Goal: Task Accomplishment & Management: Complete application form

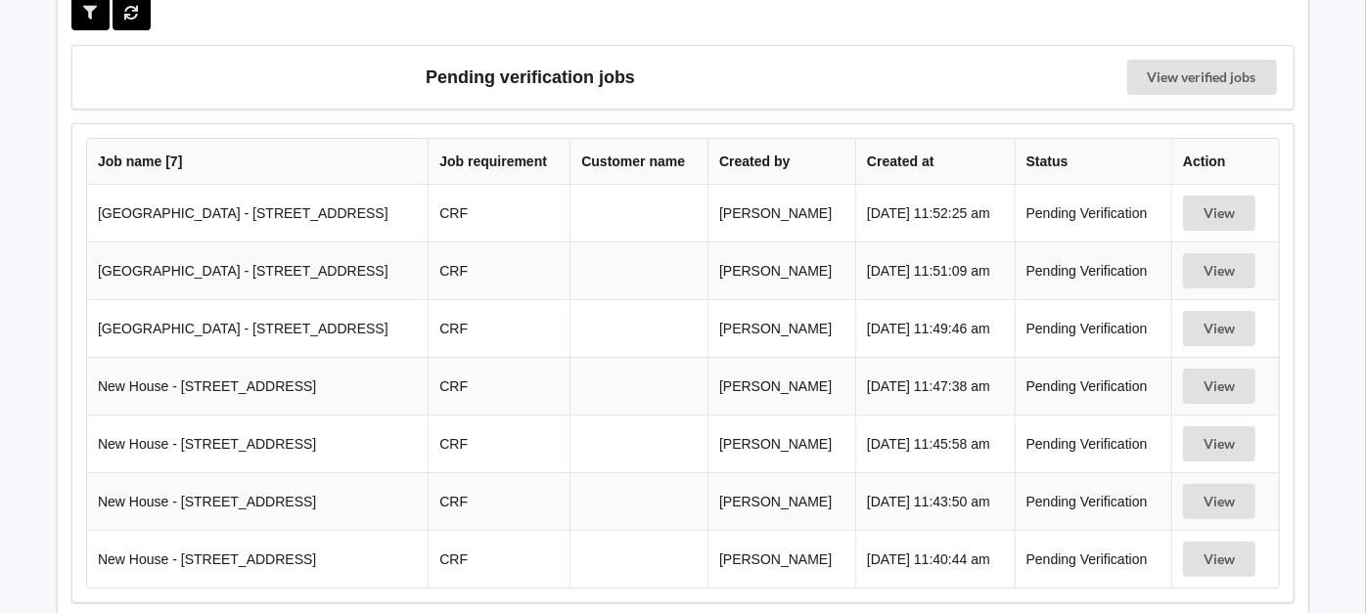
scroll to position [203, 0]
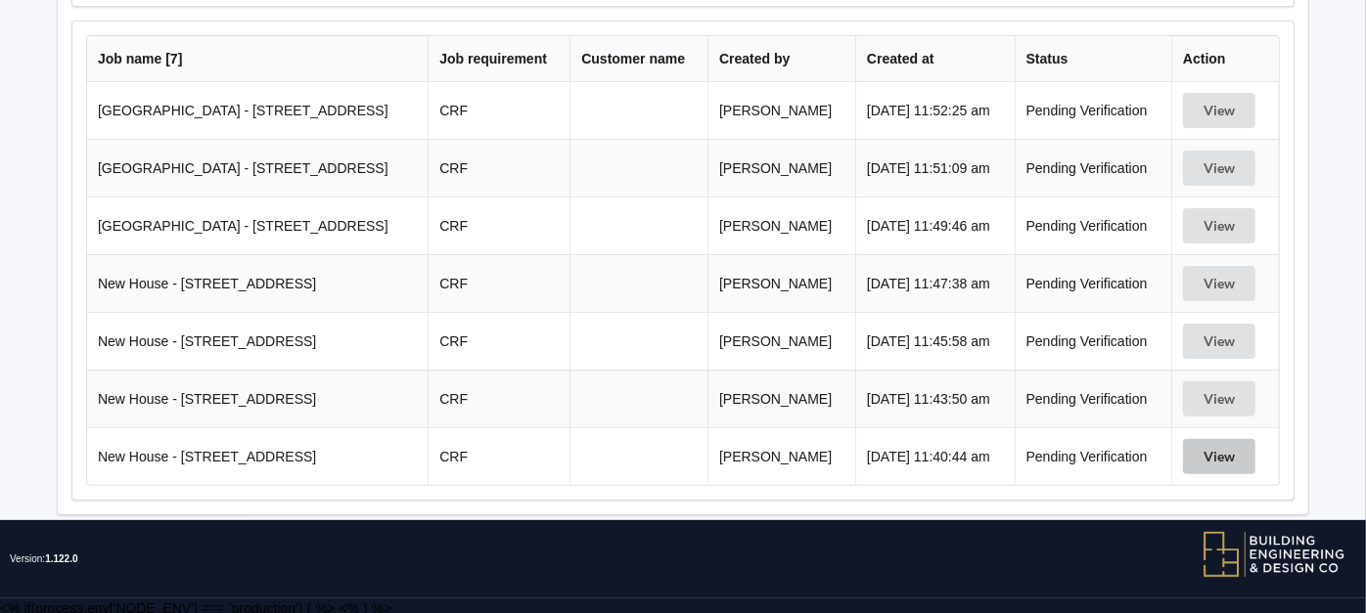
click at [1234, 453] on button "View" at bounding box center [1219, 456] width 72 height 35
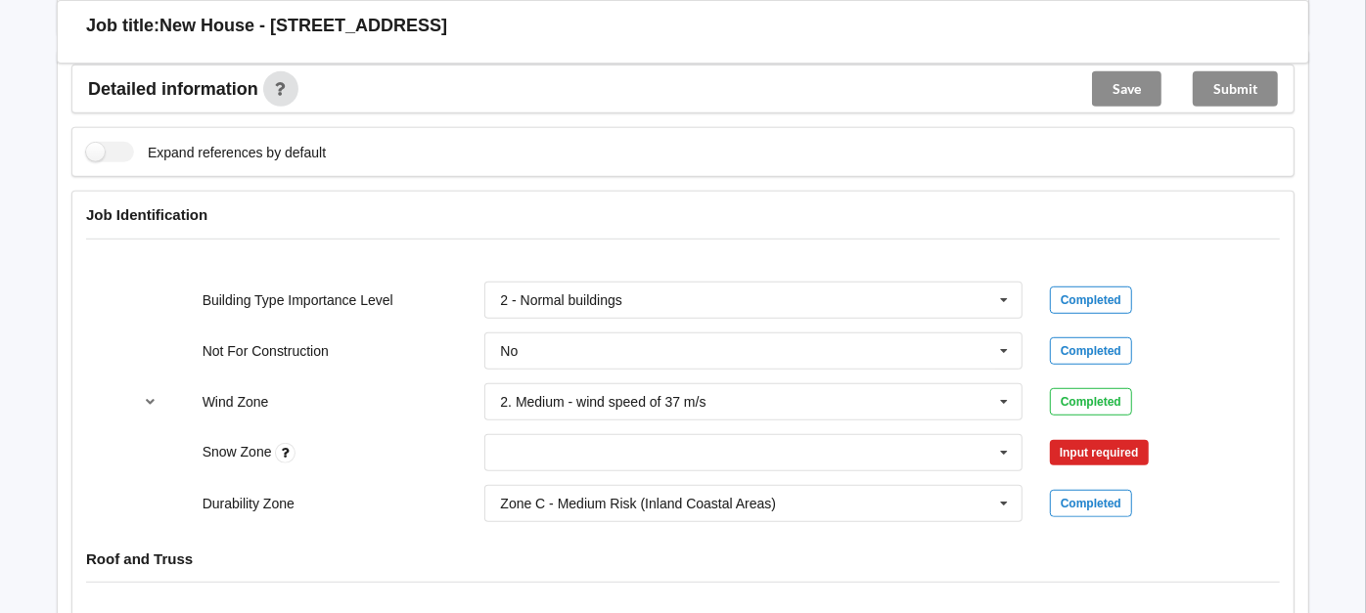
scroll to position [746, 0]
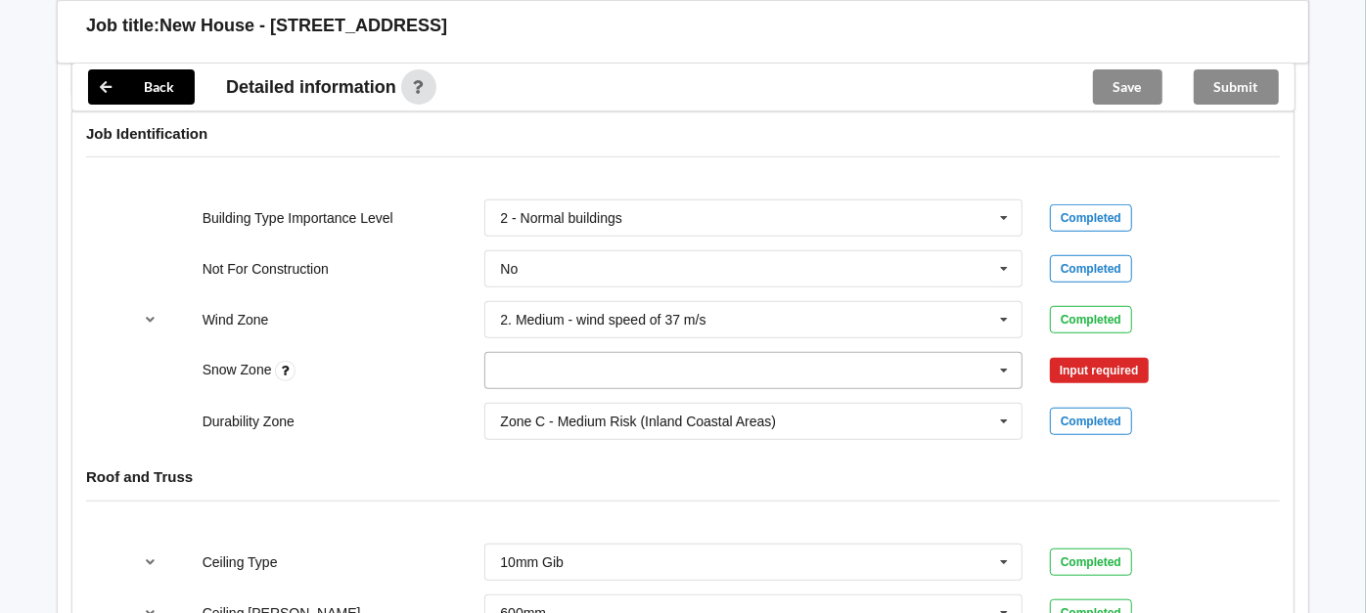
click at [777, 378] on input "text" at bounding box center [754, 370] width 536 height 35
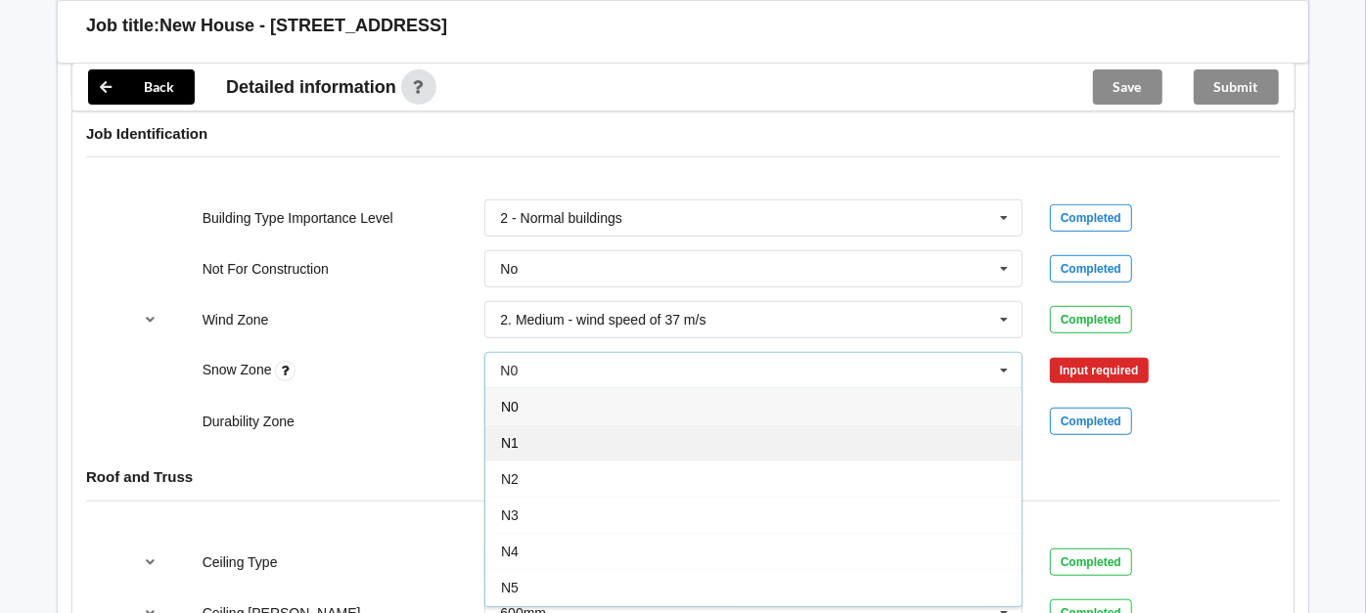
click at [523, 425] on div "N1" at bounding box center [753, 443] width 536 height 36
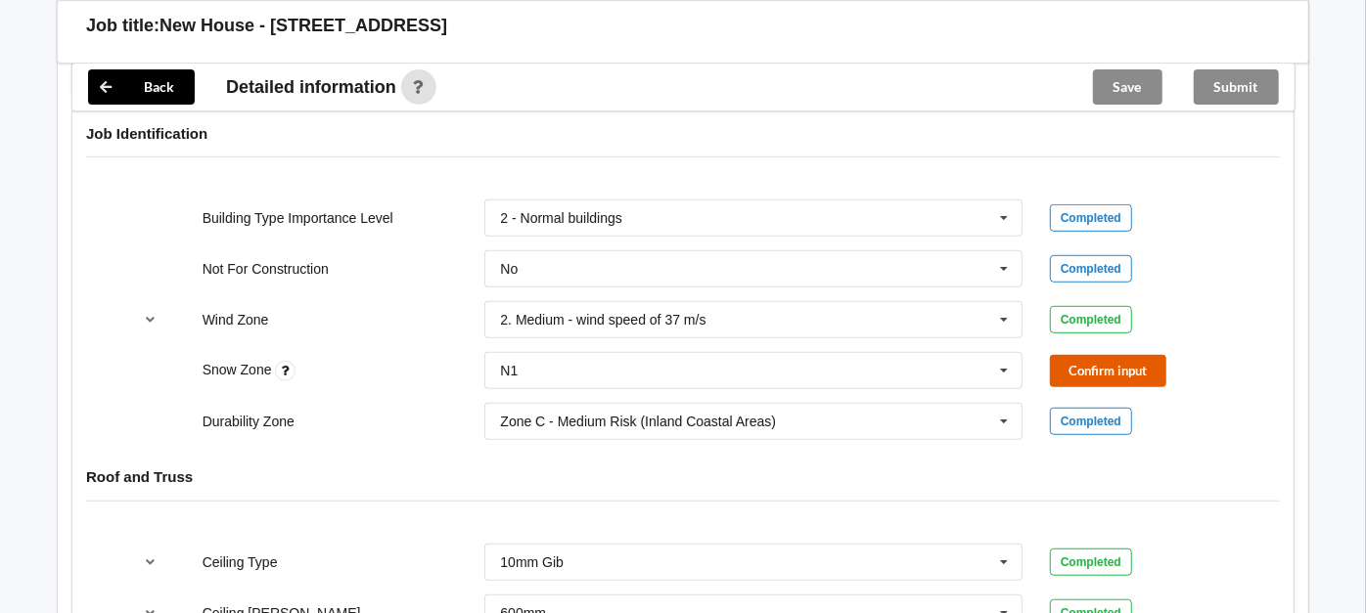
click at [1071, 361] on button "Confirm input" at bounding box center [1108, 371] width 116 height 32
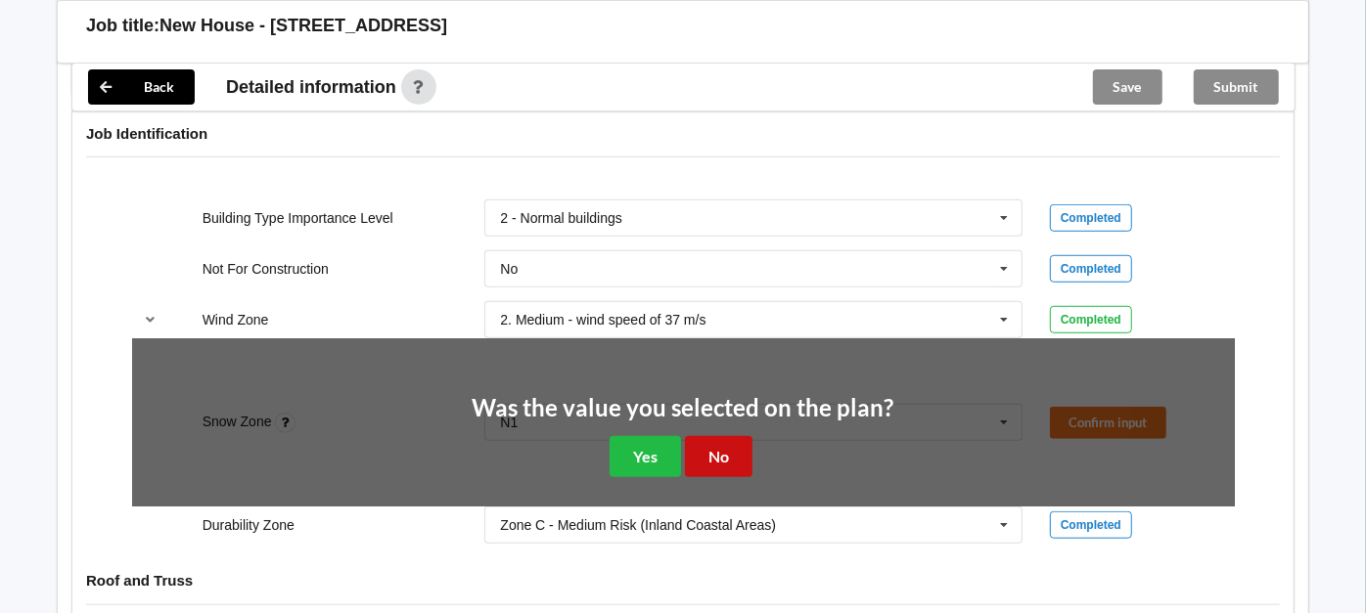
click at [733, 441] on button "No" at bounding box center [719, 456] width 68 height 40
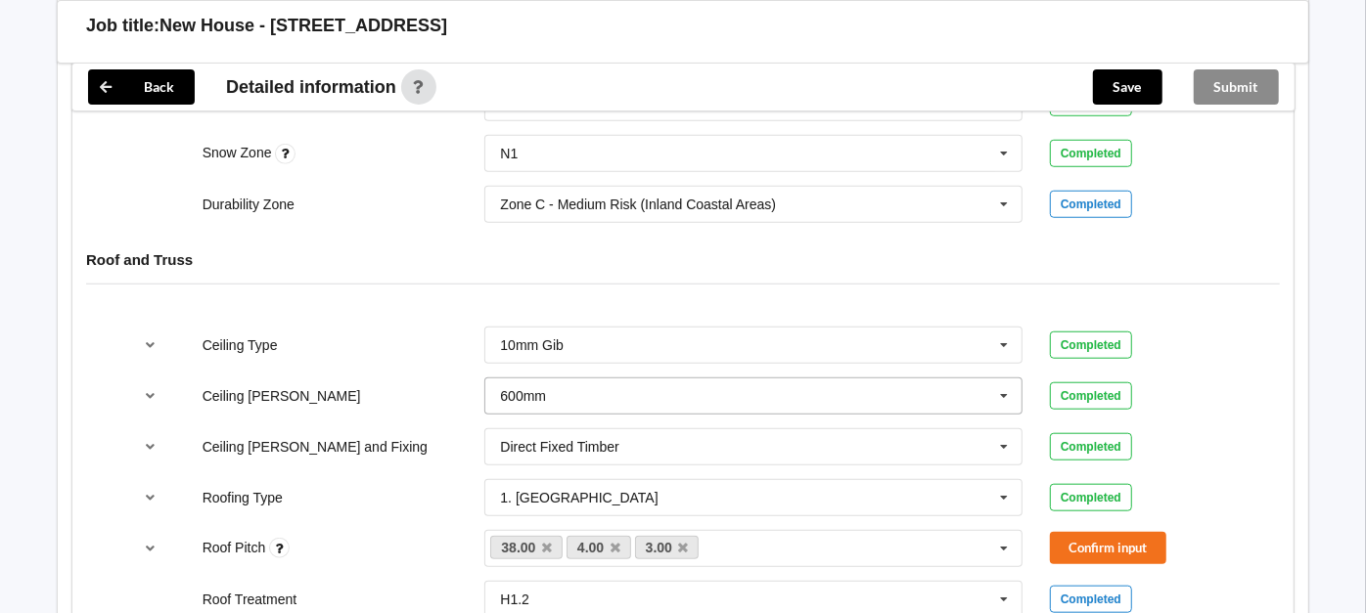
scroll to position [1073, 0]
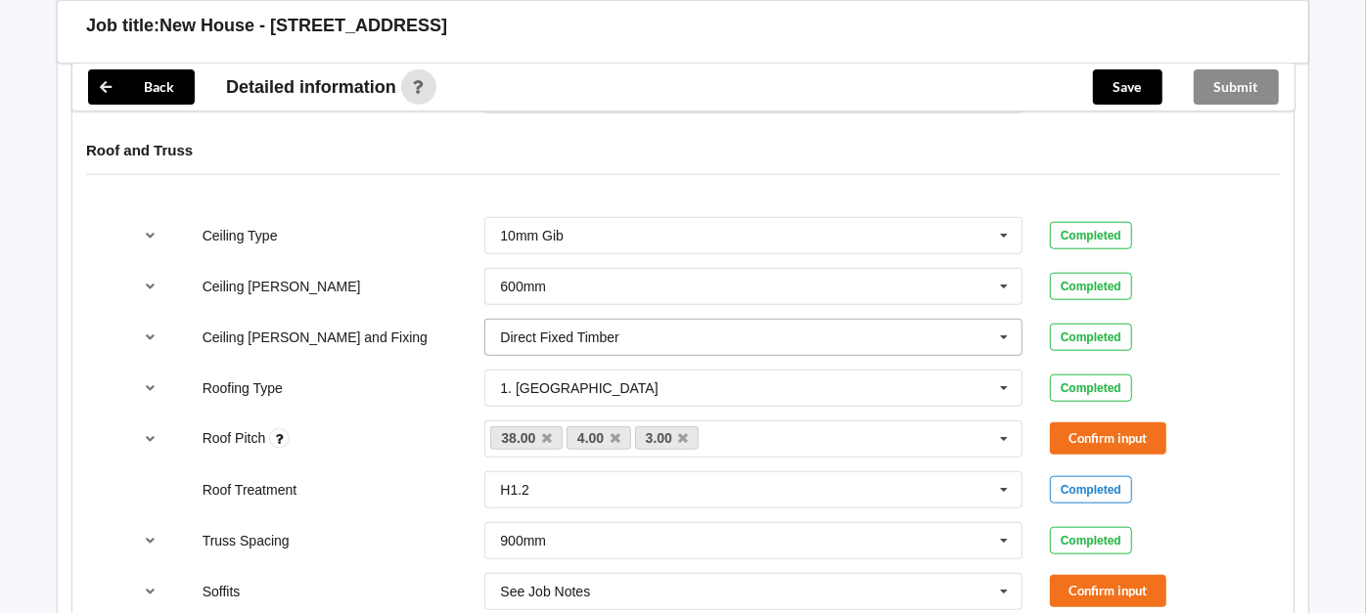
click at [995, 324] on icon at bounding box center [1003, 338] width 29 height 36
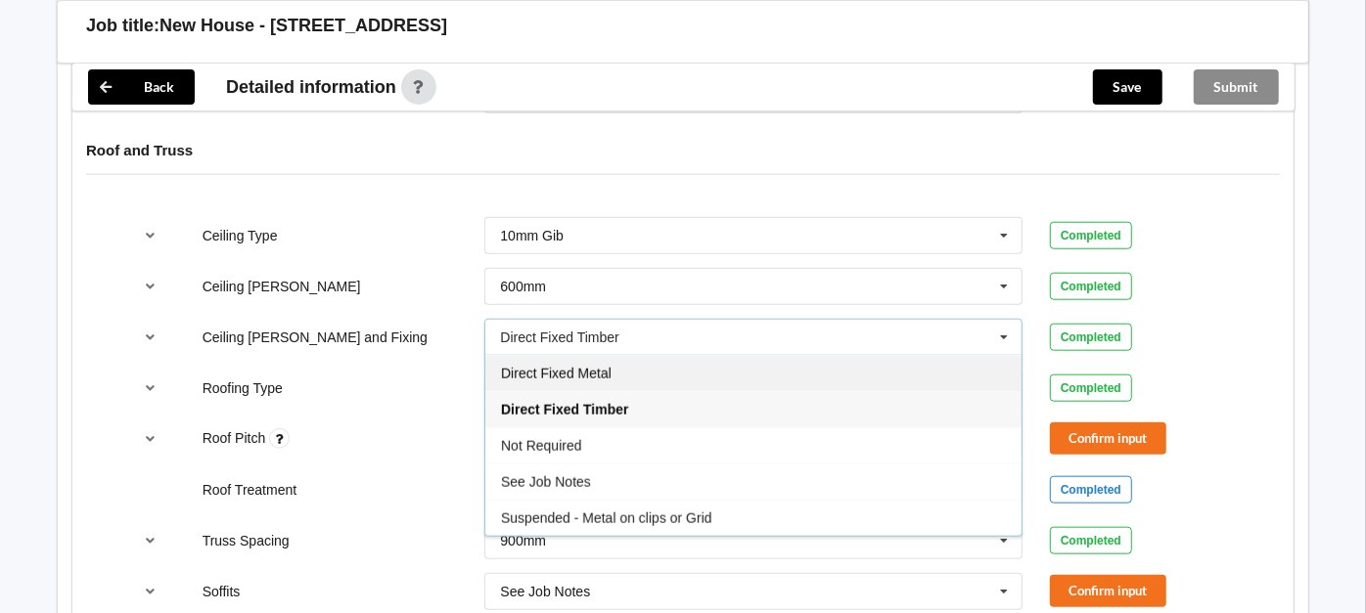
click at [627, 377] on div "Direct Fixed Metal" at bounding box center [753, 373] width 536 height 36
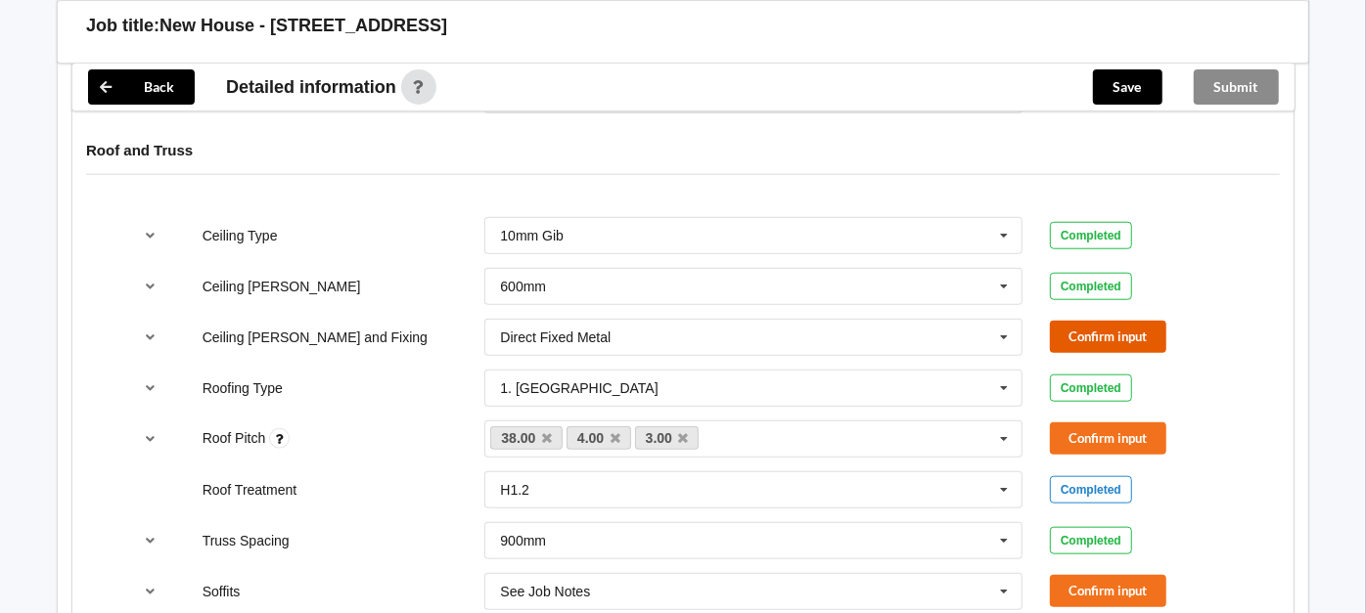
click at [1070, 331] on button "Confirm input" at bounding box center [1108, 337] width 116 height 32
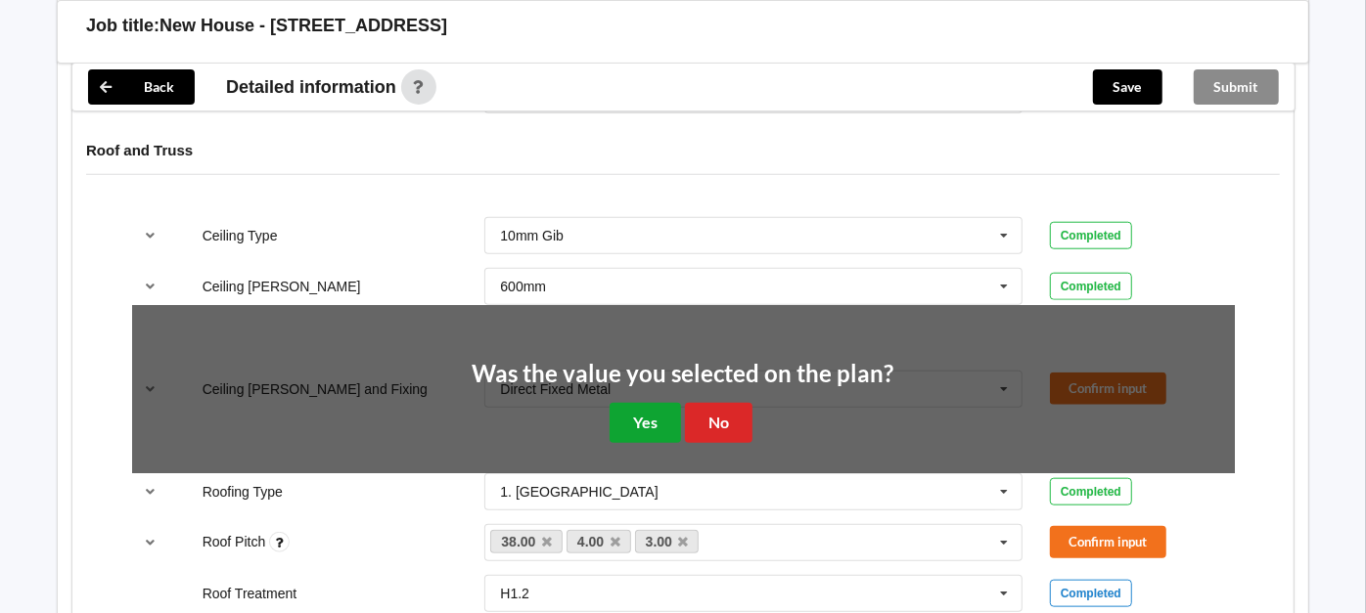
click at [646, 410] on button "Yes" at bounding box center [644, 423] width 71 height 40
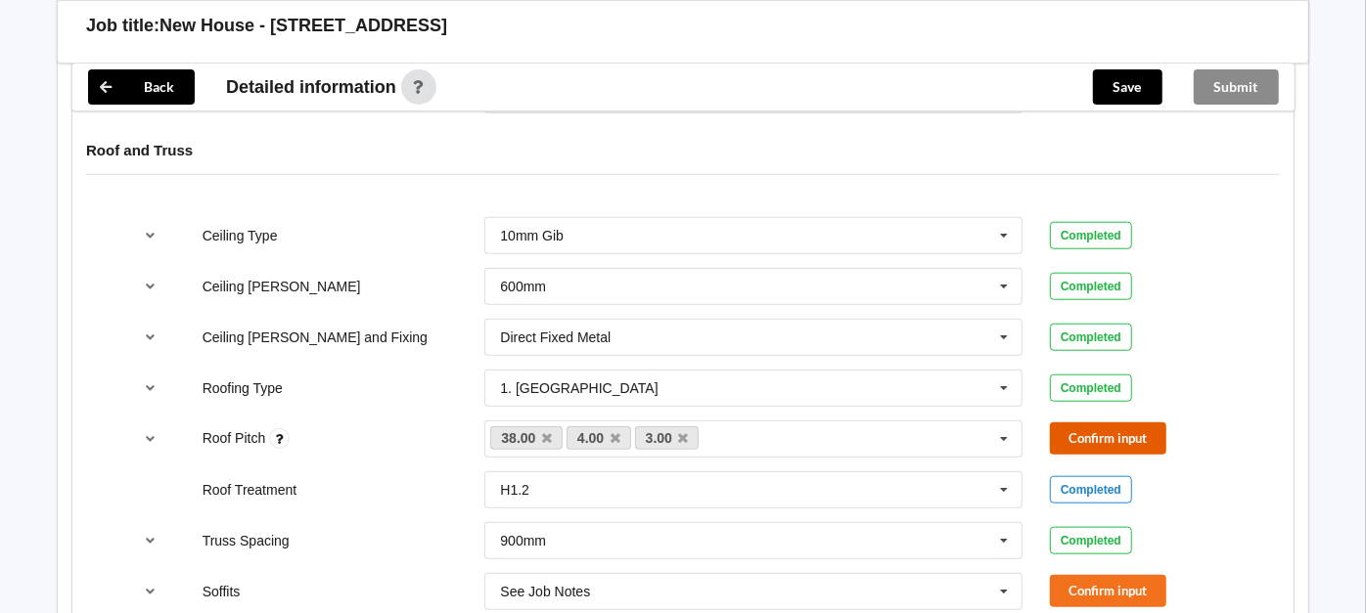
click at [1095, 435] on button "Confirm input" at bounding box center [1108, 439] width 116 height 32
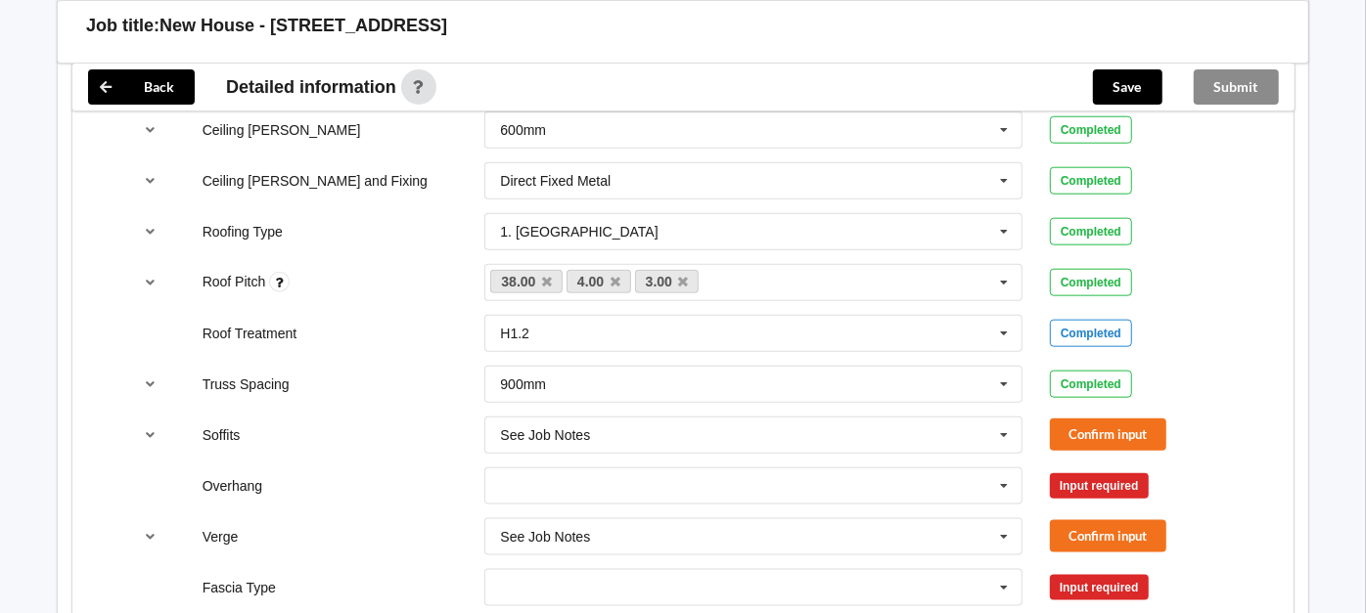
scroll to position [1183, 0]
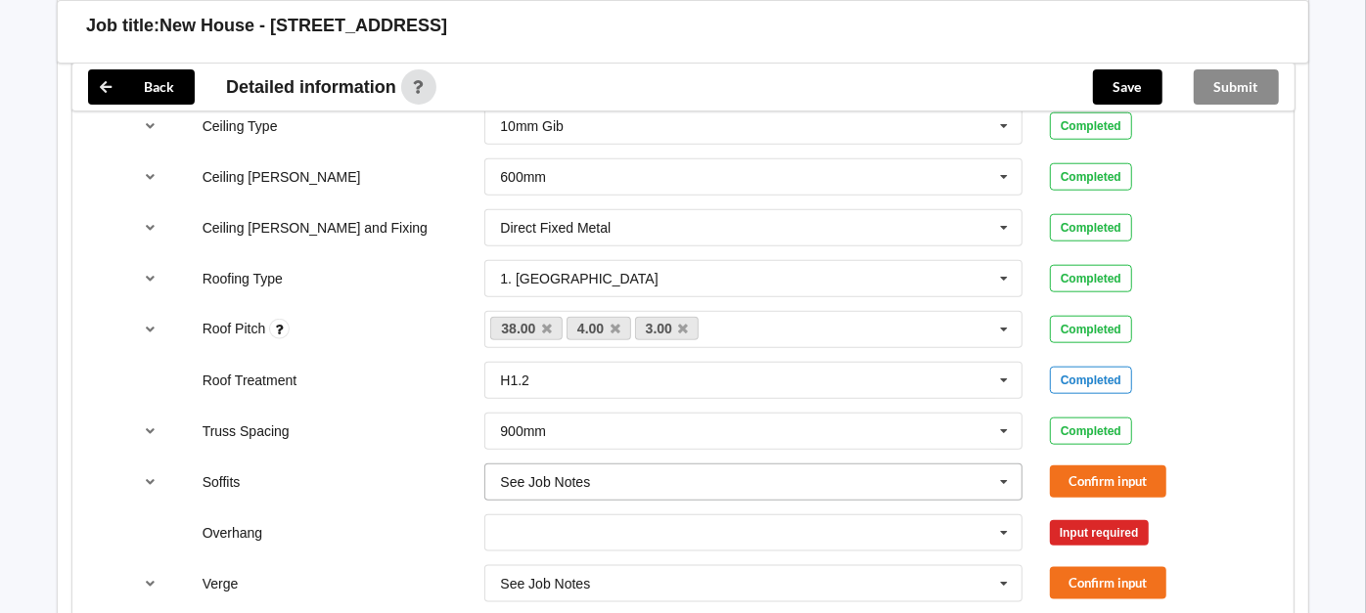
click at [670, 482] on input "text" at bounding box center [754, 482] width 536 height 35
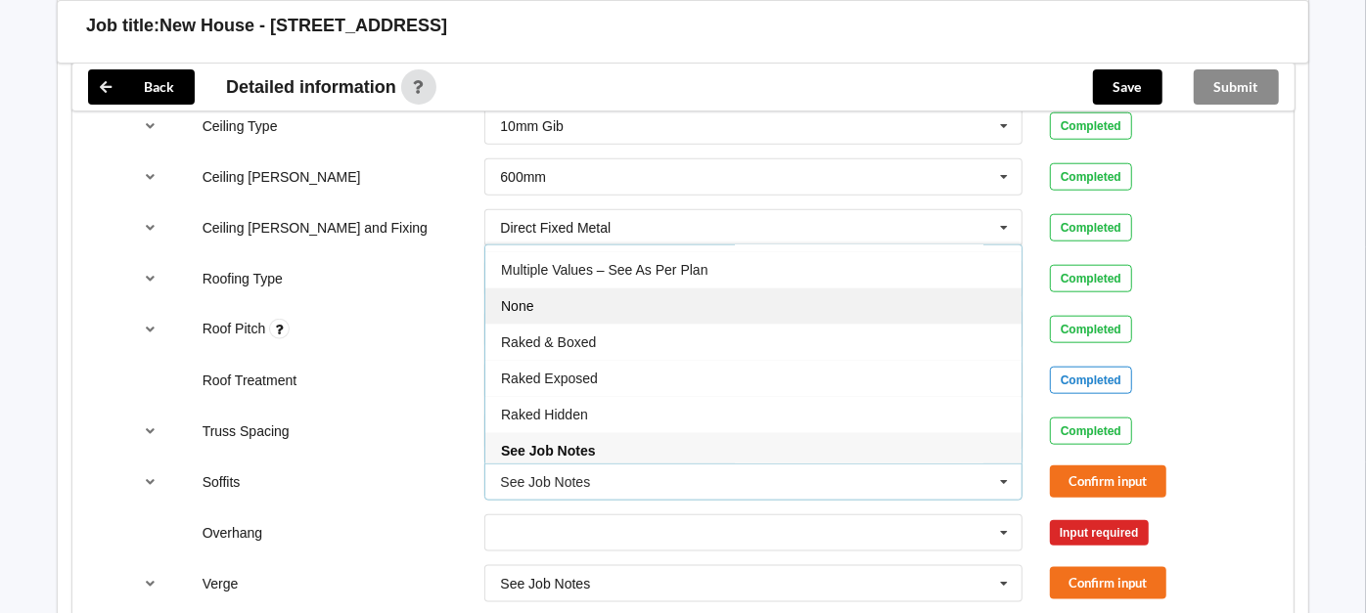
click at [645, 307] on div "None" at bounding box center [753, 306] width 536 height 36
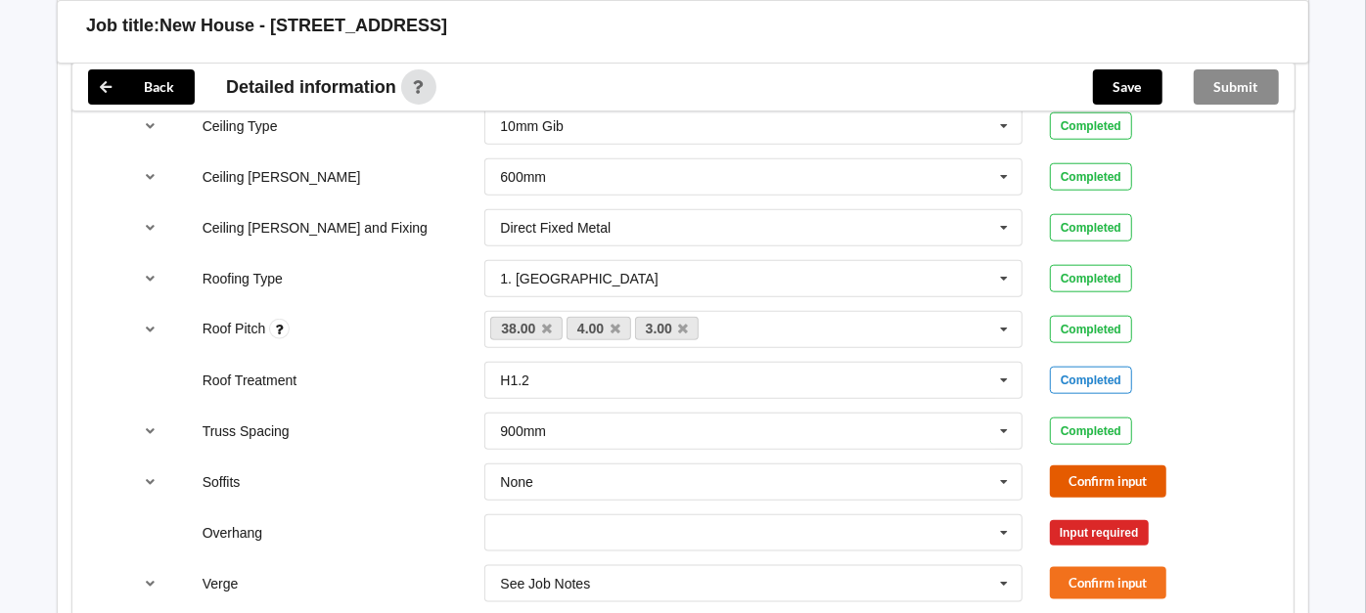
click at [1112, 483] on button "Confirm input" at bounding box center [1108, 482] width 116 height 32
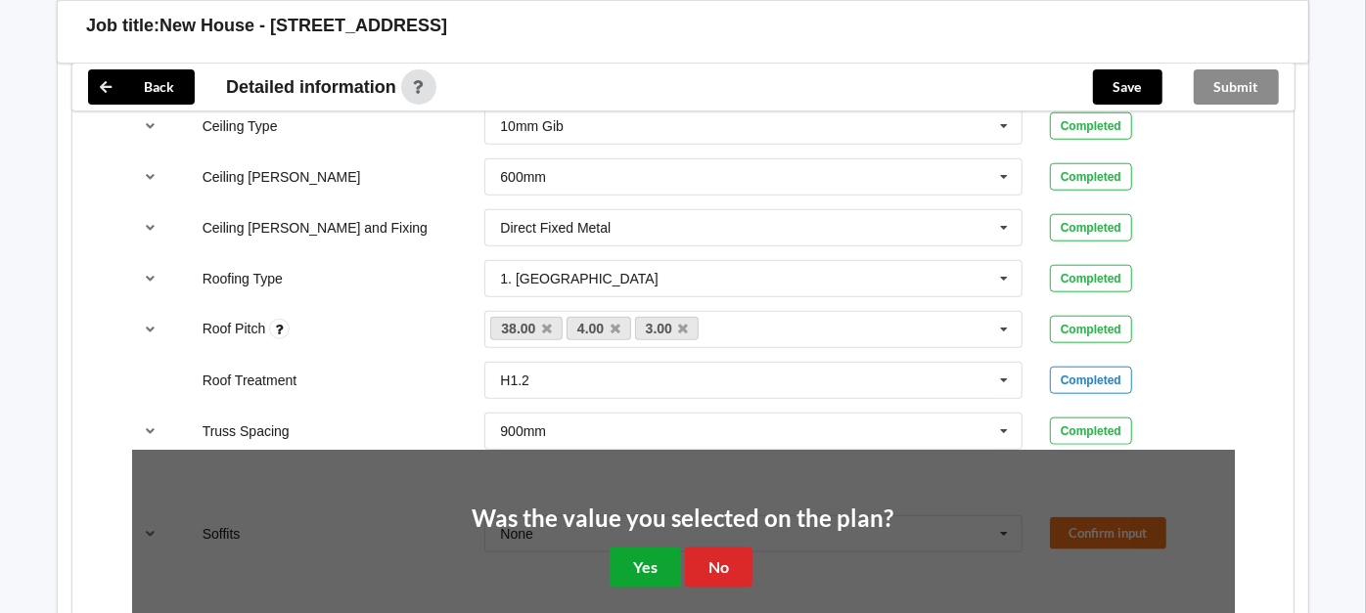
click at [645, 566] on button "Yes" at bounding box center [644, 568] width 71 height 40
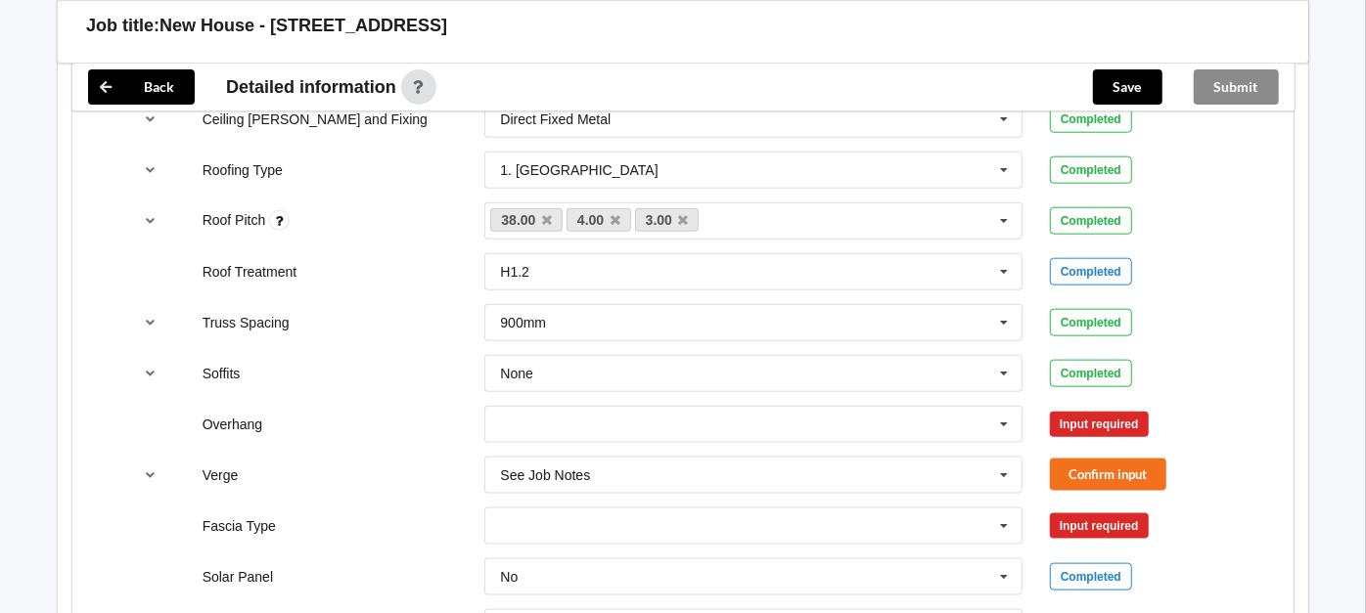
scroll to position [1400, 0]
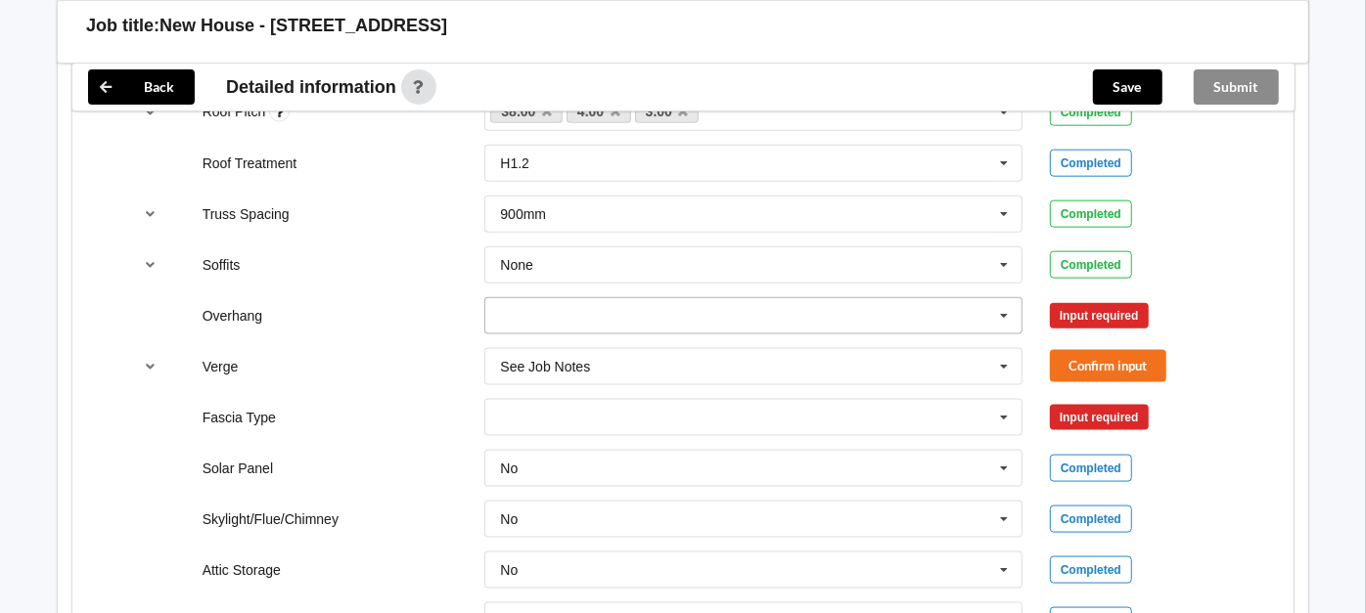
click at [1000, 305] on icon at bounding box center [1003, 316] width 29 height 36
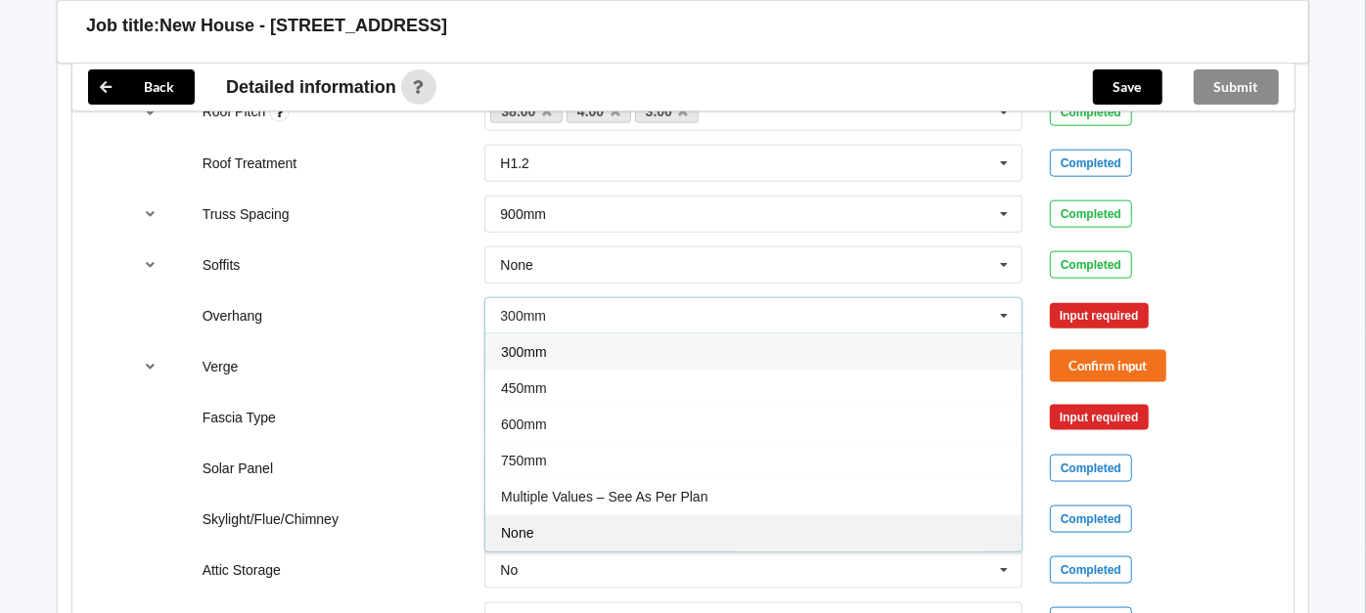
click at [558, 518] on div "None" at bounding box center [753, 533] width 536 height 36
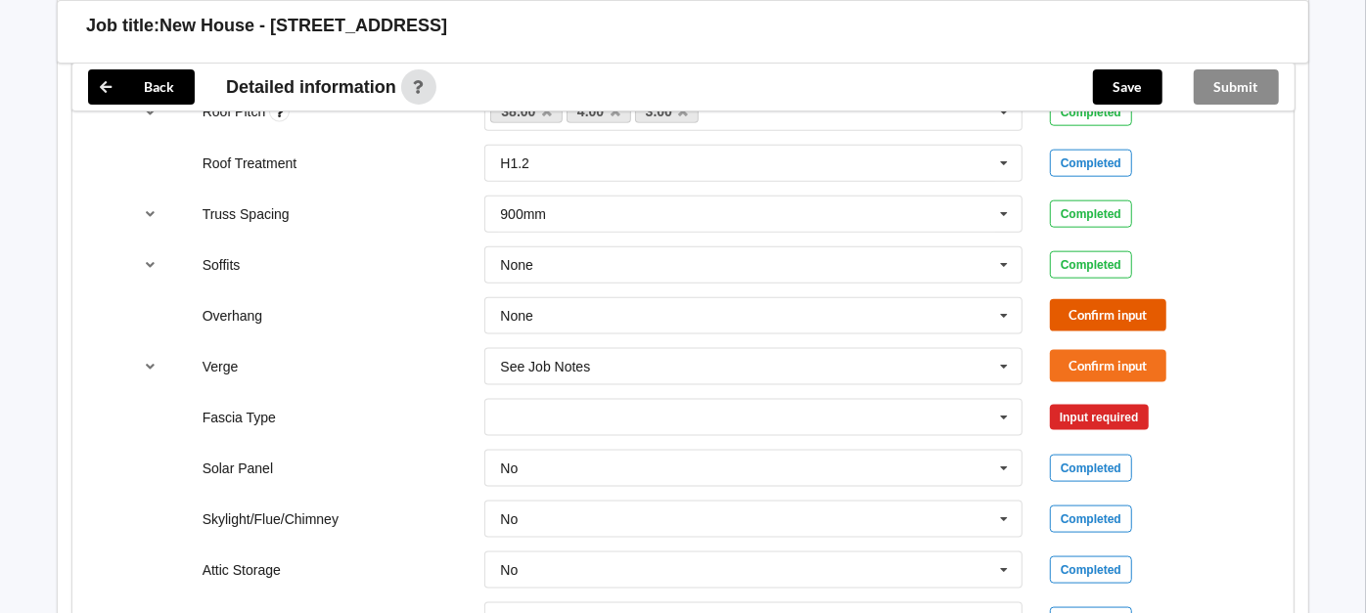
click at [1117, 300] on button "Confirm input" at bounding box center [1108, 315] width 116 height 32
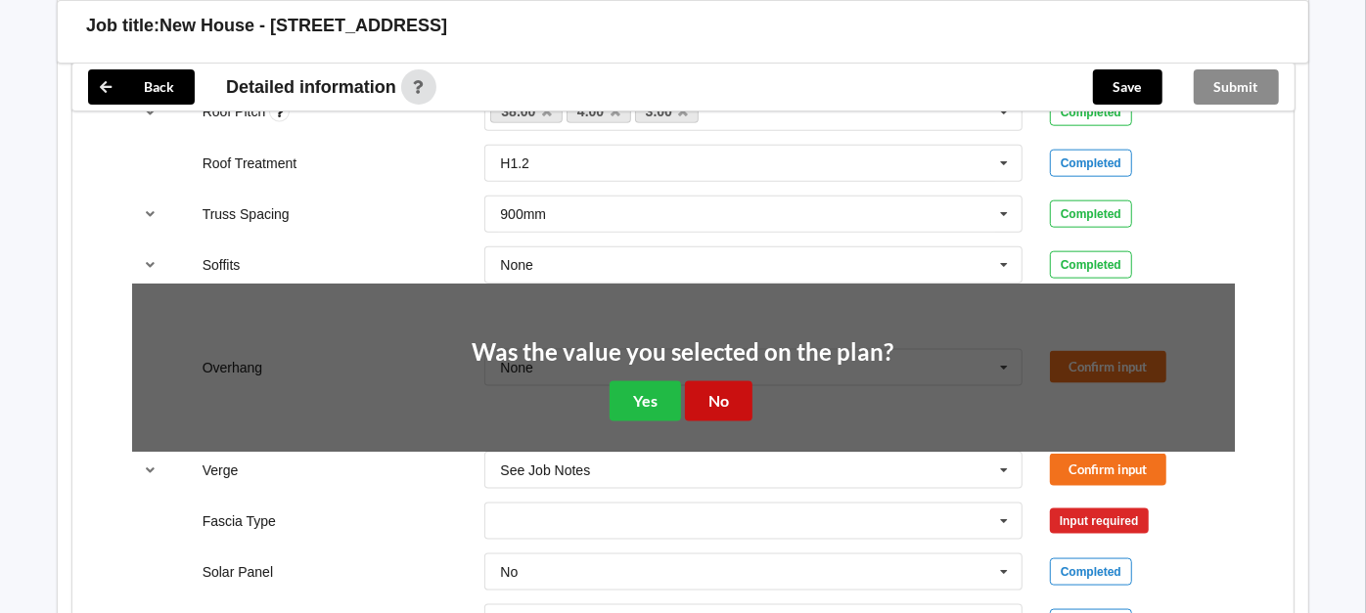
click at [718, 403] on button "No" at bounding box center [719, 402] width 68 height 40
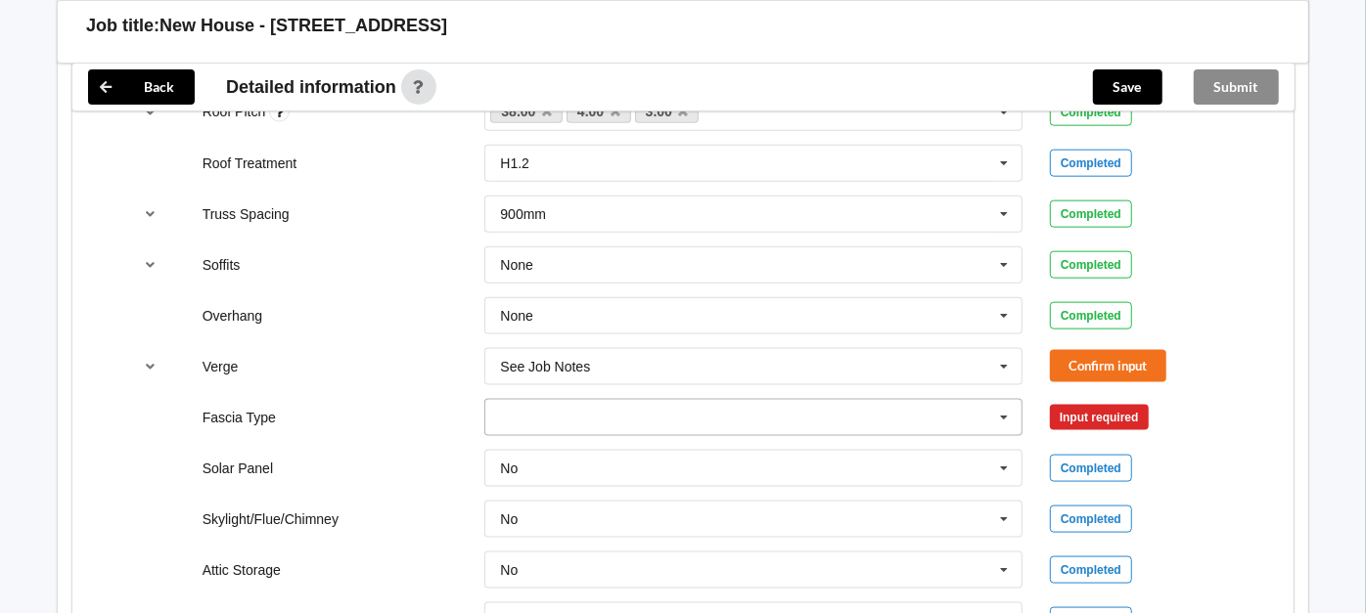
click at [654, 401] on input "text" at bounding box center [754, 417] width 536 height 35
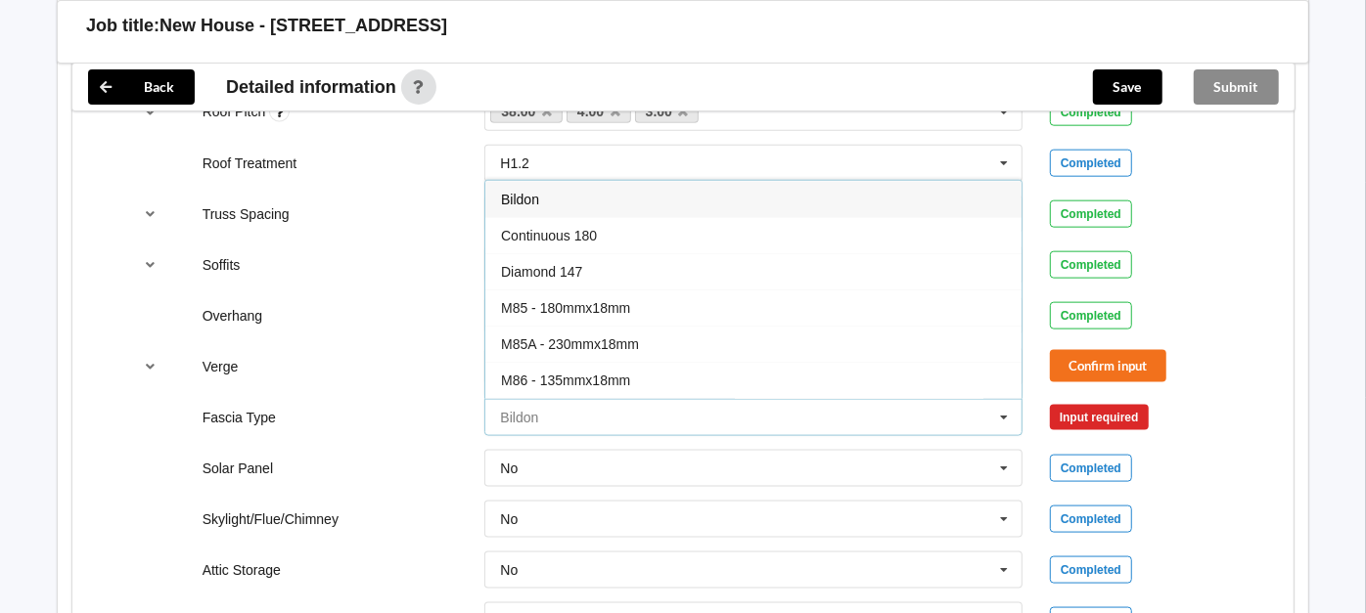
click at [654, 401] on input "text" at bounding box center [754, 417] width 536 height 35
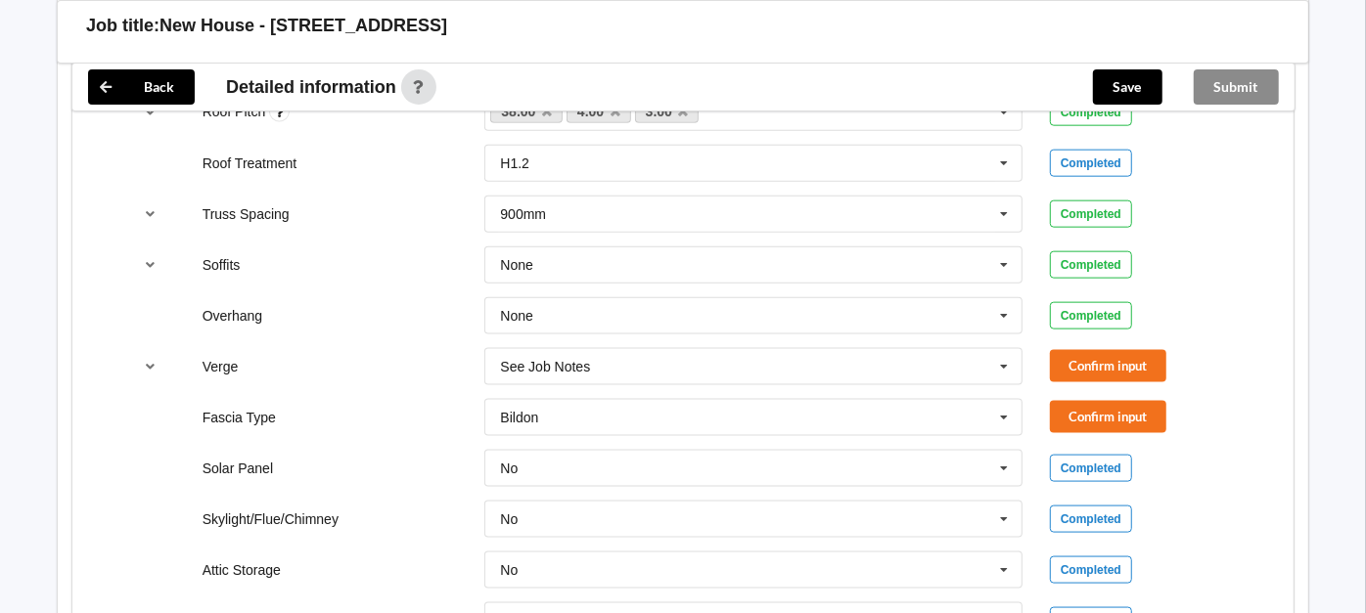
click at [396, 357] on div "Verge" at bounding box center [330, 367] width 283 height 20
click at [568, 385] on div "Bildon Bildon Continuous 180 Diamond 147 M85 - 180mmx18mm M85A - 230mmx18mm M86…" at bounding box center [753, 417] width 565 height 65
click at [583, 362] on div "See Job Notes" at bounding box center [545, 367] width 90 height 14
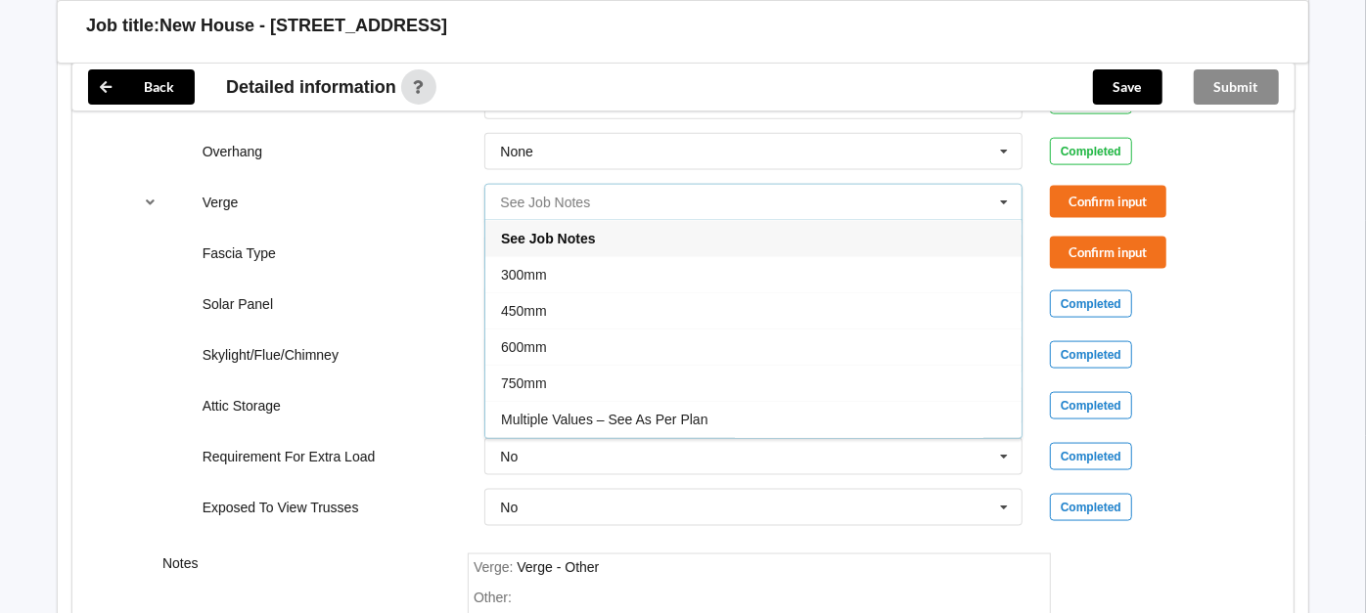
scroll to position [1618, 0]
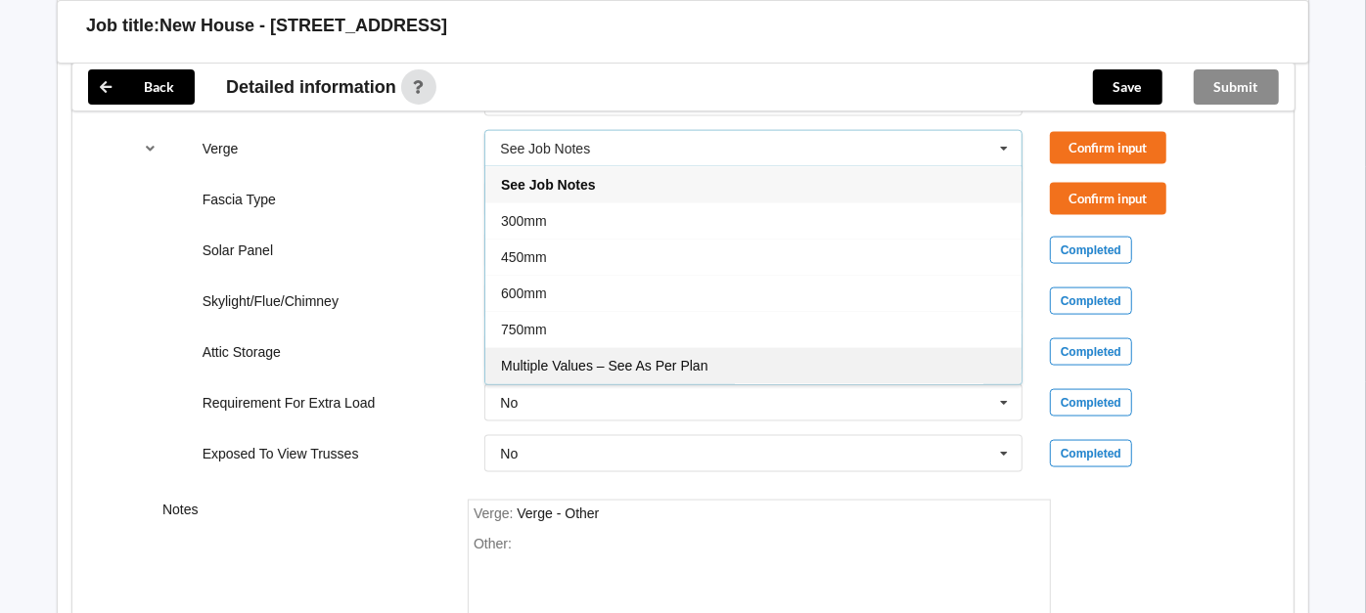
click at [604, 358] on span "Multiple Values – See As Per Plan" at bounding box center [604, 366] width 206 height 16
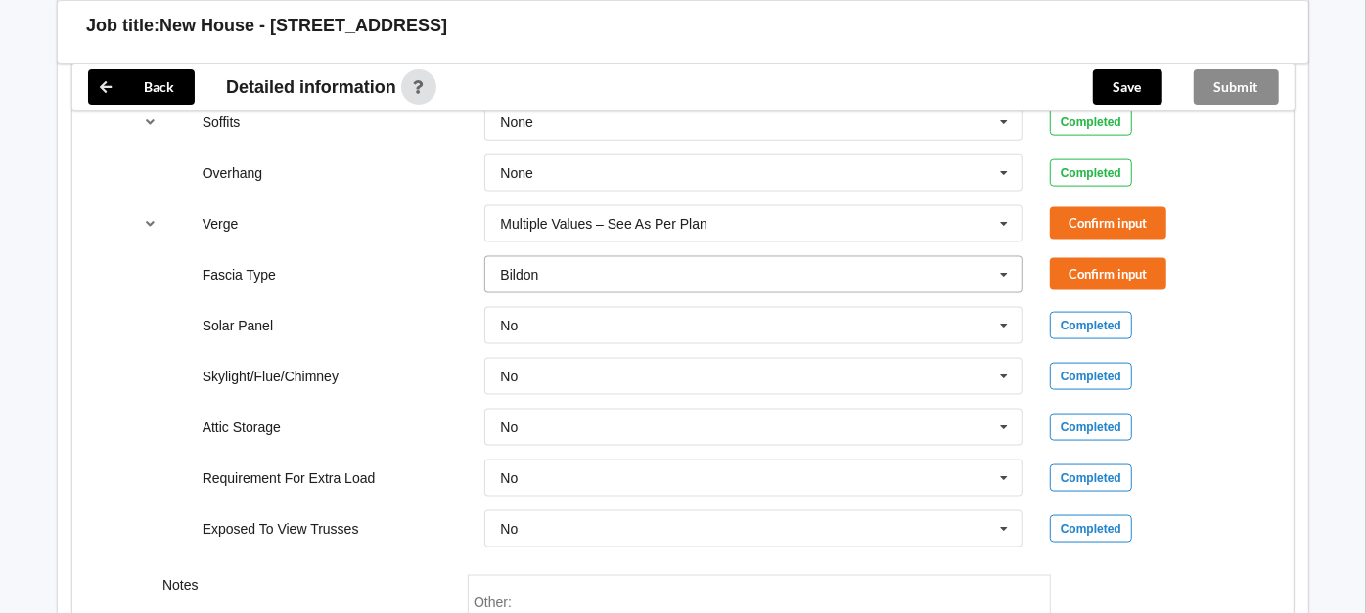
scroll to position [1509, 0]
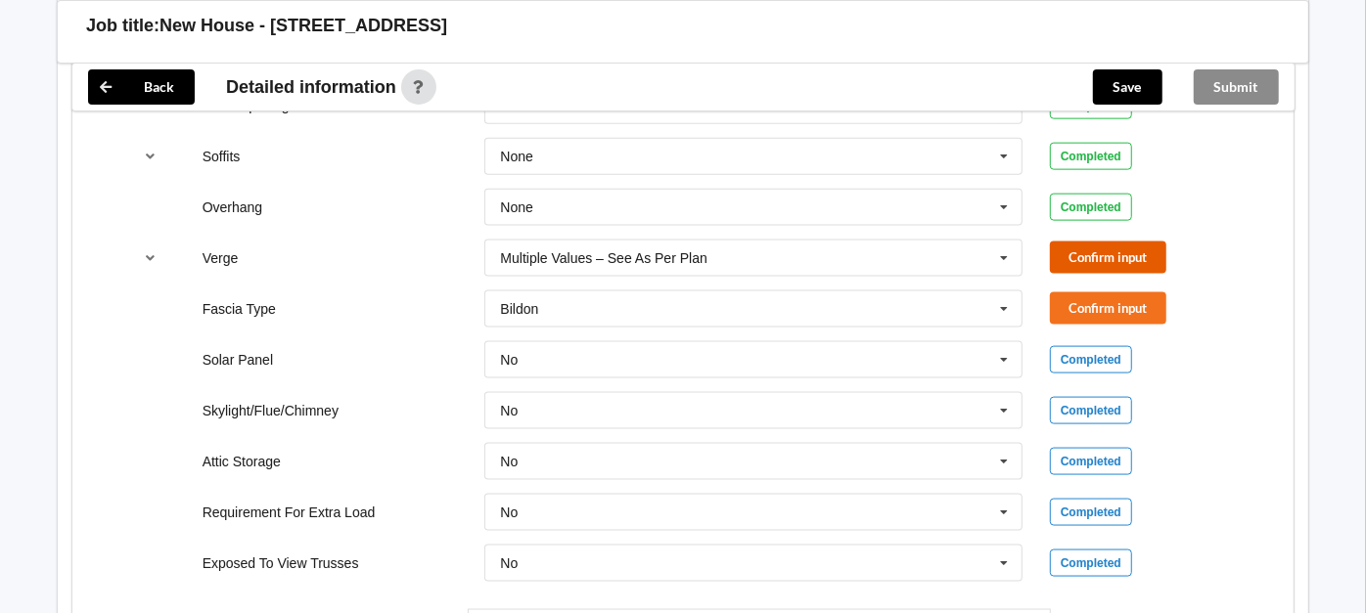
click at [1099, 247] on button "Confirm input" at bounding box center [1108, 258] width 116 height 32
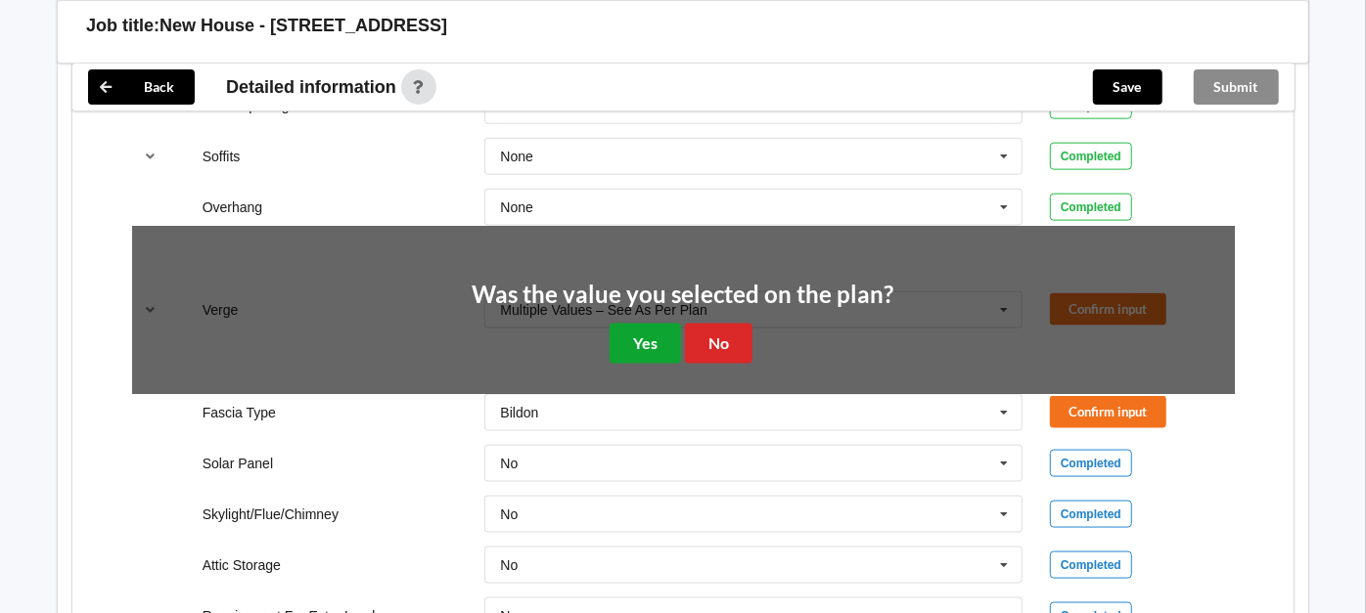
click at [653, 330] on button "Yes" at bounding box center [644, 344] width 71 height 40
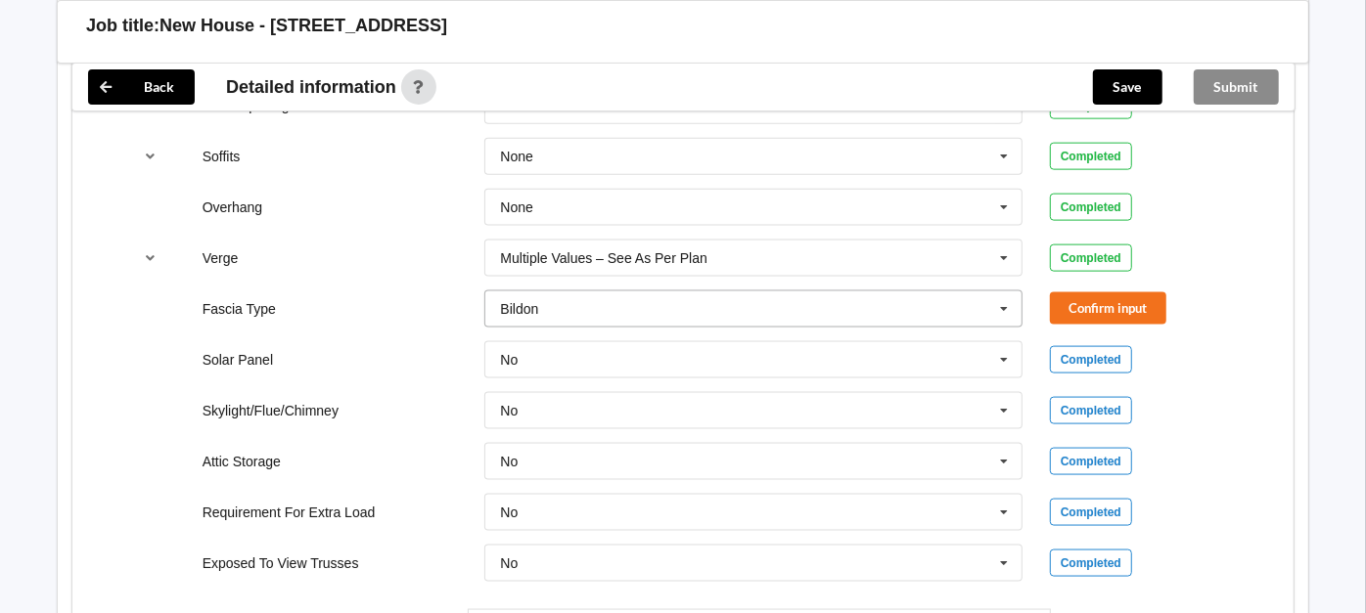
click at [1010, 307] on icon at bounding box center [1003, 310] width 29 height 36
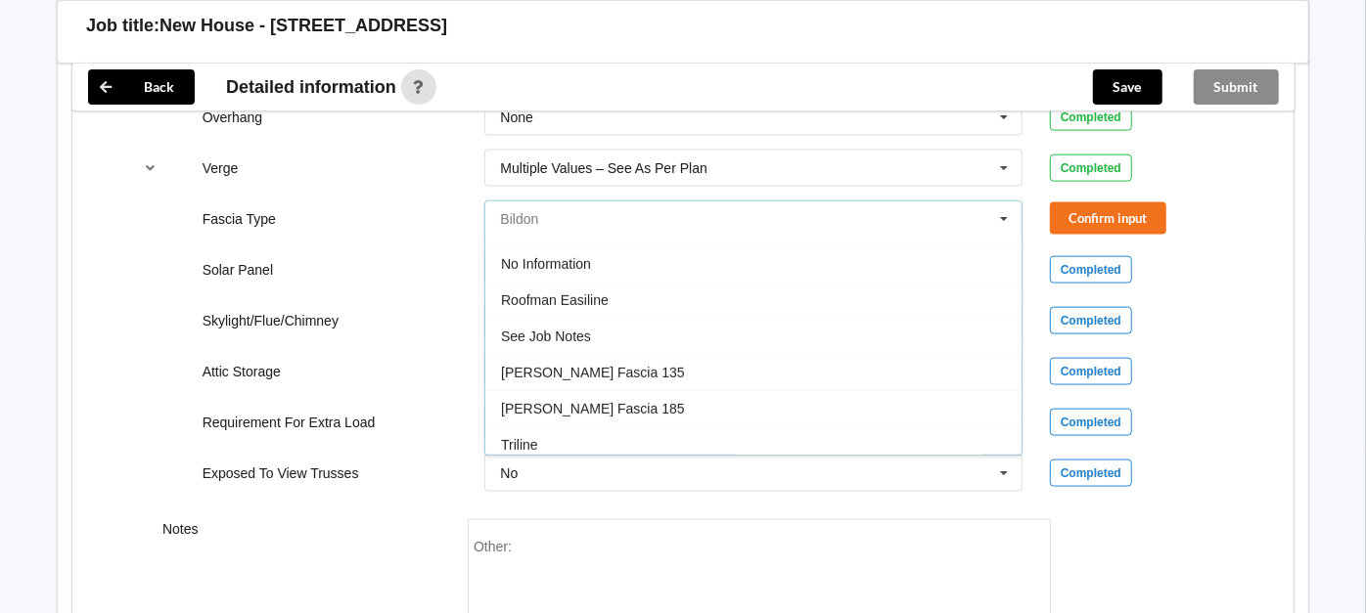
scroll to position [1584, 0]
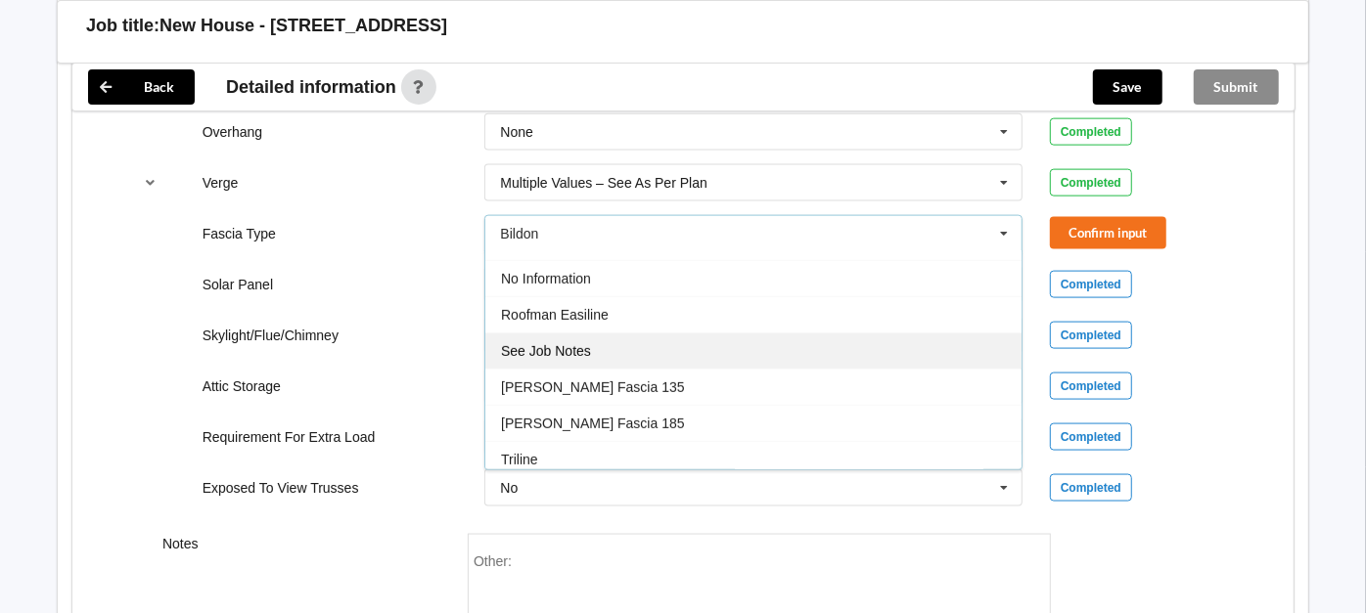
click at [712, 343] on div "See Job Notes" at bounding box center [753, 351] width 536 height 36
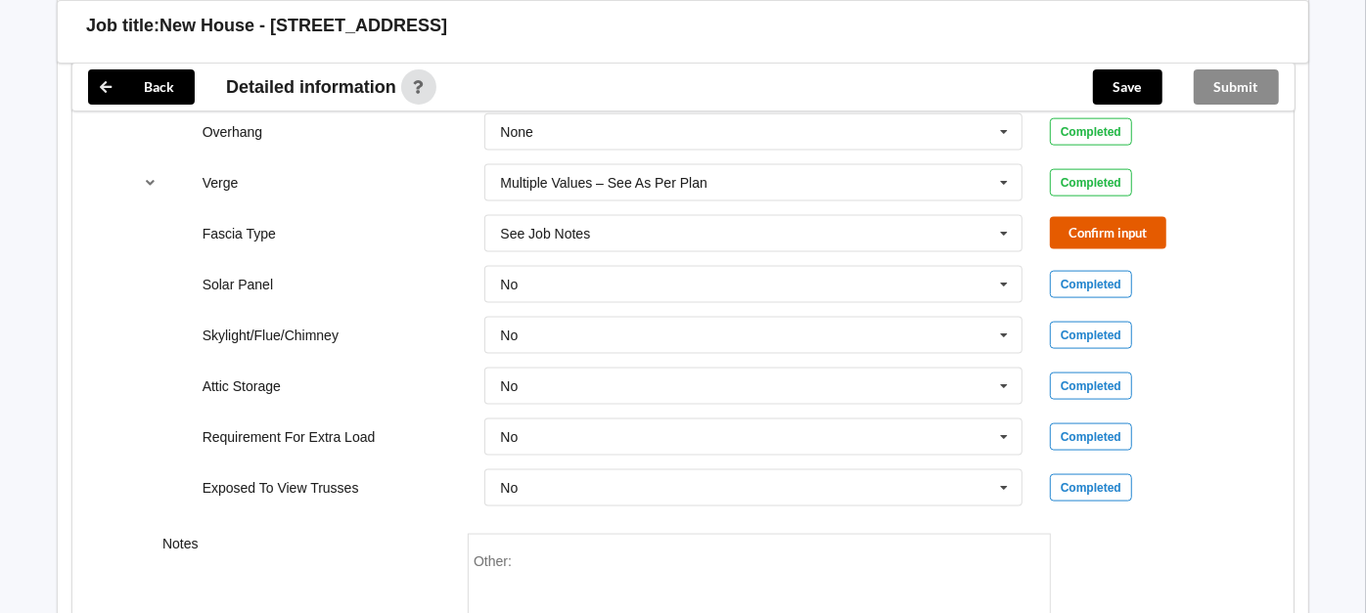
drag, startPoint x: 1134, startPoint y: 238, endPoint x: 1123, endPoint y: 235, distance: 11.2
click at [1123, 235] on button "Confirm input" at bounding box center [1108, 233] width 116 height 32
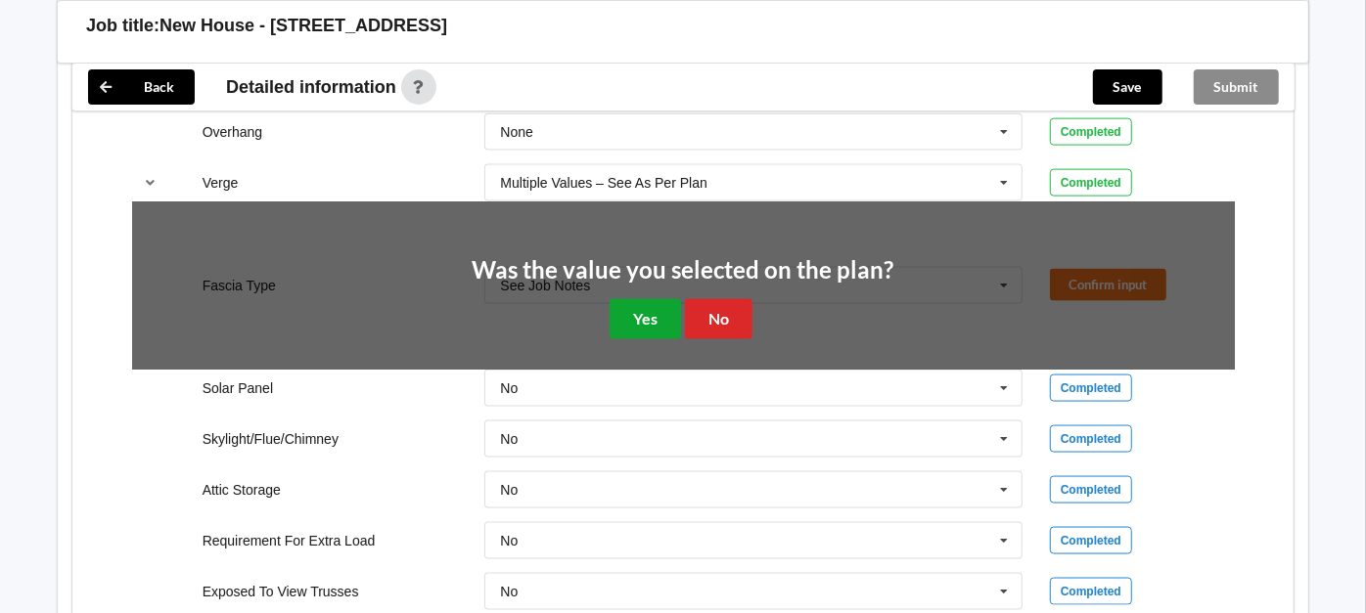
click at [628, 303] on button "Yes" at bounding box center [644, 319] width 71 height 40
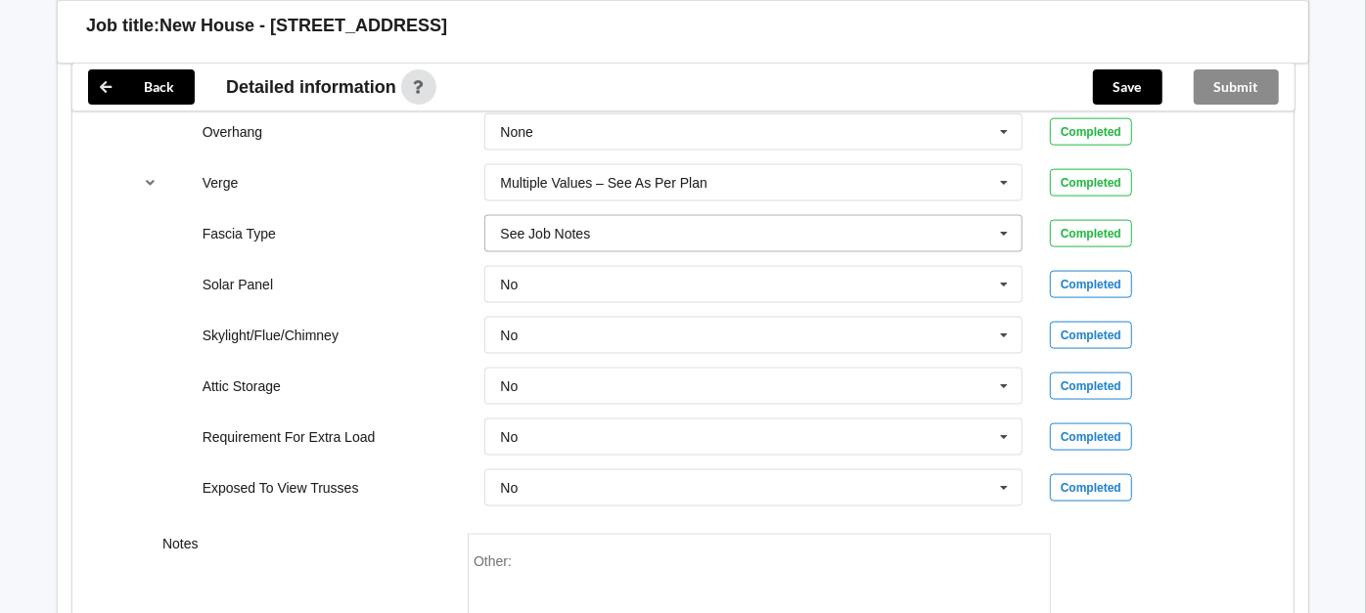
click at [626, 232] on input "text" at bounding box center [754, 233] width 536 height 35
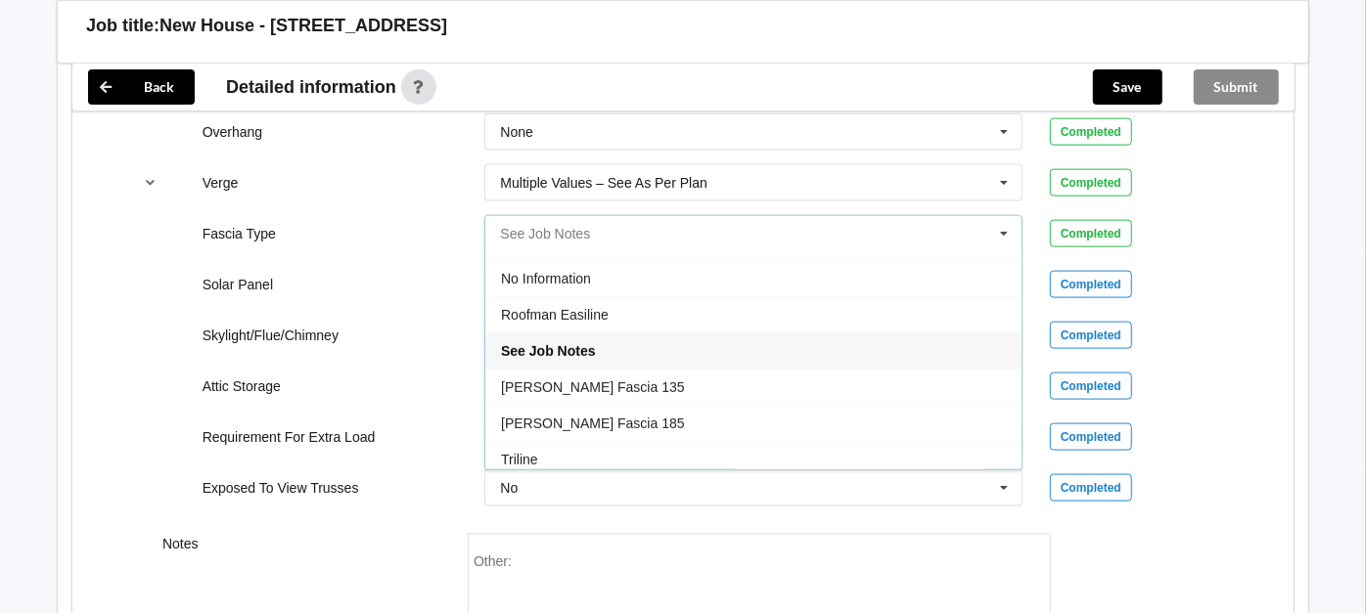
scroll to position [0, 0]
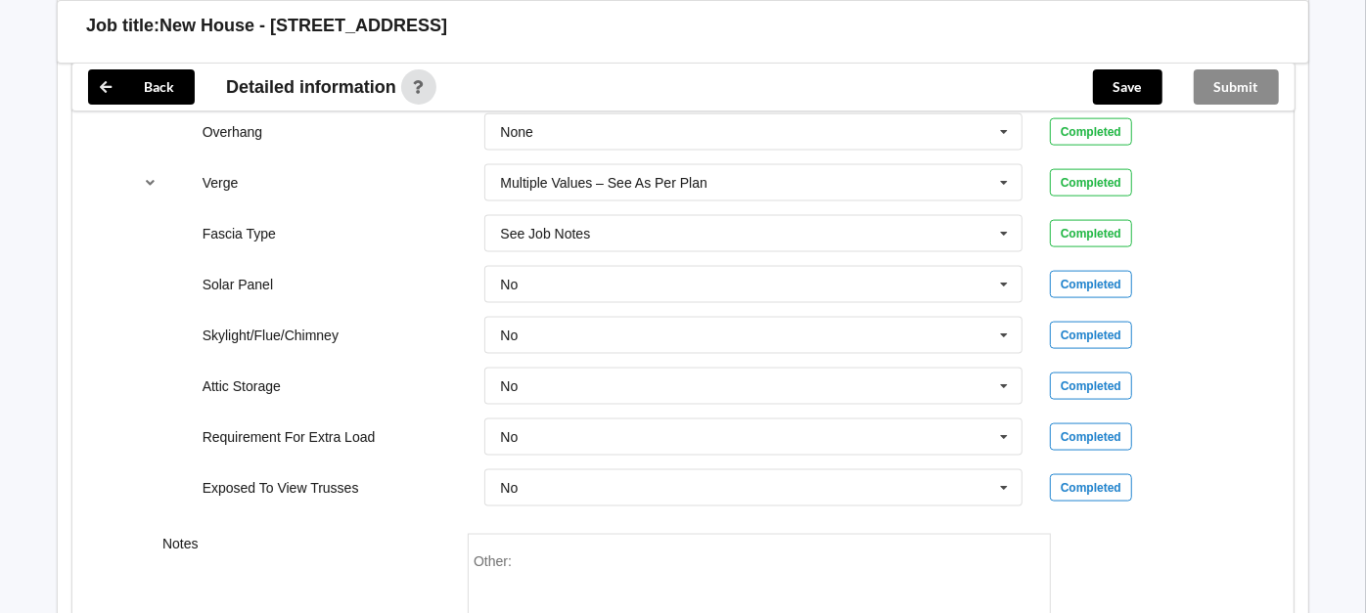
click at [373, 206] on div "Fascia Type See Job Notes Bildon Continuous 180 Diamond 147 M85 - 180mmx18mm M8…" at bounding box center [683, 234] width 1130 height 65
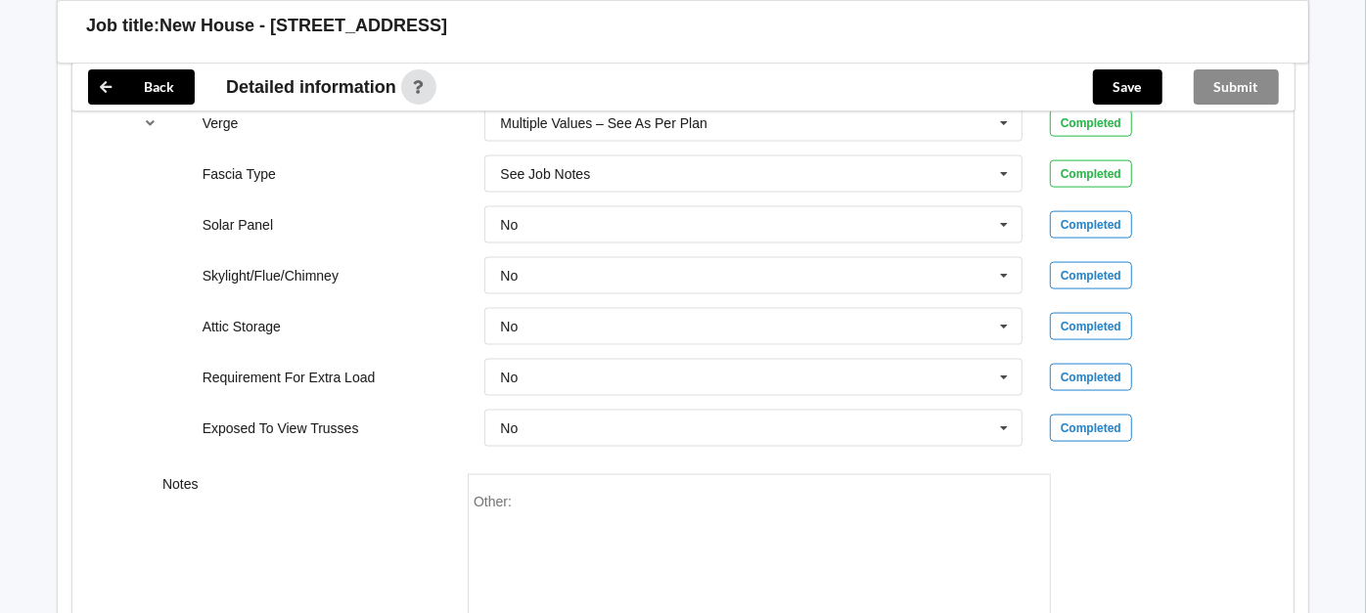
scroll to position [1801, 0]
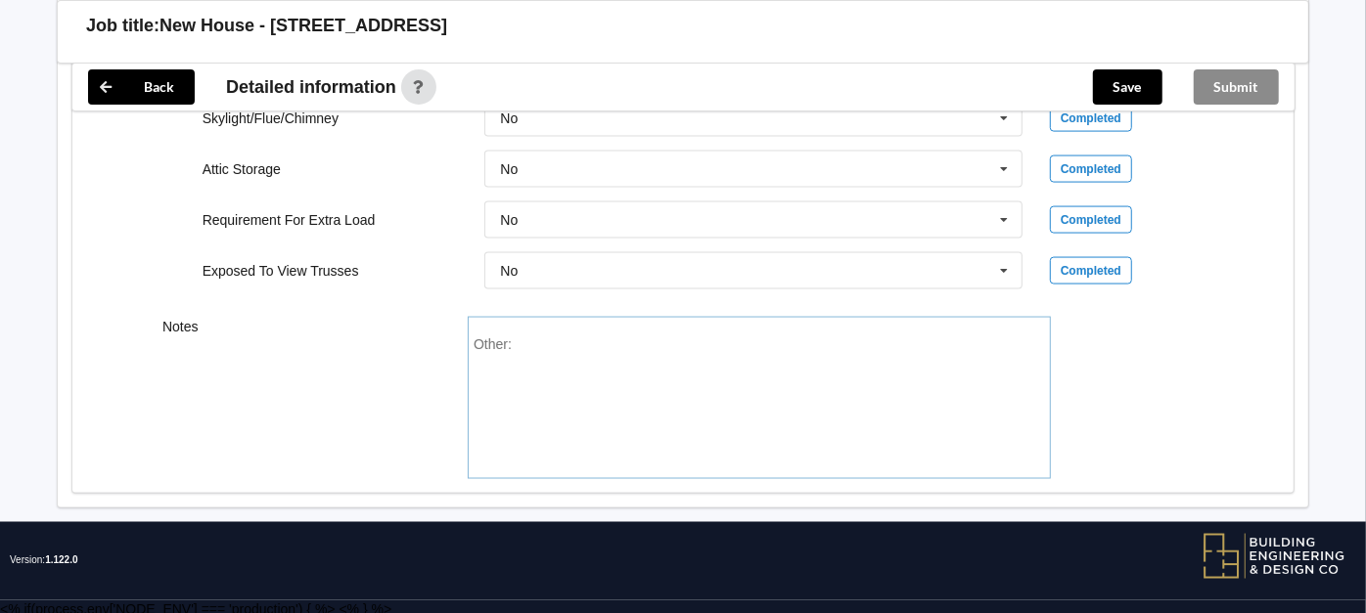
click at [574, 348] on div "Other:" at bounding box center [758, 405] width 571 height 137
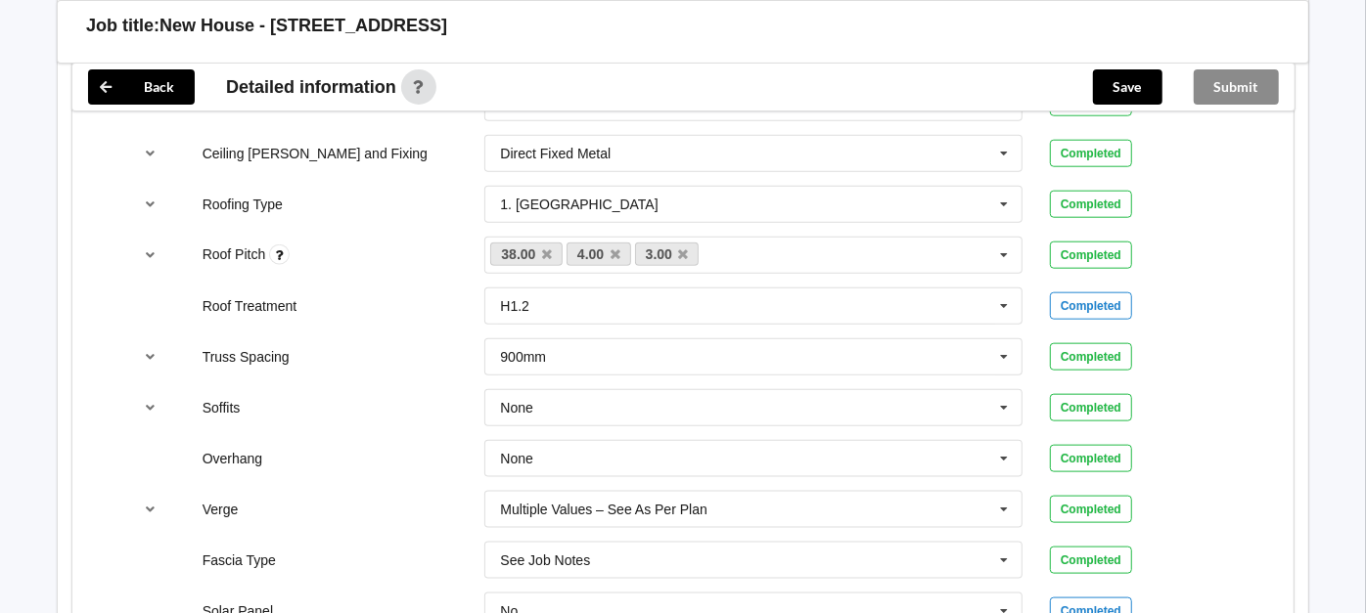
scroll to position [1367, 0]
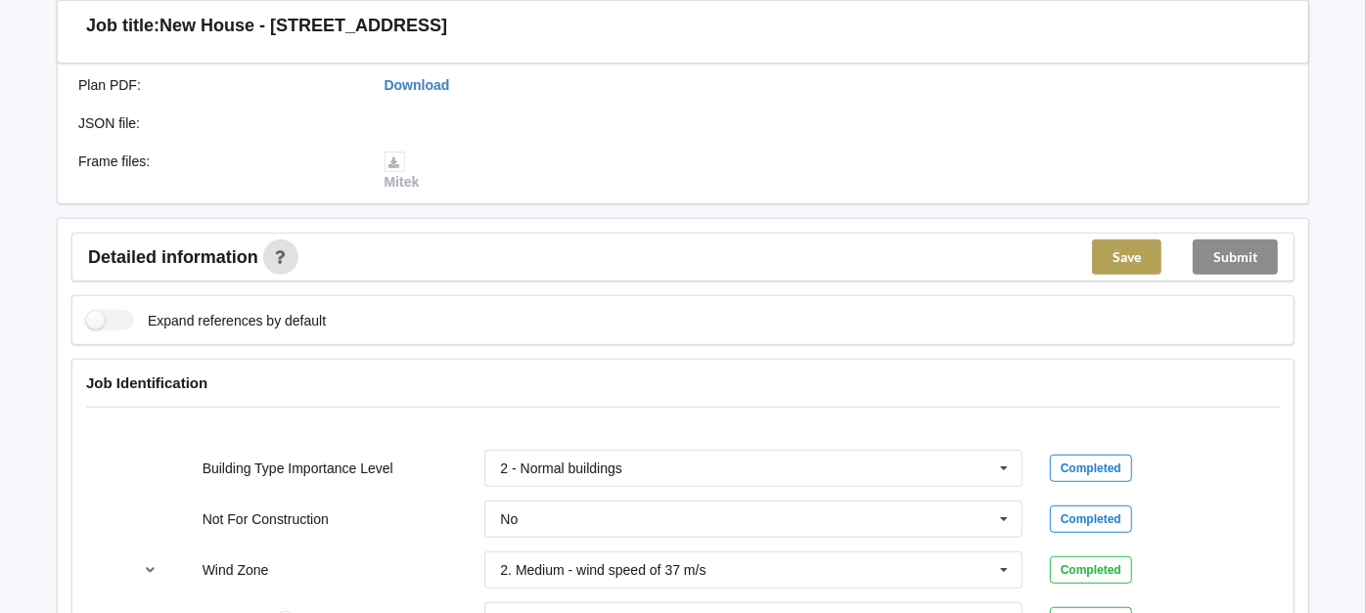
click at [1133, 259] on button "Save" at bounding box center [1126, 257] width 69 height 35
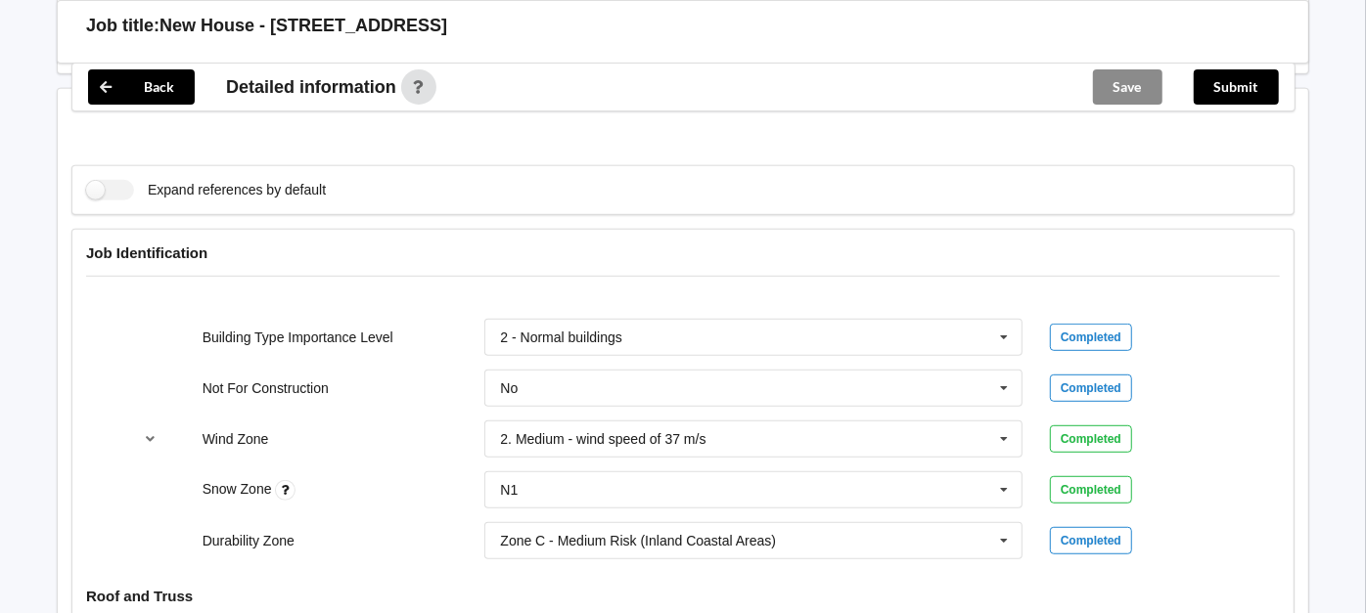
scroll to position [298, 0]
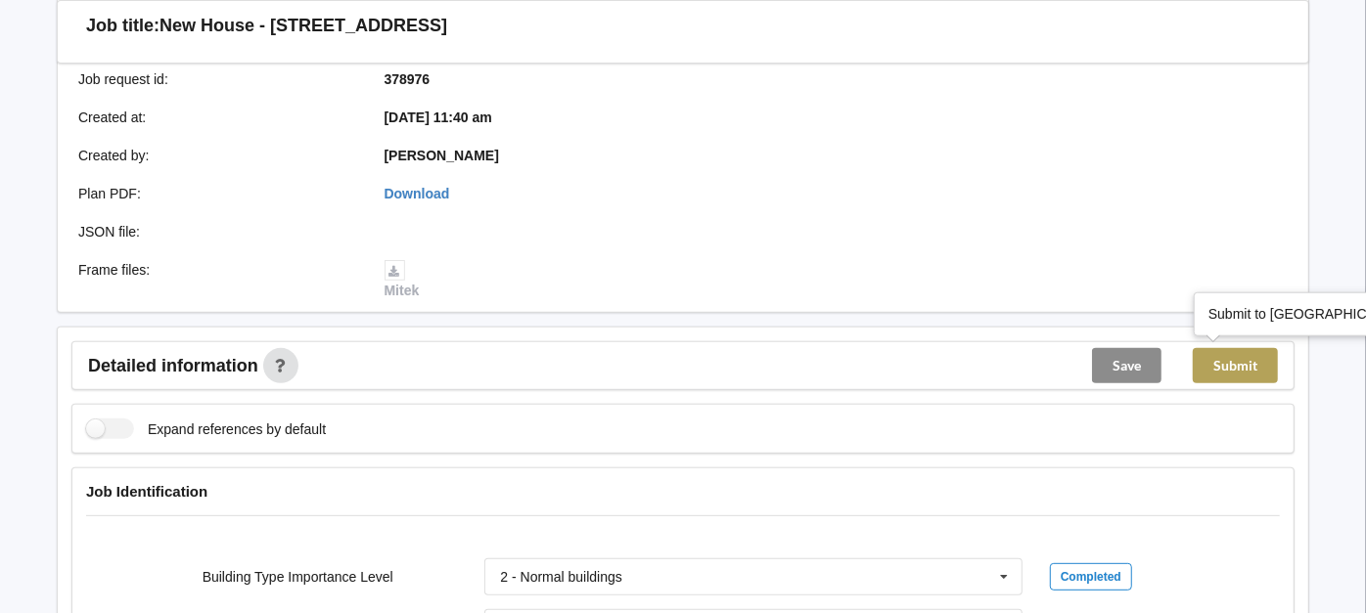
click at [1218, 371] on button "Submit" at bounding box center [1235, 365] width 85 height 35
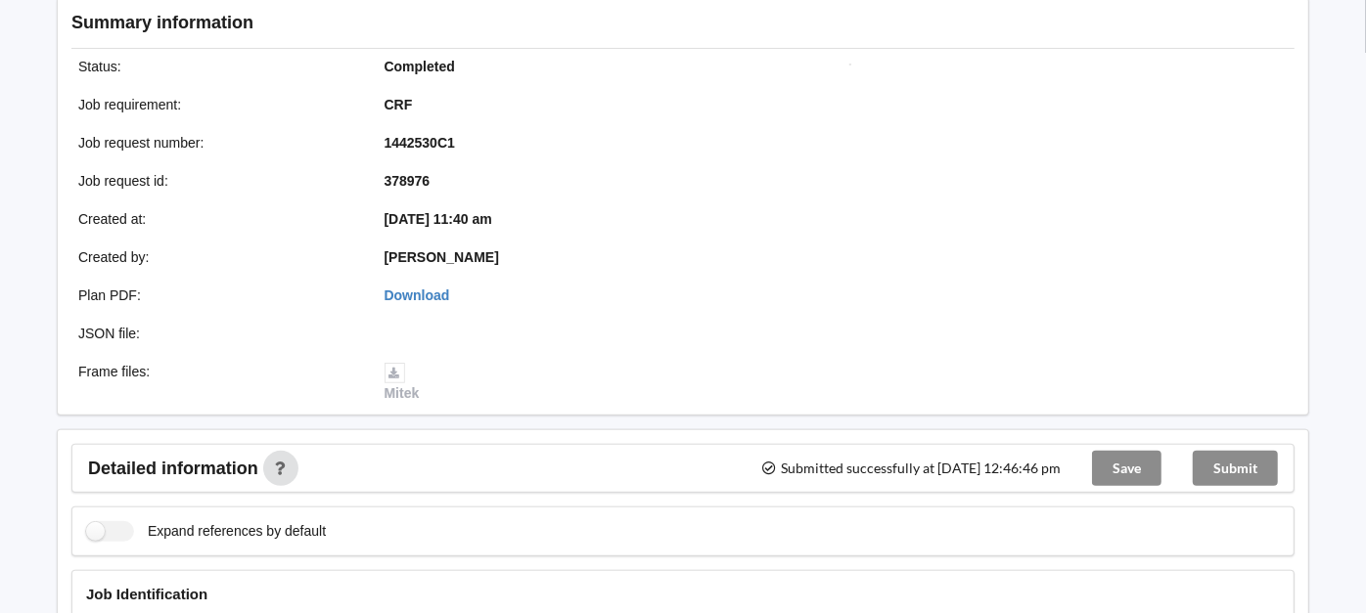
scroll to position [0, 0]
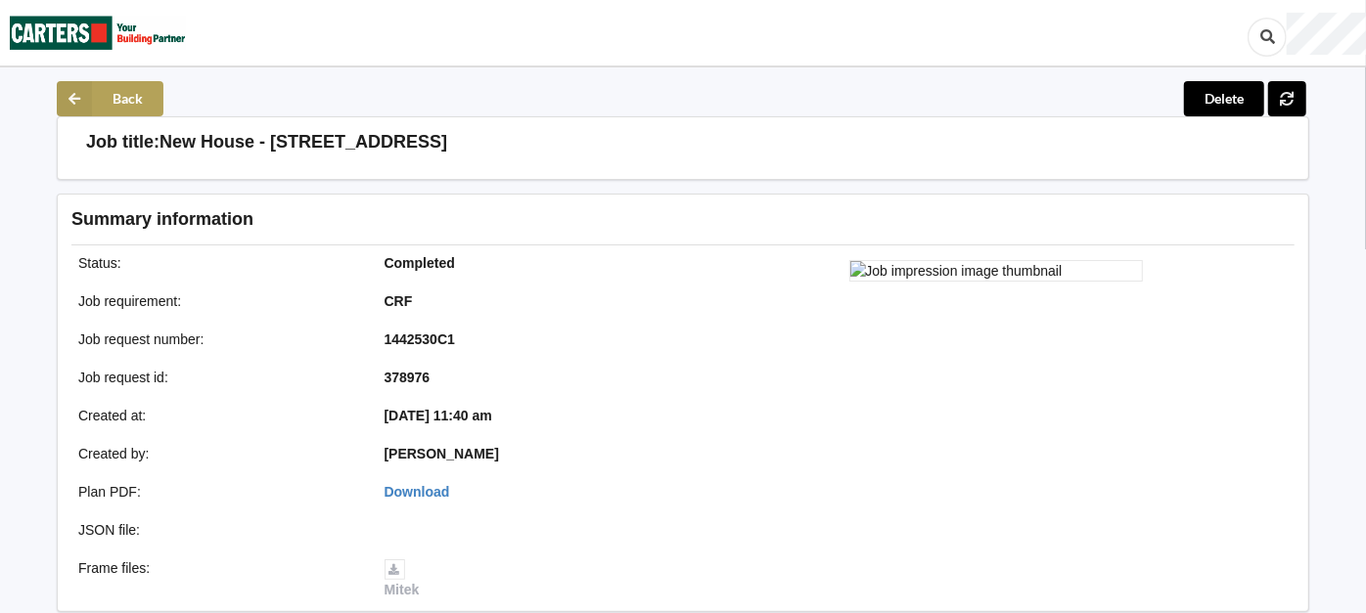
click at [108, 87] on button "Back" at bounding box center [110, 98] width 107 height 35
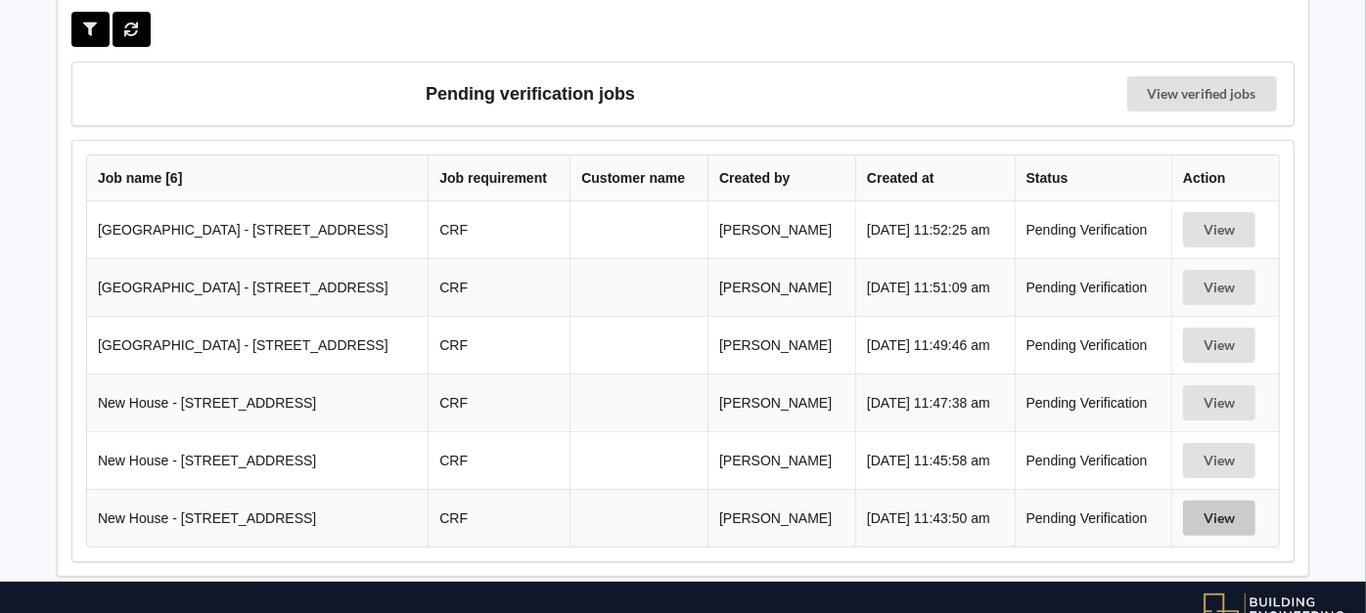
click at [1225, 513] on button "View" at bounding box center [1219, 518] width 72 height 35
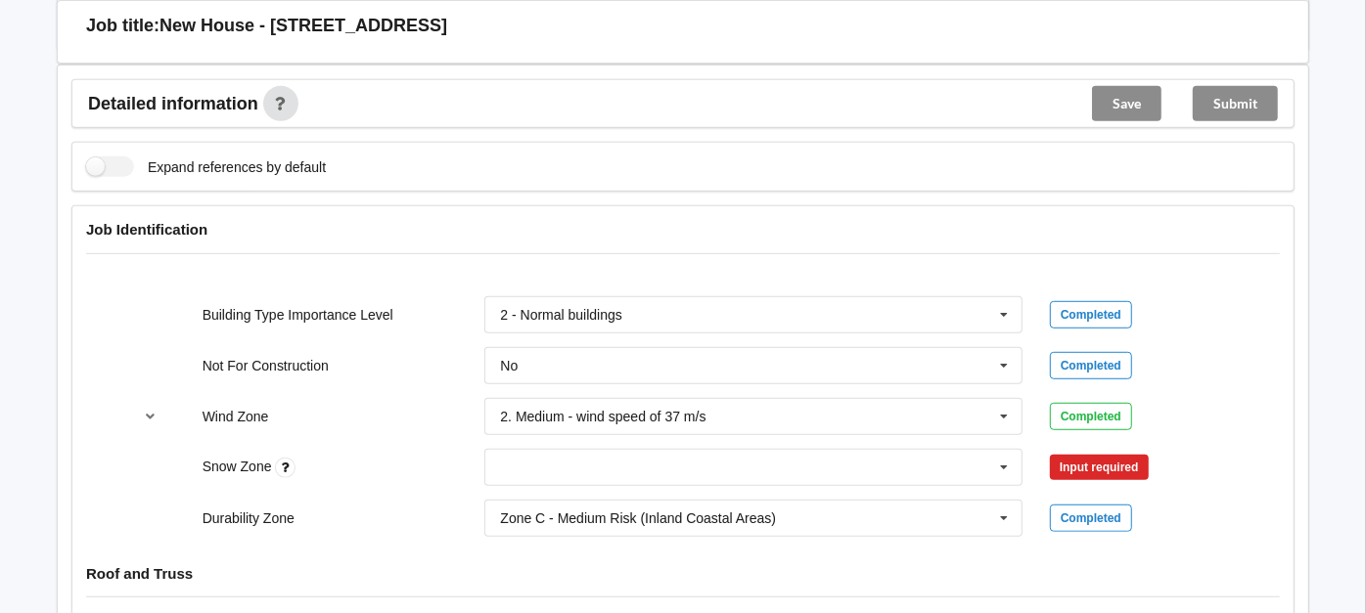
scroll to position [737, 0]
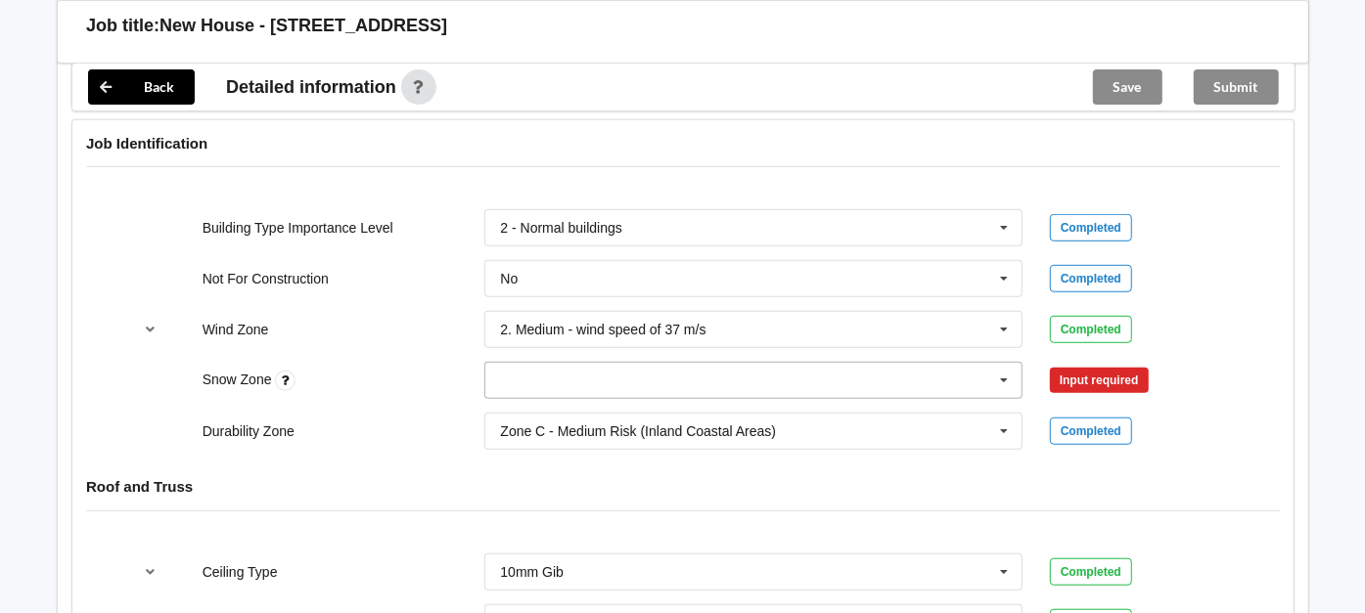
click at [891, 370] on input "text" at bounding box center [754, 380] width 536 height 35
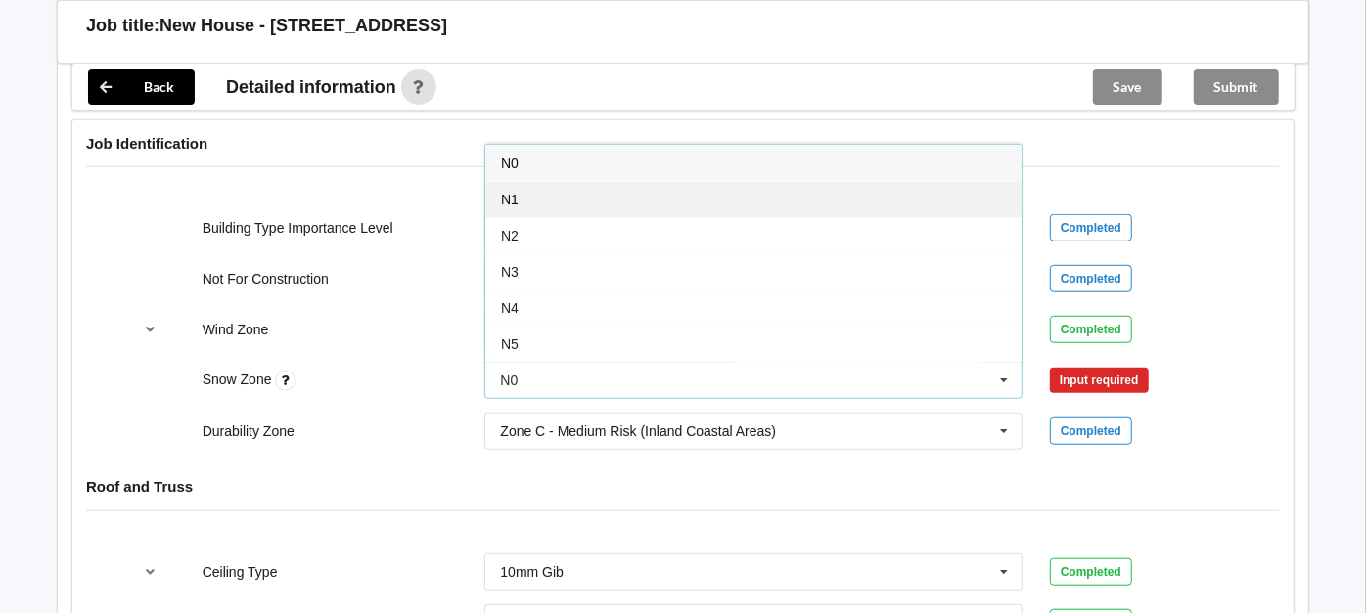
click at [550, 190] on div "N1" at bounding box center [753, 199] width 536 height 36
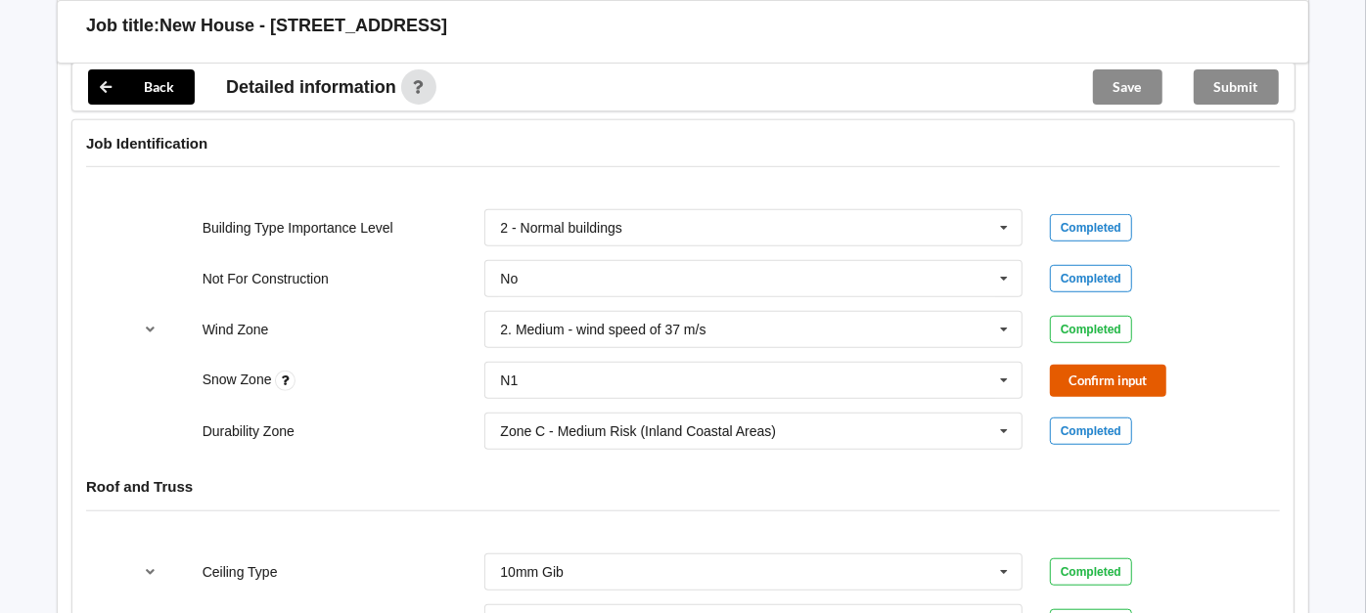
click at [1076, 380] on button "Confirm input" at bounding box center [1108, 381] width 116 height 32
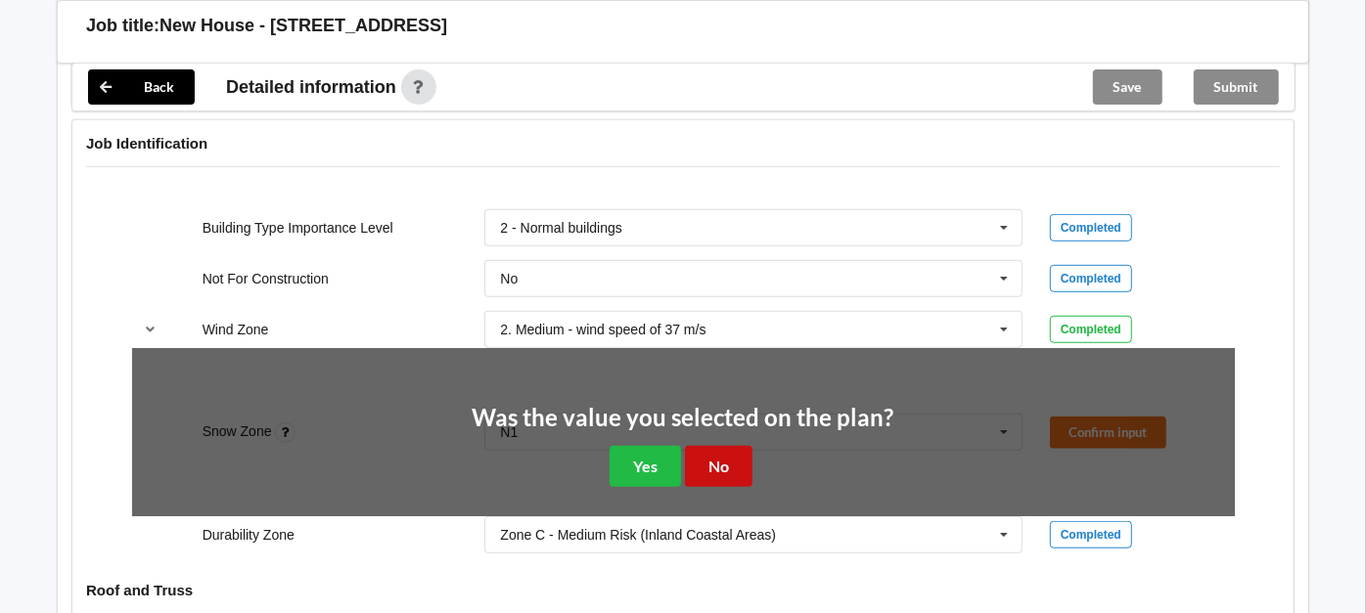
click at [726, 469] on button "No" at bounding box center [719, 466] width 68 height 40
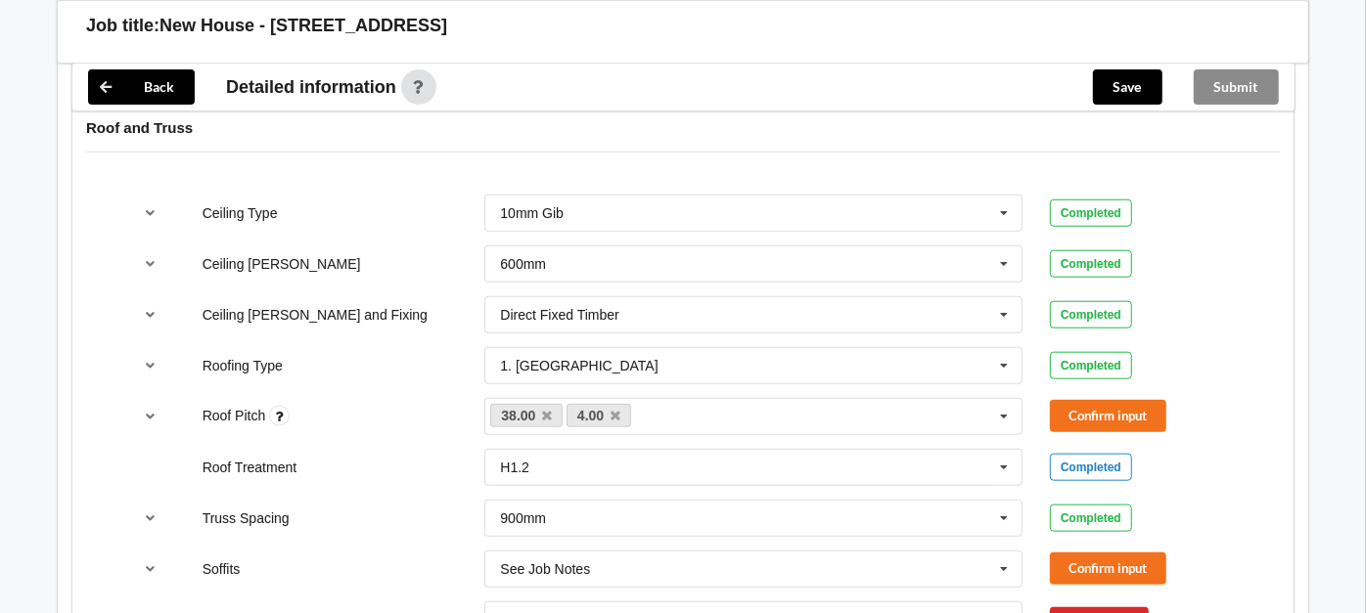
scroll to position [1062, 0]
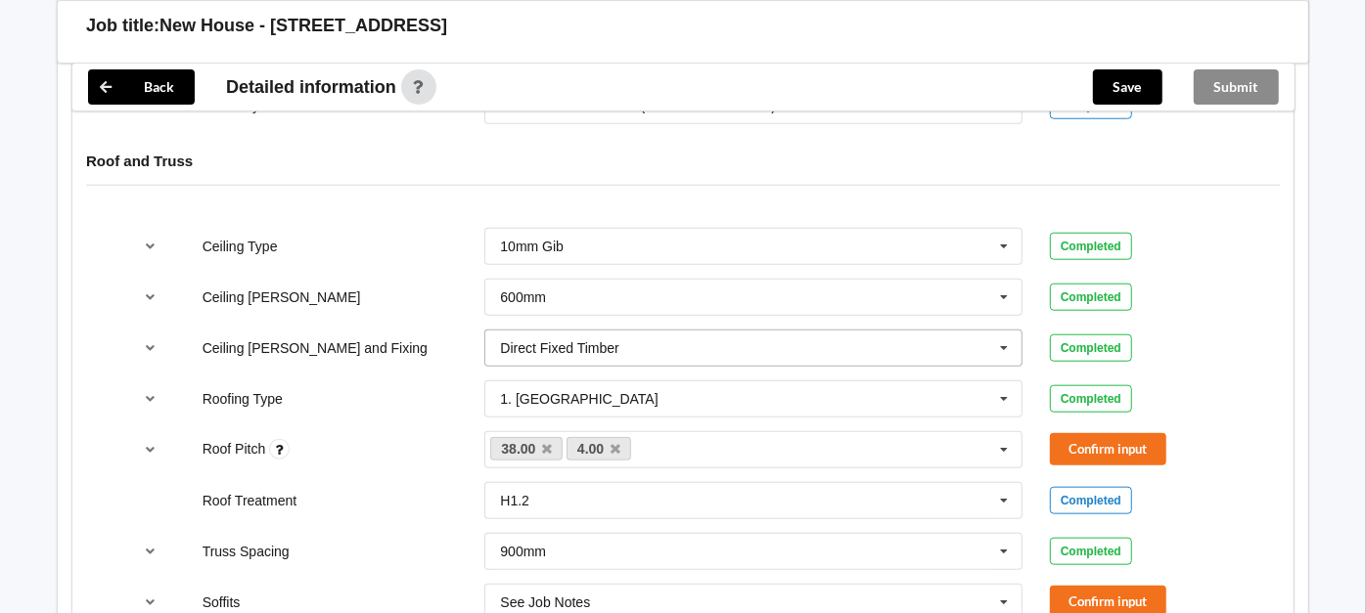
click at [808, 331] on input "text" at bounding box center [754, 348] width 536 height 35
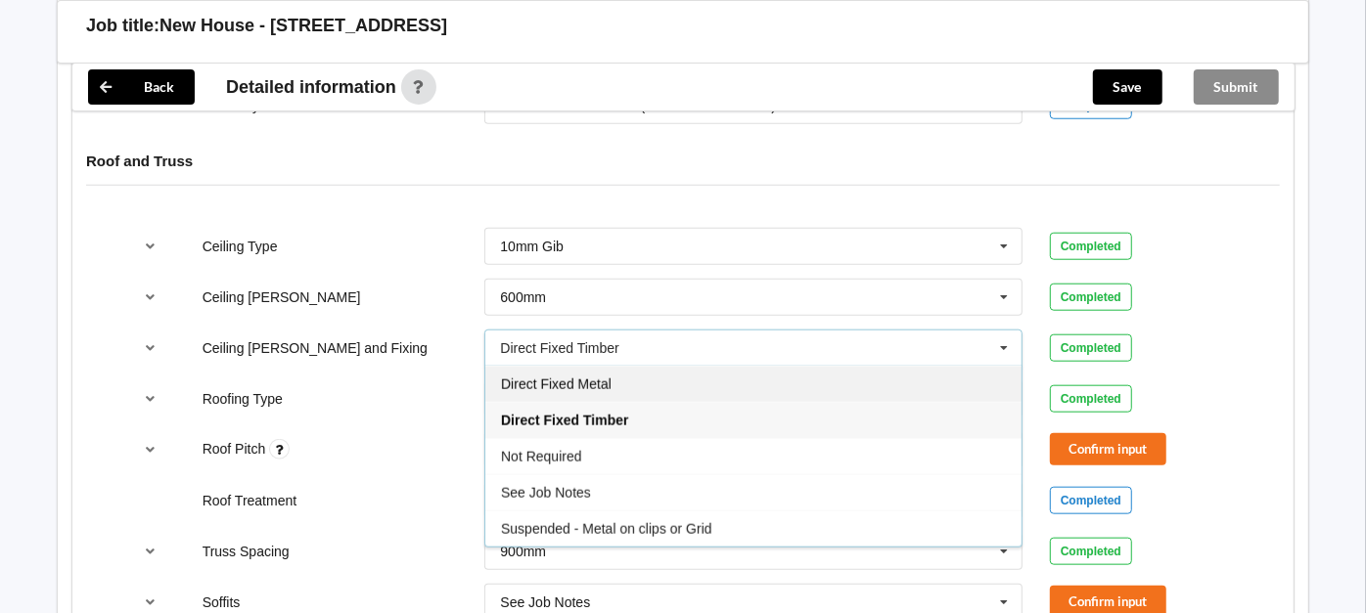
click at [694, 376] on div "Direct Fixed Metal" at bounding box center [753, 384] width 536 height 36
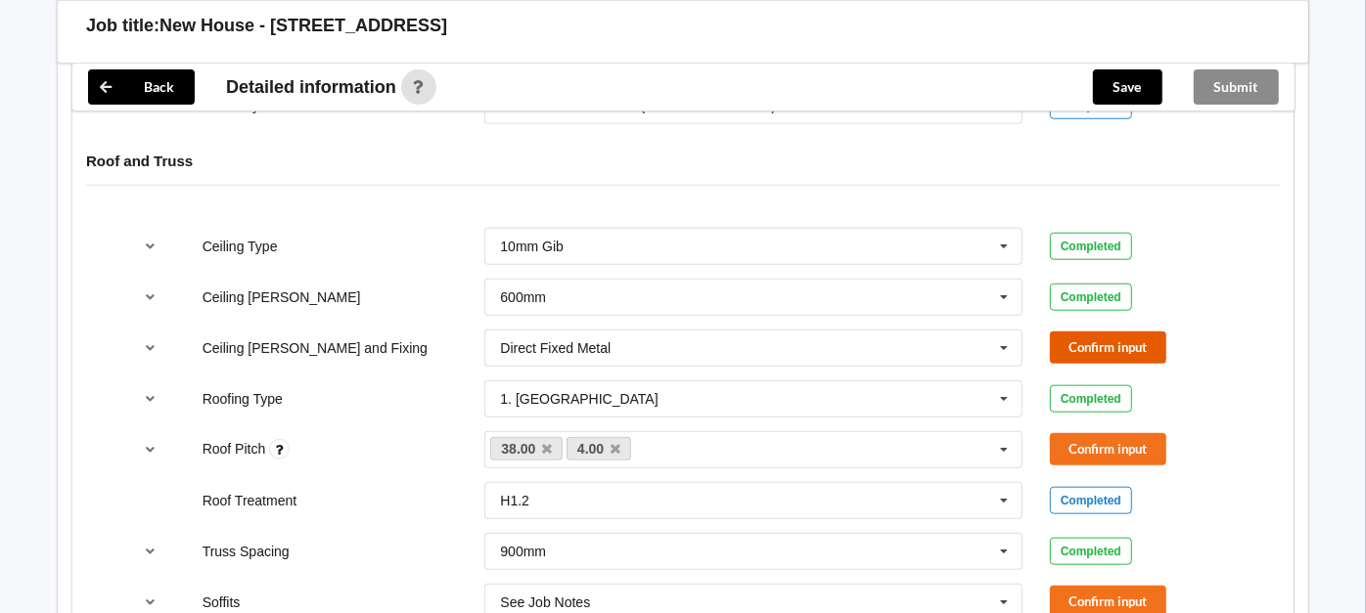
click at [1115, 344] on button "Confirm input" at bounding box center [1108, 348] width 116 height 32
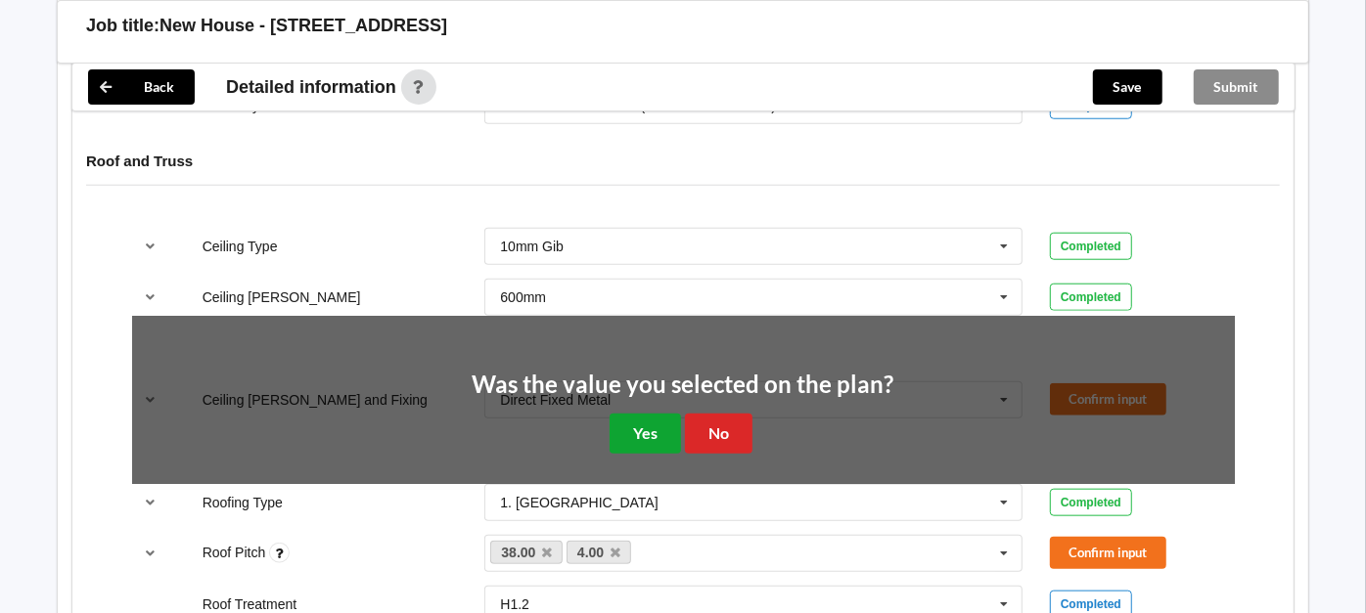
click at [656, 419] on button "Yes" at bounding box center [644, 434] width 71 height 40
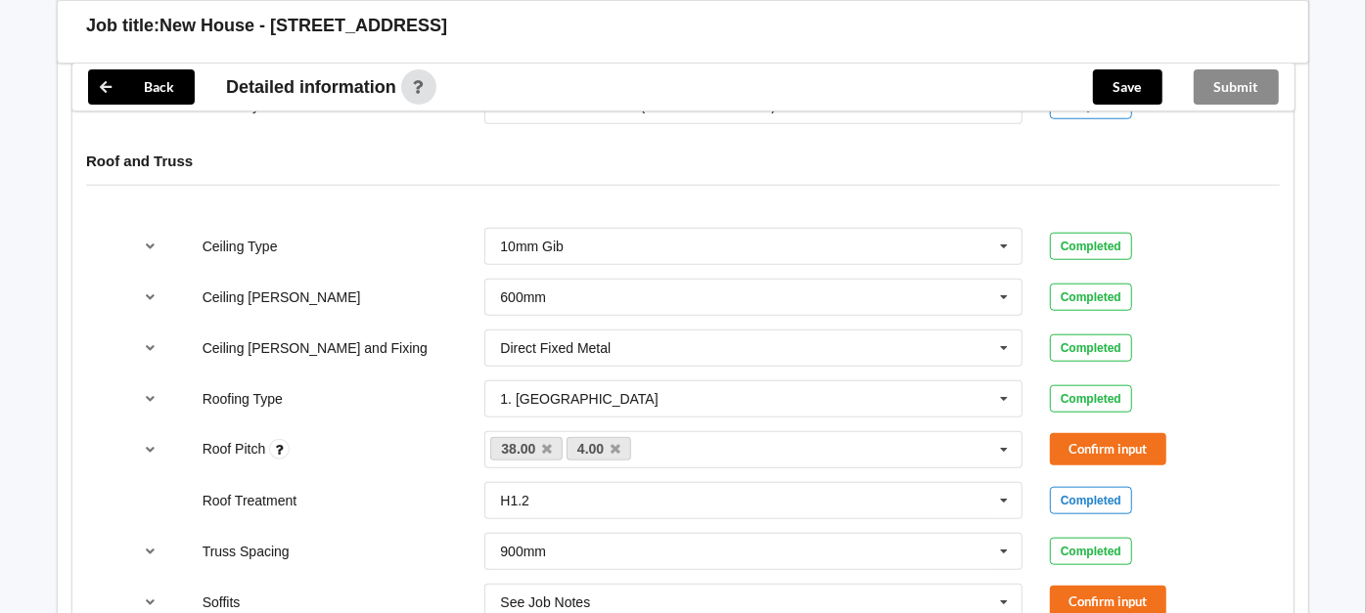
scroll to position [1171, 0]
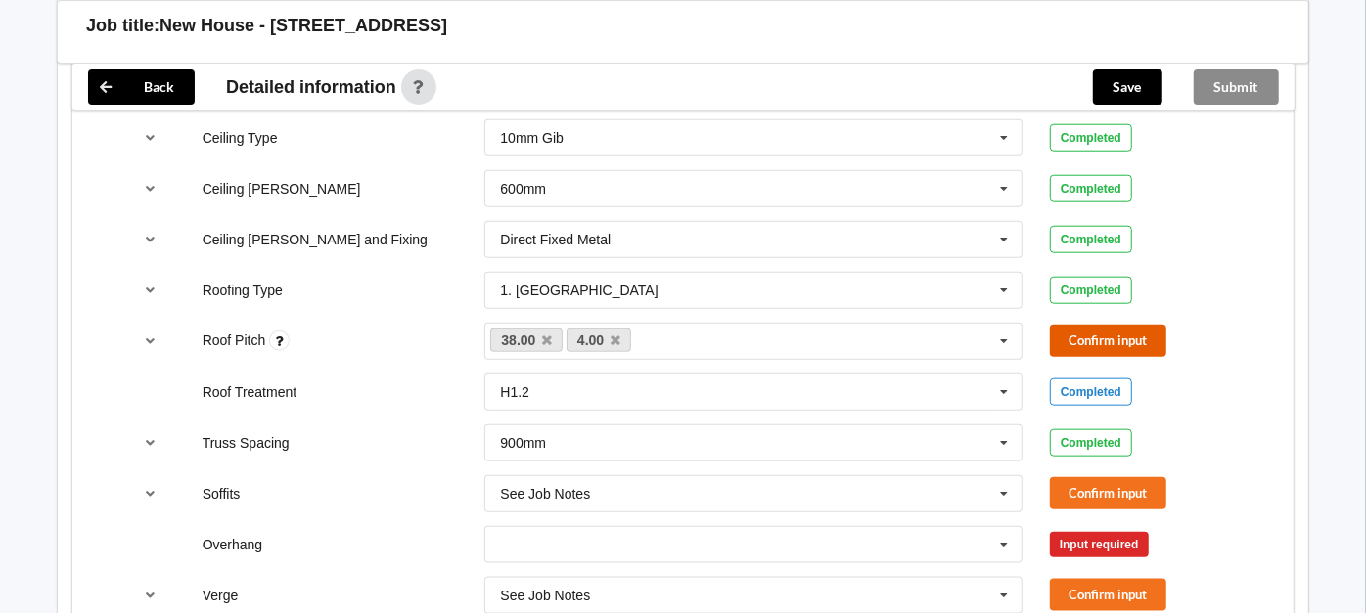
click at [1096, 338] on button "Confirm input" at bounding box center [1108, 341] width 116 height 32
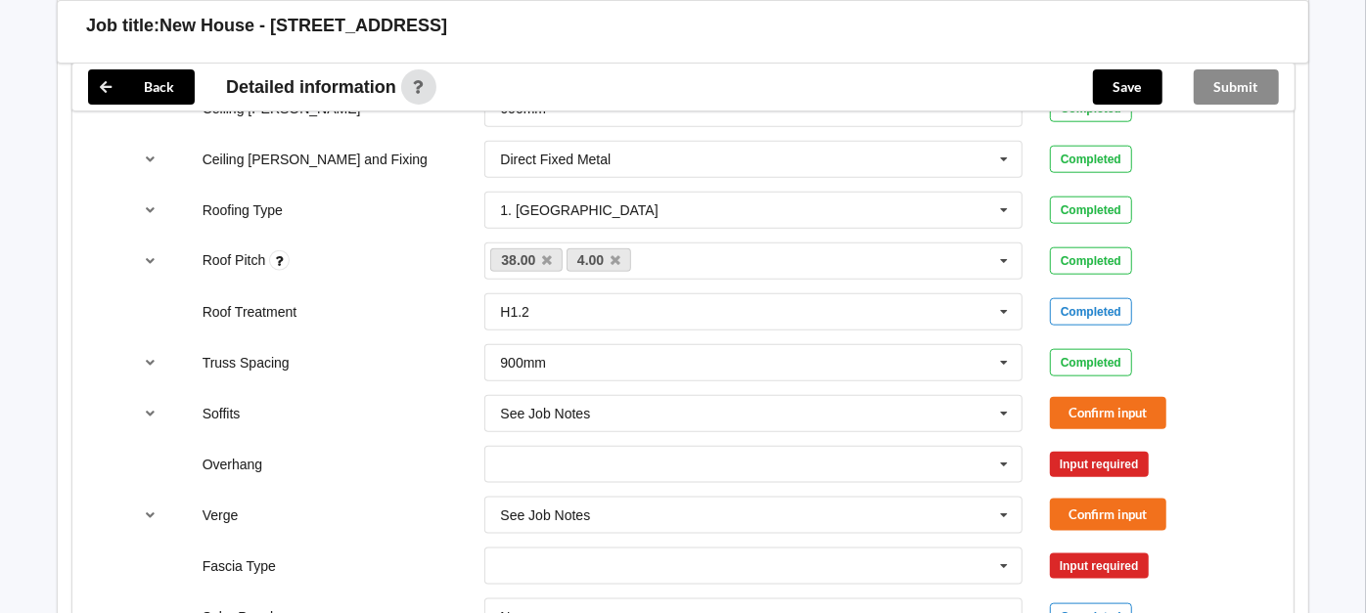
scroll to position [1280, 0]
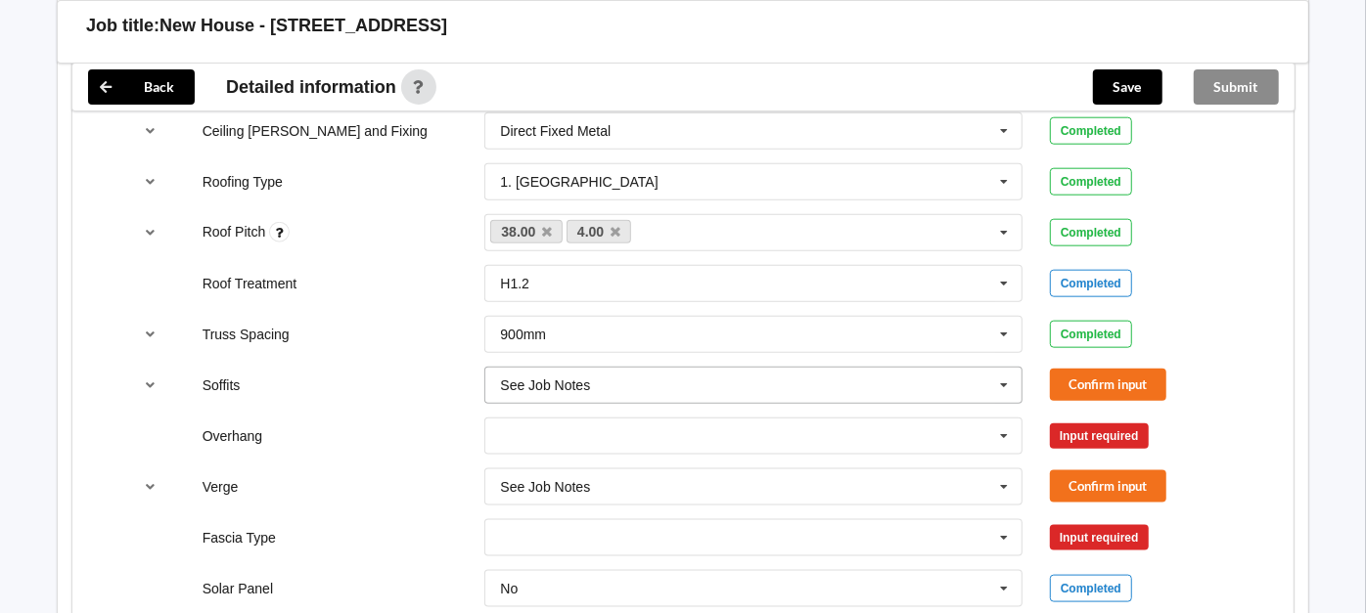
click at [584, 387] on input "text" at bounding box center [754, 385] width 536 height 35
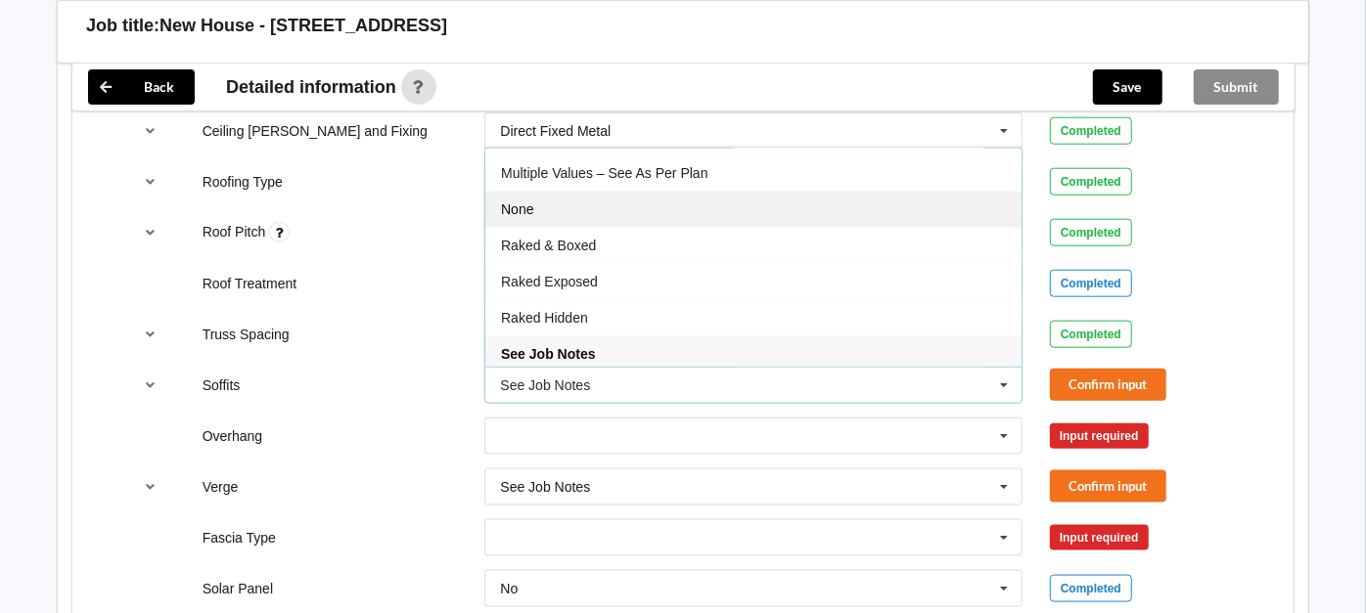
click at [563, 194] on div "None" at bounding box center [753, 209] width 536 height 36
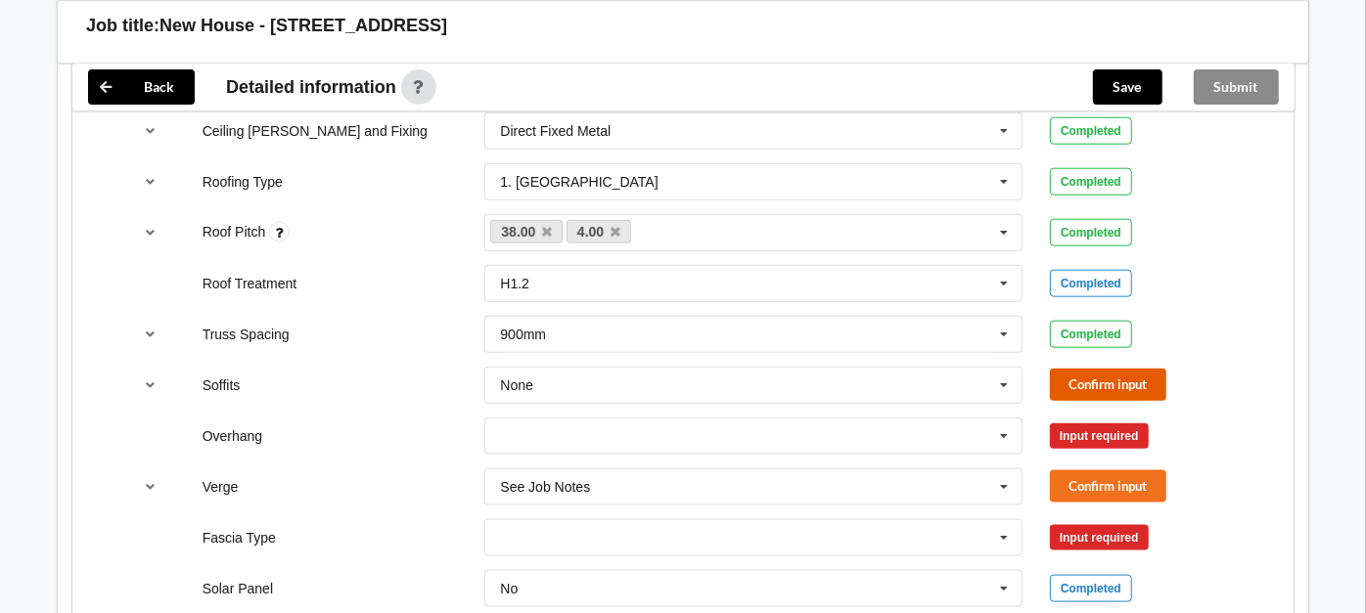
click at [1137, 376] on button "Confirm input" at bounding box center [1108, 385] width 116 height 32
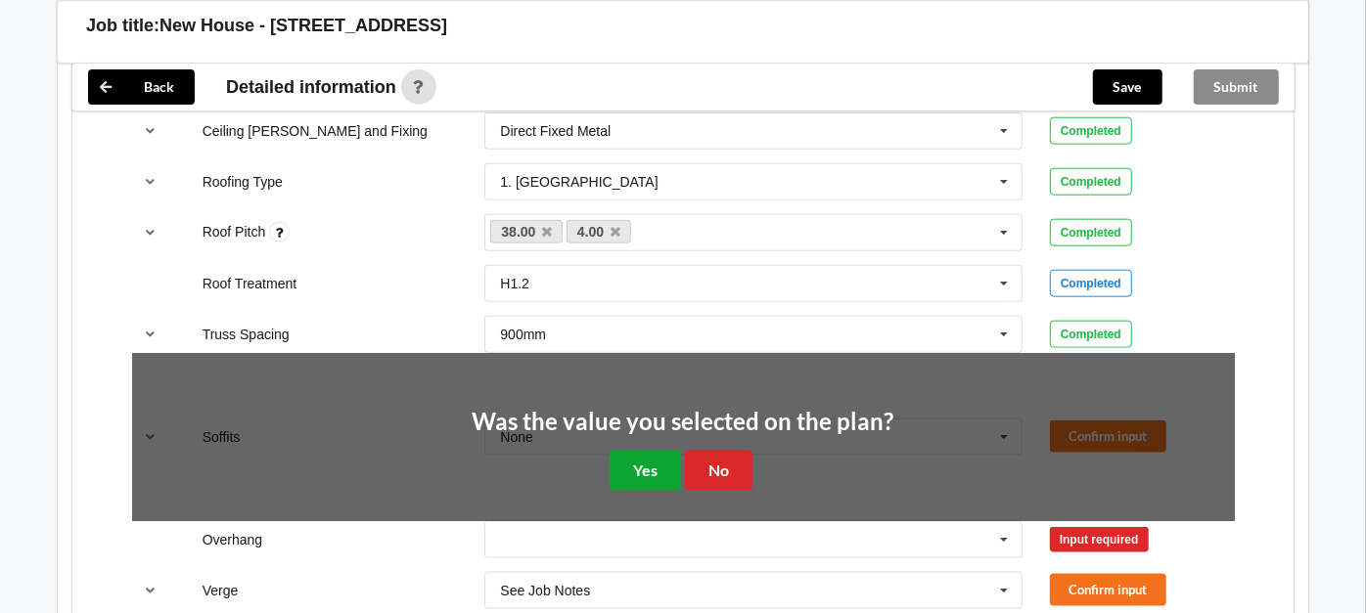
click at [665, 468] on button "Yes" at bounding box center [644, 471] width 71 height 40
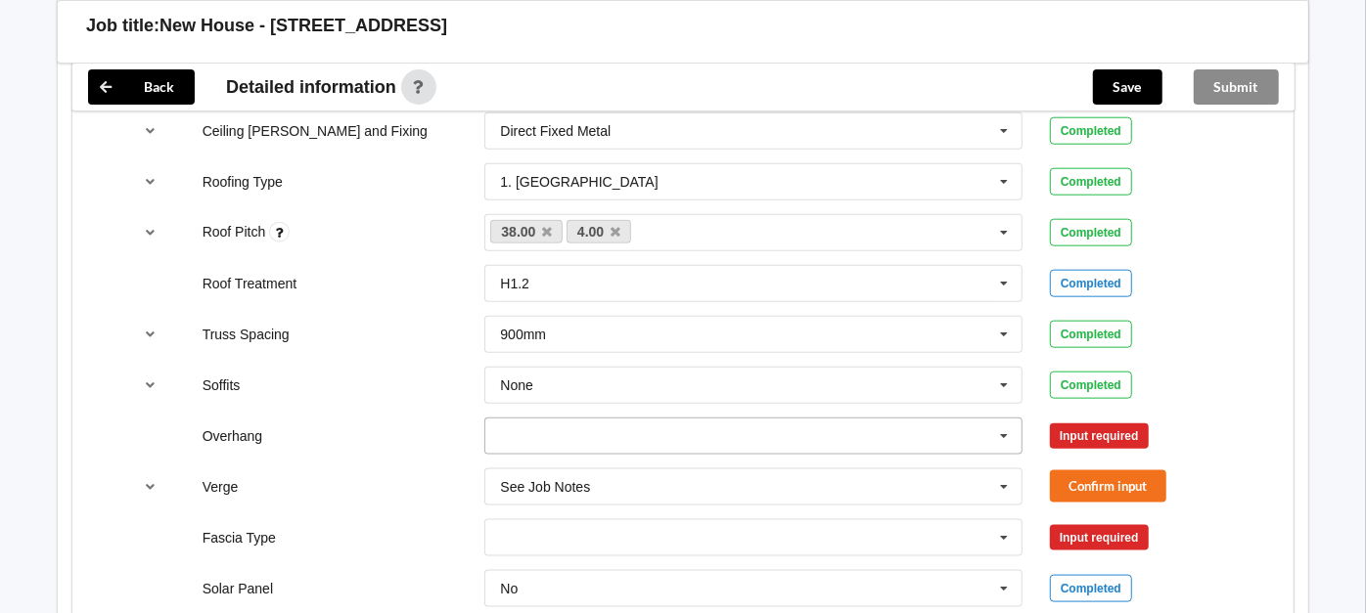
click at [1006, 428] on icon at bounding box center [1003, 437] width 29 height 36
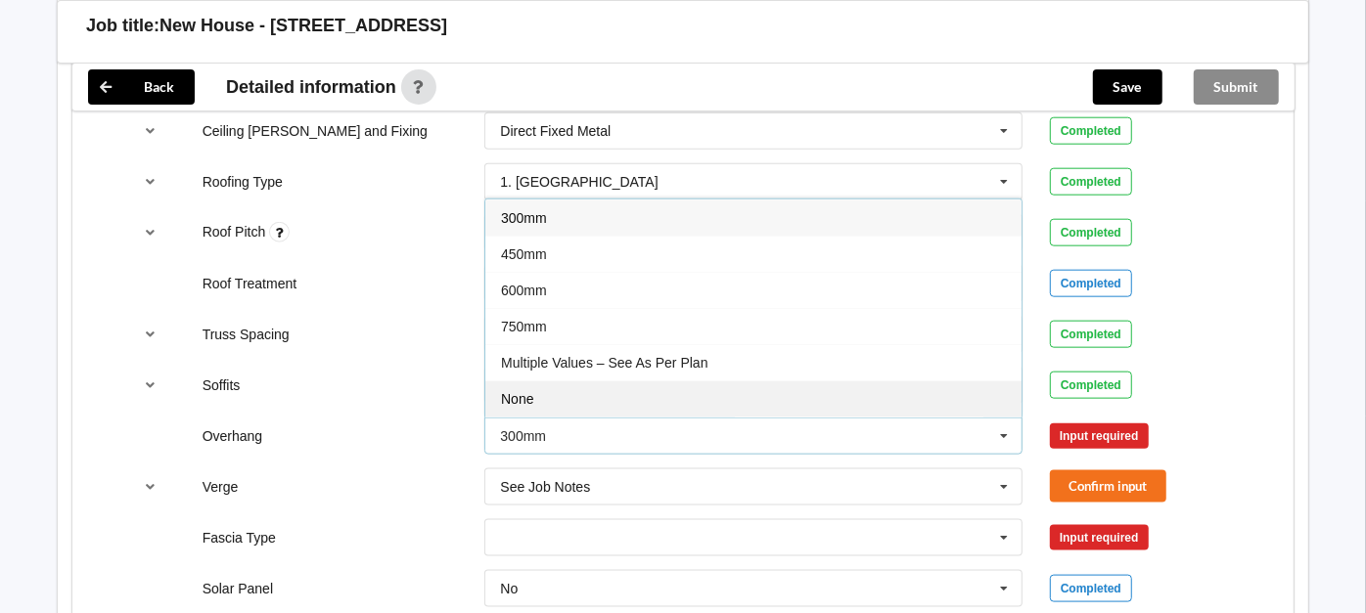
click at [912, 405] on div "None" at bounding box center [753, 399] width 536 height 36
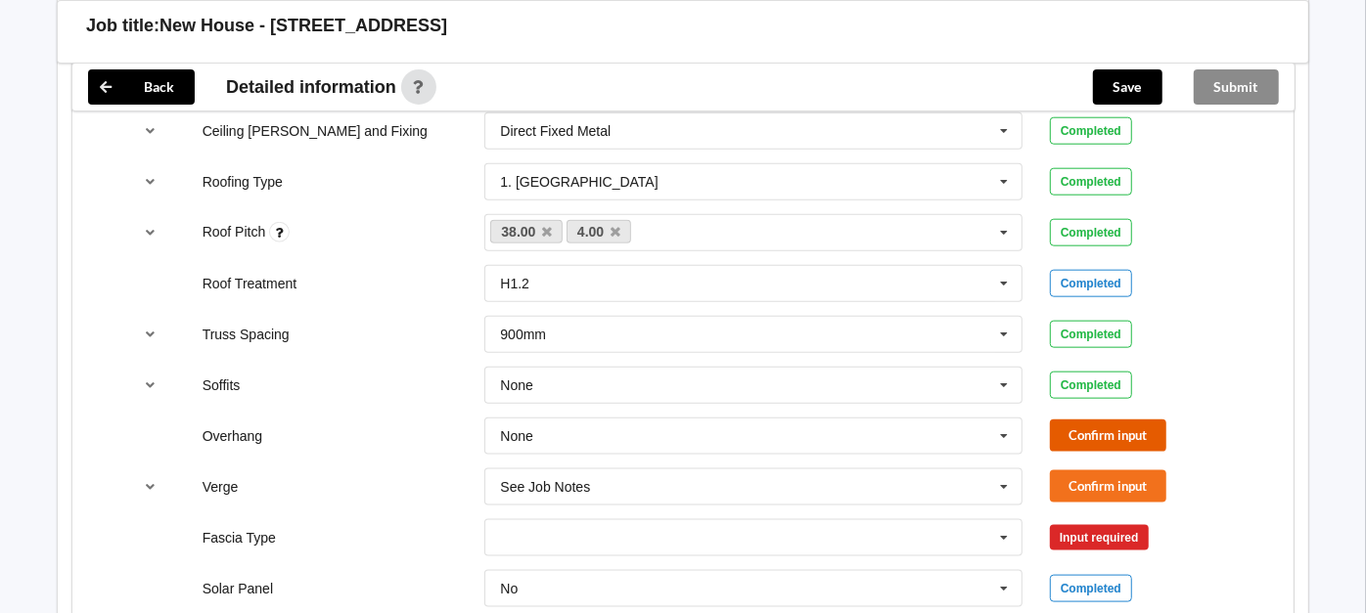
click at [1077, 425] on button "Confirm input" at bounding box center [1108, 436] width 116 height 32
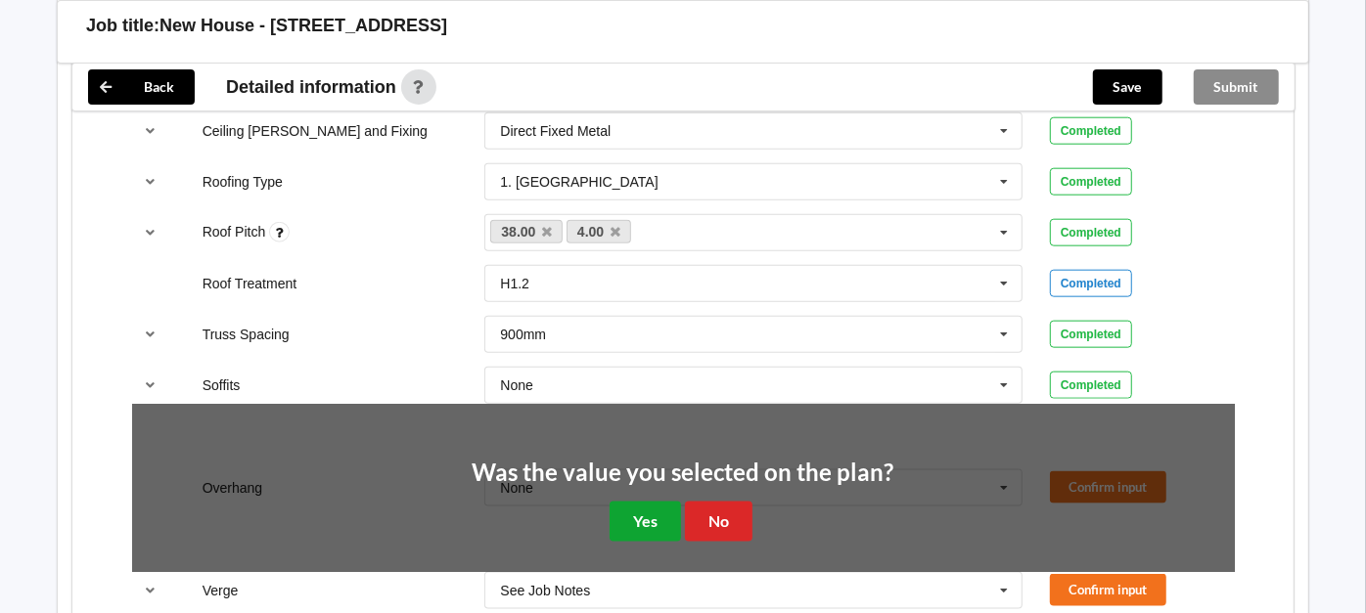
click at [656, 502] on button "Yes" at bounding box center [644, 522] width 71 height 40
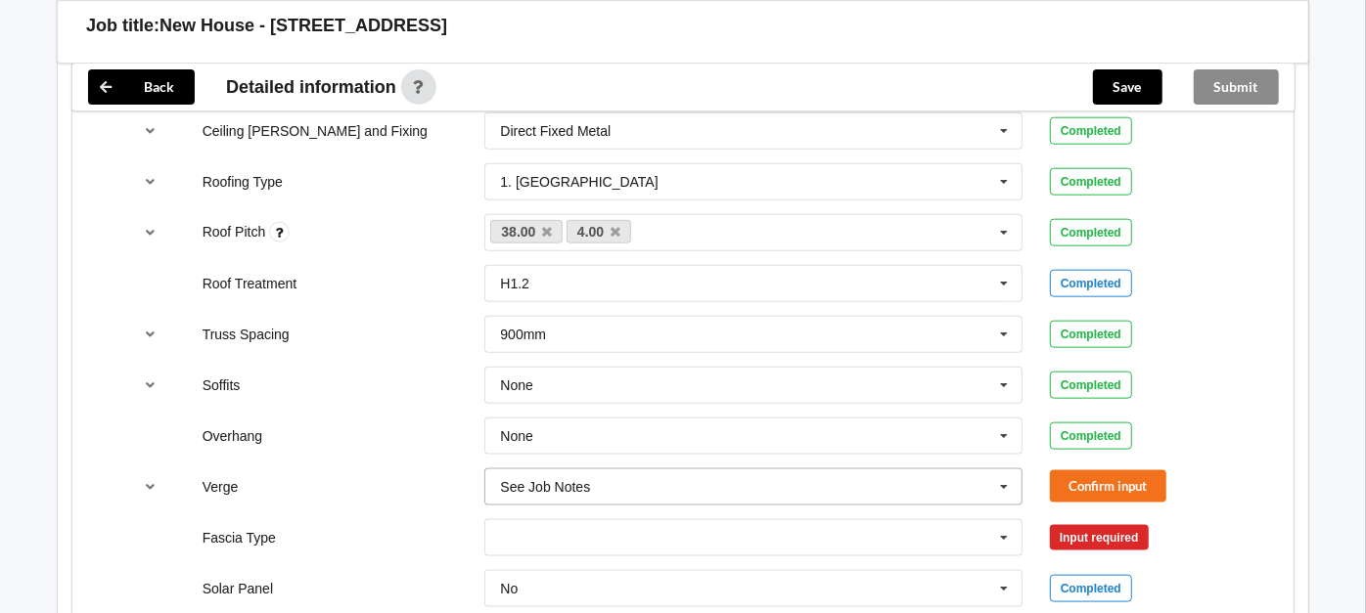
click at [606, 491] on input "text" at bounding box center [754, 487] width 536 height 35
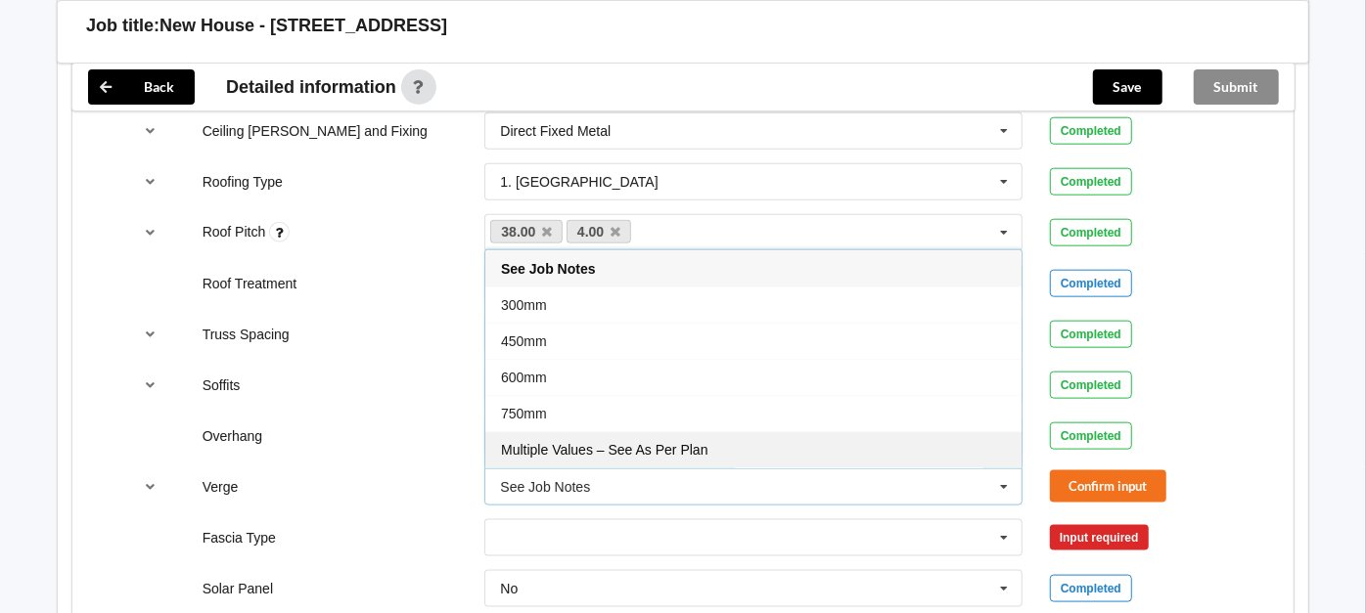
click at [640, 455] on div "Multiple Values – See As Per Plan" at bounding box center [753, 449] width 536 height 36
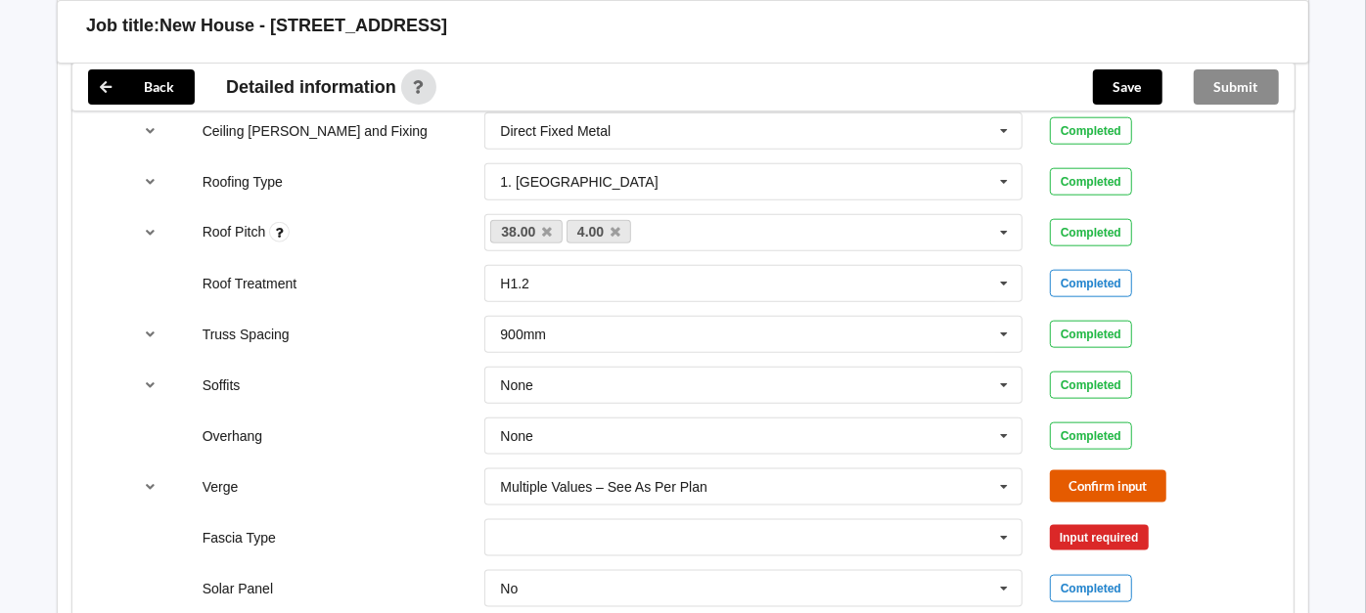
click at [1103, 473] on button "Confirm input" at bounding box center [1108, 487] width 116 height 32
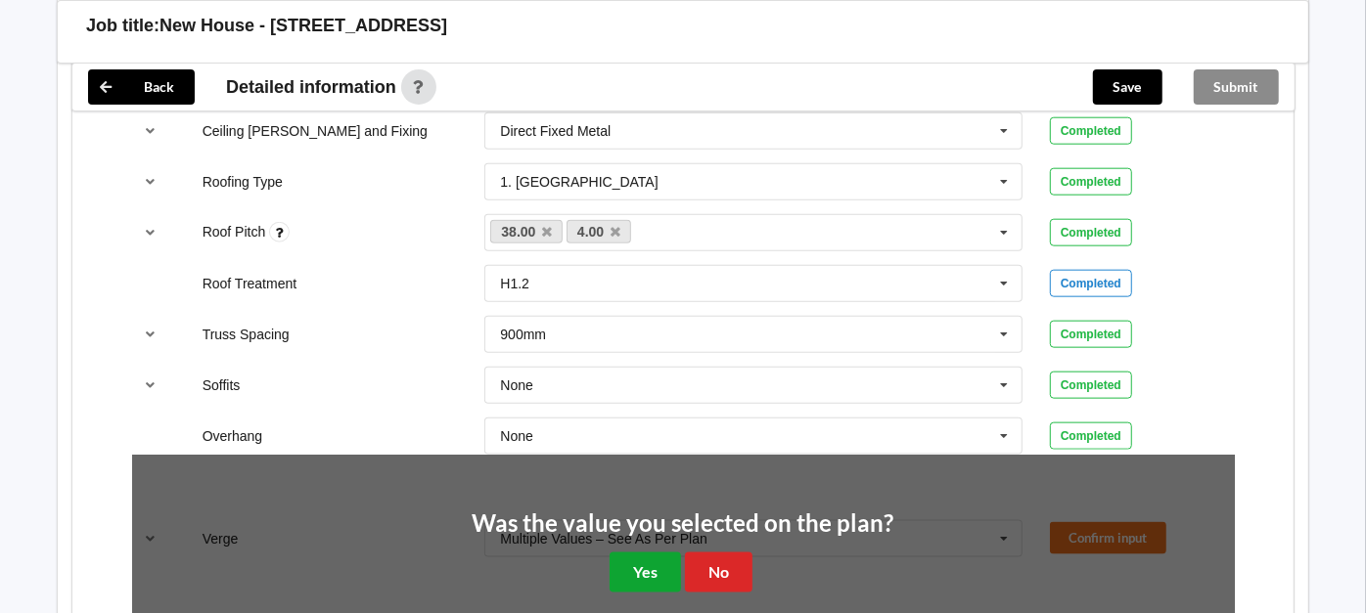
click at [656, 555] on button "Yes" at bounding box center [644, 573] width 71 height 40
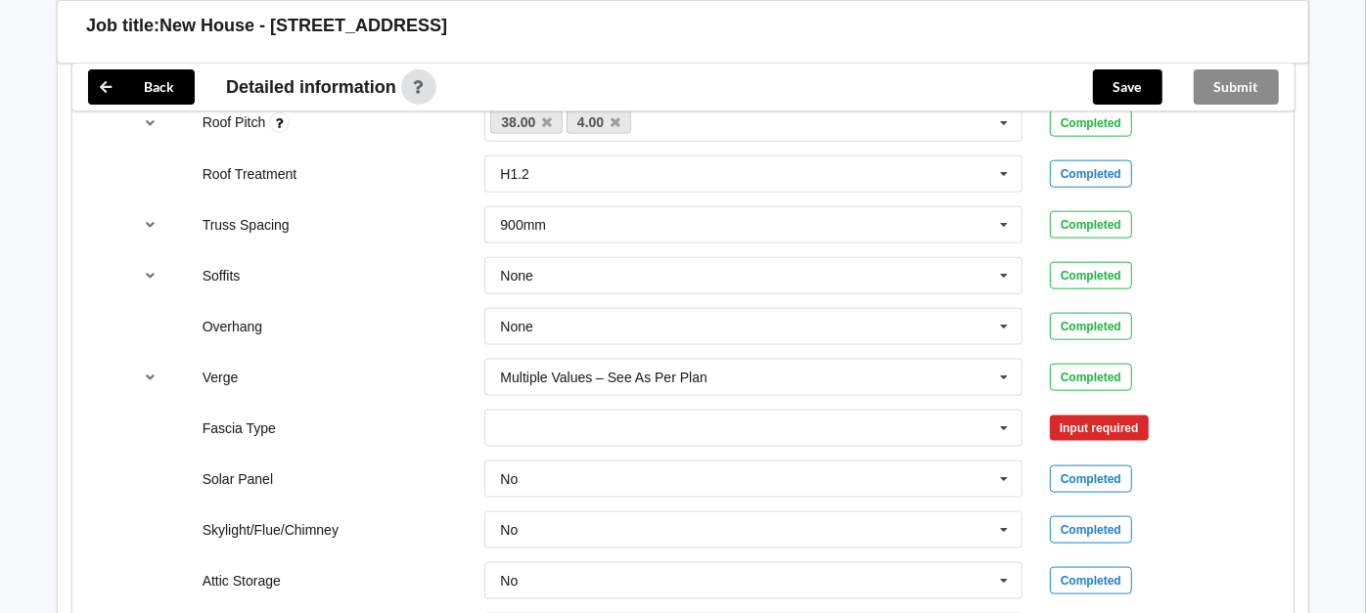
scroll to position [1498, 0]
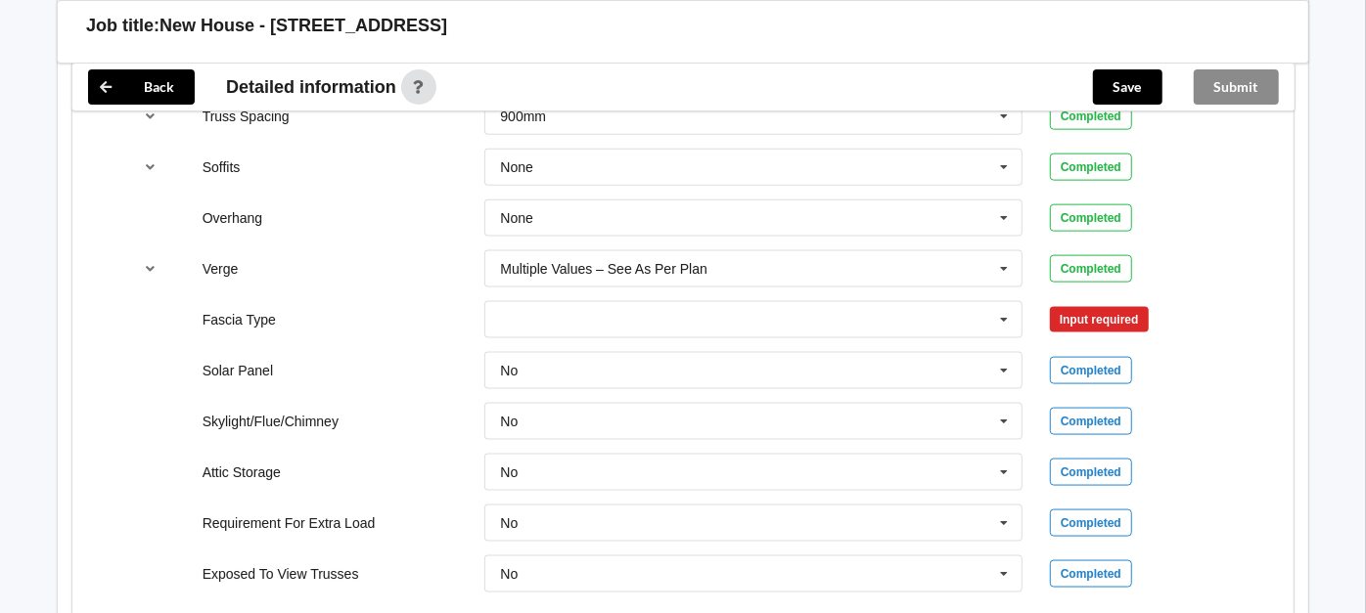
click at [1113, 322] on div "Input required" at bounding box center [1099, 319] width 99 height 25
click at [1019, 310] on input "text" at bounding box center [754, 319] width 536 height 35
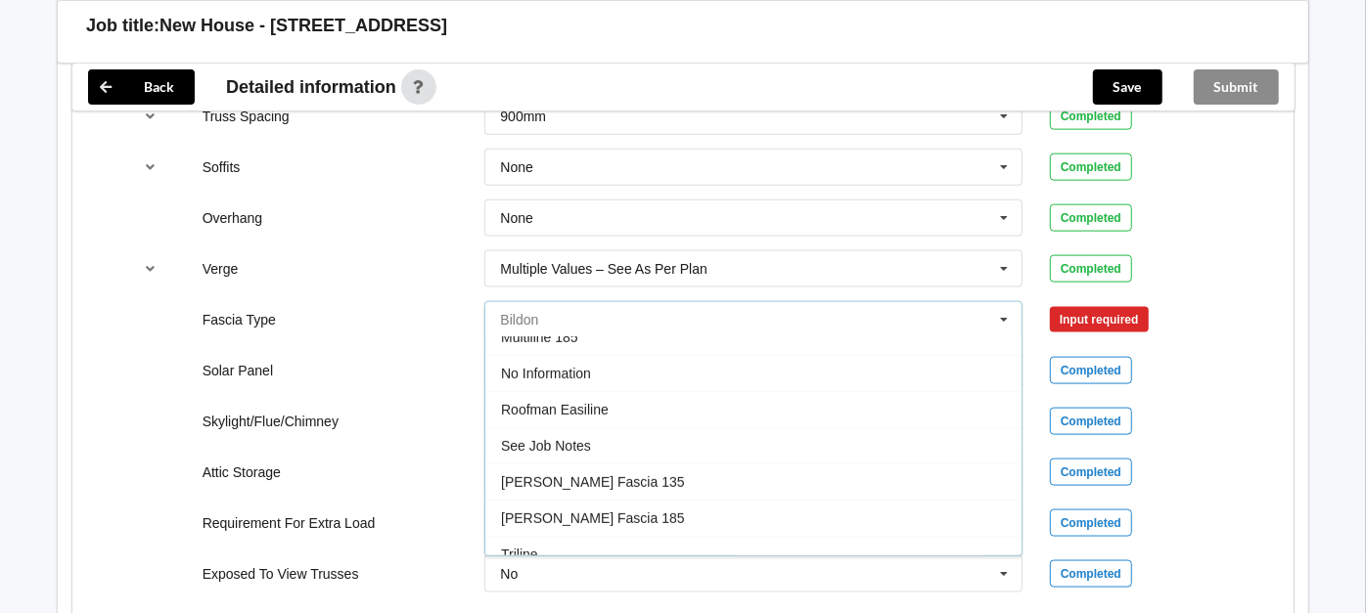
scroll to position [643, 0]
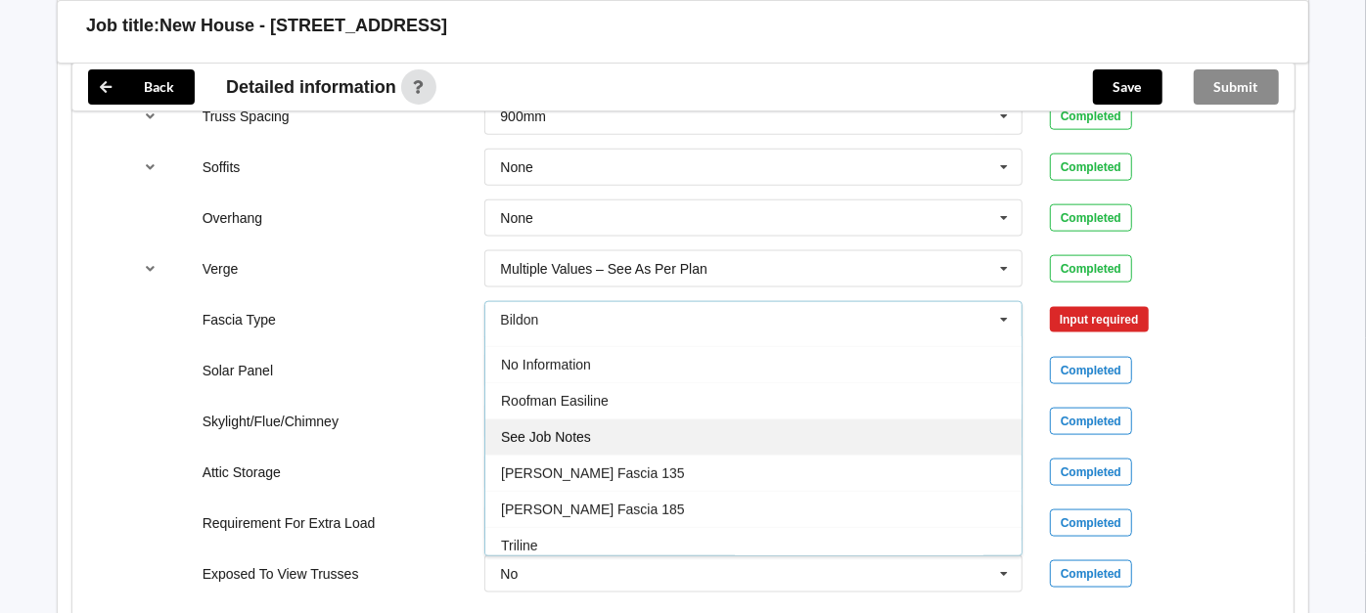
click at [648, 423] on div "See Job Notes" at bounding box center [753, 437] width 536 height 36
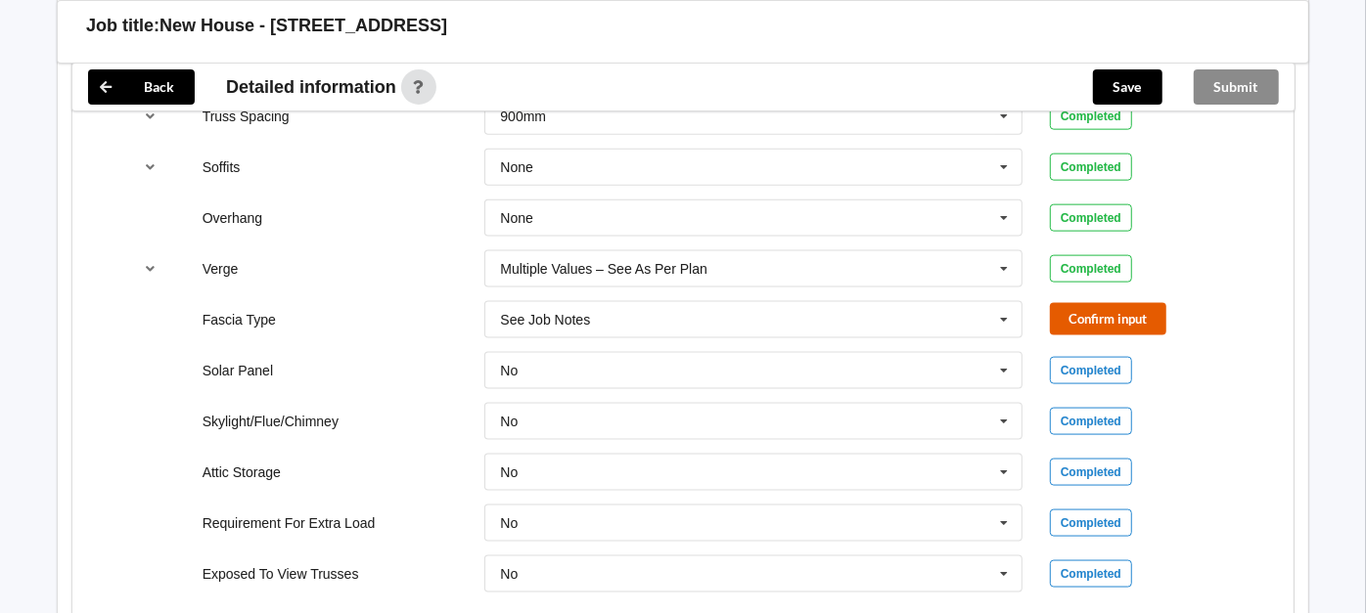
drag, startPoint x: 1117, startPoint y: 298, endPoint x: 1098, endPoint y: 296, distance: 19.7
click at [1098, 296] on div "Fascia Type See Job Notes Bildon Continuous 180 Diamond 147 M85 - 180mmx18mm M8…" at bounding box center [683, 320] width 1130 height 65
click at [1109, 295] on div "Fascia Type See Job Notes Bildon Continuous 180 Diamond 147 M85 - 180mmx18mm M8…" at bounding box center [683, 320] width 1130 height 65
click at [1090, 321] on button "Confirm input" at bounding box center [1108, 319] width 116 height 32
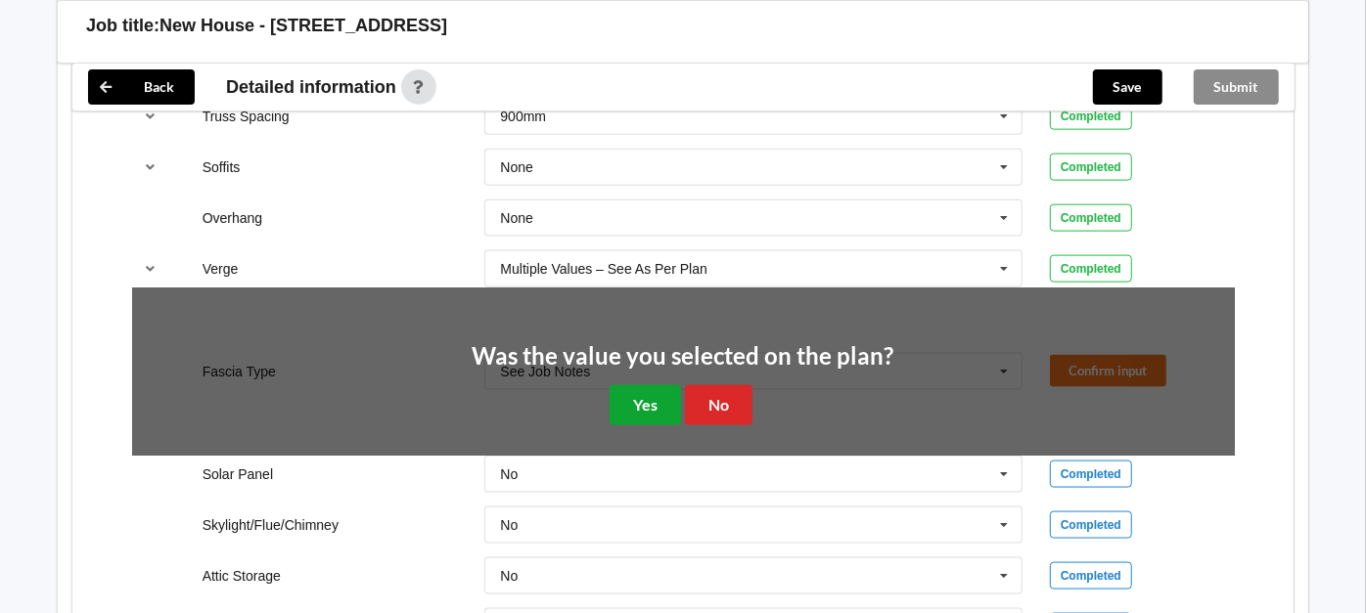
click at [651, 394] on button "Yes" at bounding box center [644, 405] width 71 height 40
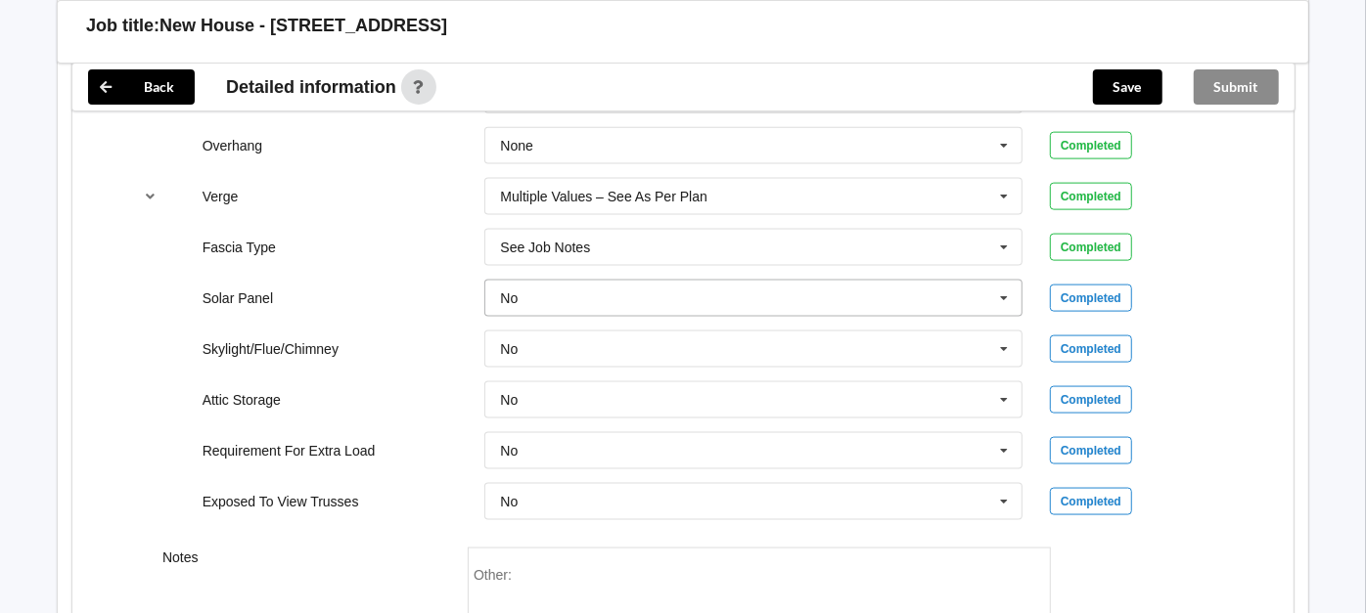
scroll to position [1606, 0]
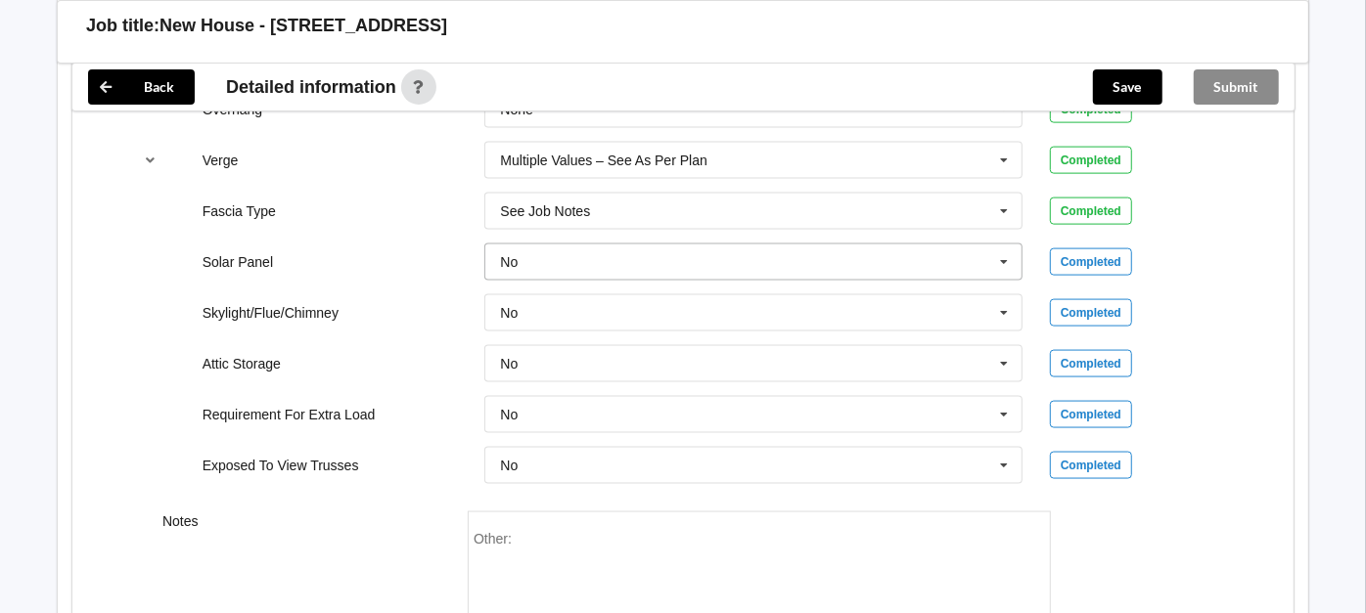
click at [696, 266] on input "text" at bounding box center [754, 262] width 536 height 35
click at [681, 259] on input "text" at bounding box center [754, 262] width 536 height 35
click at [430, 313] on div "Skylight/Flue/Chimney" at bounding box center [330, 313] width 283 height 20
click at [522, 296] on input "text" at bounding box center [754, 312] width 536 height 35
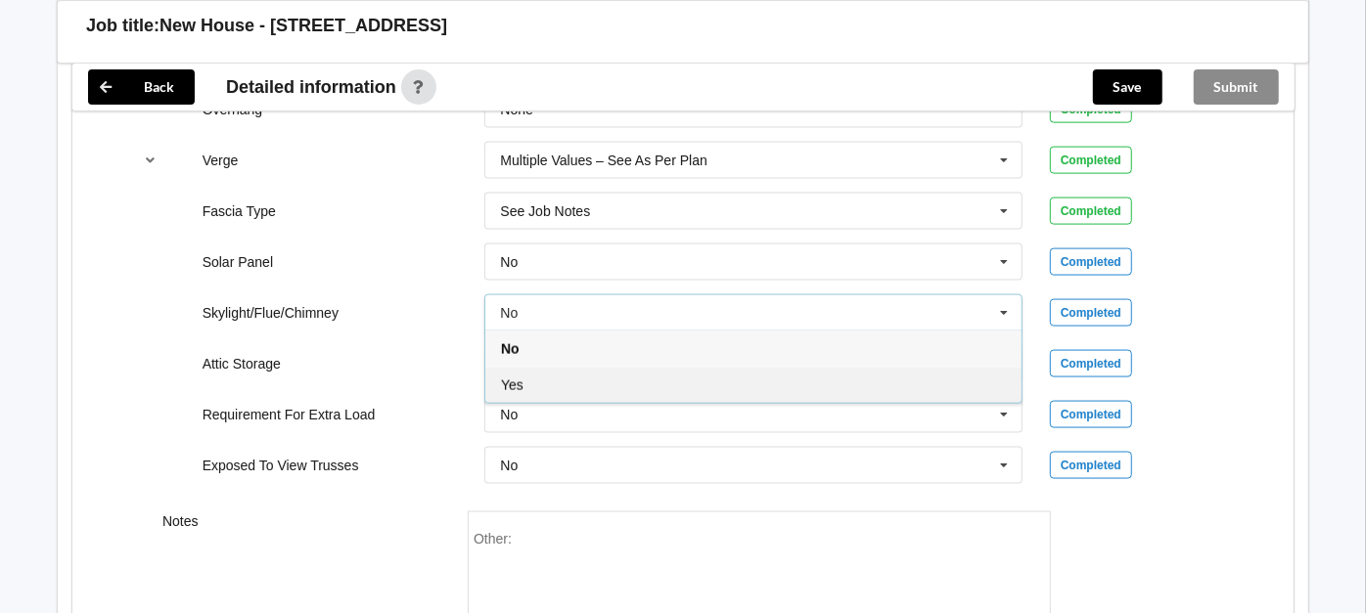
click at [533, 391] on div "Yes" at bounding box center [753, 385] width 536 height 36
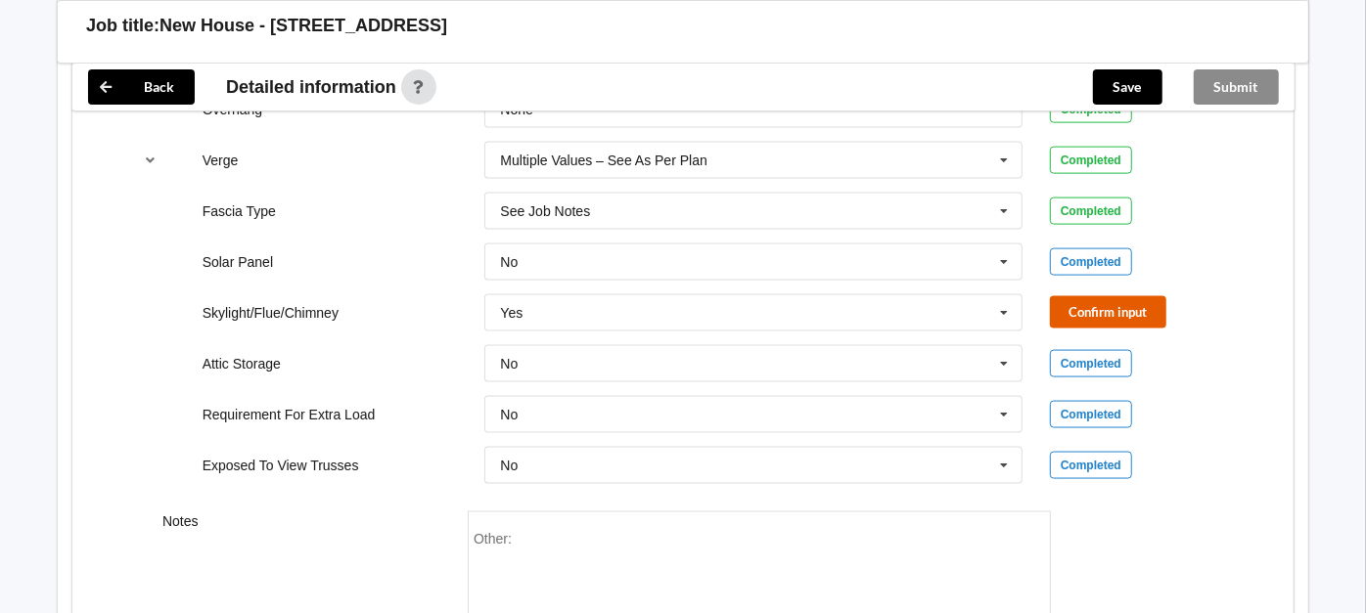
click at [1106, 302] on button "Confirm input" at bounding box center [1108, 312] width 116 height 32
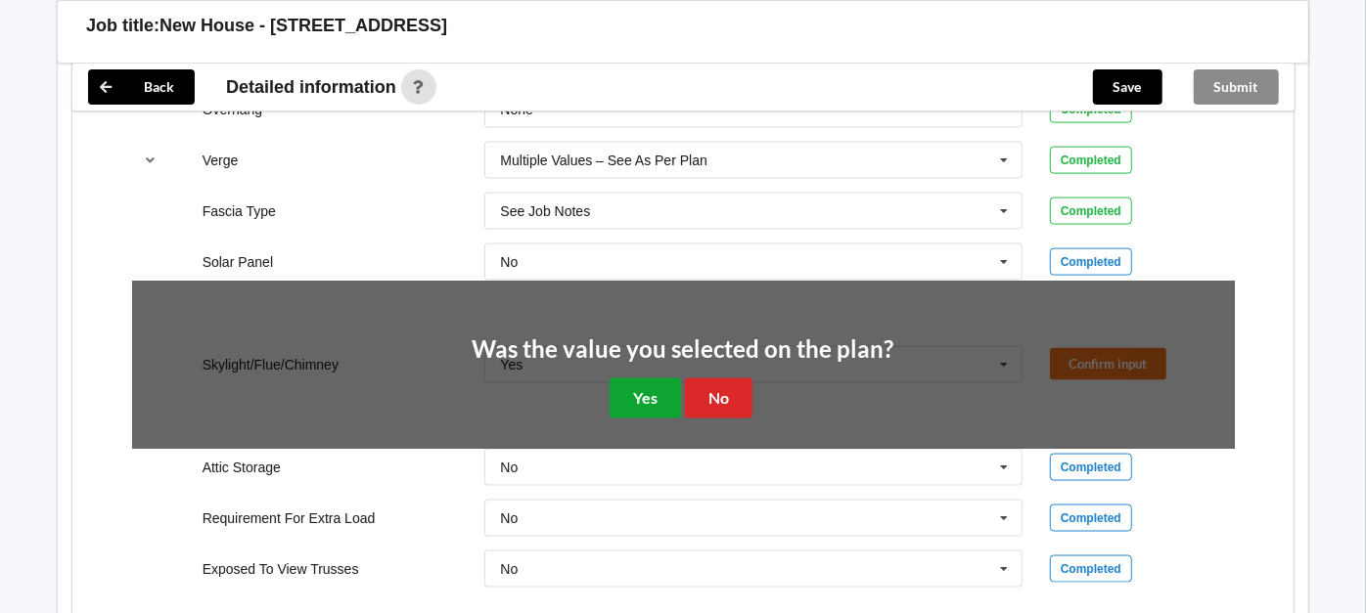
click at [640, 379] on button "Yes" at bounding box center [644, 399] width 71 height 40
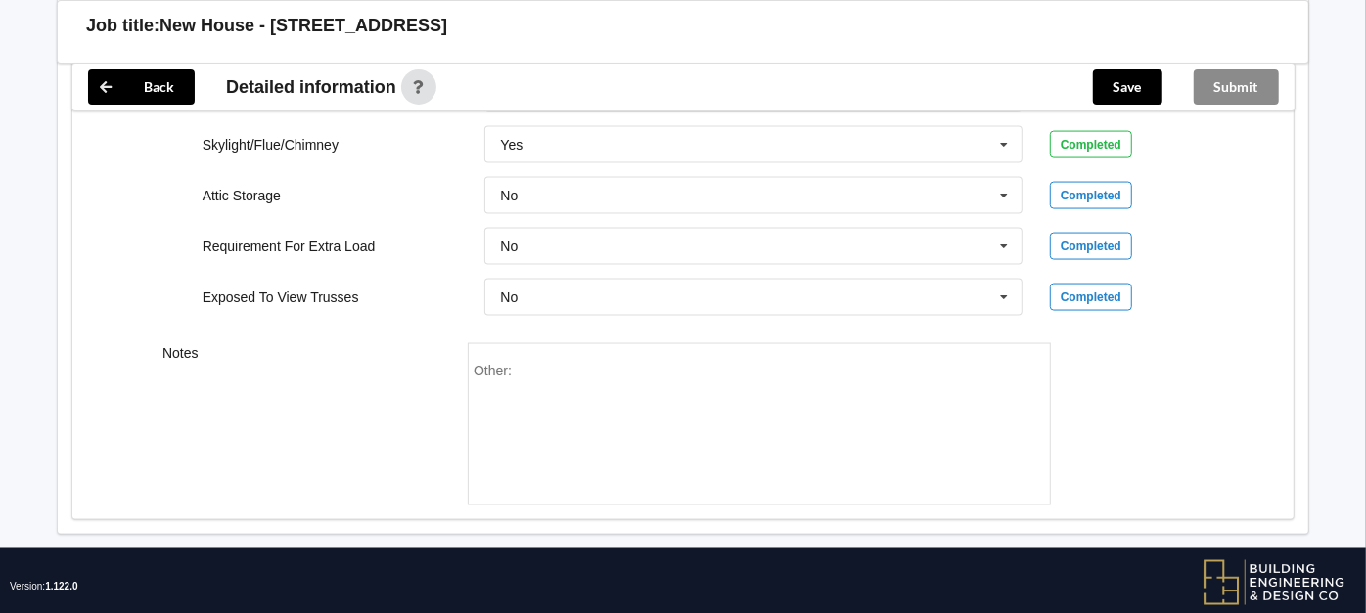
scroll to position [1801, 0]
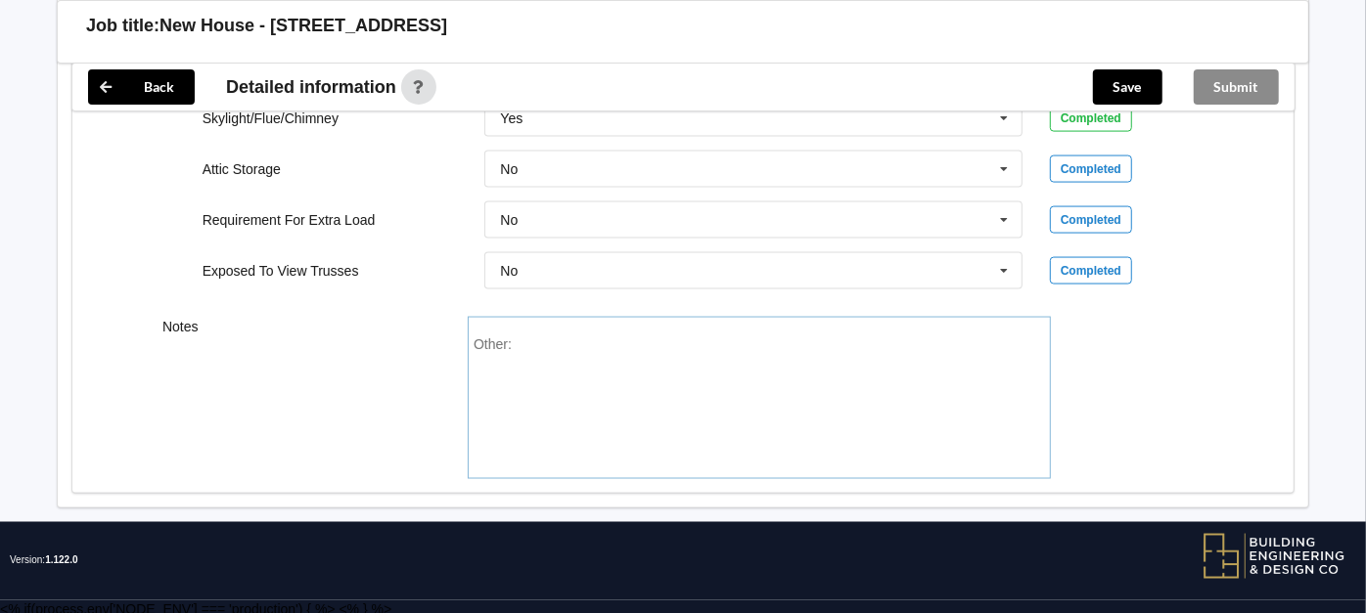
click at [650, 354] on div "Other:" at bounding box center [758, 405] width 571 height 137
click at [1130, 79] on button "Save" at bounding box center [1127, 86] width 69 height 35
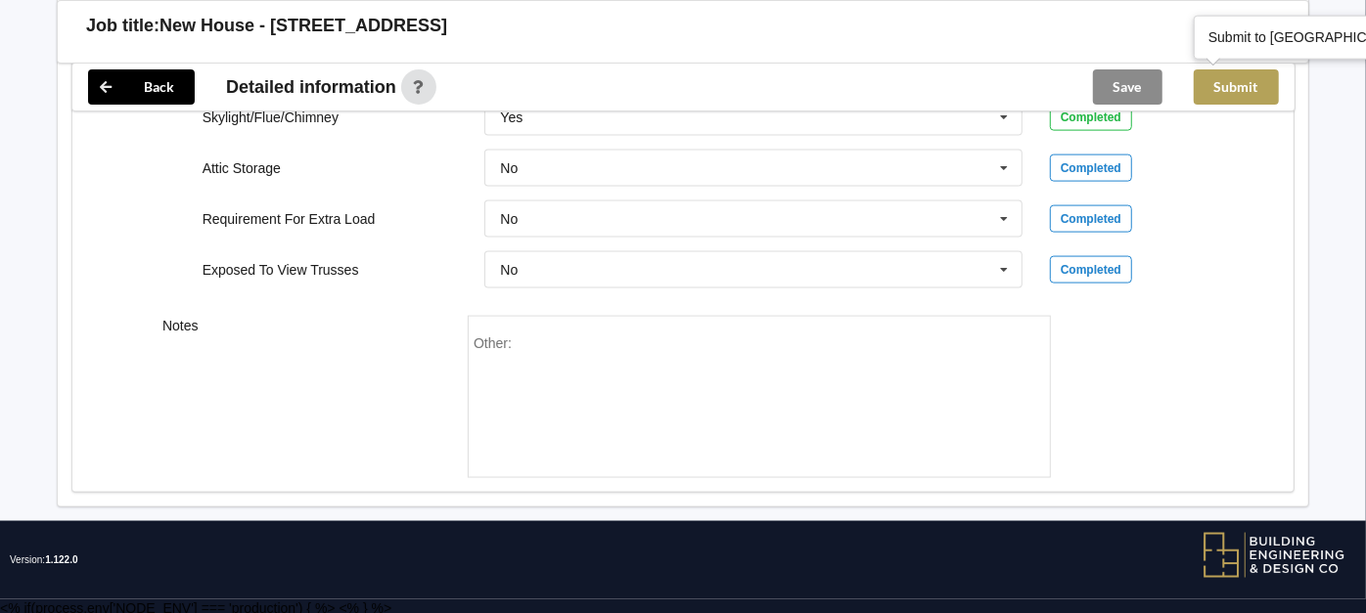
click at [1240, 90] on button "Submit" at bounding box center [1236, 86] width 85 height 35
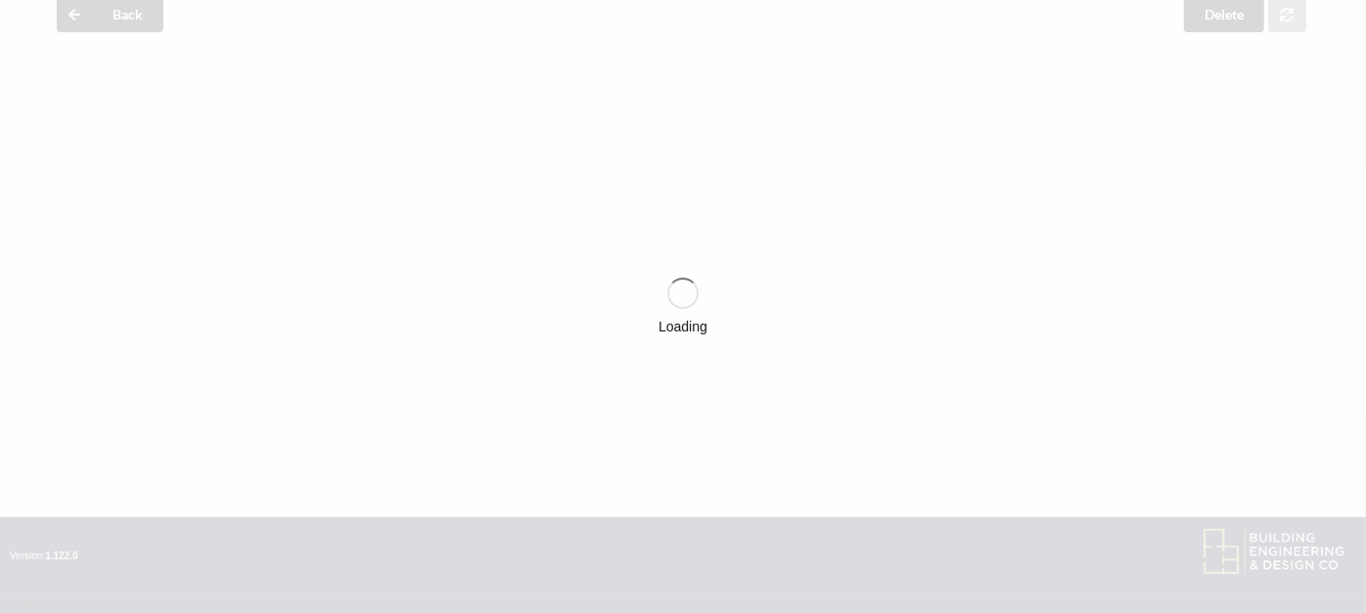
scroll to position [1712, 0]
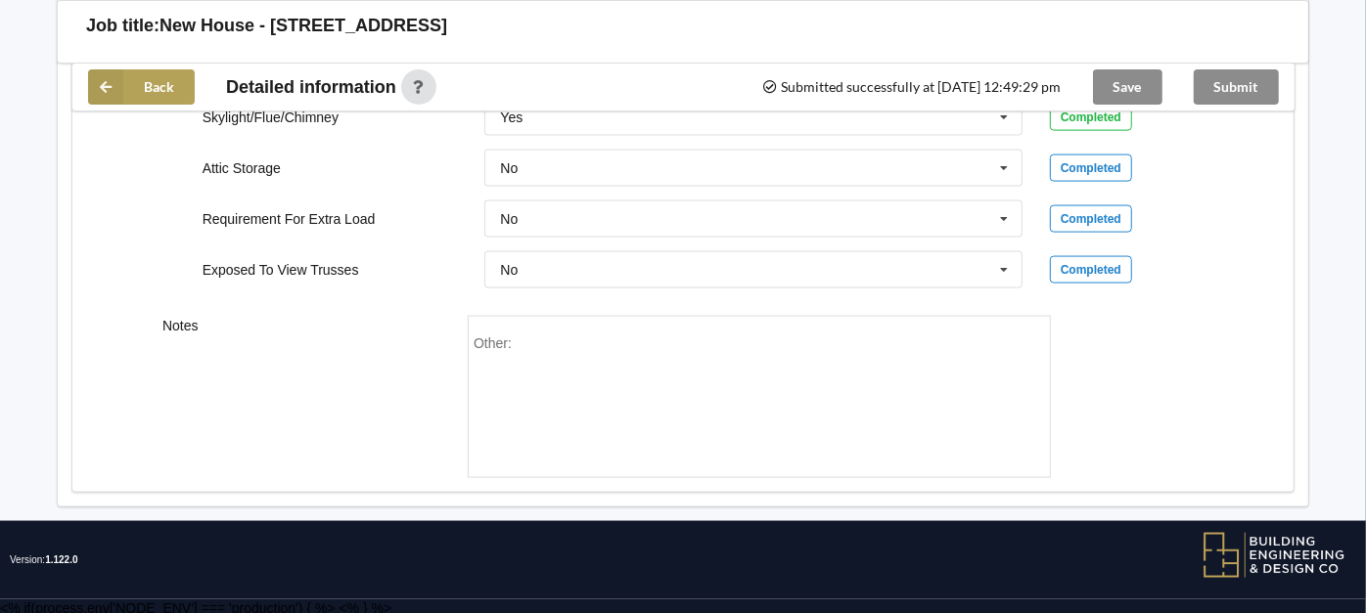
click at [129, 86] on button "Back" at bounding box center [141, 86] width 107 height 35
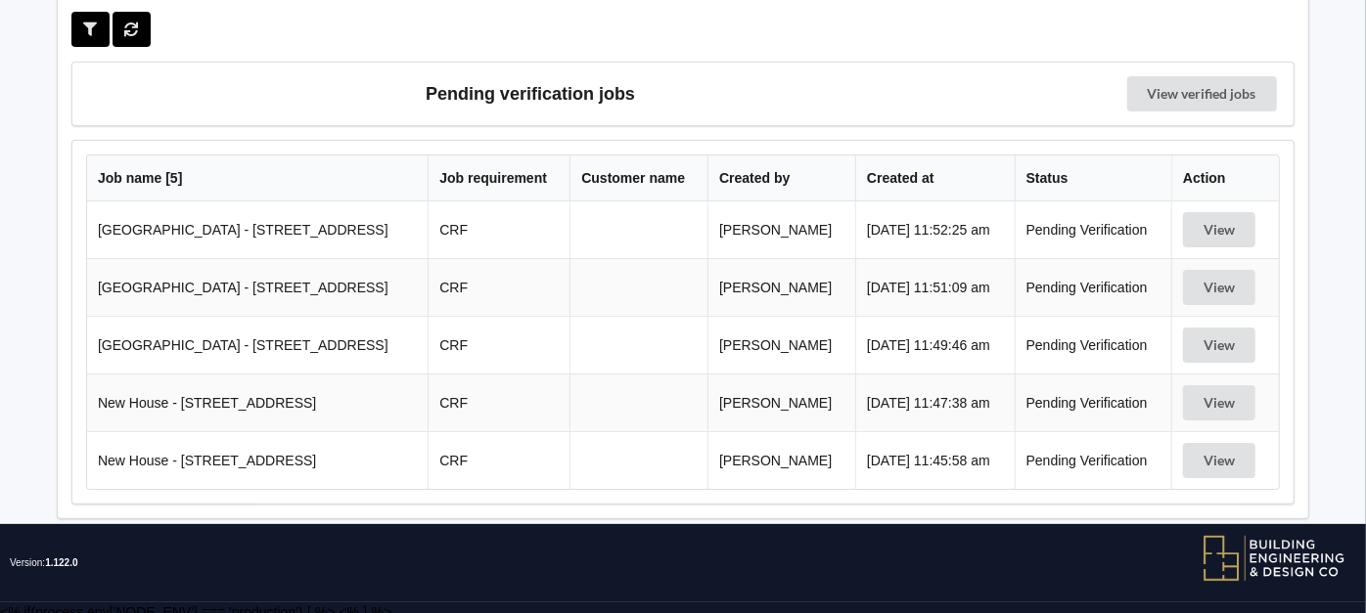
scroll to position [89, 0]
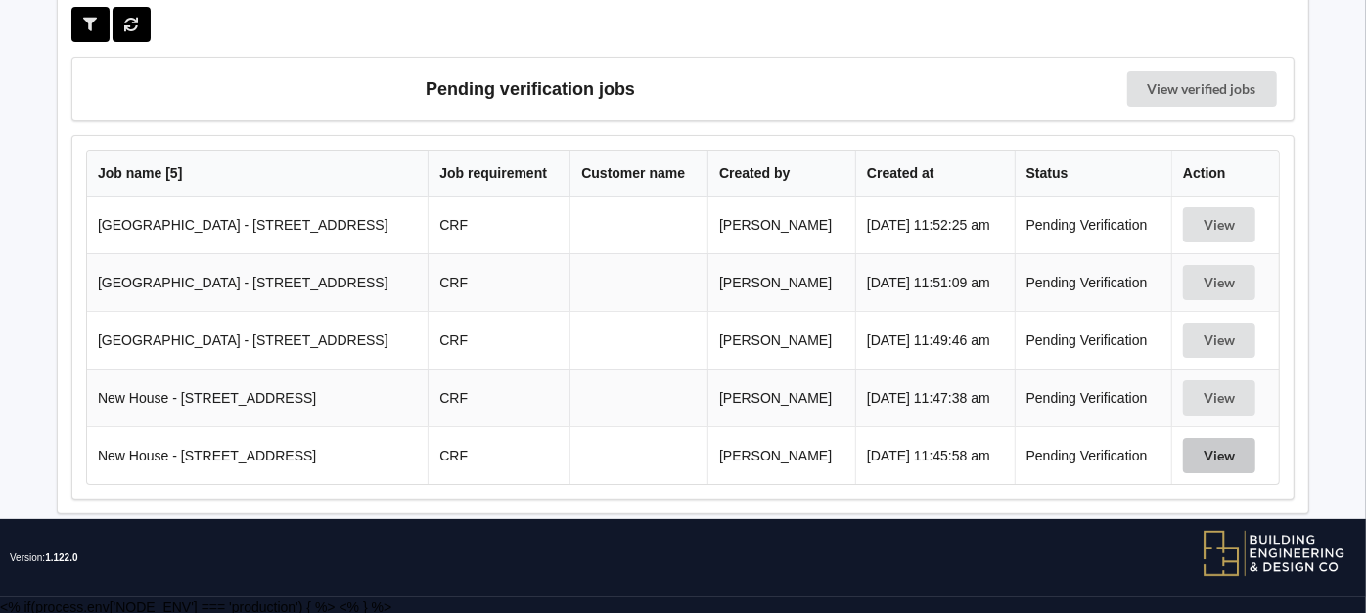
click at [1201, 440] on button "View" at bounding box center [1219, 455] width 72 height 35
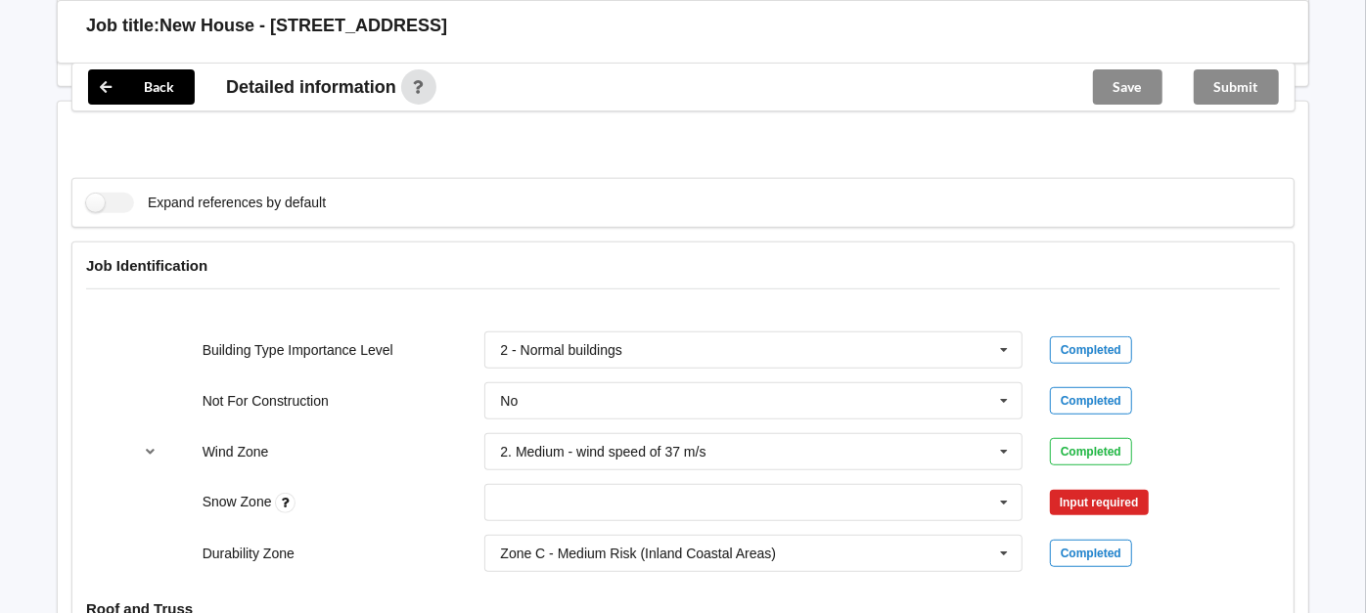
scroll to position [741, 0]
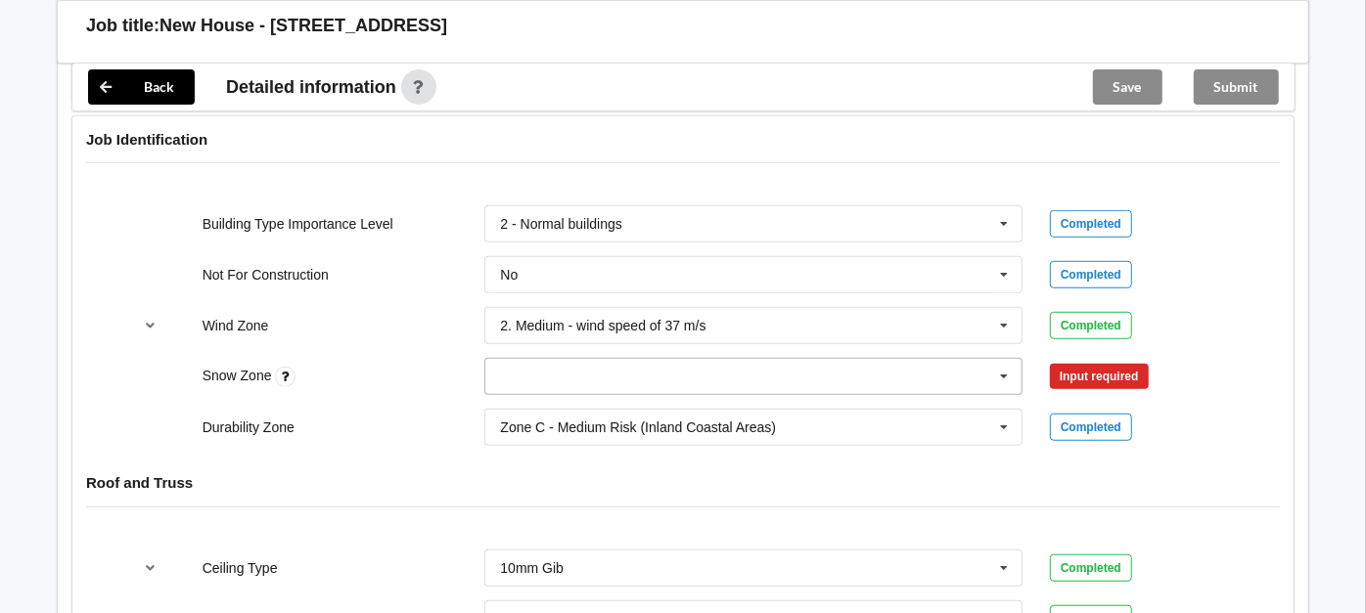
click at [1004, 369] on icon at bounding box center [1003, 377] width 29 height 36
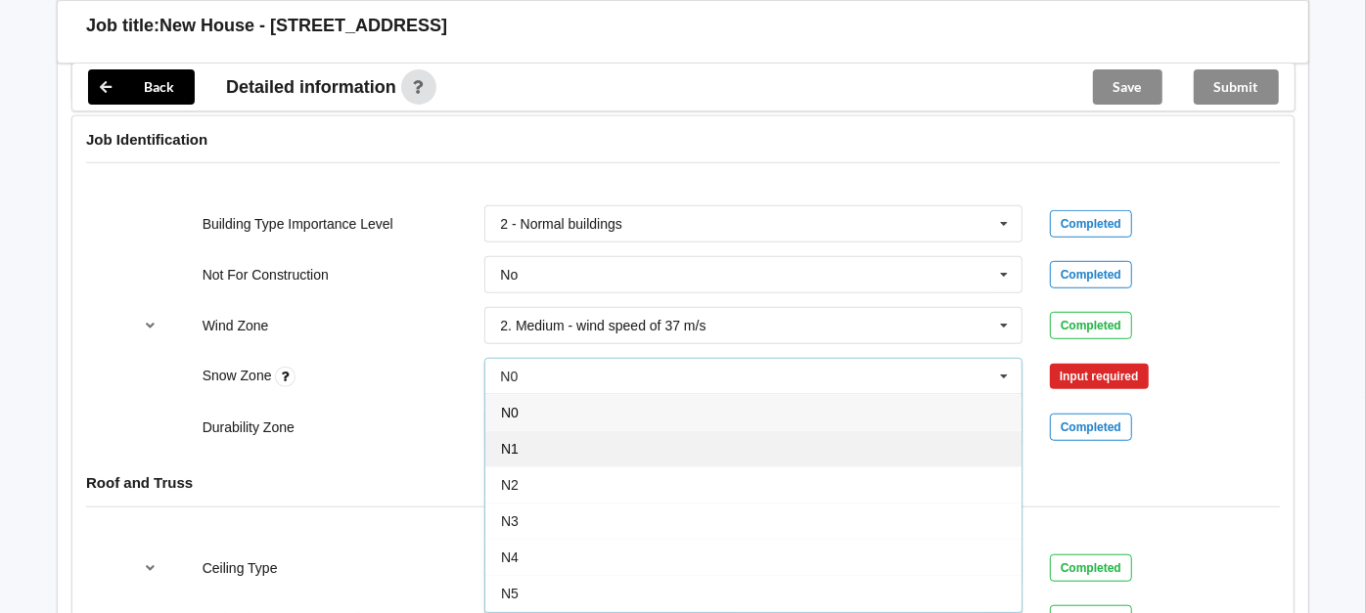
click at [548, 435] on div "N1" at bounding box center [753, 448] width 536 height 36
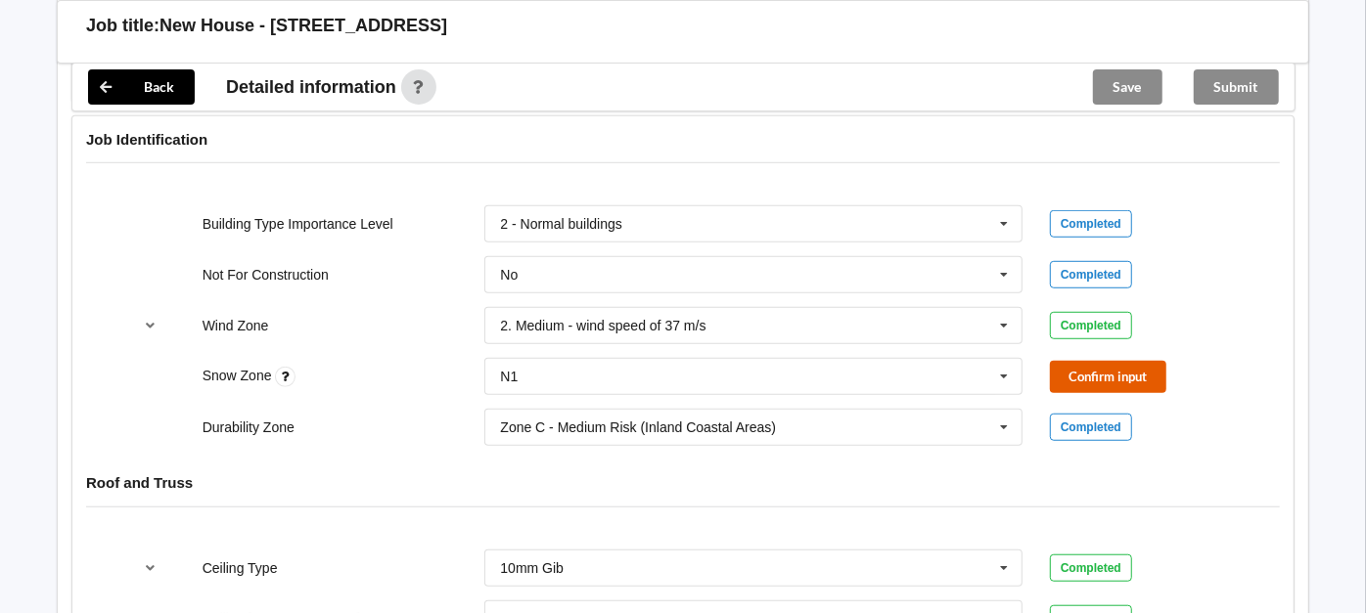
drag, startPoint x: 1109, startPoint y: 369, endPoint x: 1117, endPoint y: 360, distance: 11.8
click at [1117, 361] on button "Confirm input" at bounding box center [1108, 377] width 116 height 32
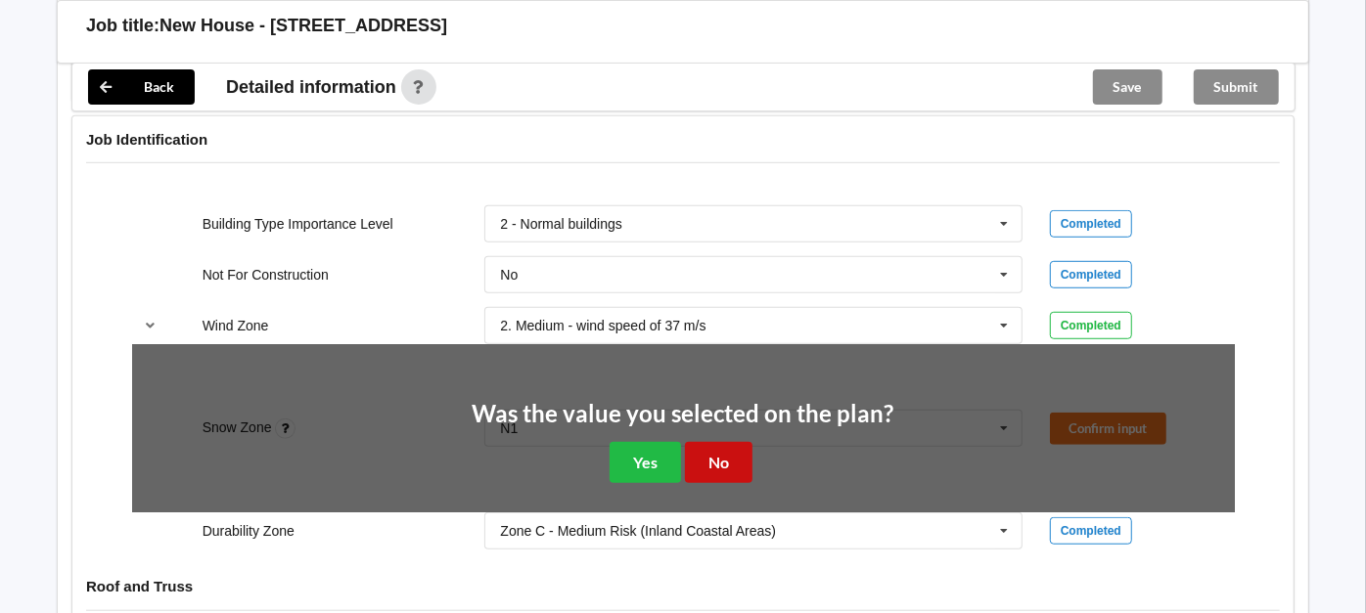
click at [709, 459] on button "No" at bounding box center [719, 462] width 68 height 40
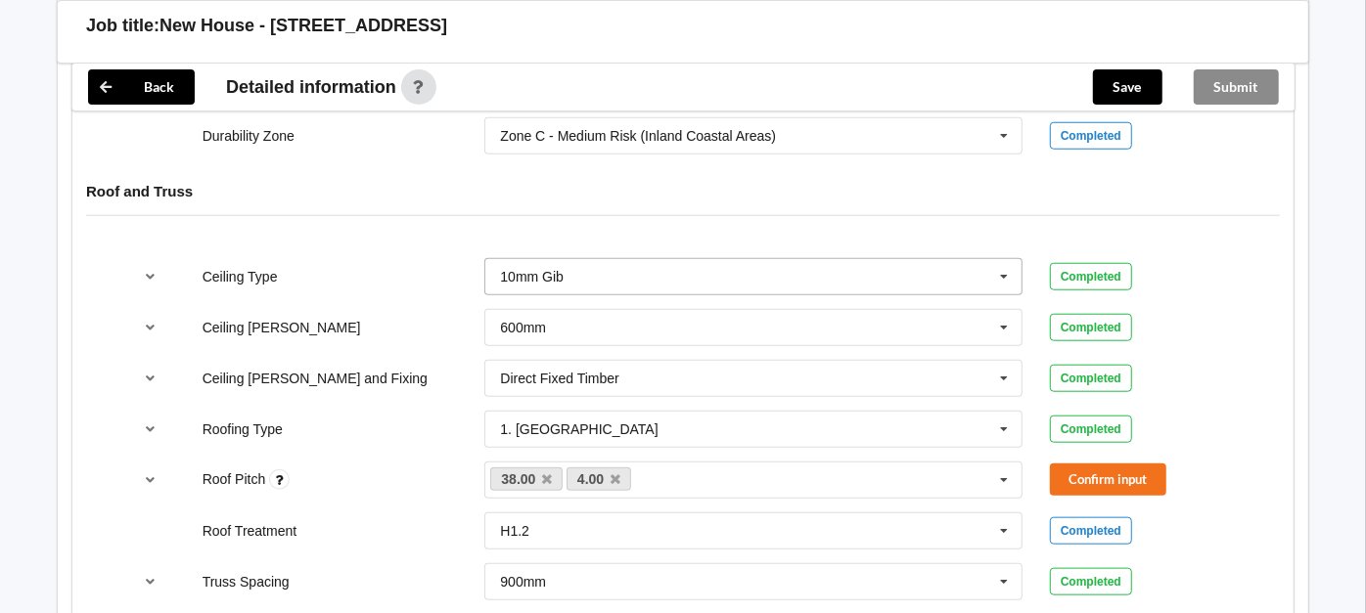
scroll to position [1067, 0]
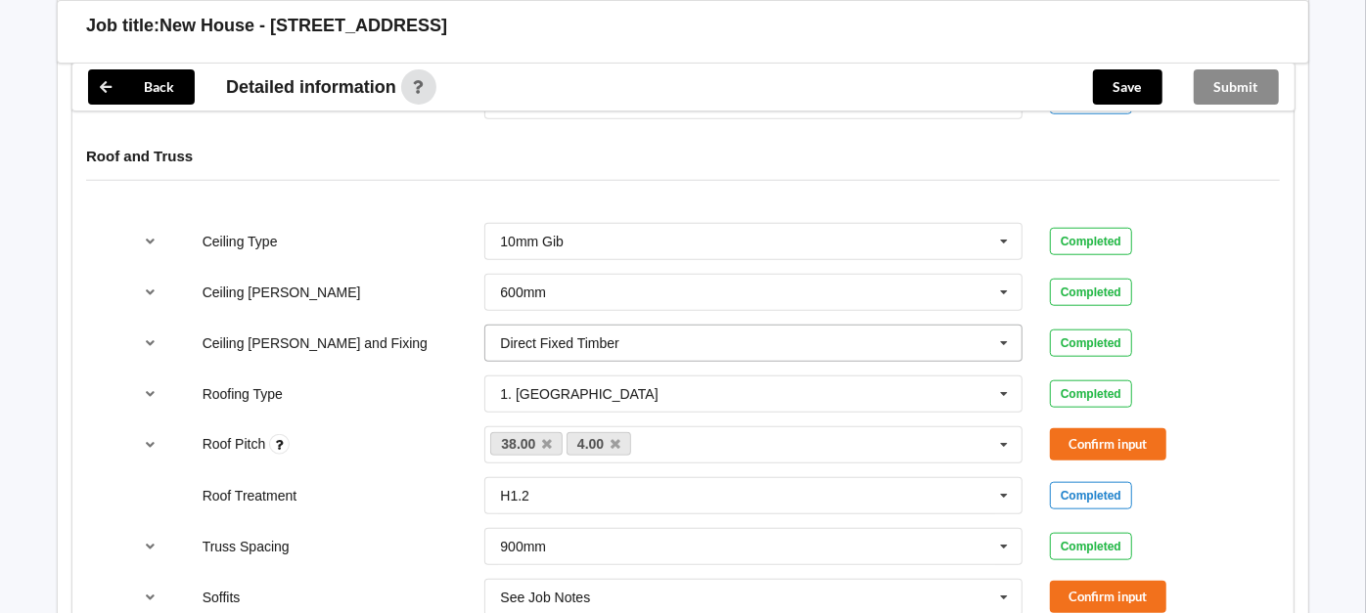
click at [763, 339] on input "text" at bounding box center [754, 343] width 536 height 35
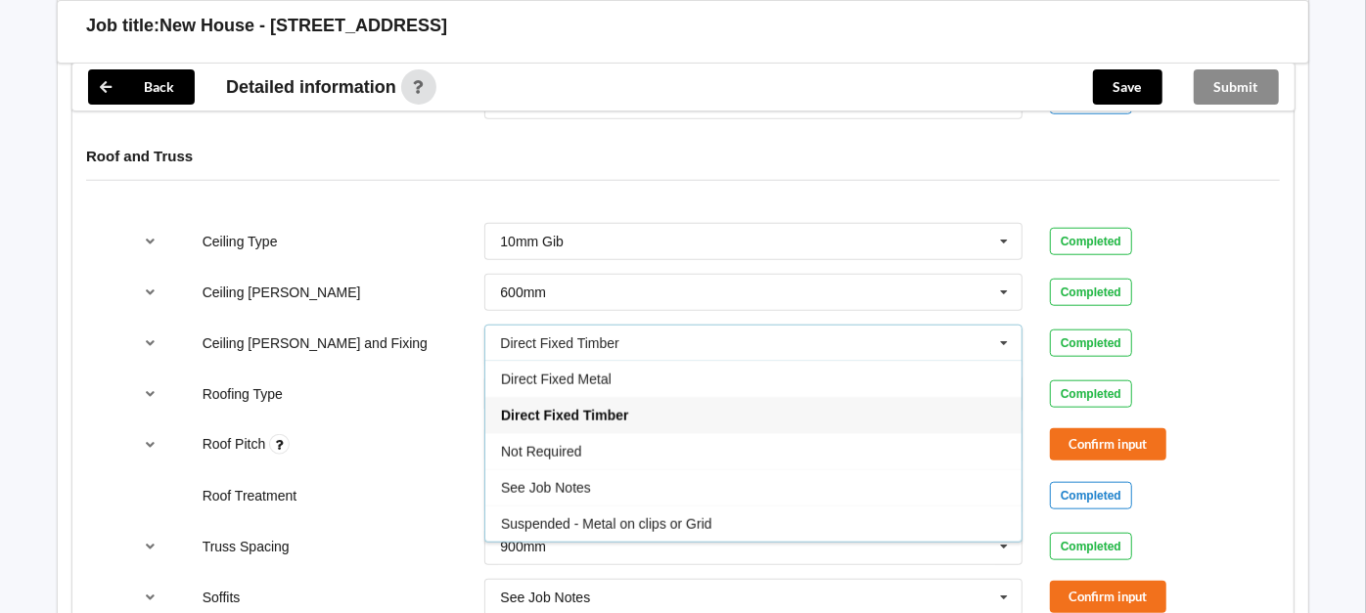
click at [626, 372] on div "Direct Fixed Metal" at bounding box center [753, 379] width 536 height 36
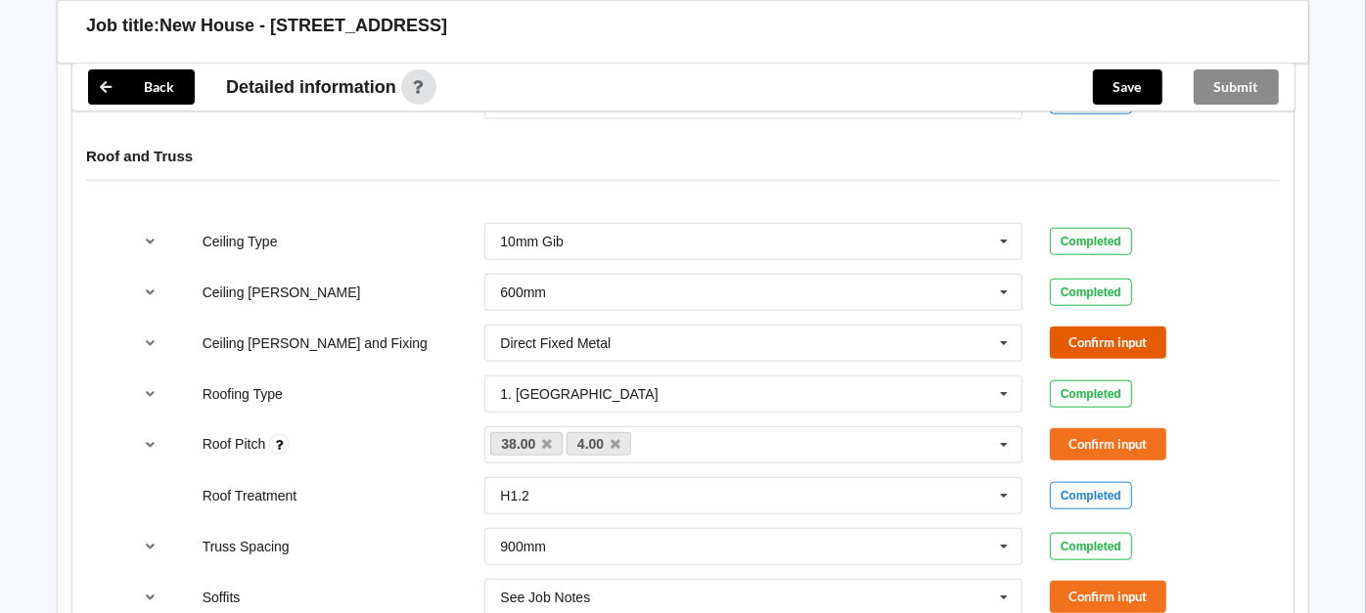
click at [1059, 331] on button "Confirm input" at bounding box center [1108, 343] width 116 height 32
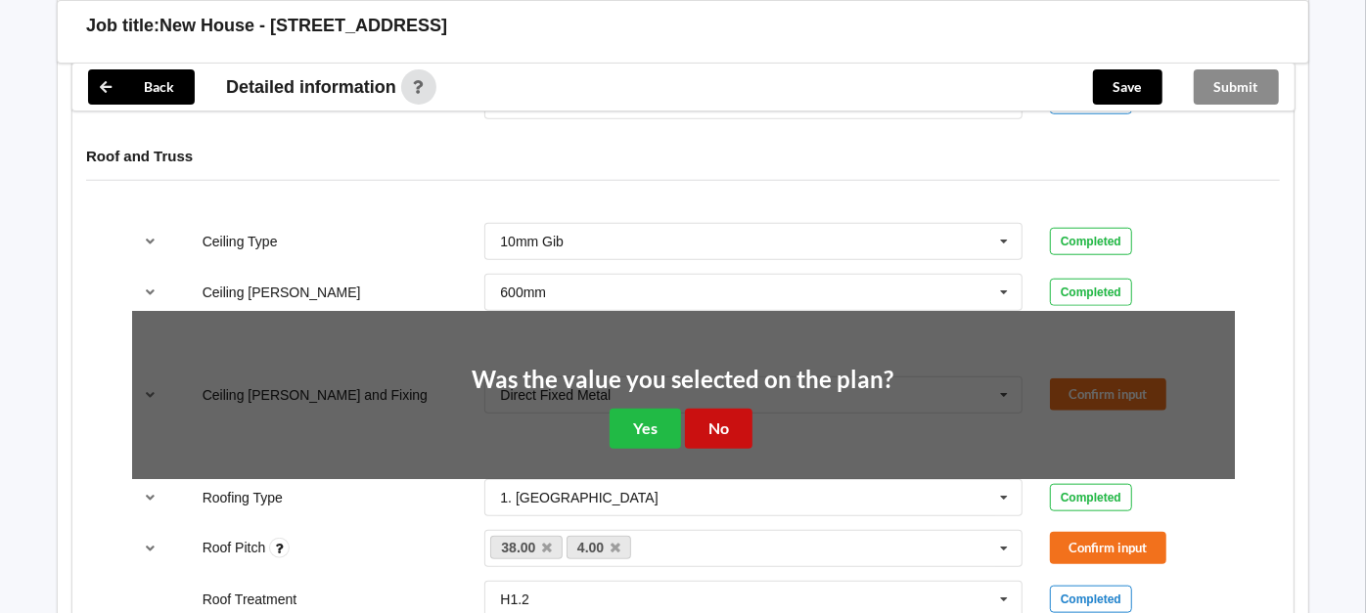
click at [709, 424] on button "No" at bounding box center [719, 429] width 68 height 40
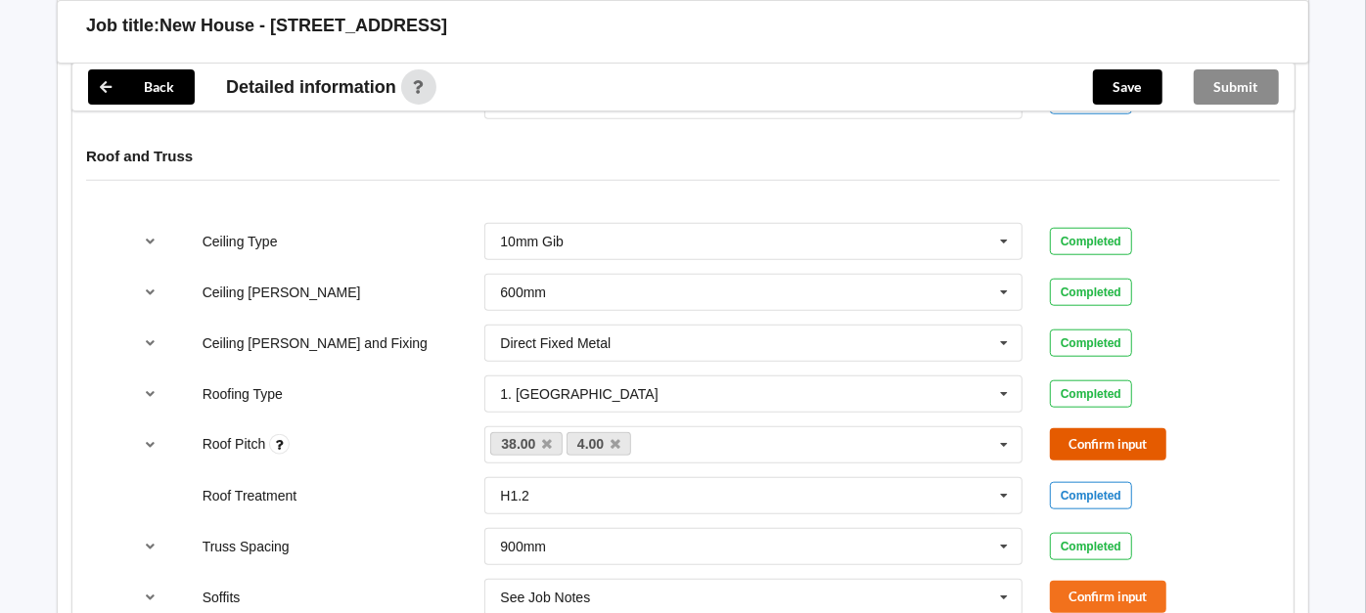
click at [1090, 441] on button "Confirm input" at bounding box center [1108, 444] width 116 height 32
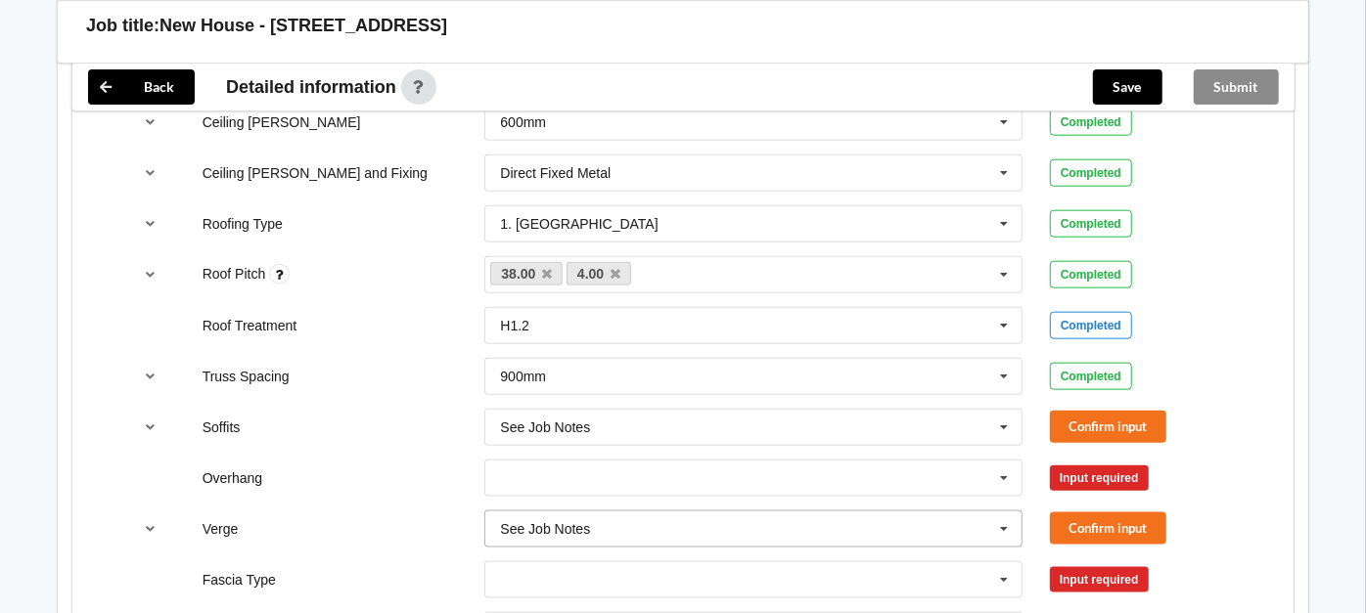
scroll to position [1284, 0]
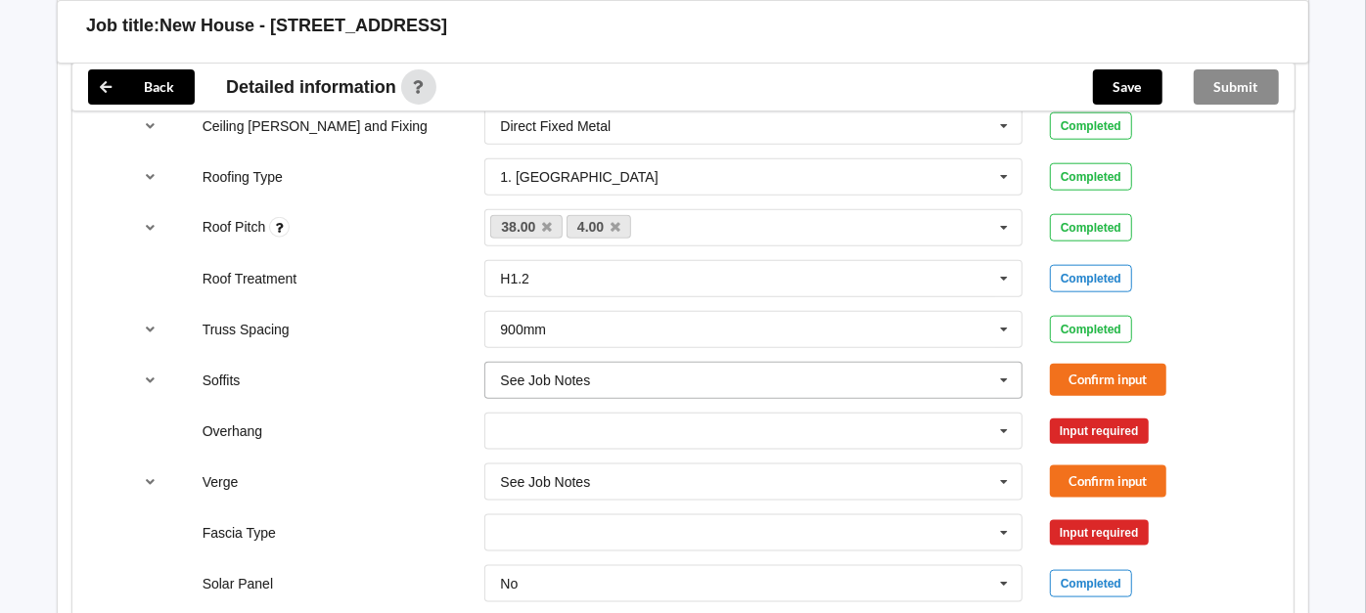
click at [1005, 379] on icon at bounding box center [1003, 381] width 29 height 36
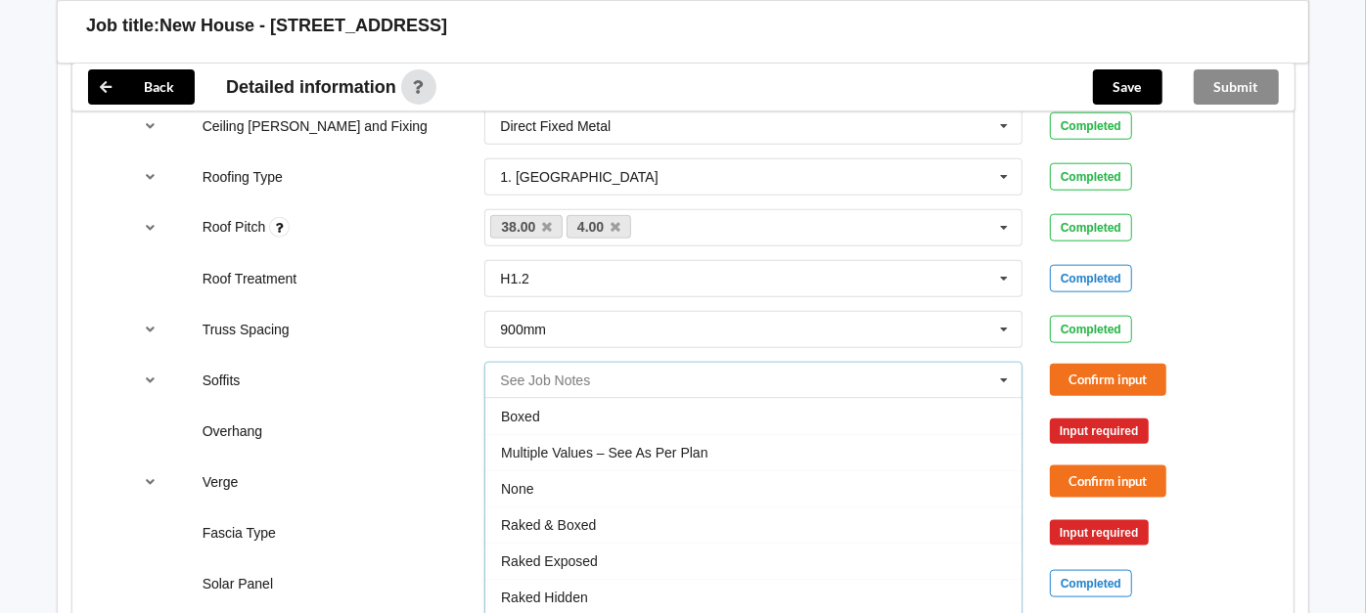
scroll to position [30, 0]
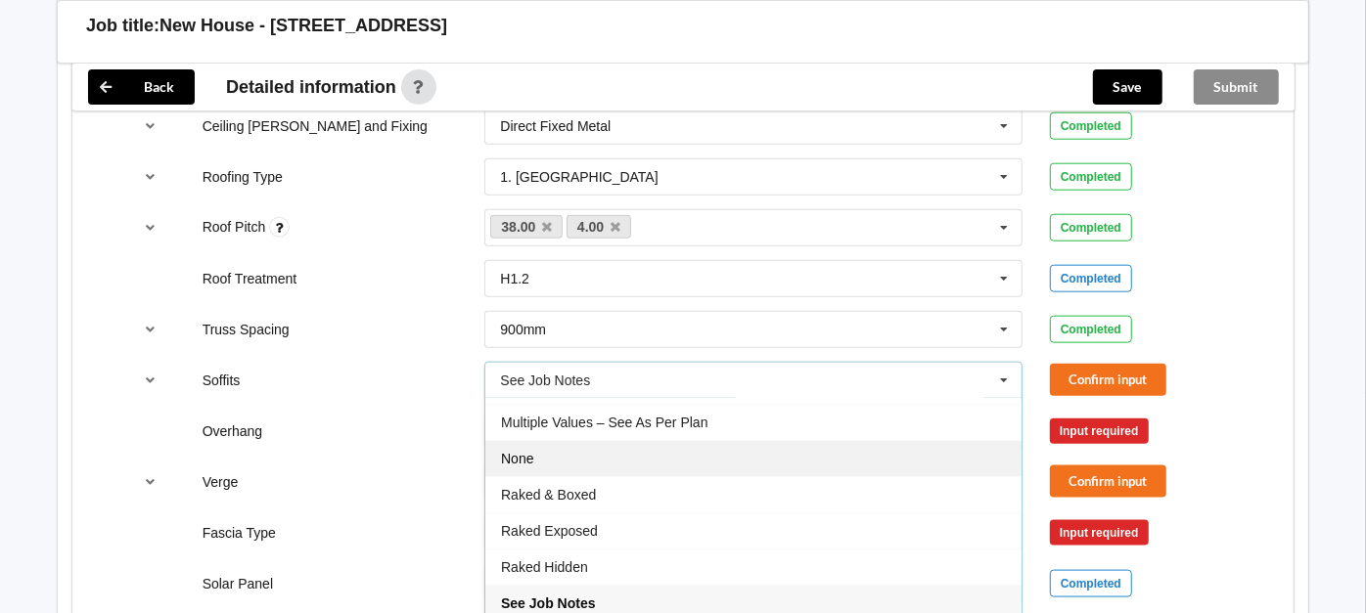
click at [870, 467] on div "None" at bounding box center [753, 458] width 536 height 36
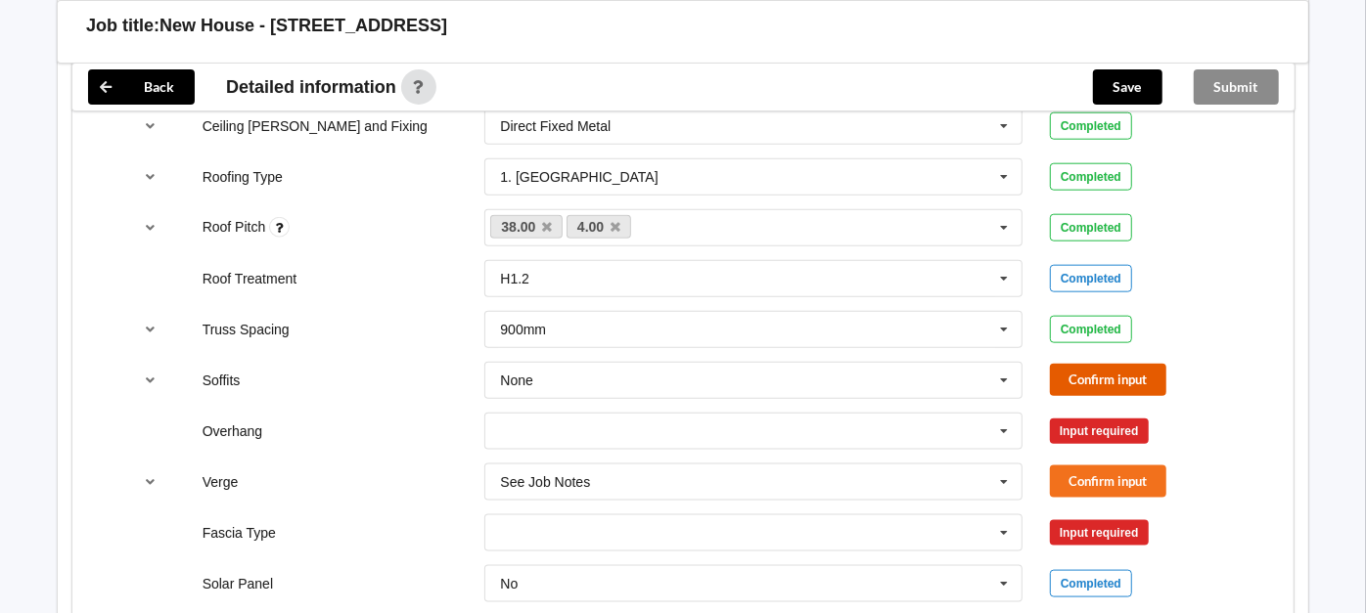
click at [1160, 376] on button "Confirm input" at bounding box center [1108, 380] width 116 height 32
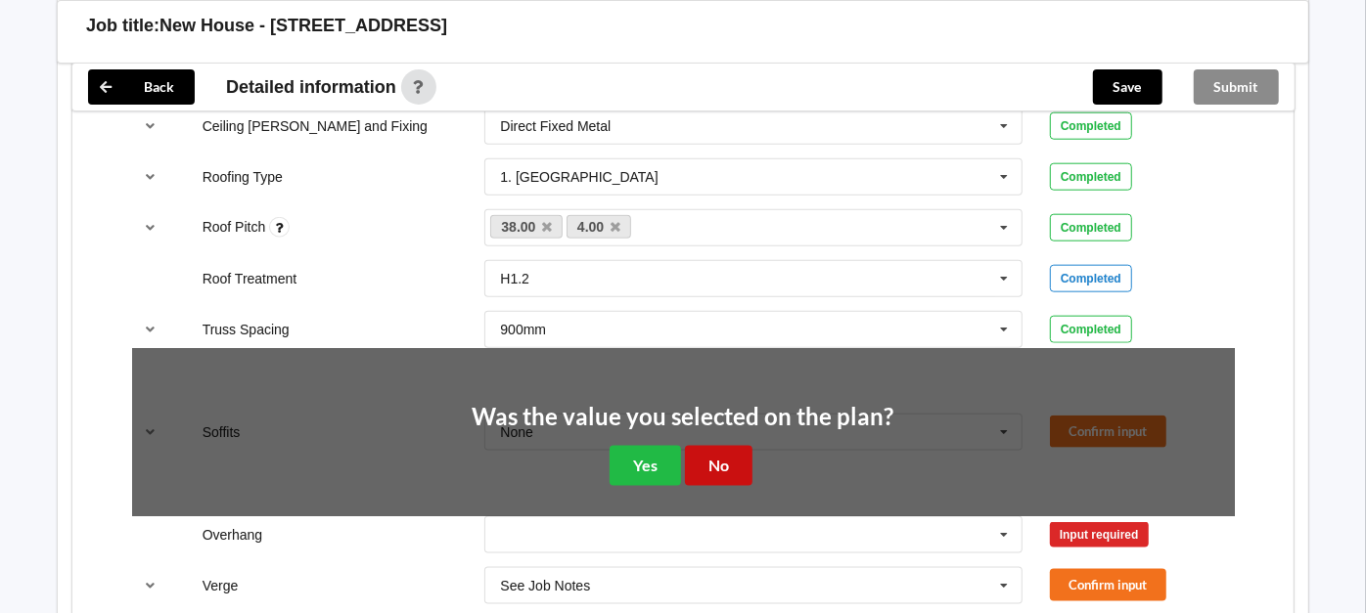
click at [731, 470] on button "No" at bounding box center [719, 466] width 68 height 40
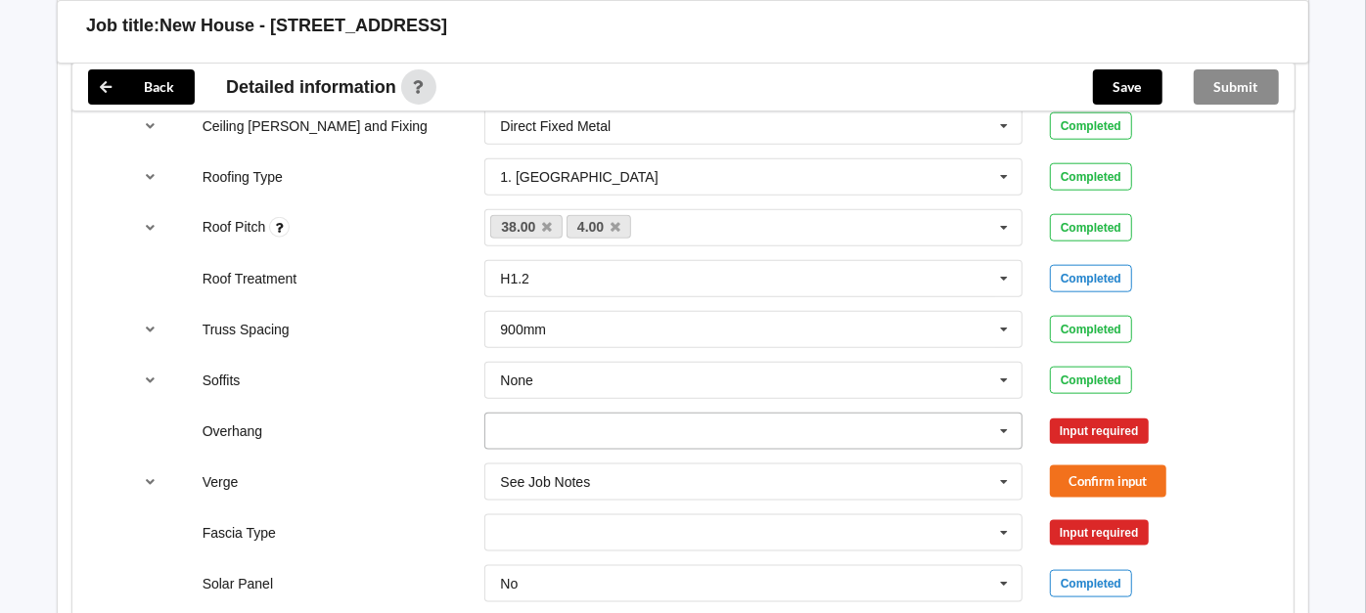
click at [758, 427] on input "text" at bounding box center [754, 431] width 536 height 35
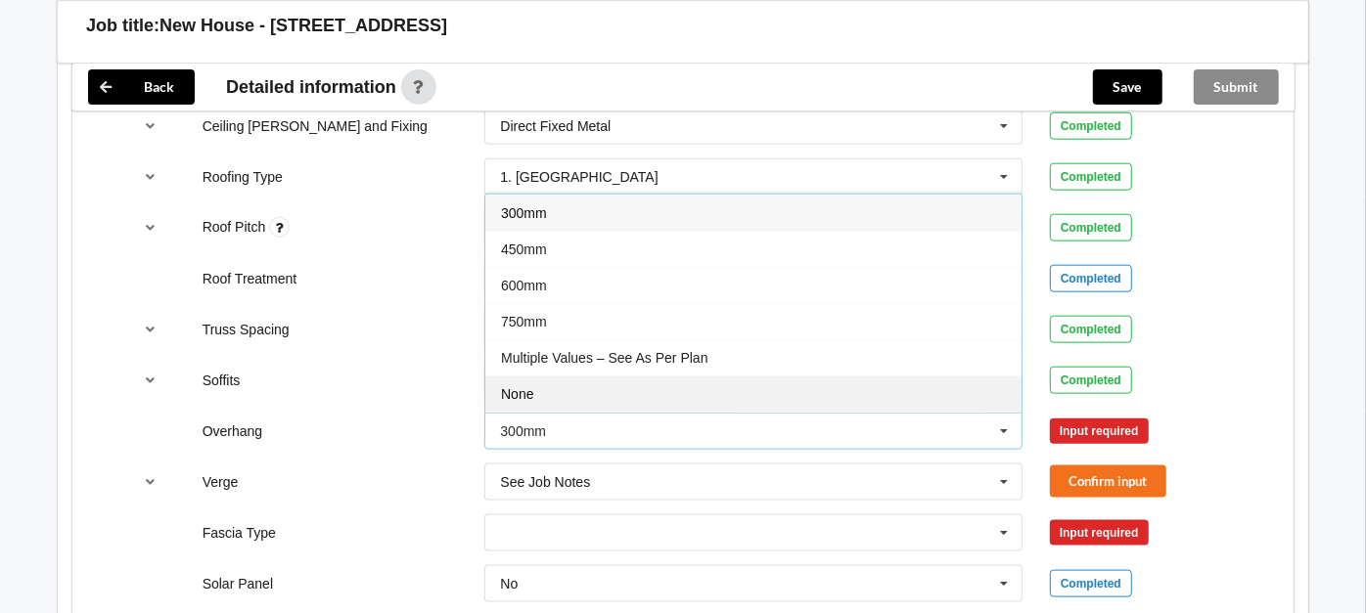
click at [733, 387] on div "None" at bounding box center [753, 394] width 536 height 36
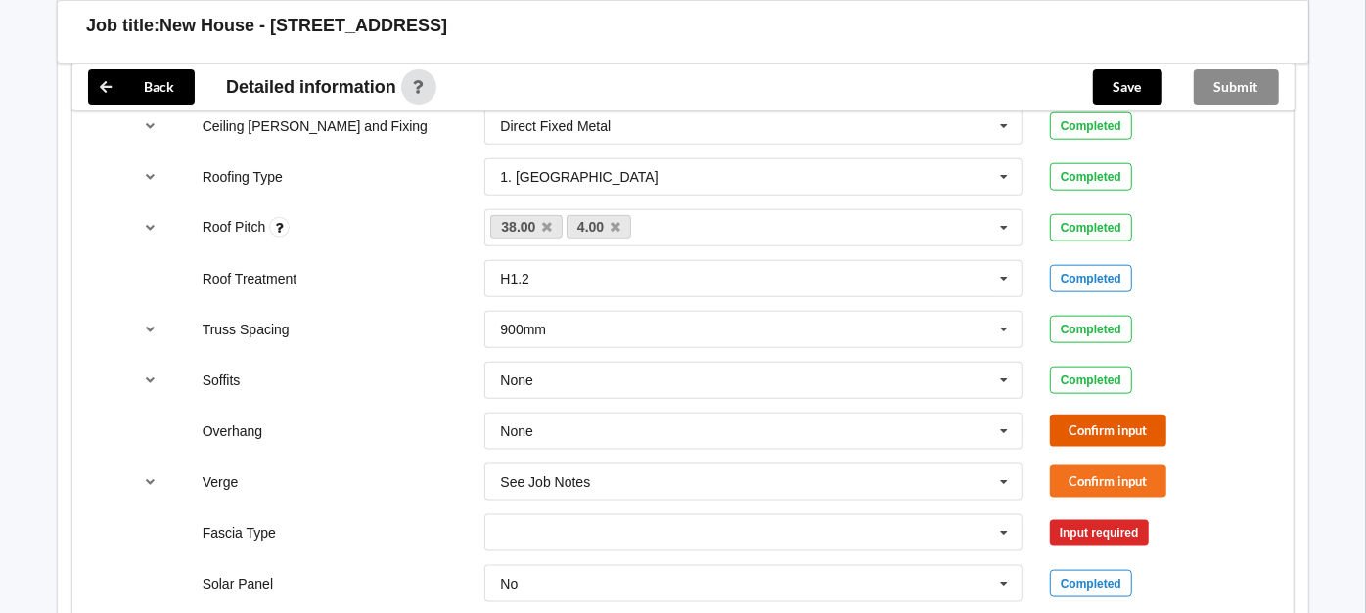
click at [1098, 428] on button "Confirm input" at bounding box center [1108, 431] width 116 height 32
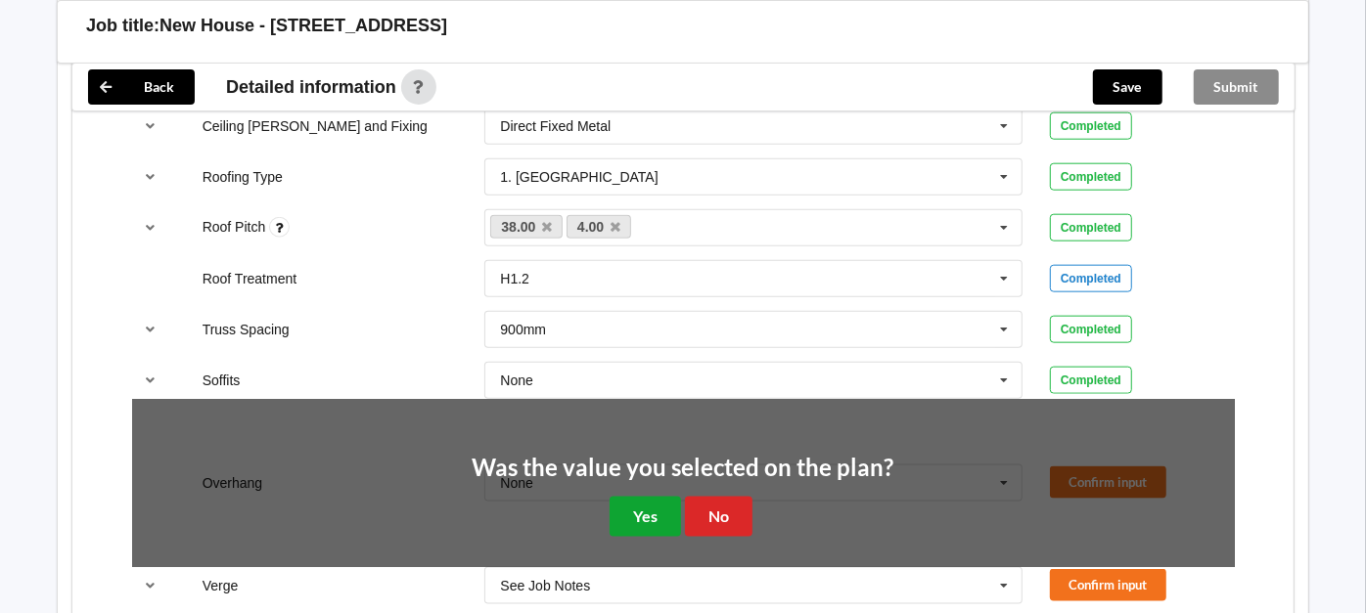
click at [648, 497] on button "Yes" at bounding box center [644, 517] width 71 height 40
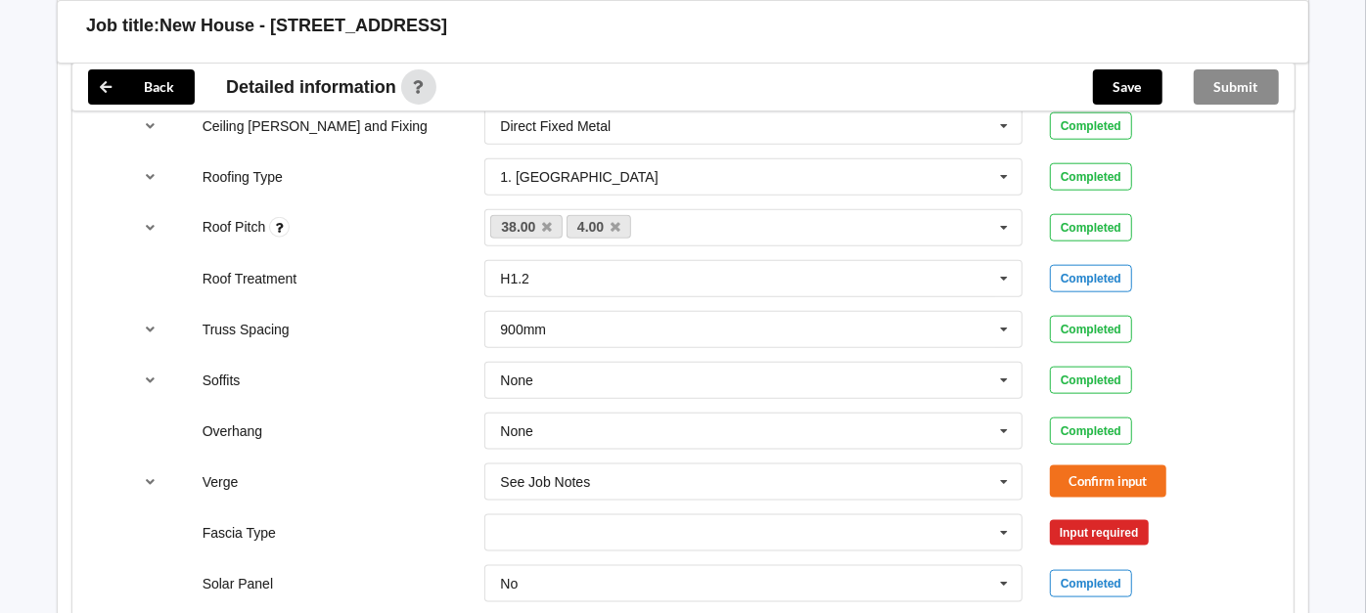
scroll to position [1393, 0]
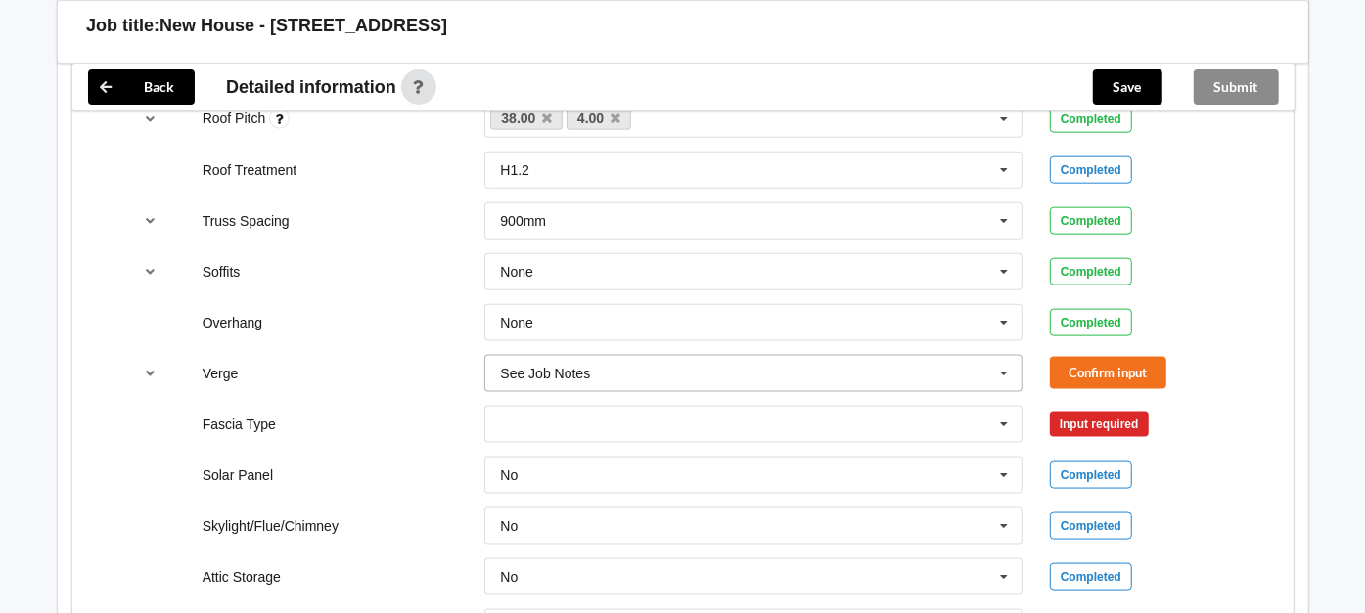
click at [986, 372] on input "text" at bounding box center [754, 373] width 536 height 35
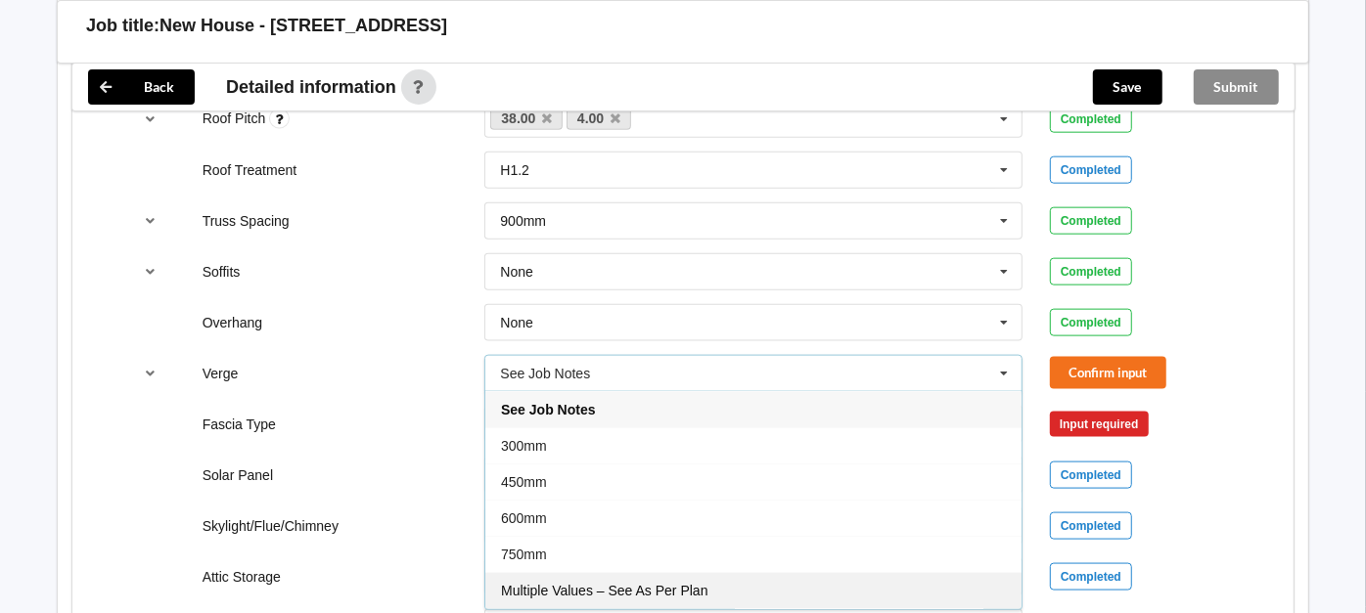
click at [673, 583] on span "Multiple Values – See As Per Plan" at bounding box center [604, 591] width 206 height 16
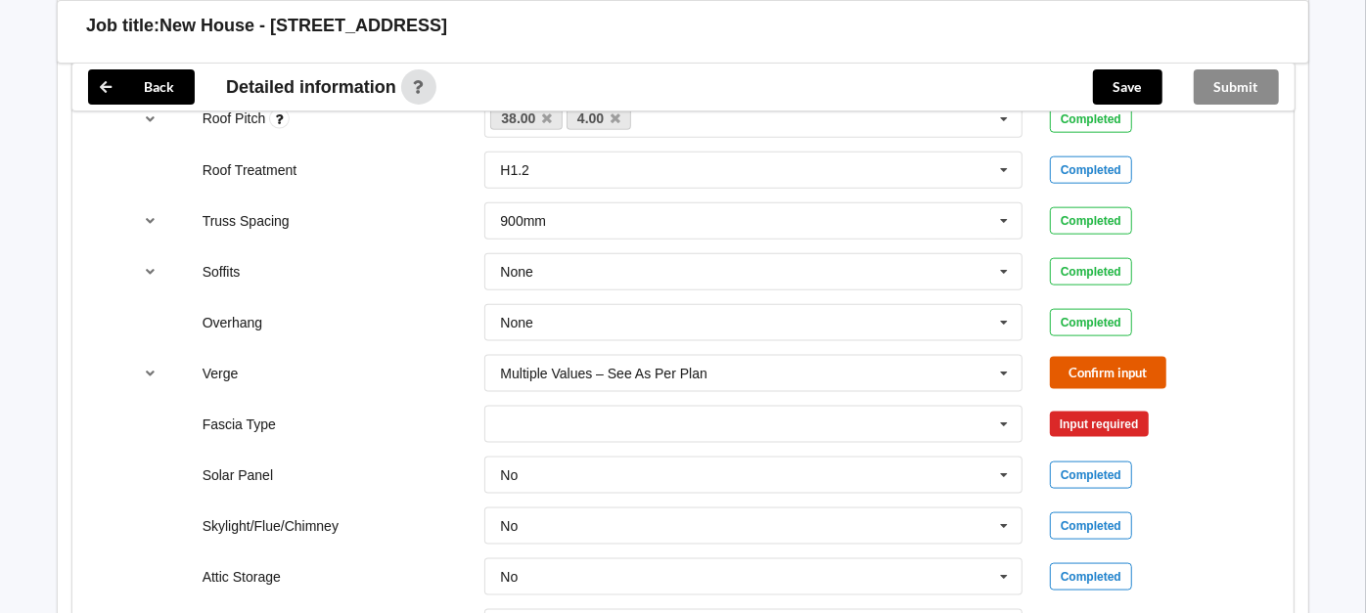
click at [1091, 360] on button "Confirm input" at bounding box center [1108, 373] width 116 height 32
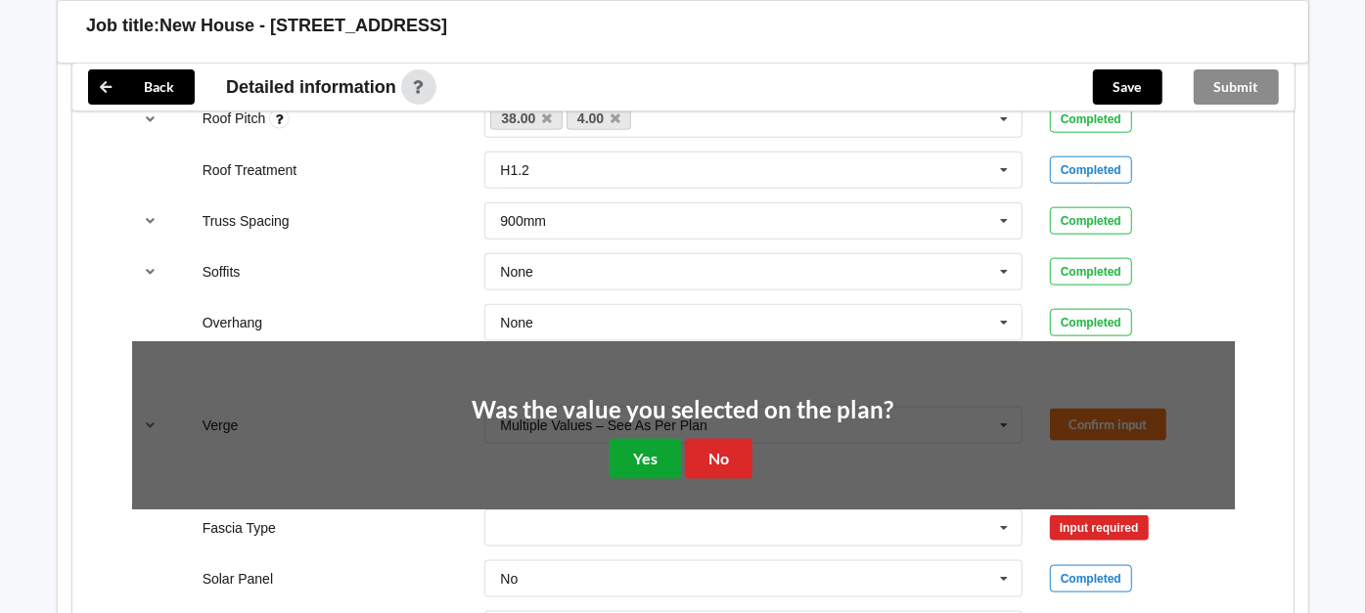
click at [659, 447] on button "Yes" at bounding box center [644, 459] width 71 height 40
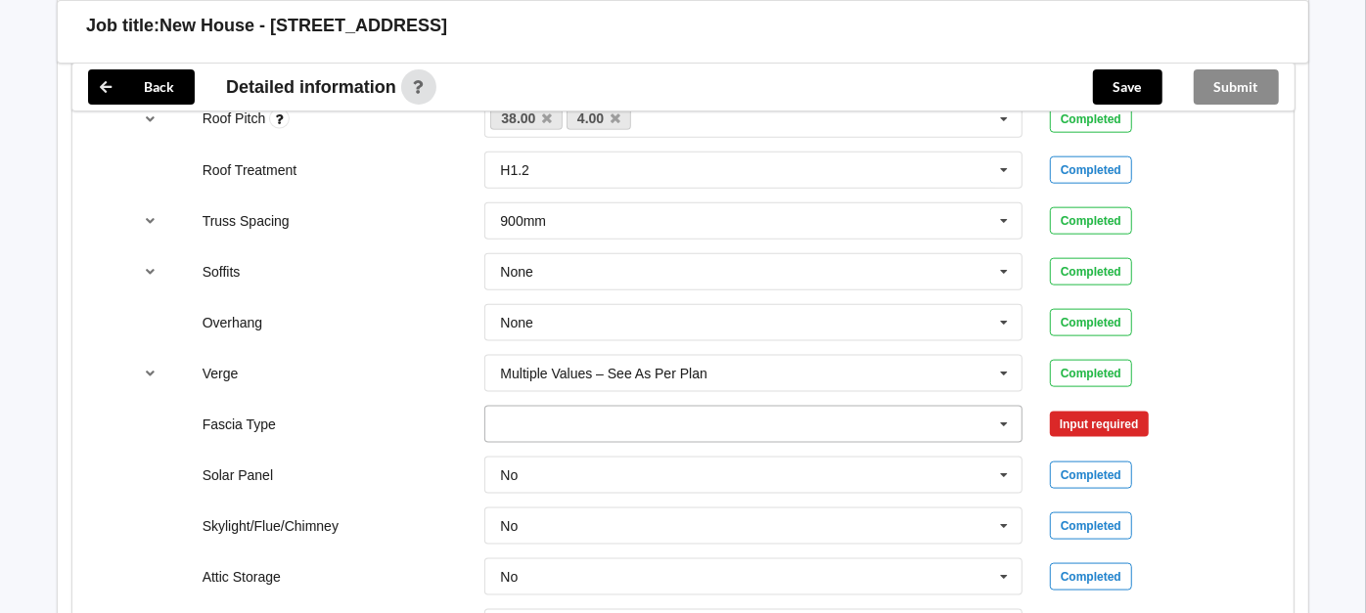
click at [972, 413] on input "text" at bounding box center [754, 424] width 536 height 35
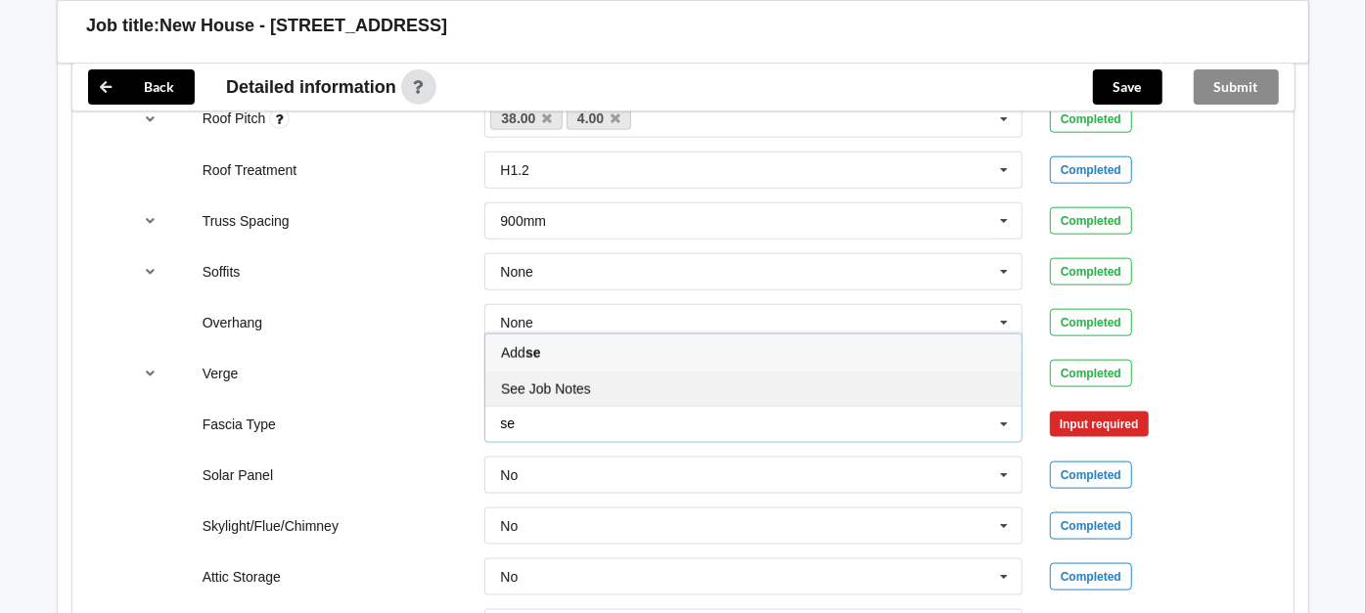
type input "se"
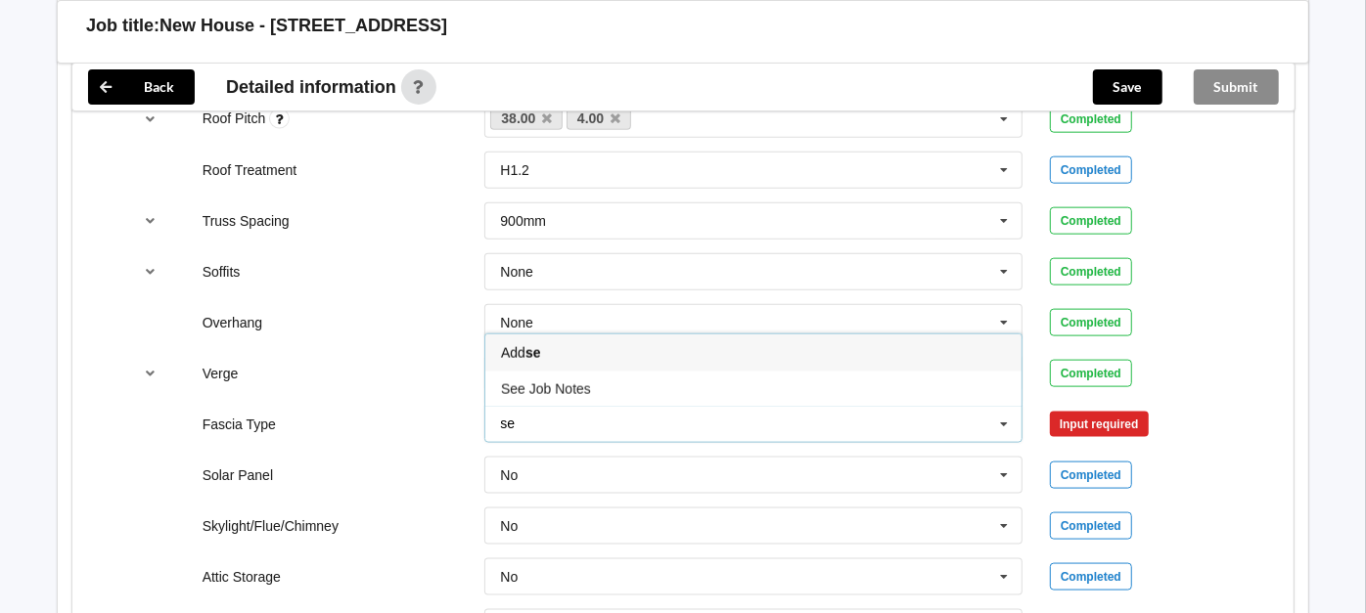
click at [560, 392] on div "See Job Notes" at bounding box center [753, 389] width 536 height 36
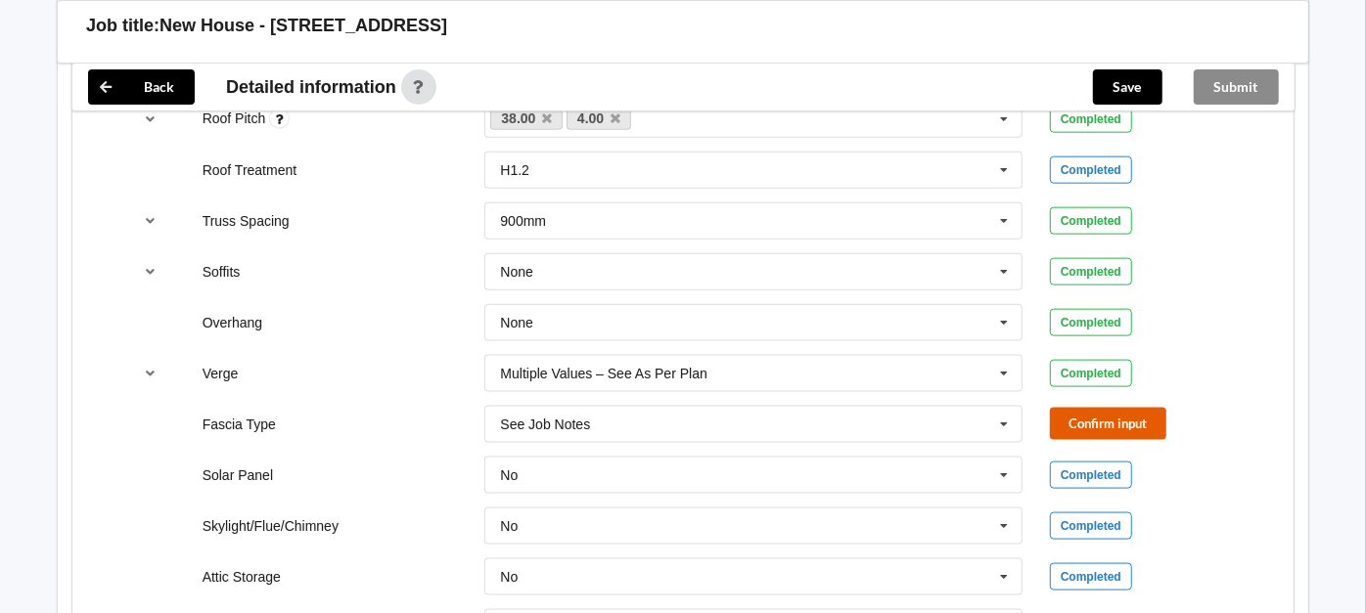
click at [1089, 423] on button "Confirm input" at bounding box center [1108, 424] width 116 height 32
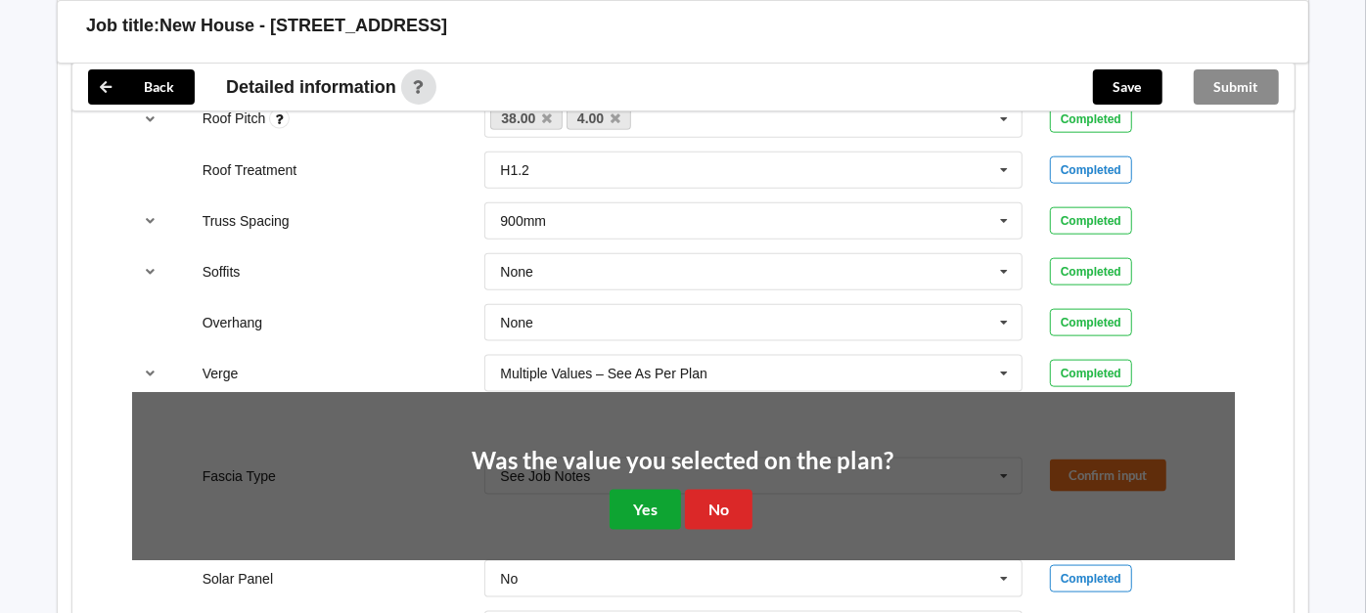
click at [665, 504] on button "Yes" at bounding box center [644, 510] width 71 height 40
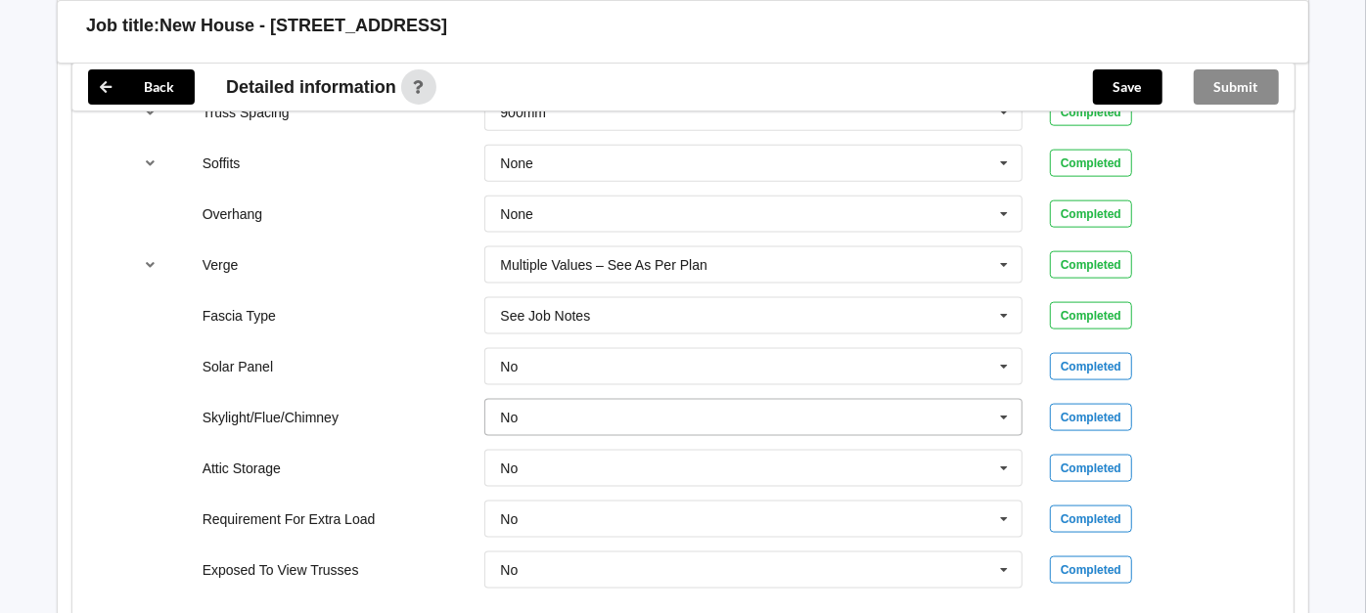
scroll to position [1610, 0]
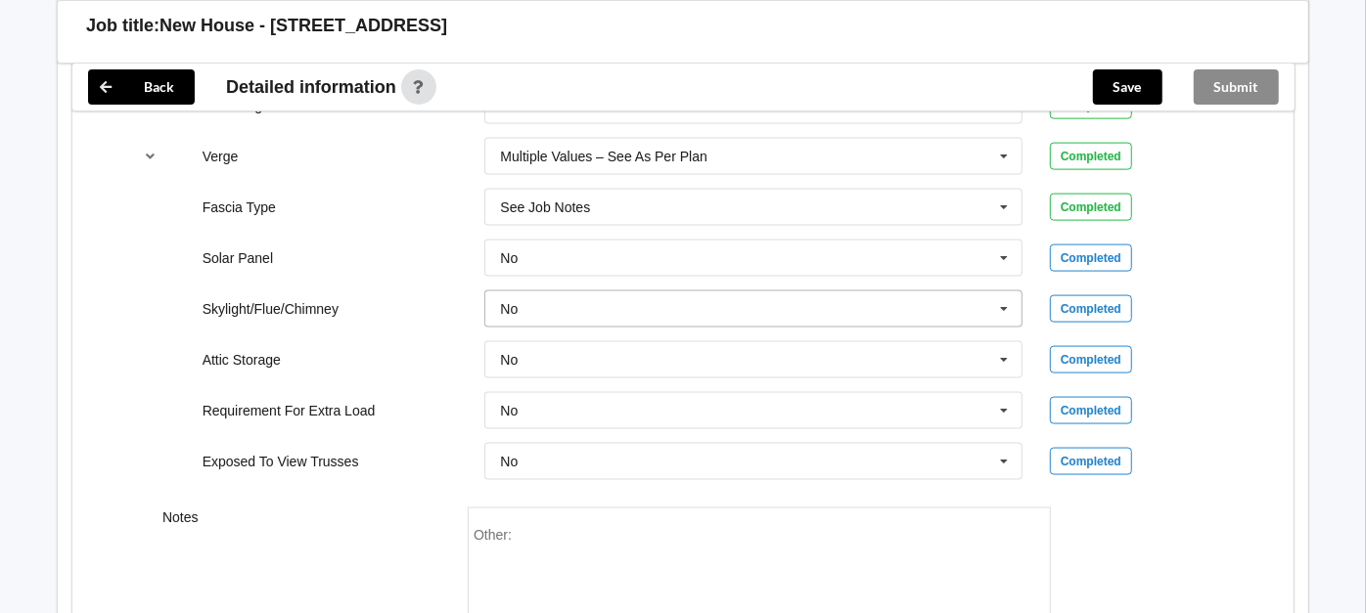
click at [556, 304] on input "text" at bounding box center [754, 309] width 536 height 35
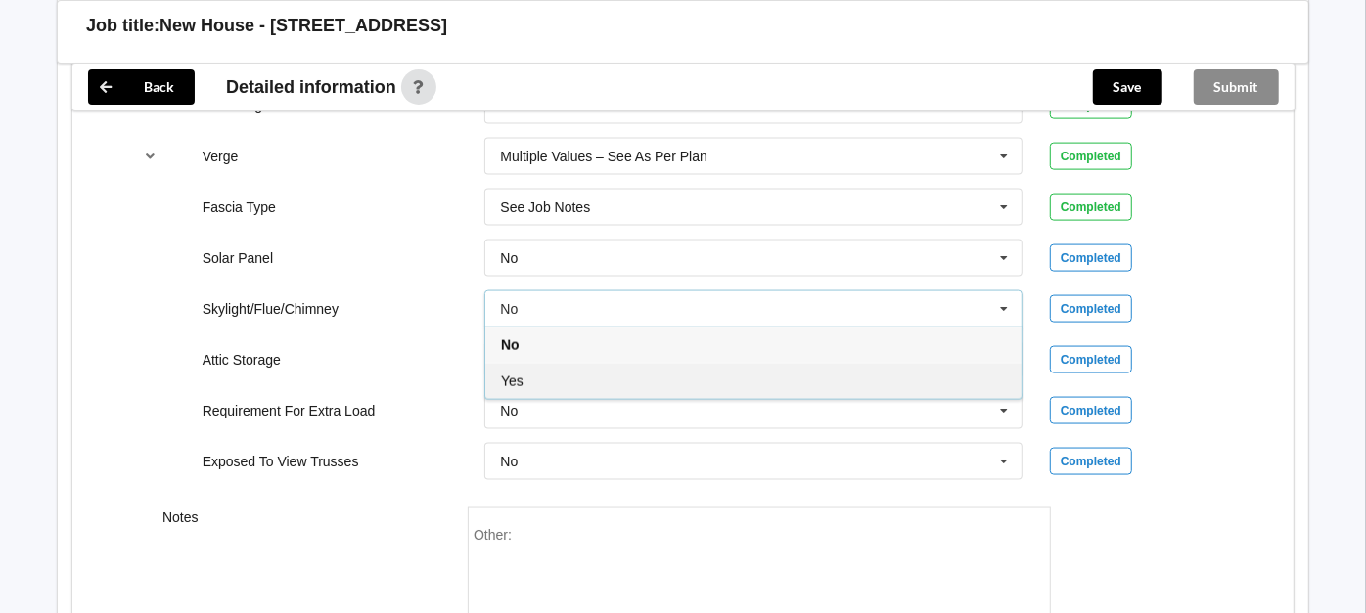
click at [523, 387] on div "Yes" at bounding box center [753, 381] width 536 height 36
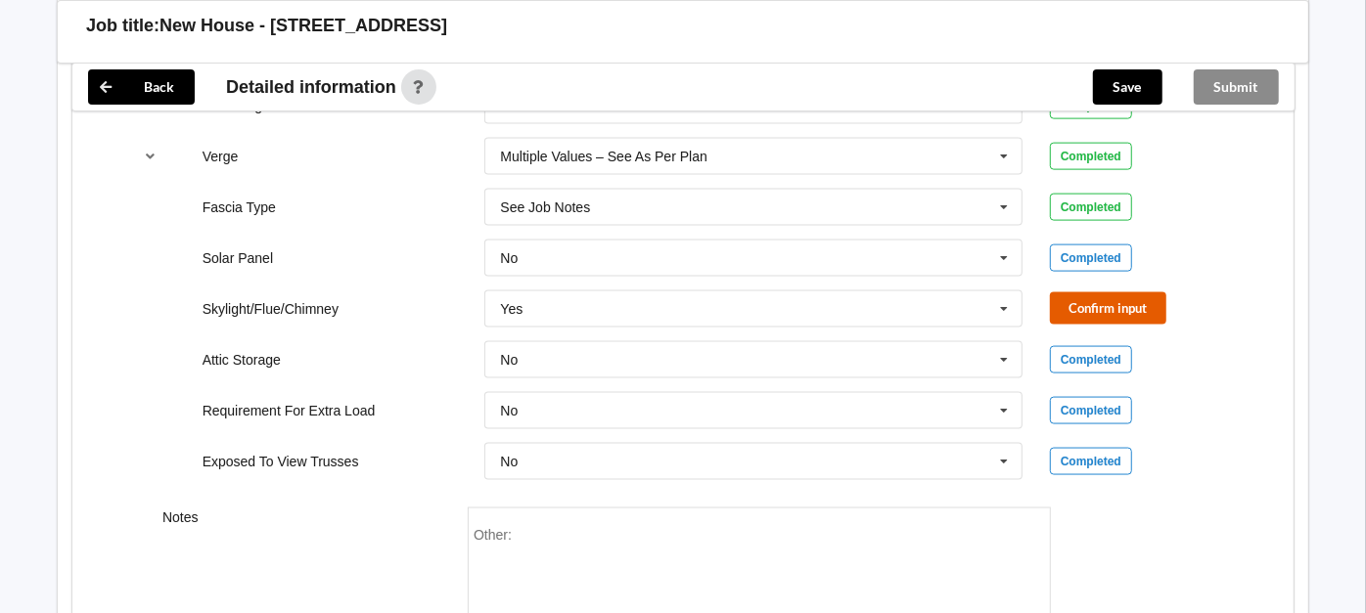
click at [1141, 293] on button "Confirm input" at bounding box center [1108, 309] width 116 height 32
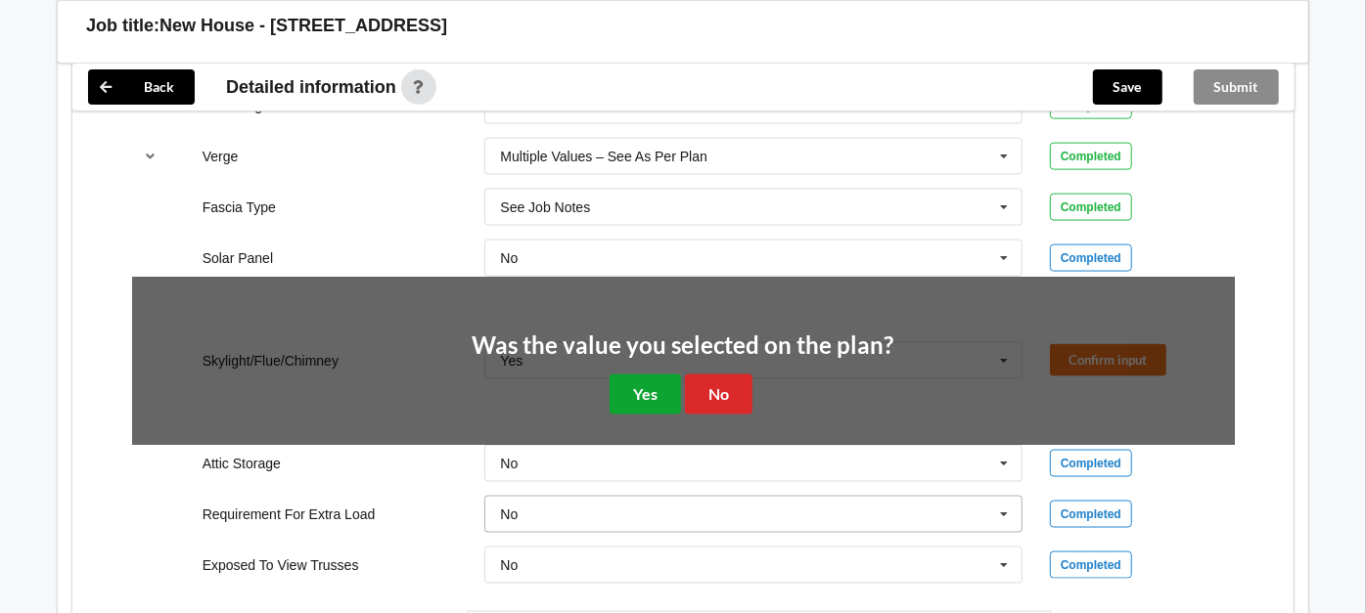
click at [660, 394] on button "Yes" at bounding box center [644, 395] width 71 height 40
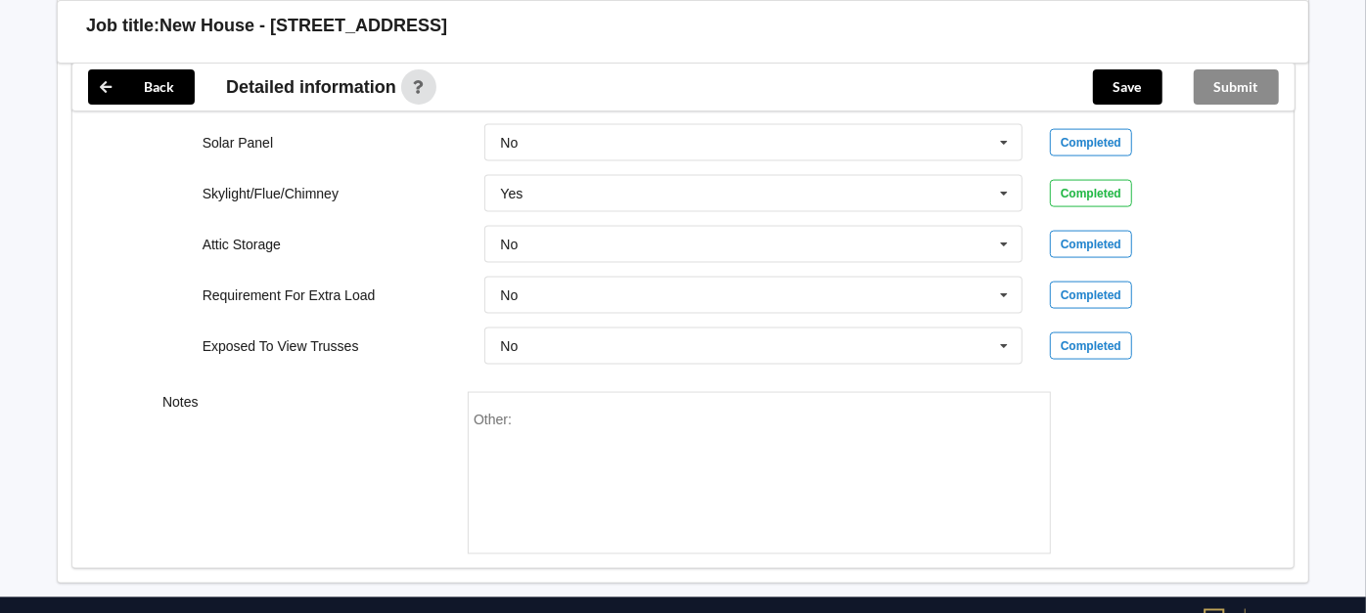
scroll to position [1801, 0]
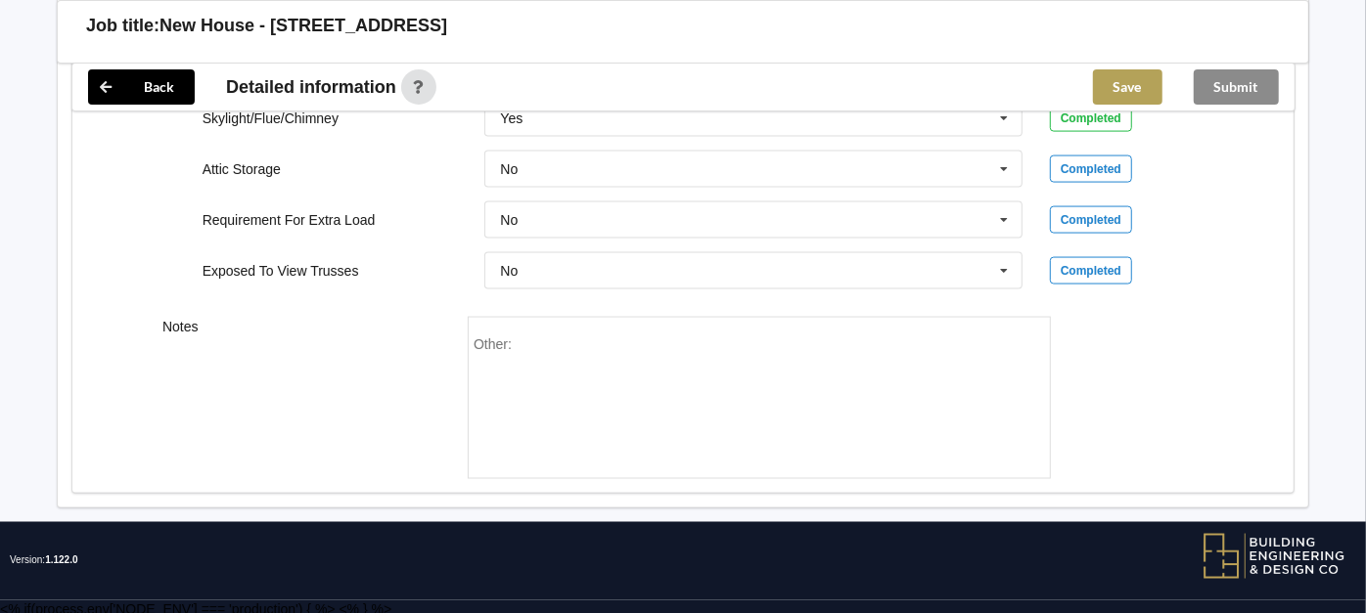
click at [1129, 90] on button "Save" at bounding box center [1127, 86] width 69 height 35
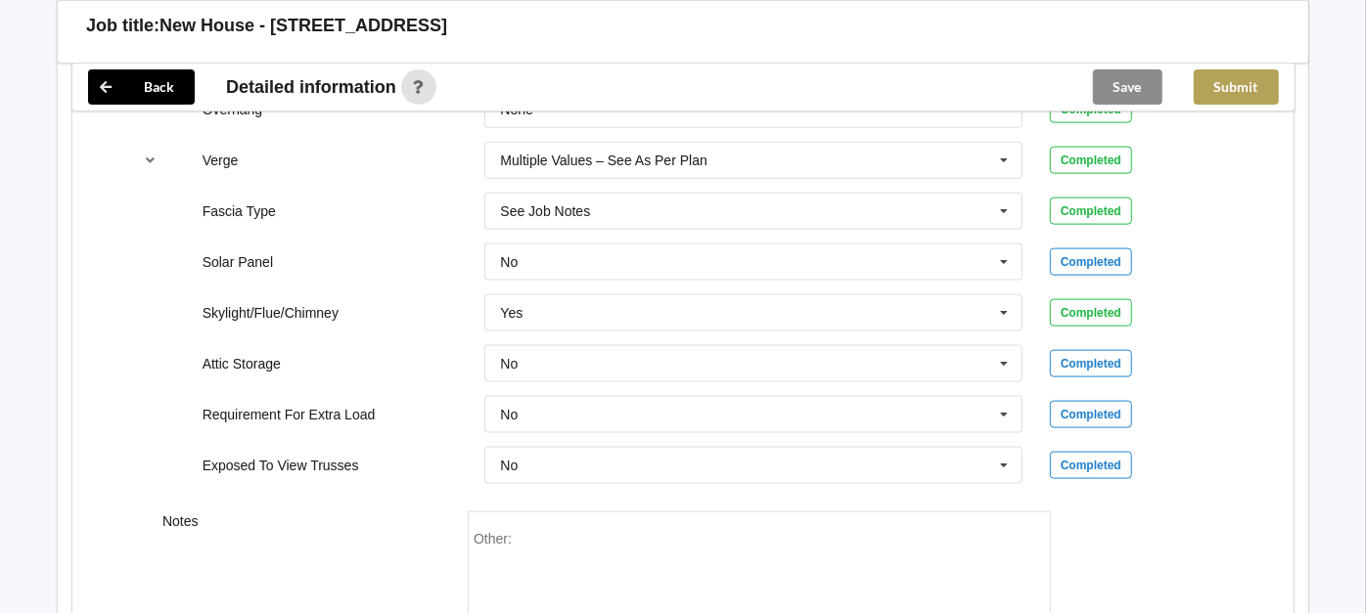
scroll to position [1386, 0]
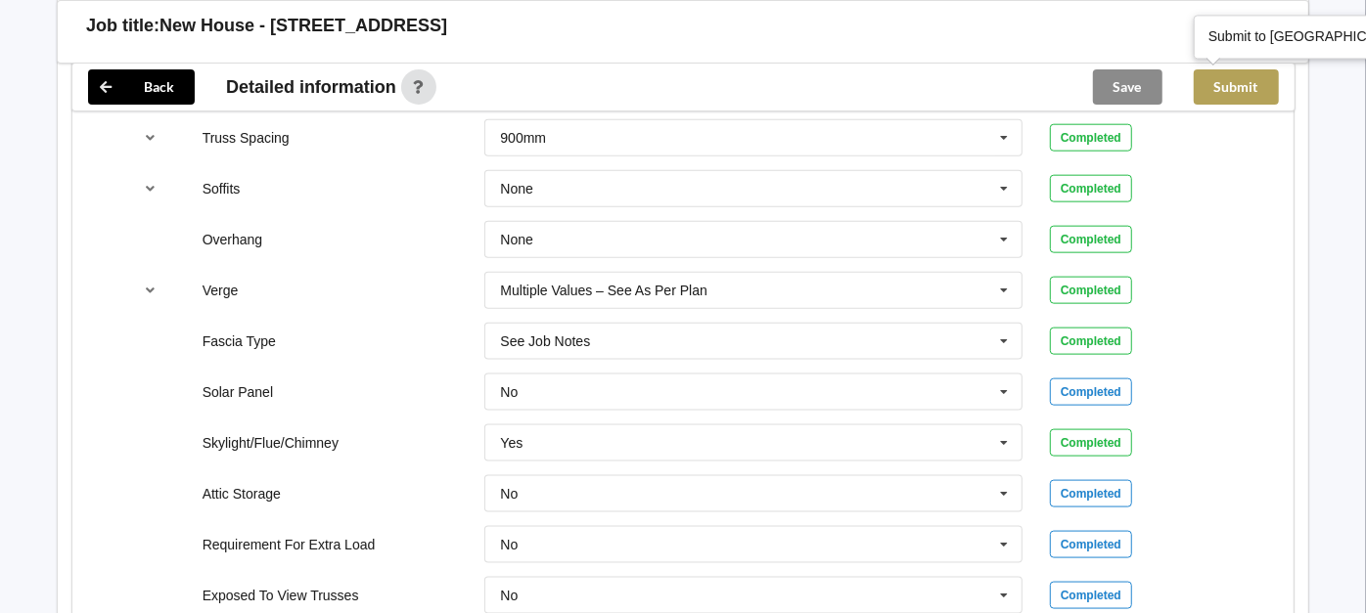
click at [1251, 89] on button "Submit" at bounding box center [1236, 86] width 85 height 35
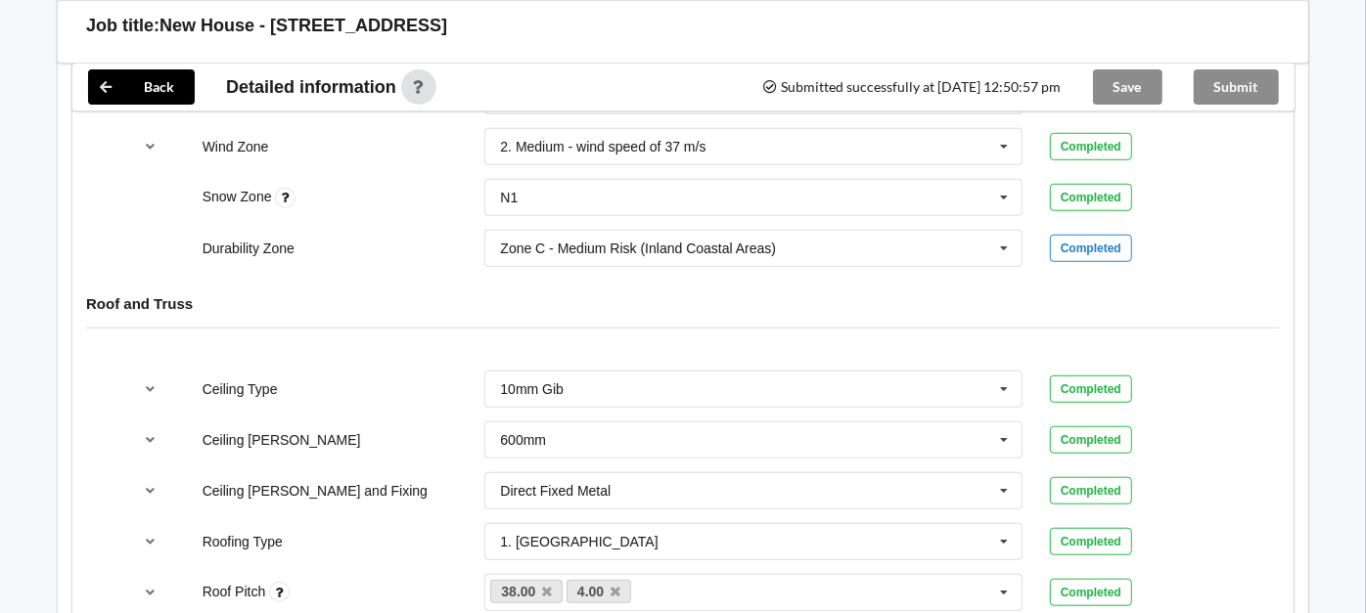
scroll to position [734, 0]
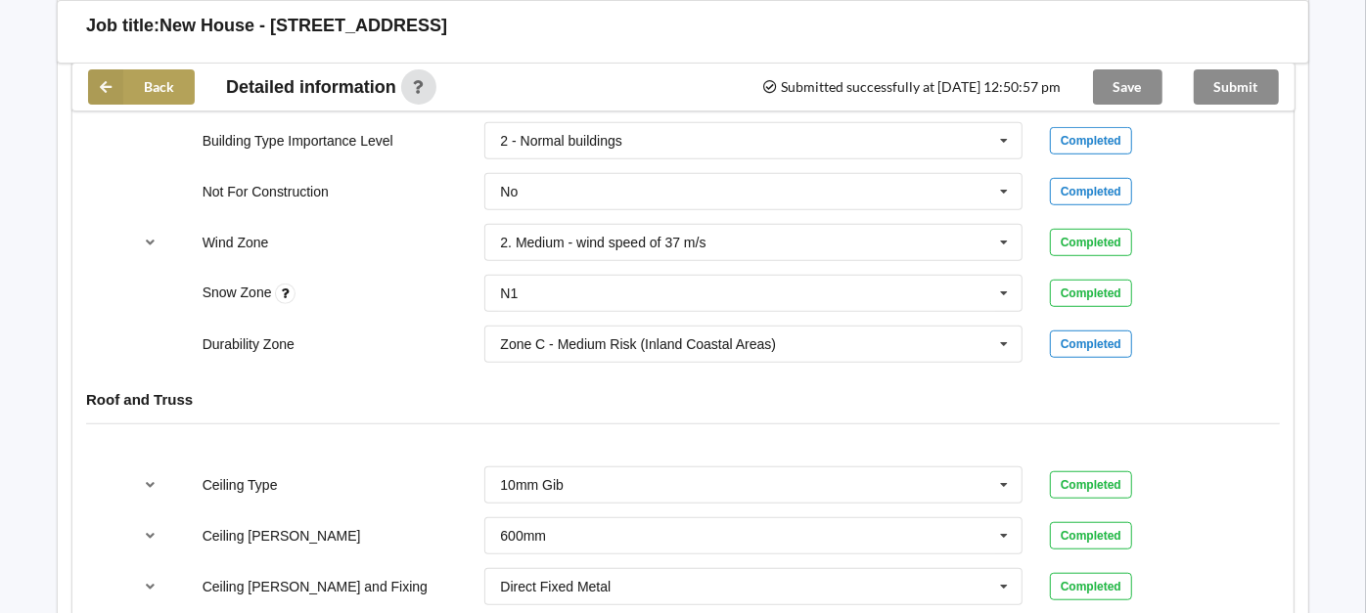
click at [137, 90] on button "Back" at bounding box center [141, 86] width 107 height 35
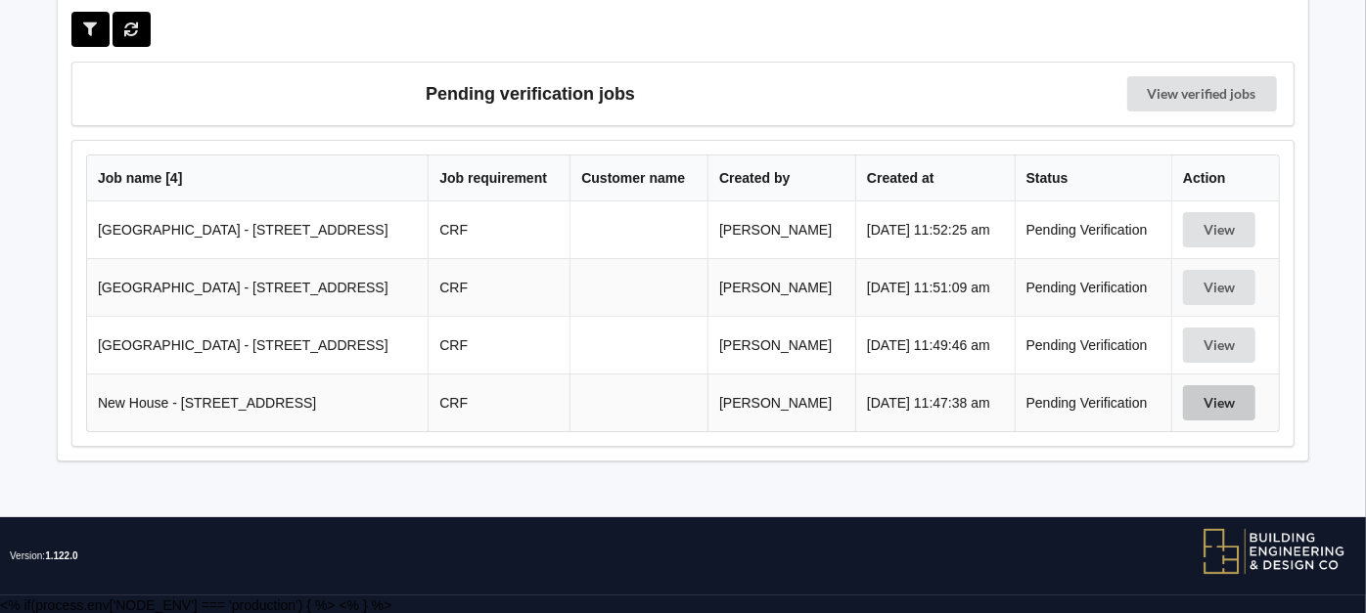
click at [1201, 411] on button "View" at bounding box center [1219, 402] width 72 height 35
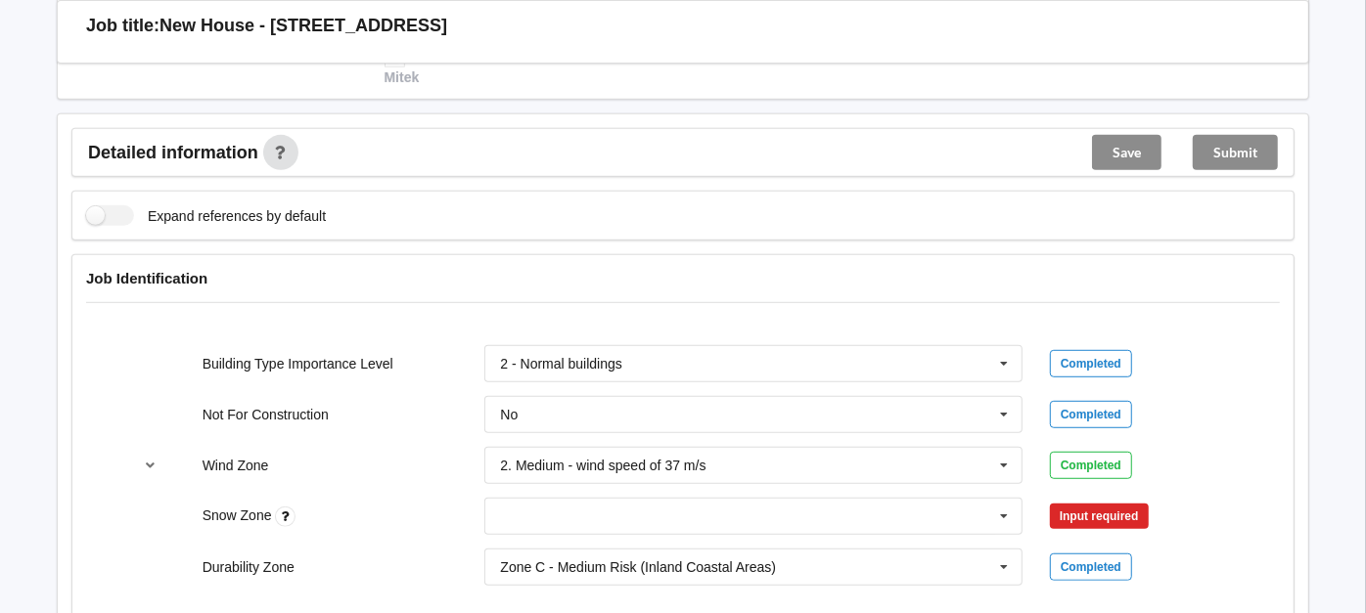
scroll to position [628, 0]
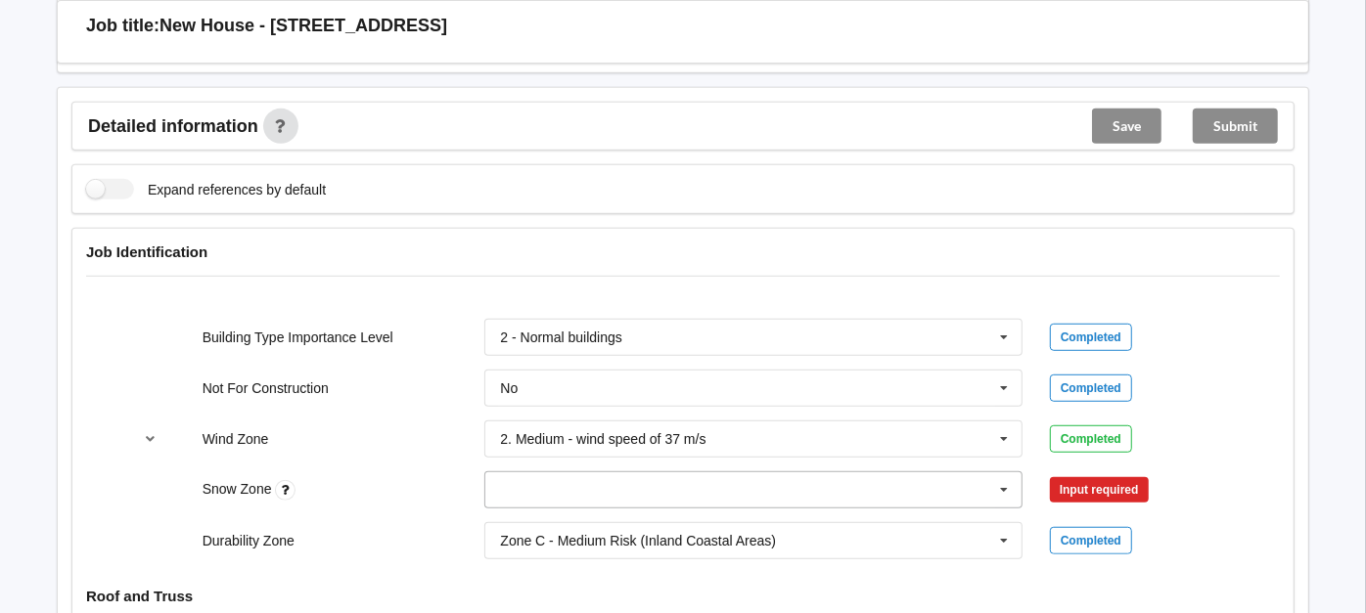
click at [729, 480] on input "text" at bounding box center [754, 490] width 536 height 35
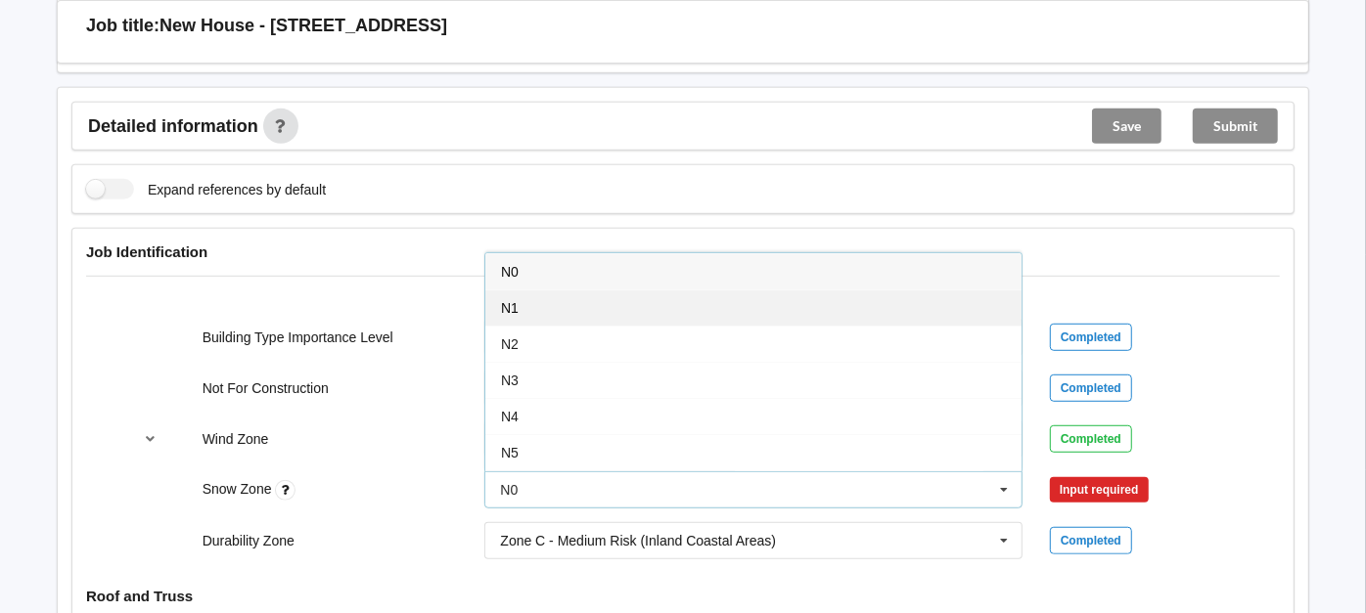
click at [570, 295] on div "N1" at bounding box center [753, 308] width 536 height 36
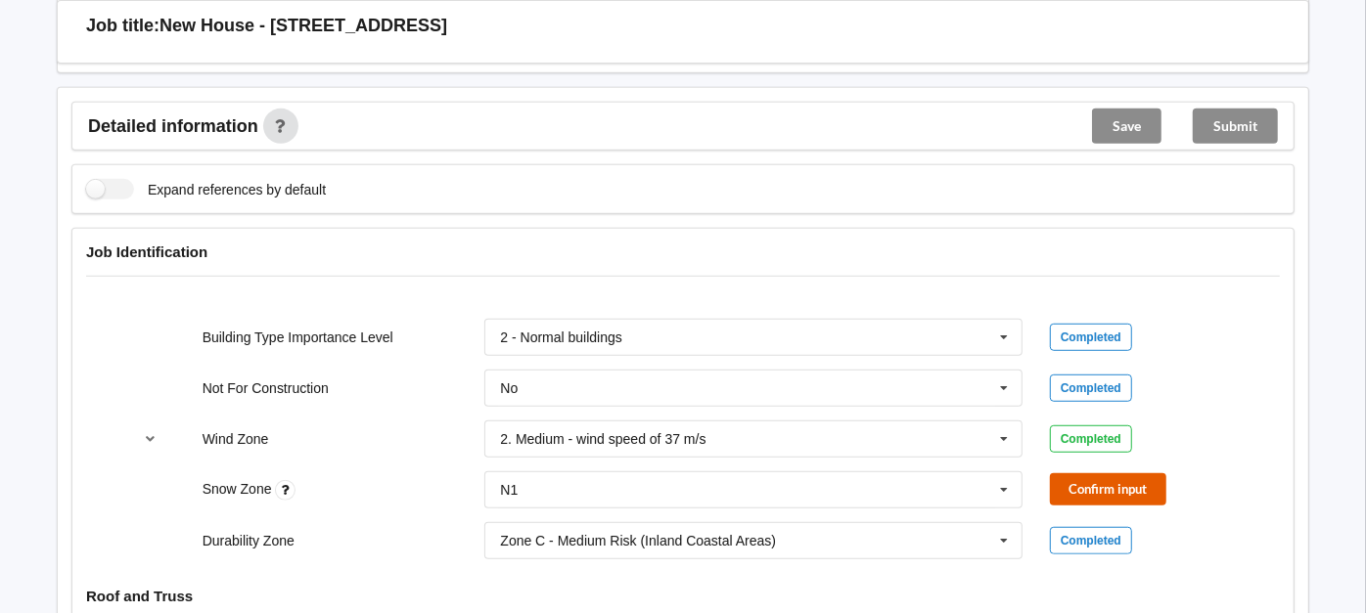
click at [1068, 489] on button "Confirm input" at bounding box center [1108, 489] width 116 height 32
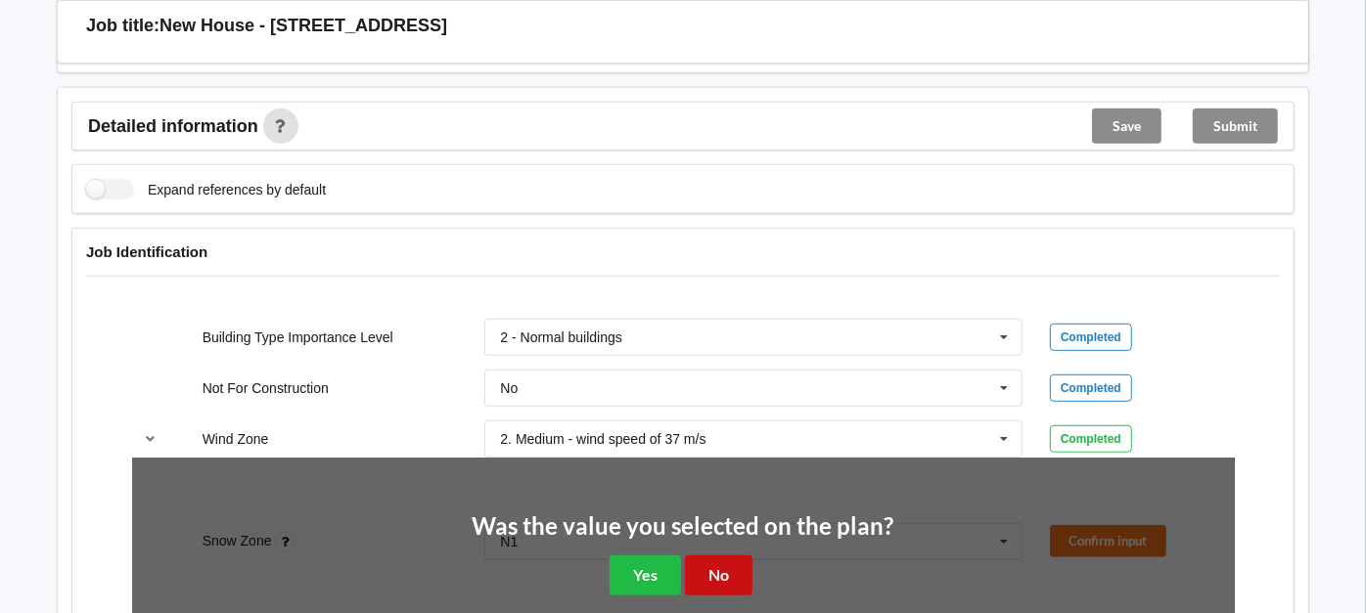
click at [721, 578] on button "No" at bounding box center [719, 576] width 68 height 40
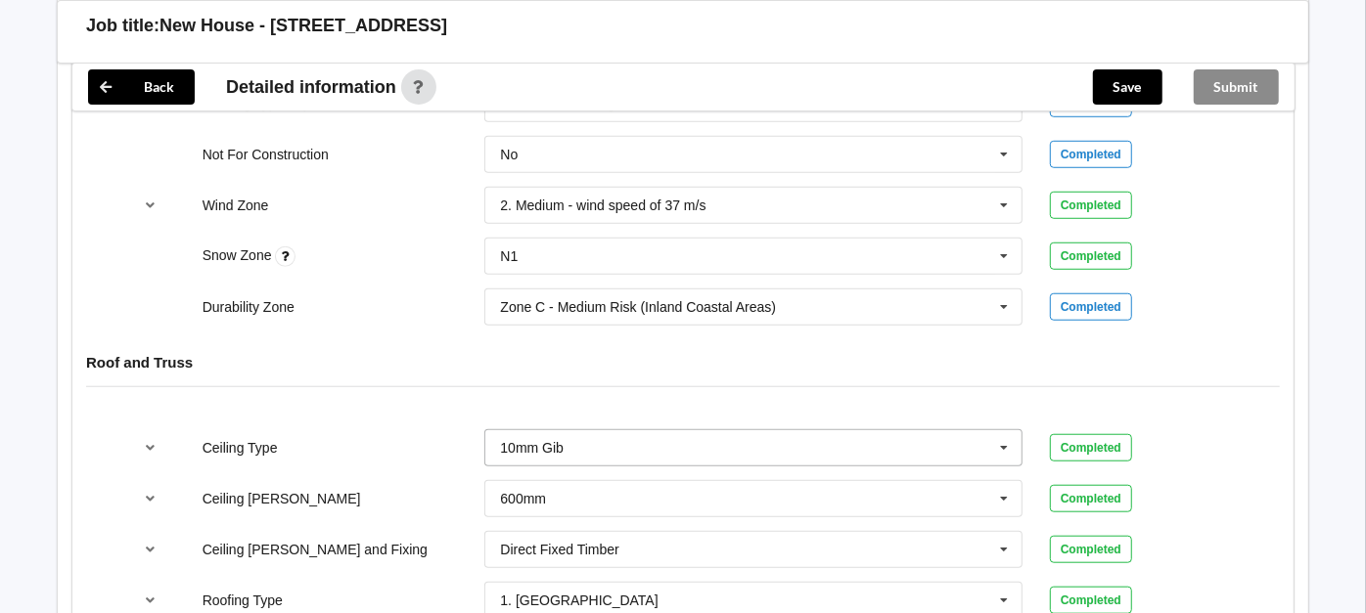
scroll to position [954, 0]
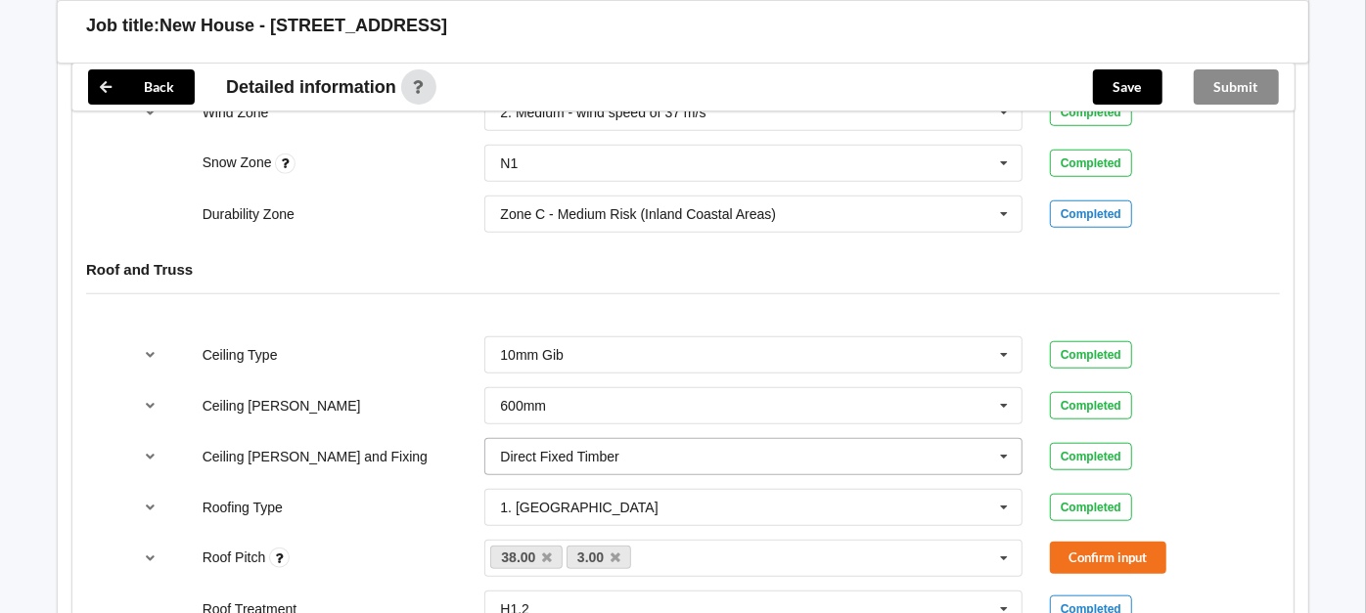
click at [622, 453] on input "text" at bounding box center [754, 456] width 536 height 35
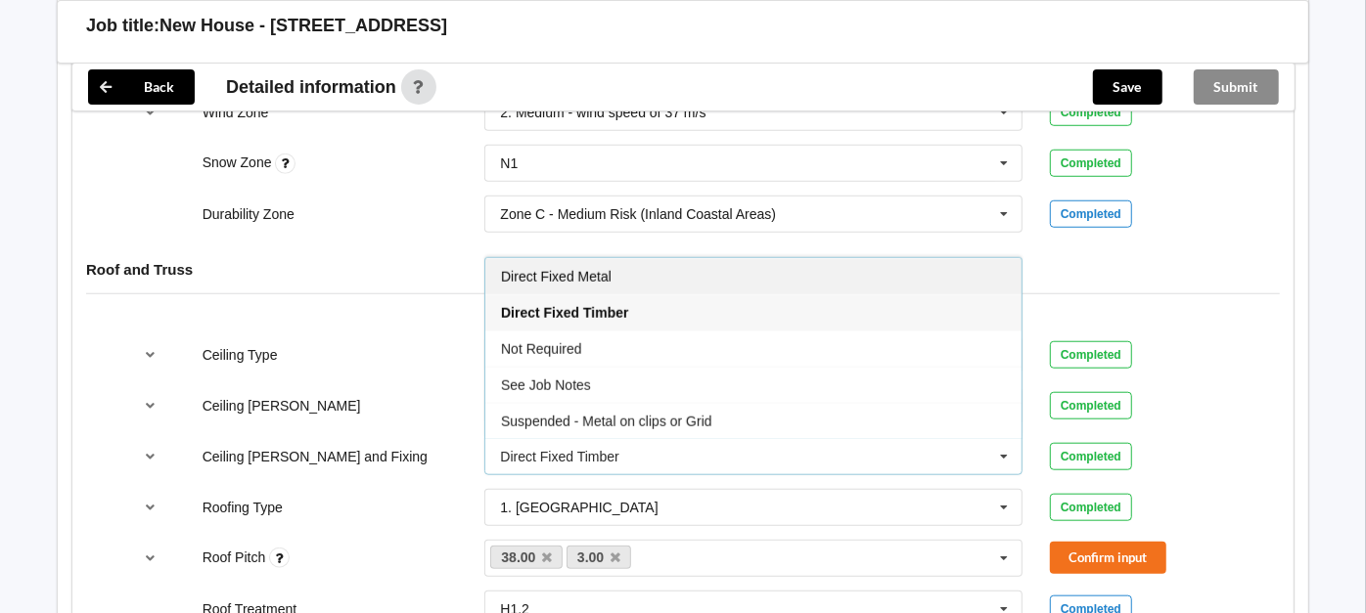
click at [635, 279] on div "Direct Fixed Metal" at bounding box center [753, 276] width 536 height 36
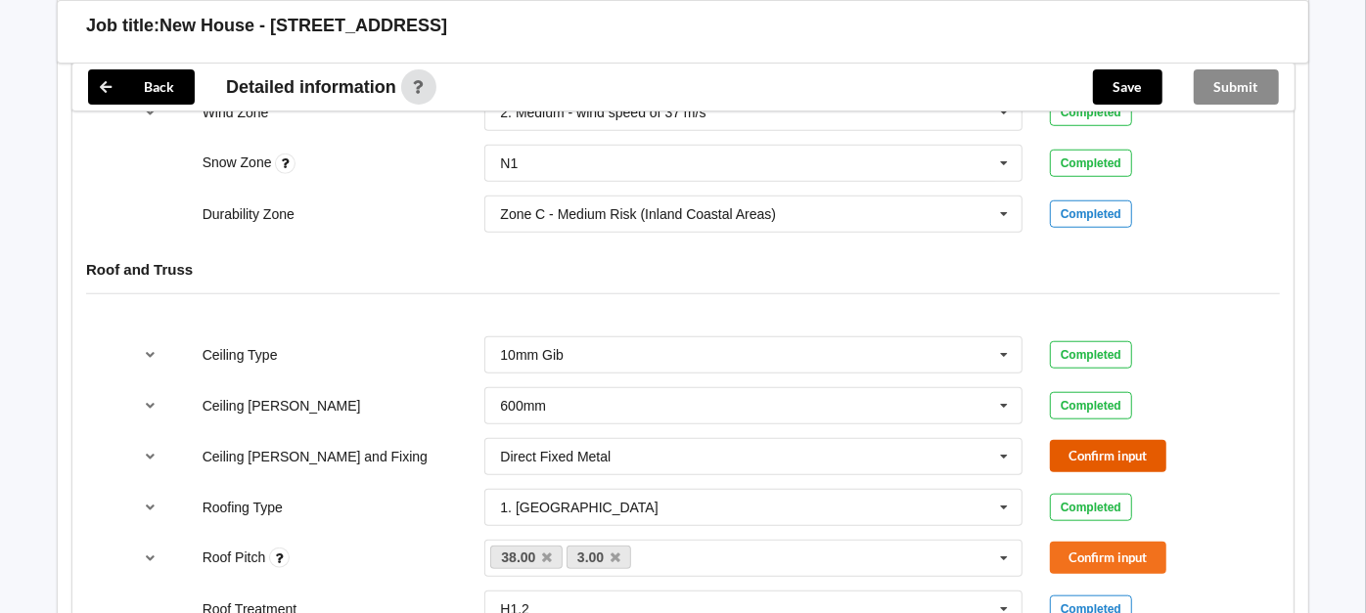
click at [1097, 452] on button "Confirm input" at bounding box center [1108, 456] width 116 height 32
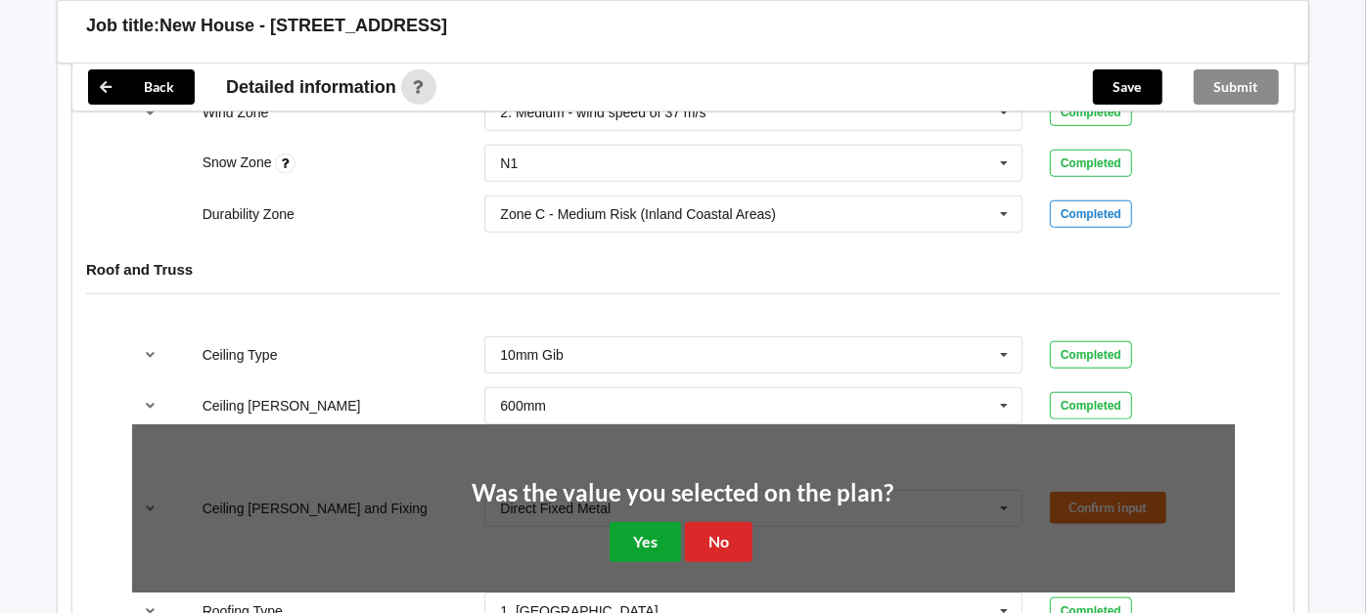
click at [634, 536] on button "Yes" at bounding box center [644, 542] width 71 height 40
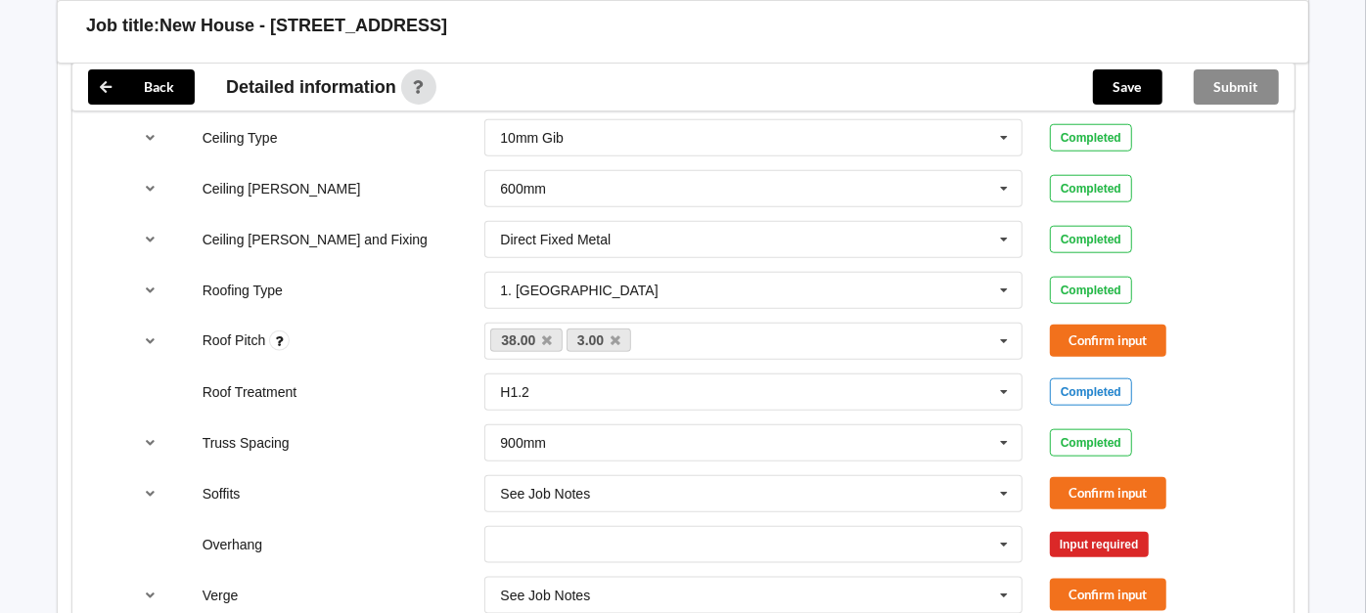
scroll to position [1171, 0]
click at [1096, 338] on button "Confirm input" at bounding box center [1108, 341] width 116 height 32
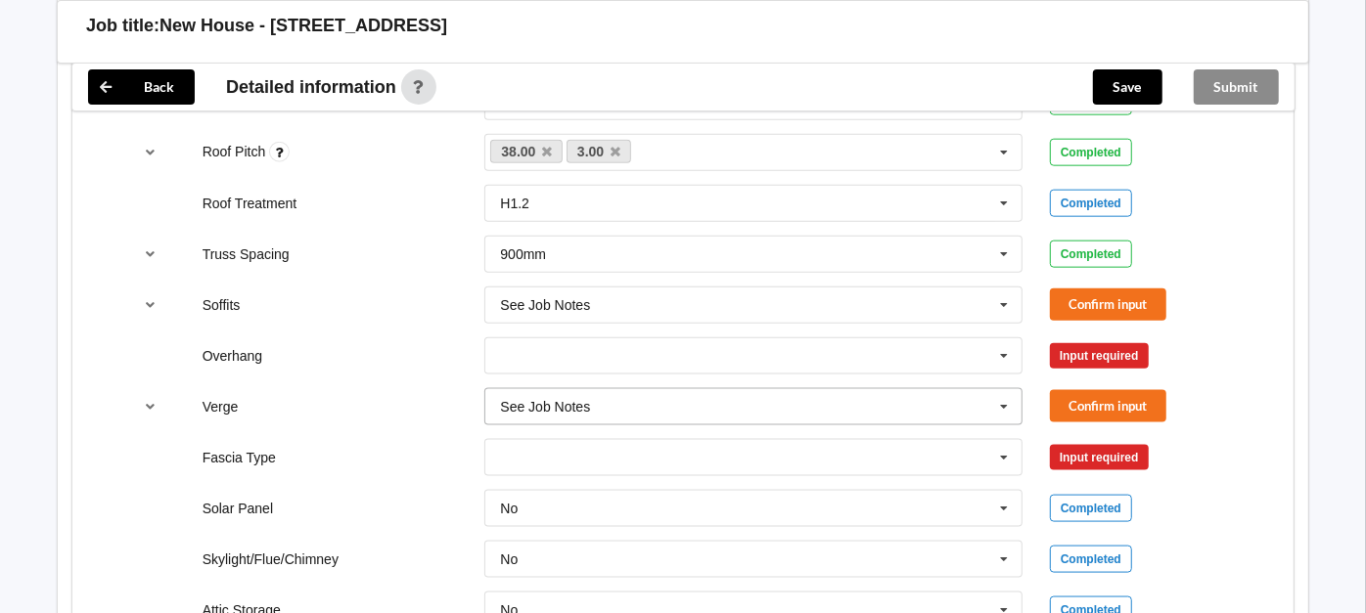
scroll to position [1389, 0]
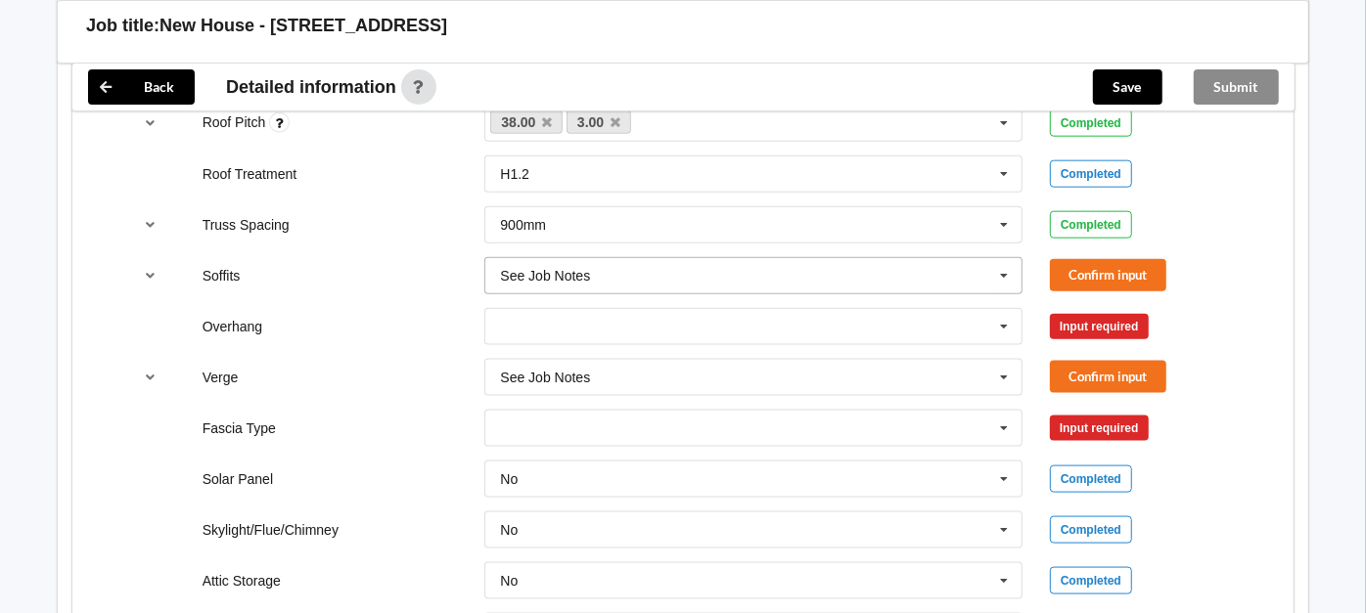
click at [914, 269] on input "text" at bounding box center [754, 275] width 536 height 35
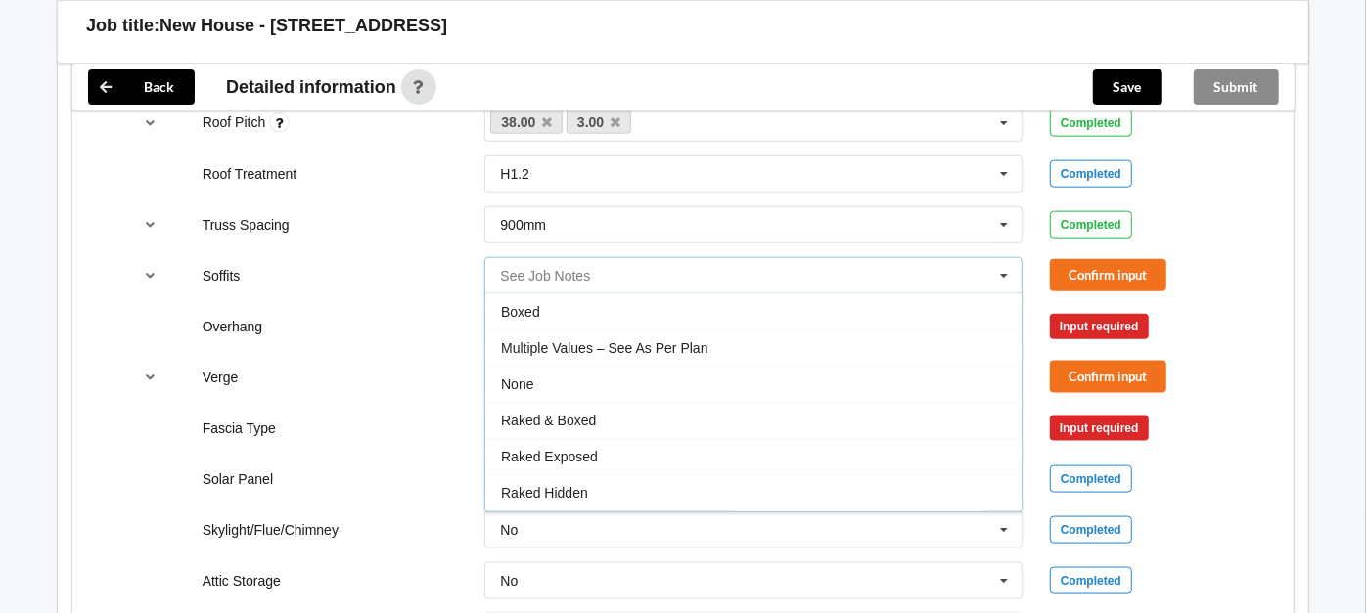
scroll to position [30, 0]
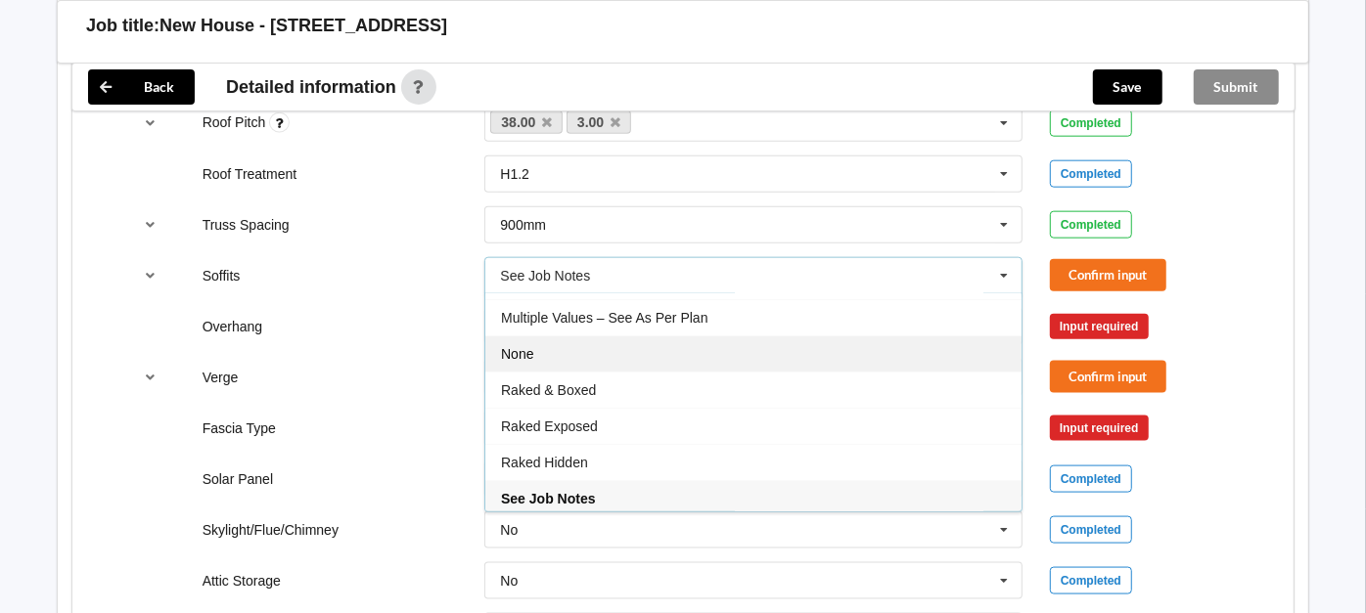
click at [558, 353] on div "None" at bounding box center [753, 354] width 536 height 36
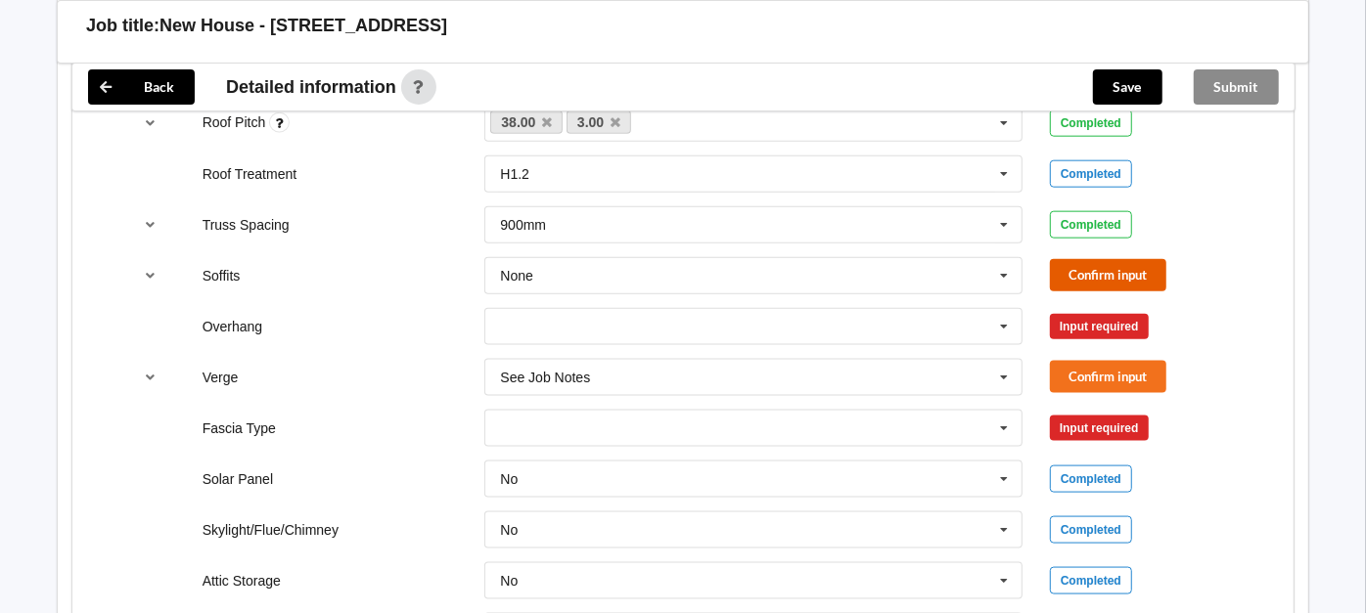
click at [1140, 271] on button "Confirm input" at bounding box center [1108, 275] width 116 height 32
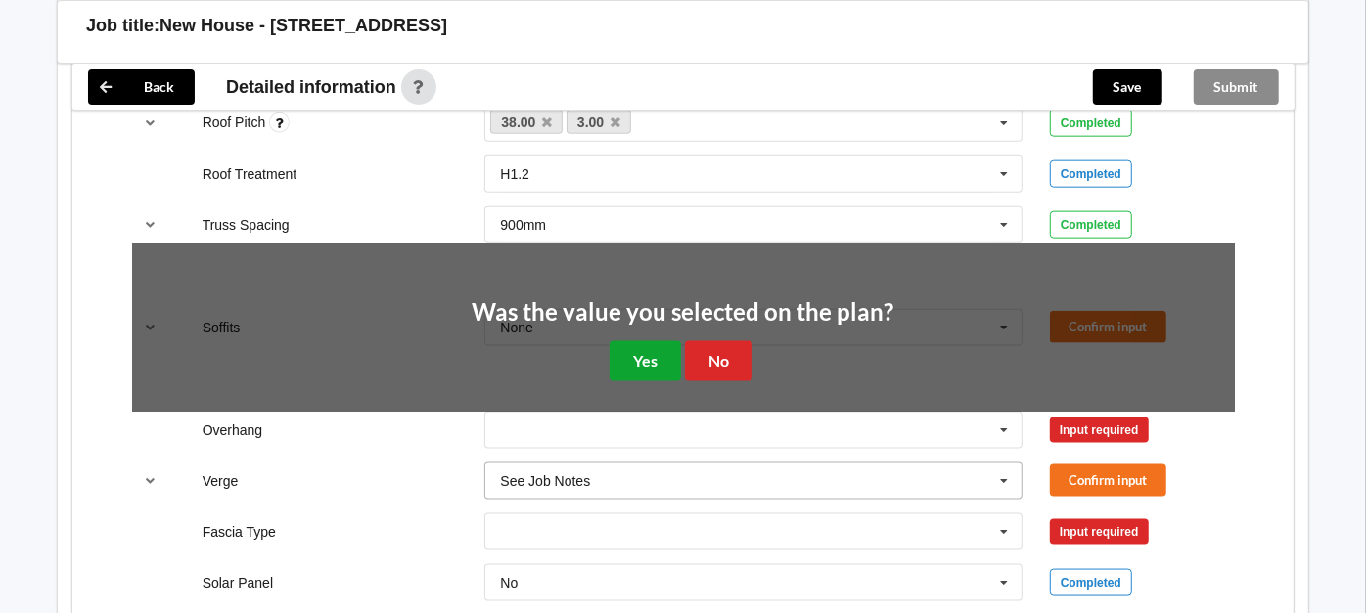
click at [648, 356] on button "Yes" at bounding box center [644, 361] width 71 height 40
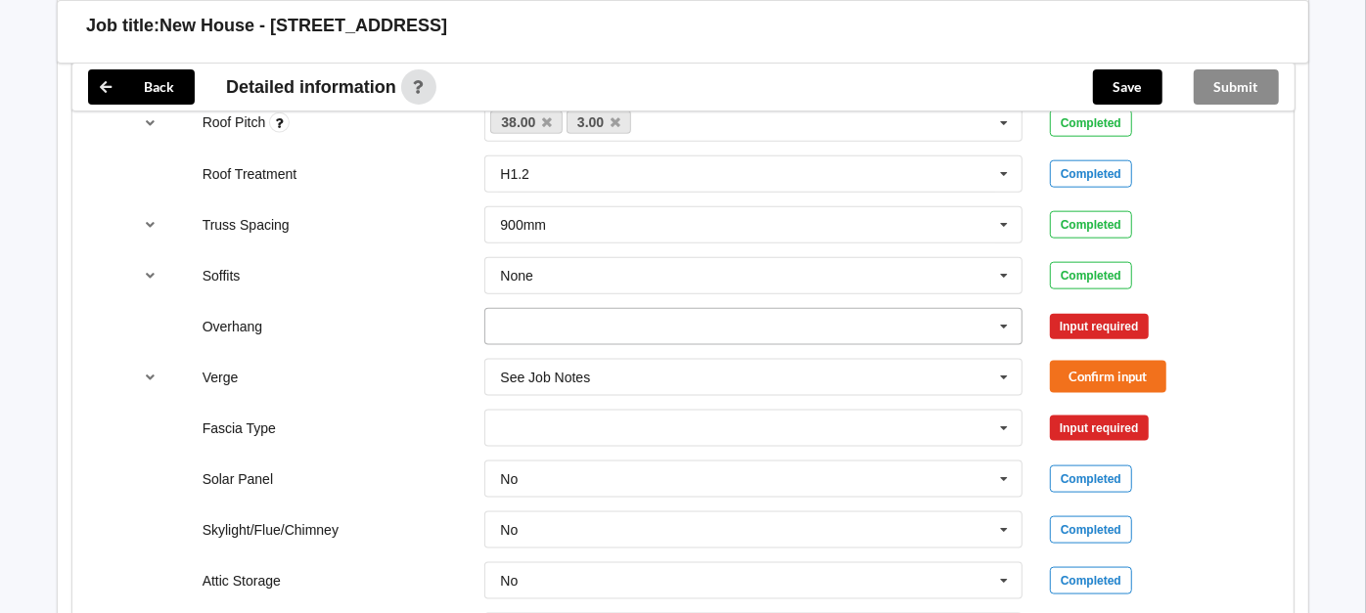
click at [1010, 310] on icon at bounding box center [1003, 327] width 29 height 36
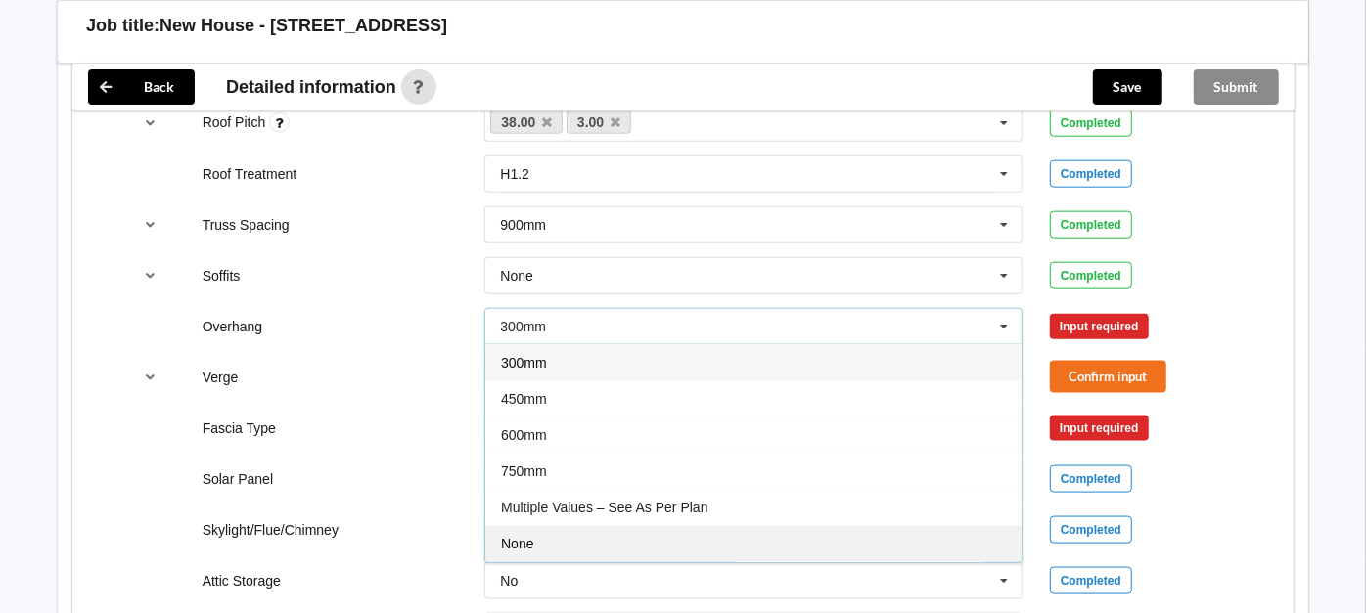
click at [685, 533] on div "None" at bounding box center [753, 543] width 536 height 36
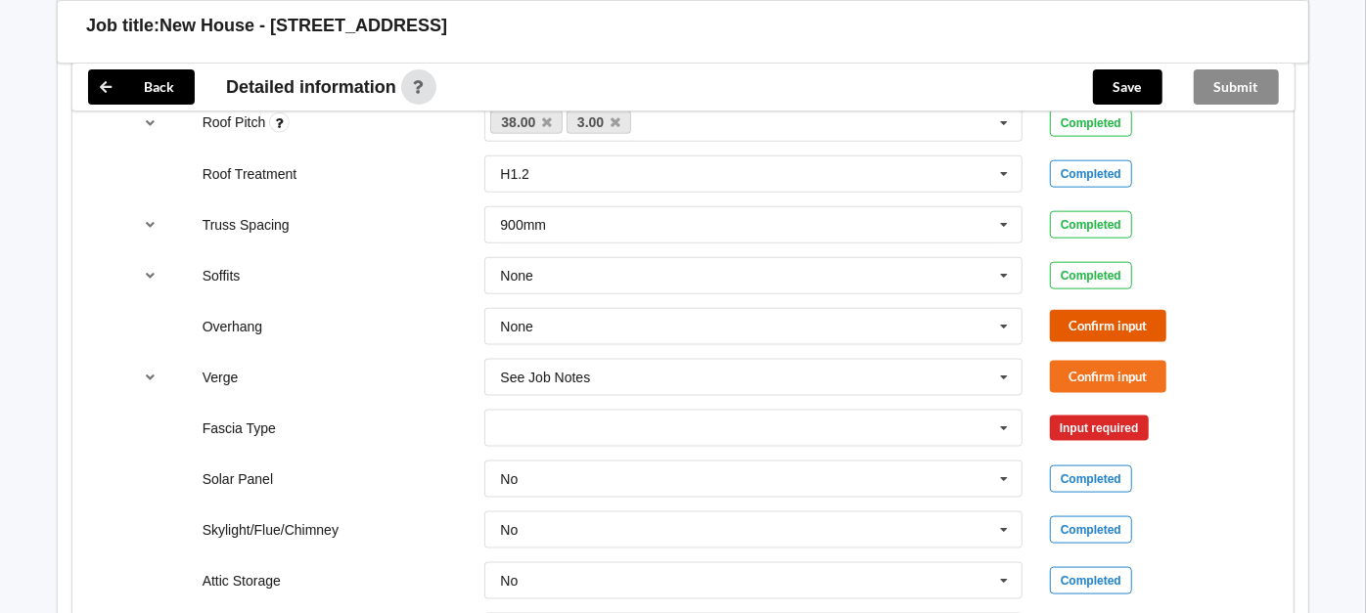
click at [1112, 315] on button "Confirm input" at bounding box center [1108, 326] width 116 height 32
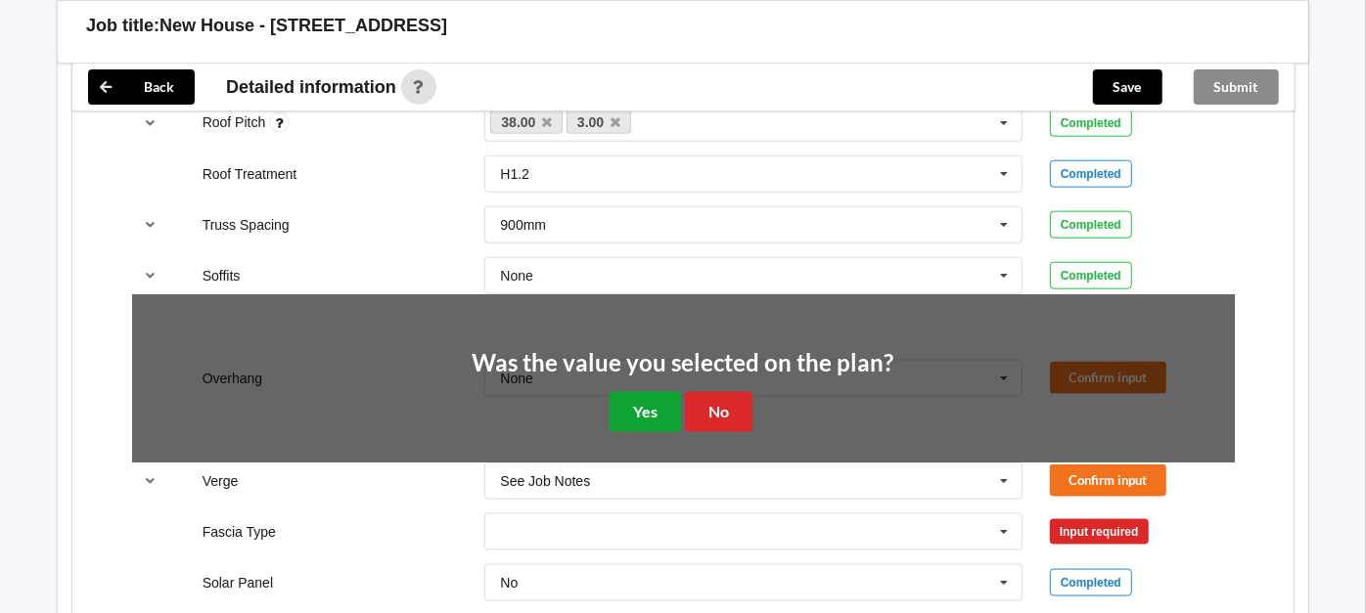
click at [653, 405] on button "Yes" at bounding box center [644, 412] width 71 height 40
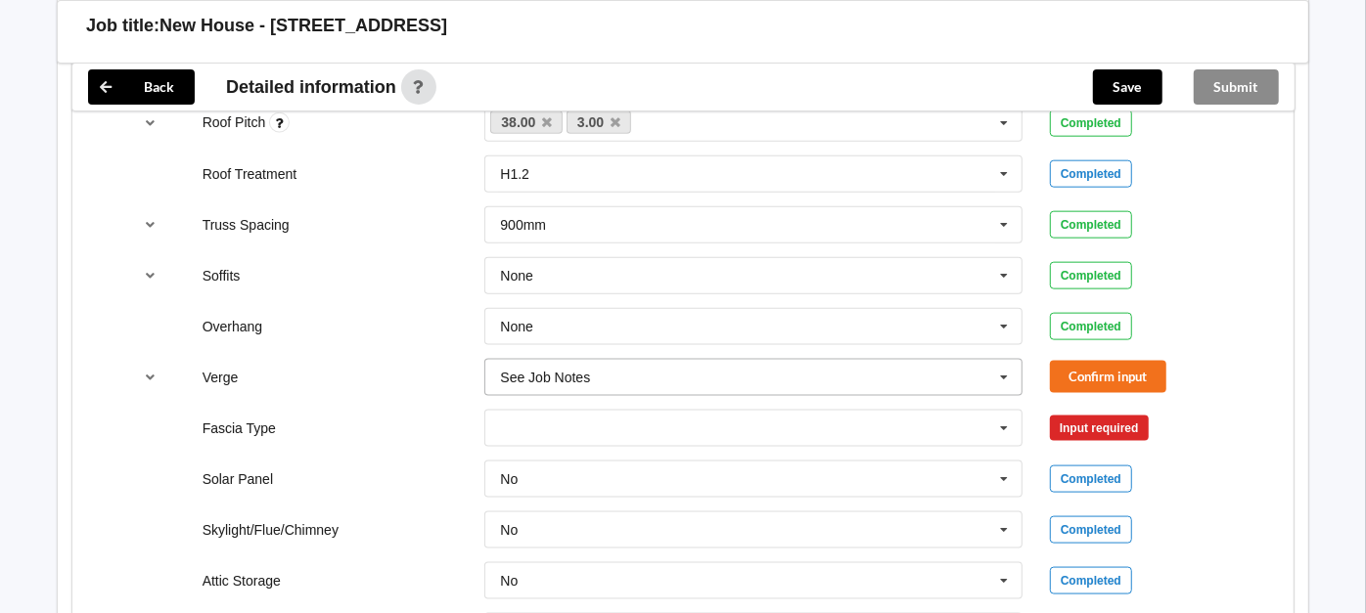
click at [998, 372] on icon at bounding box center [1003, 378] width 29 height 36
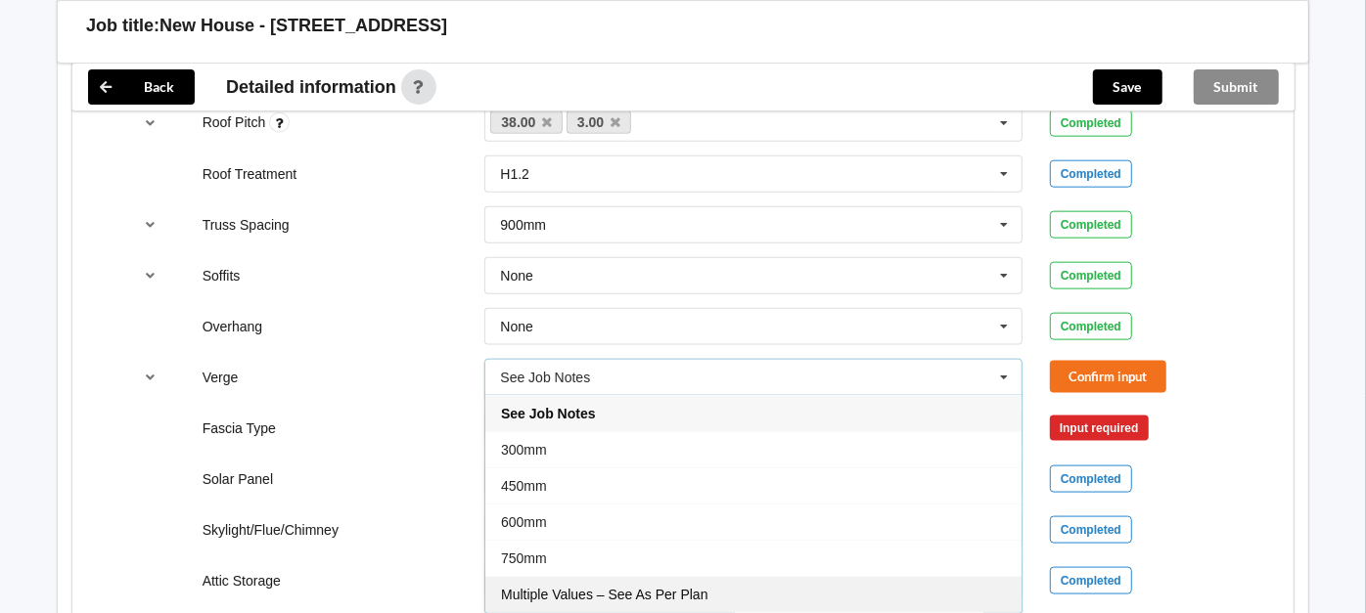
click at [680, 576] on div "Multiple Values – See As Per Plan" at bounding box center [753, 594] width 536 height 36
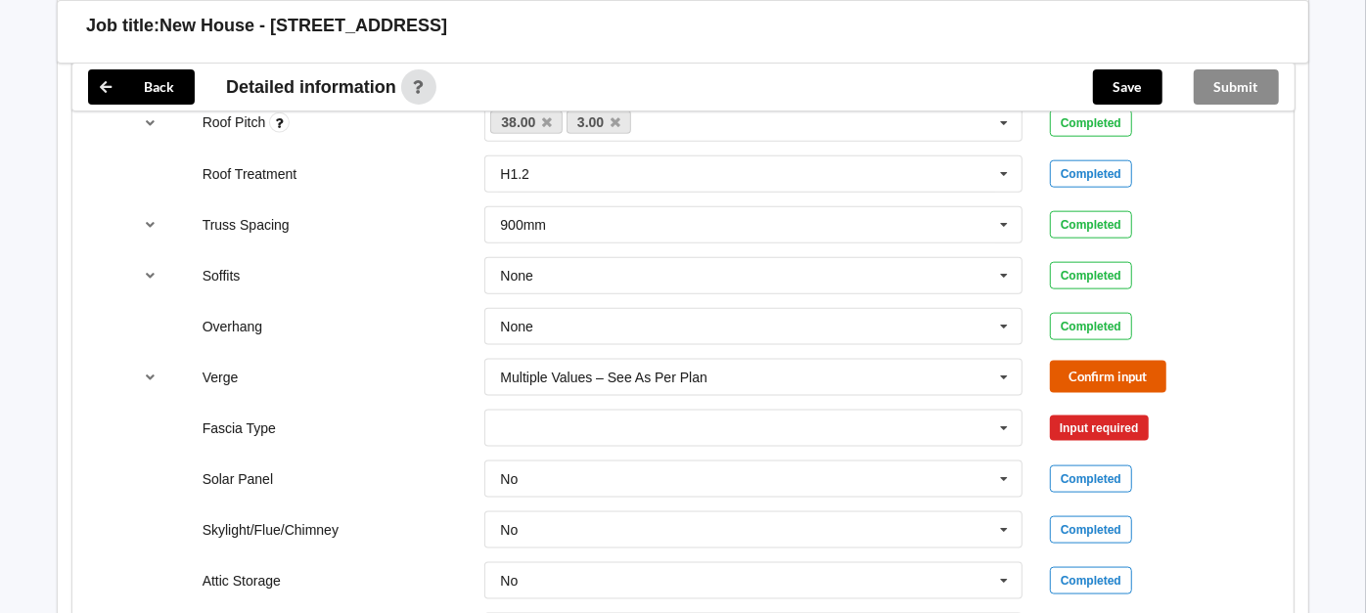
click at [1127, 371] on button "Confirm input" at bounding box center [1108, 377] width 116 height 32
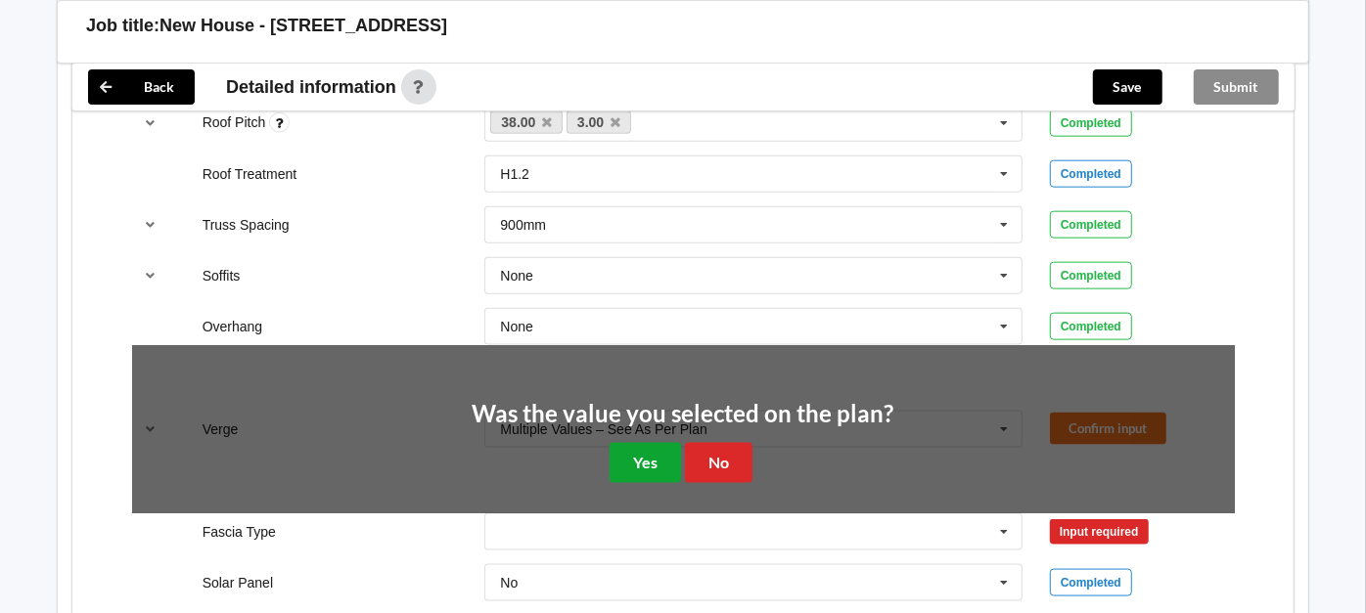
click at [653, 443] on button "Yes" at bounding box center [644, 463] width 71 height 40
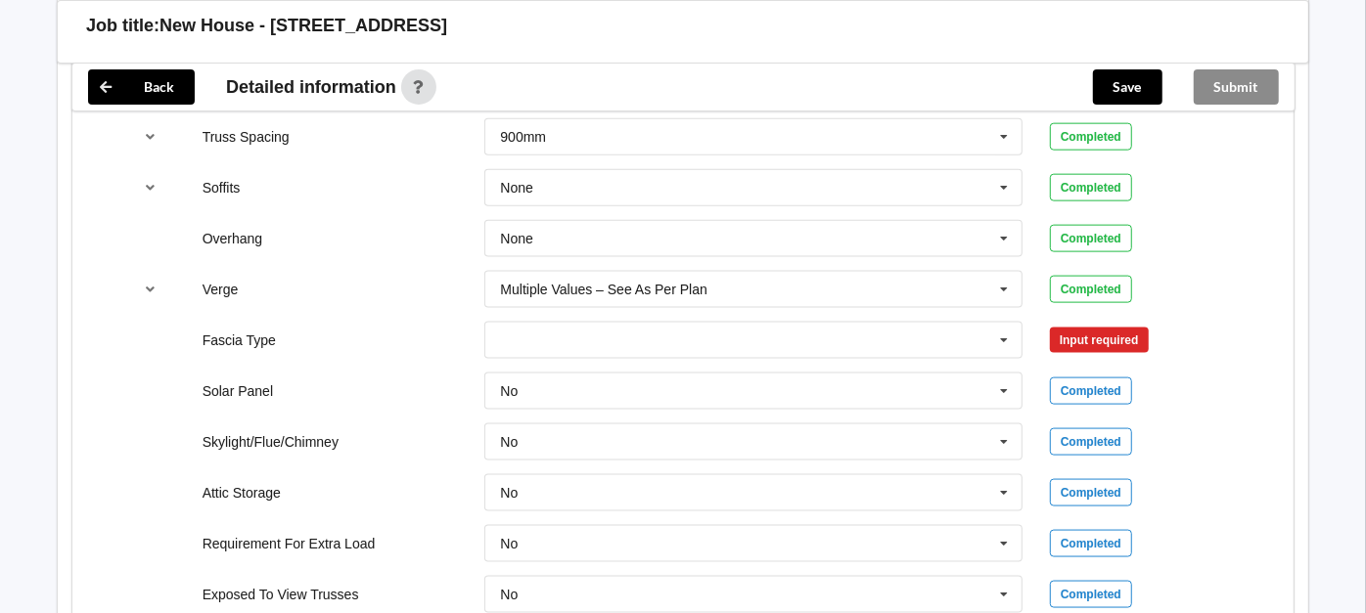
scroll to position [1498, 0]
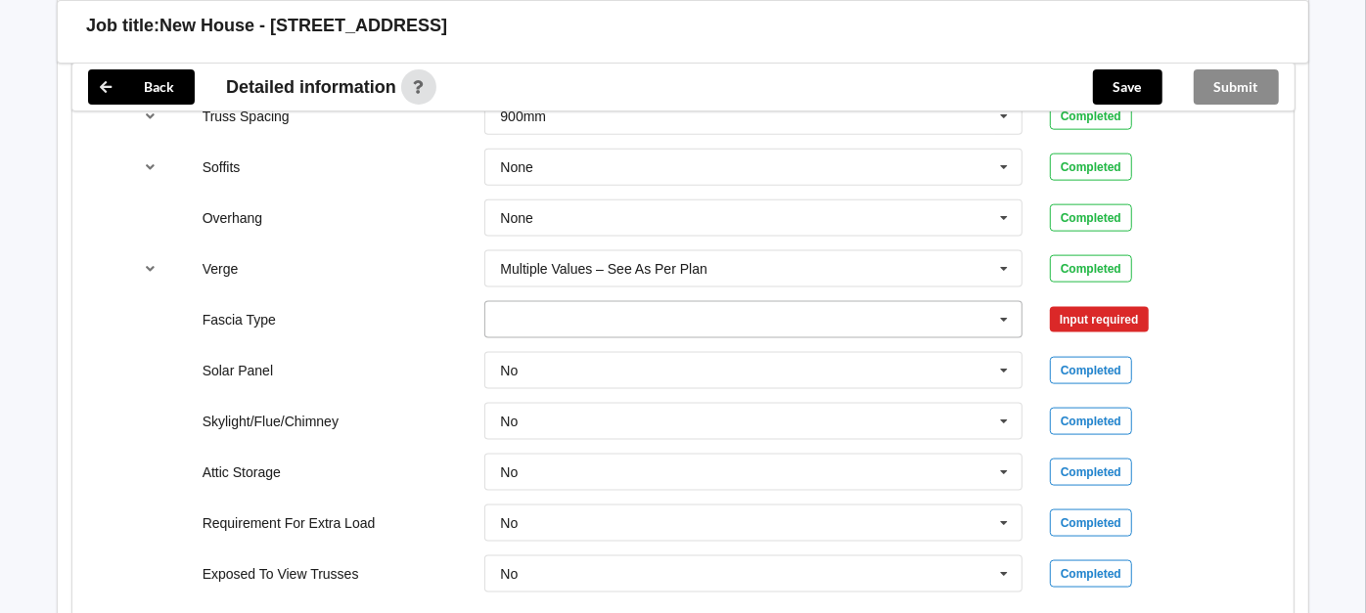
click at [1001, 304] on icon at bounding box center [1003, 320] width 29 height 36
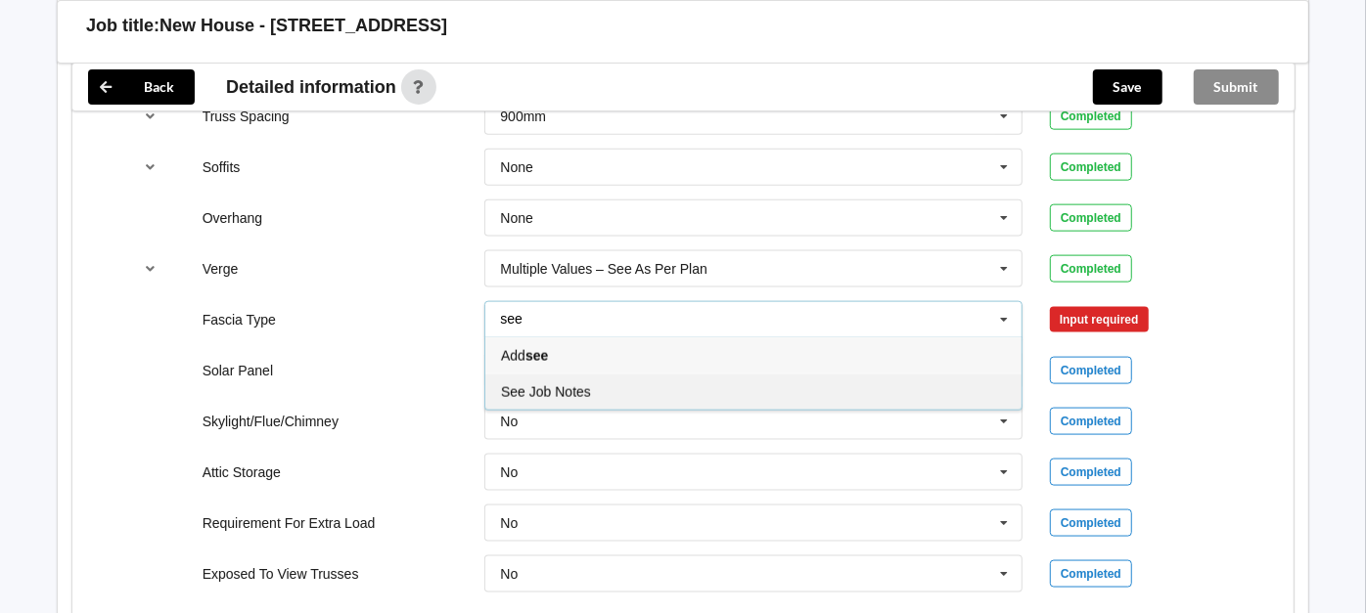
type input "see"
click at [571, 388] on span "See Job Notes" at bounding box center [546, 392] width 90 height 16
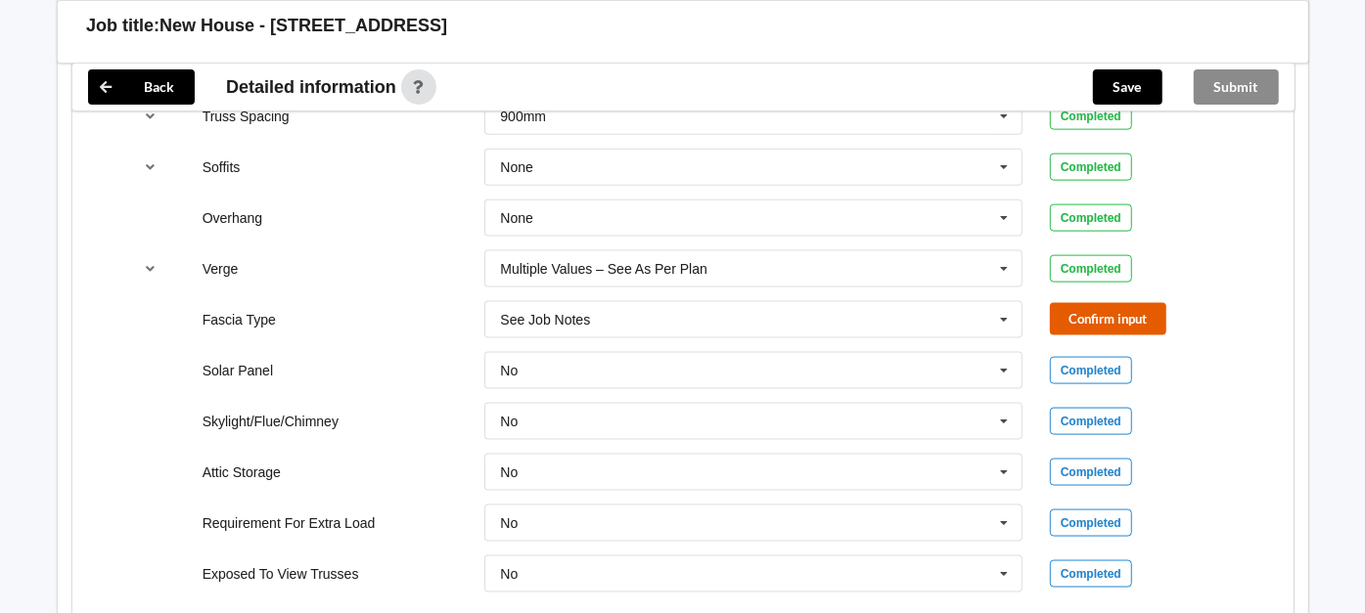
click at [1118, 313] on button "Confirm input" at bounding box center [1108, 319] width 116 height 32
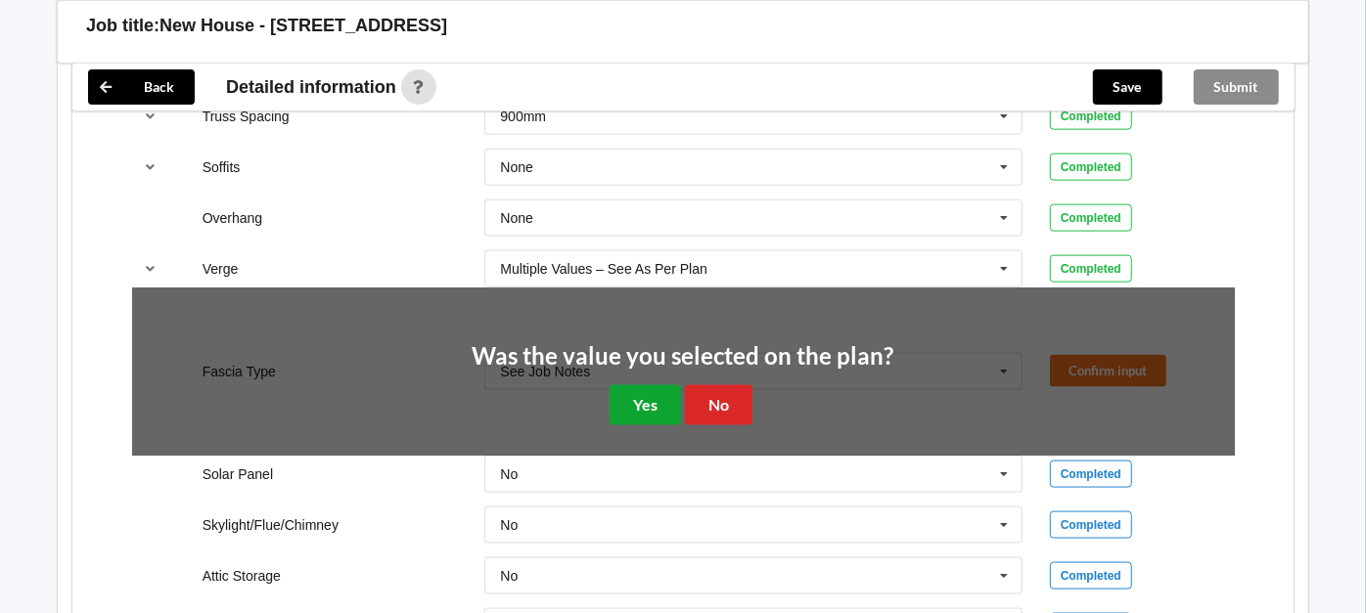
click at [657, 400] on button "Yes" at bounding box center [644, 405] width 71 height 40
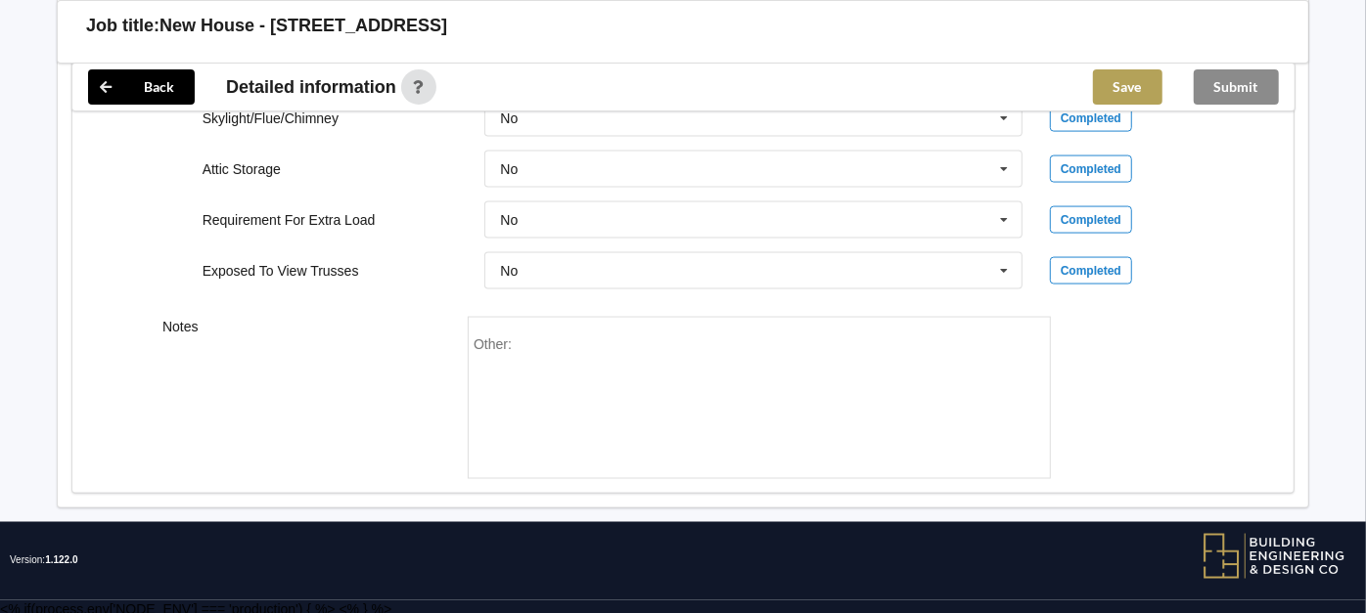
click at [1133, 98] on button "Save" at bounding box center [1127, 86] width 69 height 35
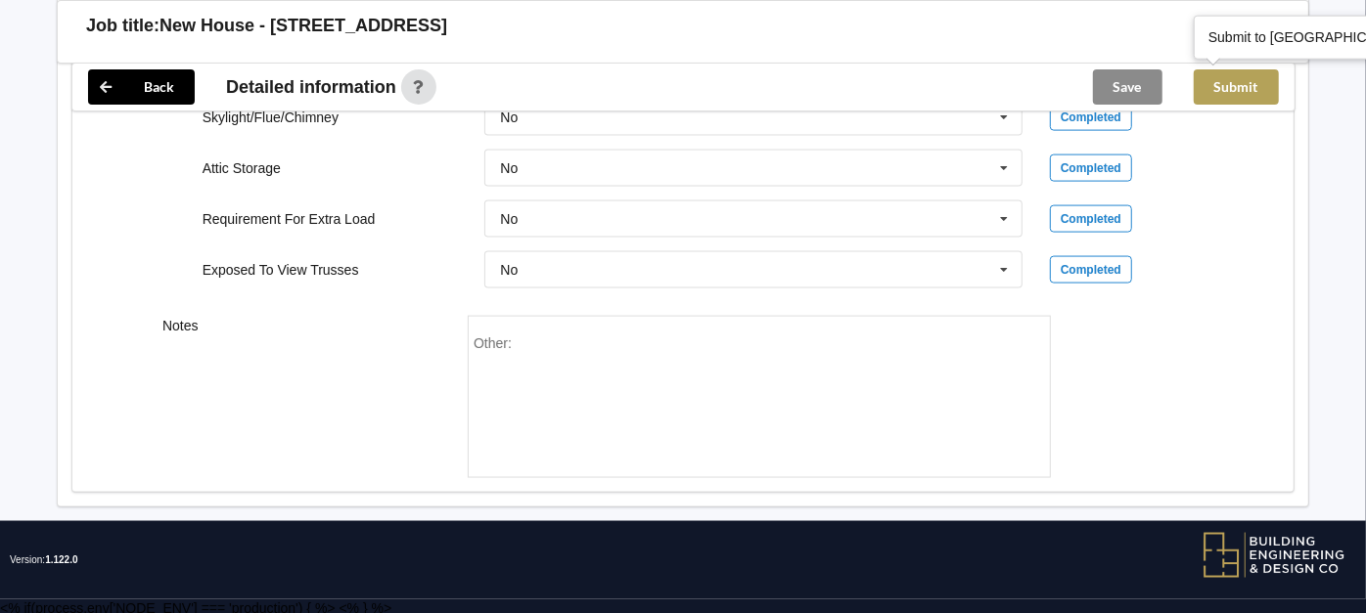
click at [1238, 92] on button "Submit" at bounding box center [1236, 86] width 85 height 35
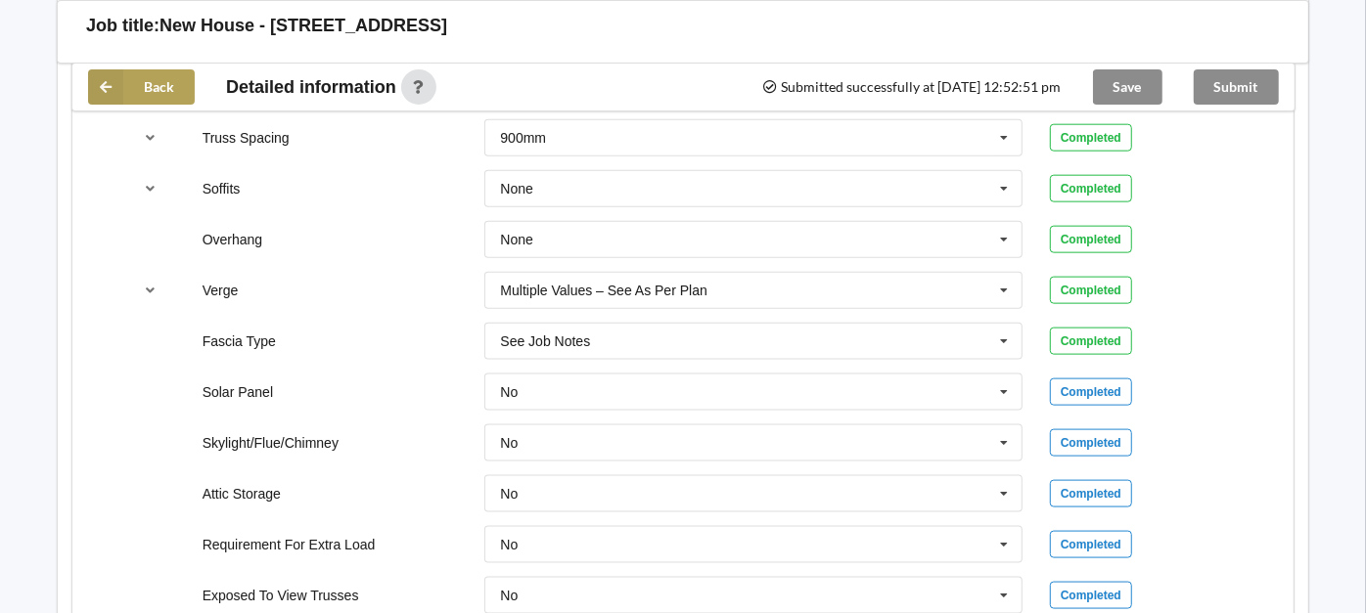
click at [114, 85] on icon at bounding box center [105, 86] width 35 height 35
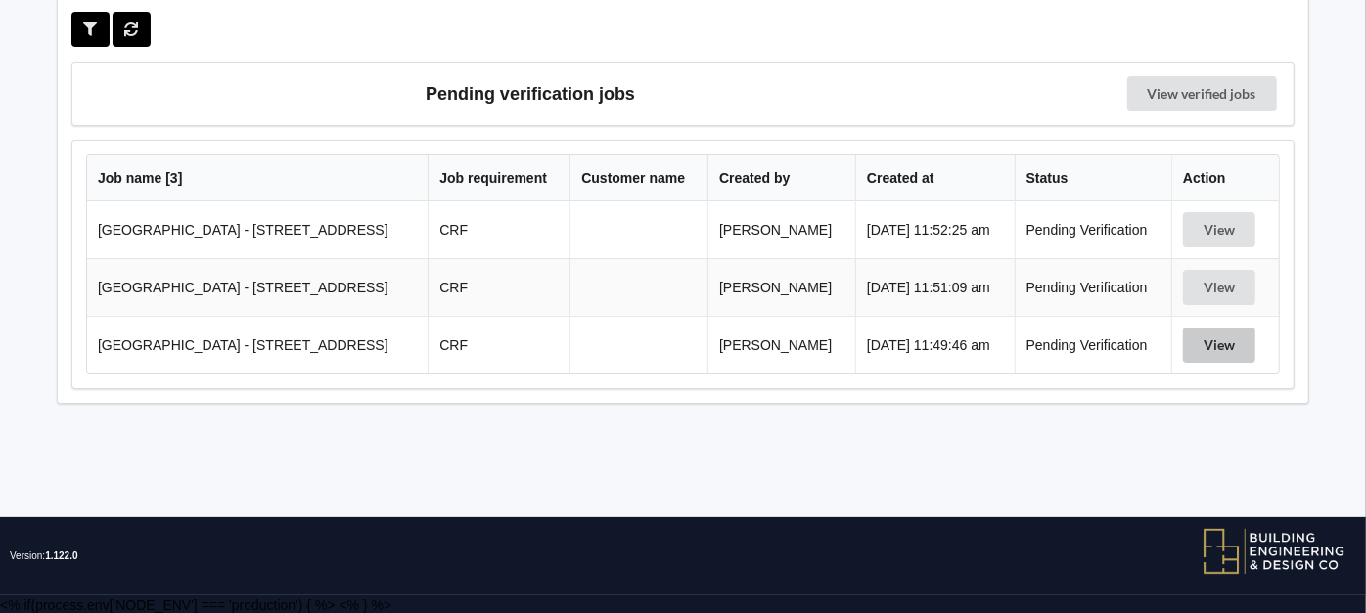
click at [1229, 336] on button "View" at bounding box center [1219, 345] width 72 height 35
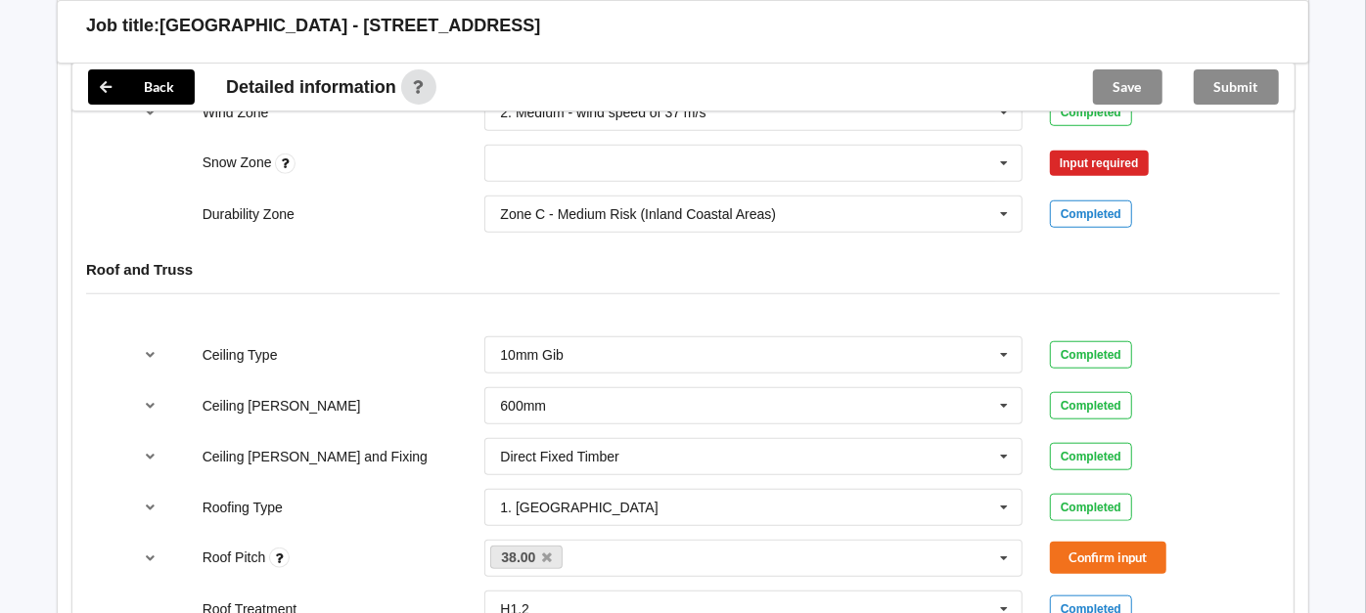
scroll to position [737, 0]
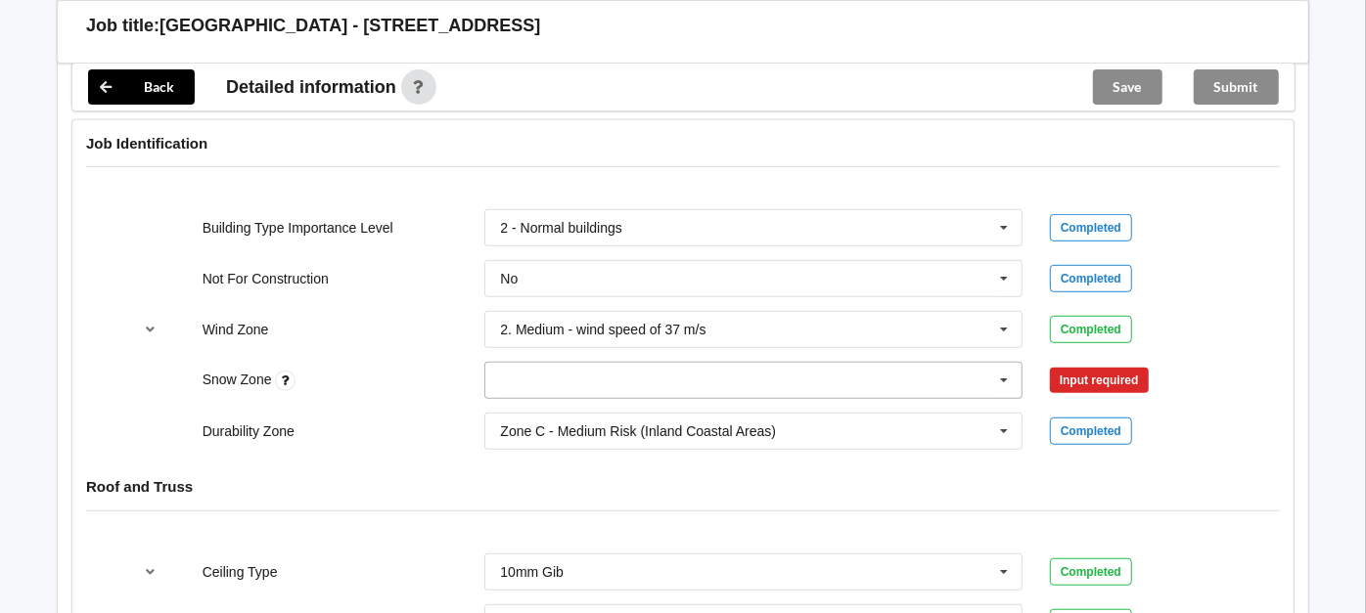
click at [1004, 366] on icon at bounding box center [1003, 381] width 29 height 36
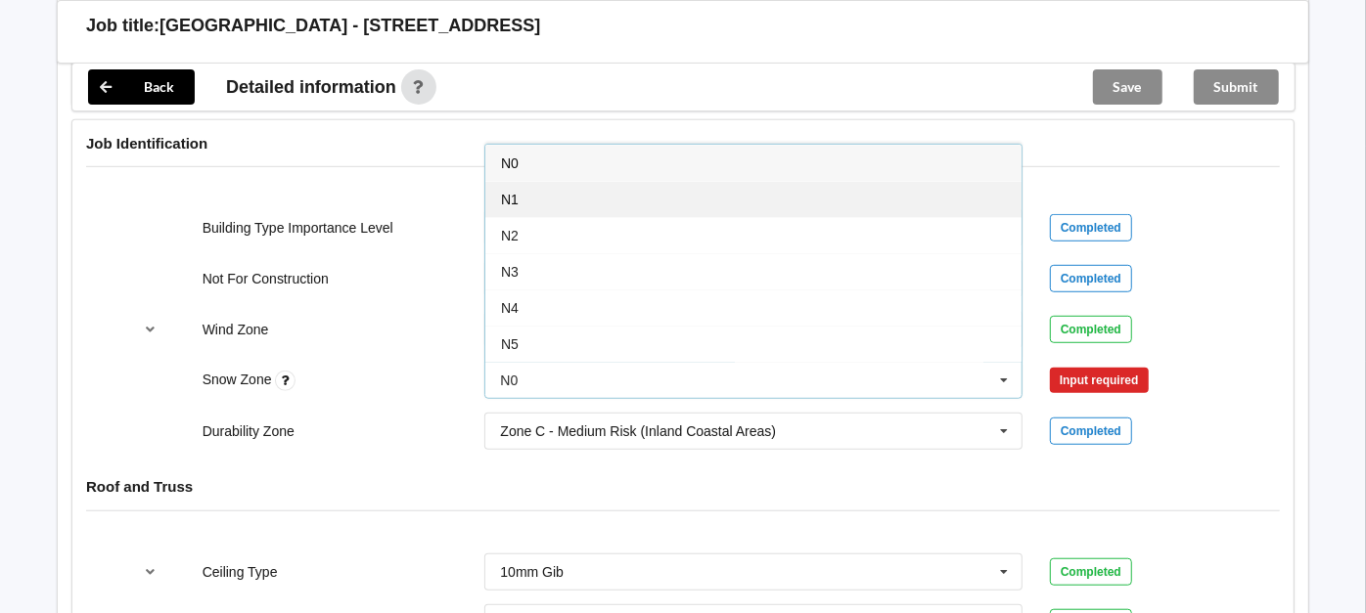
click at [547, 196] on div "N1" at bounding box center [753, 199] width 536 height 36
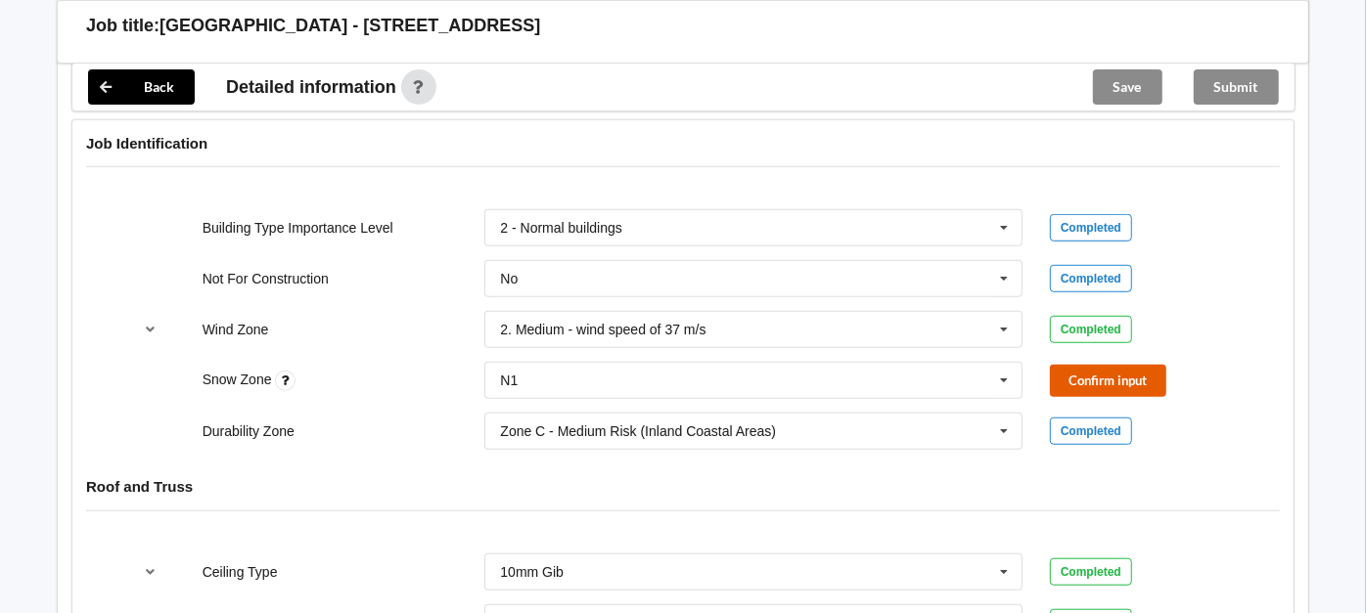
click at [1144, 380] on button "Confirm input" at bounding box center [1108, 381] width 116 height 32
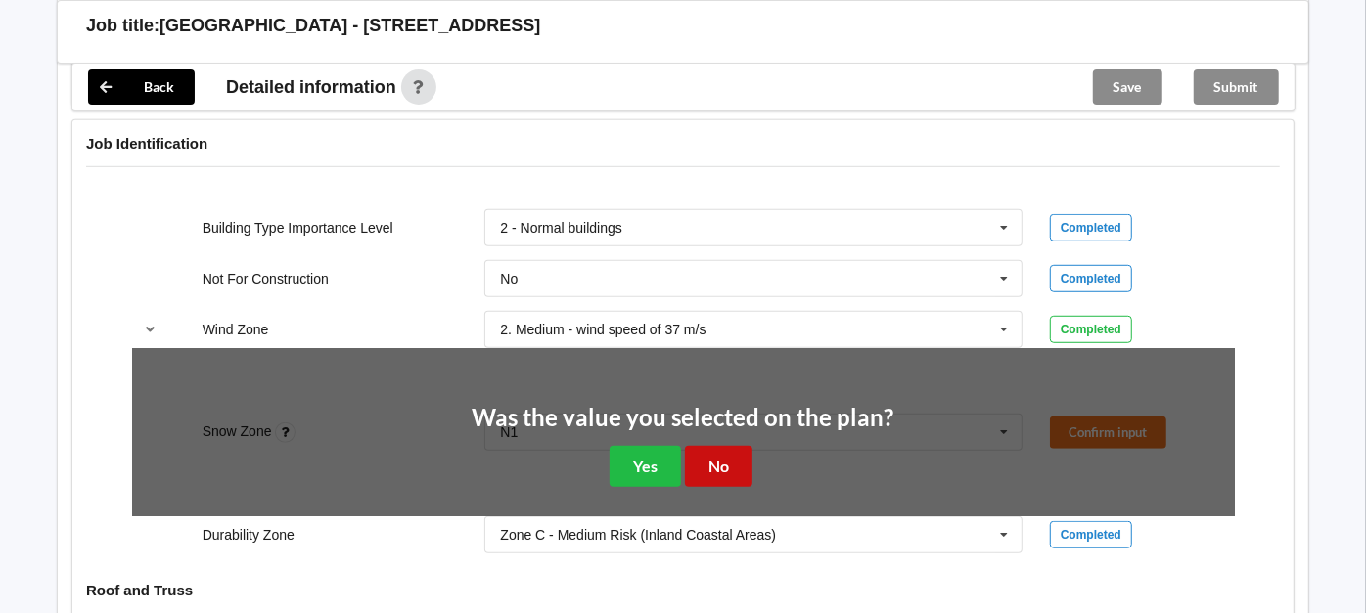
click at [714, 470] on button "No" at bounding box center [719, 466] width 68 height 40
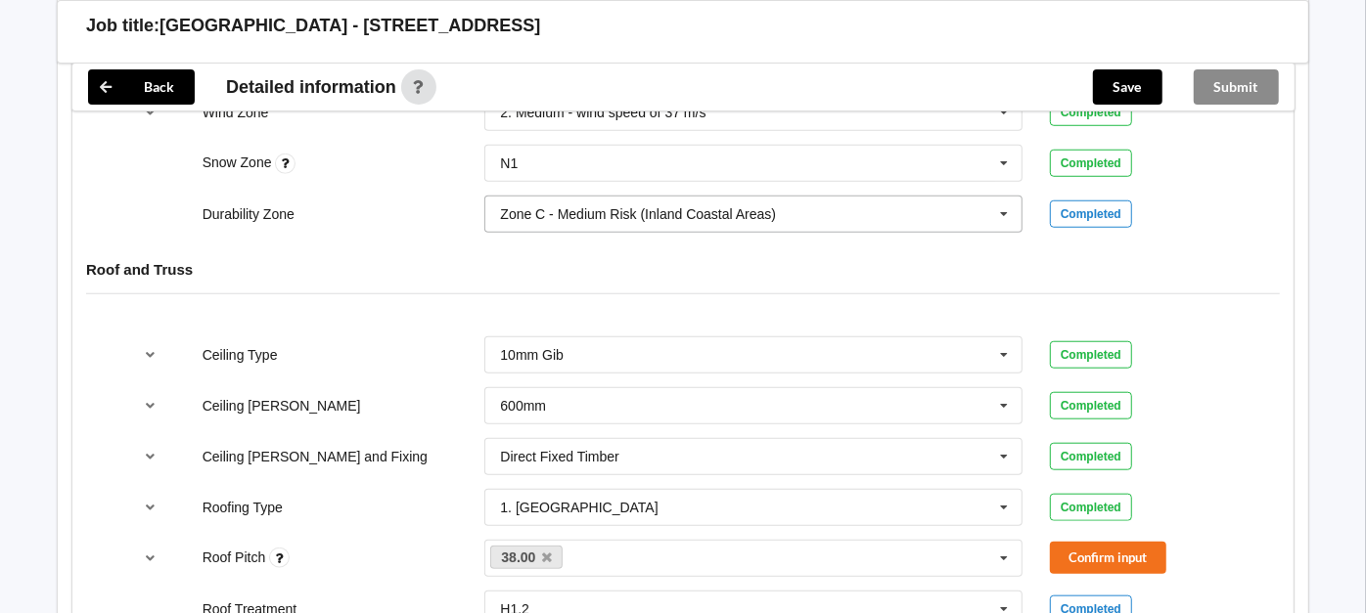
scroll to position [1062, 0]
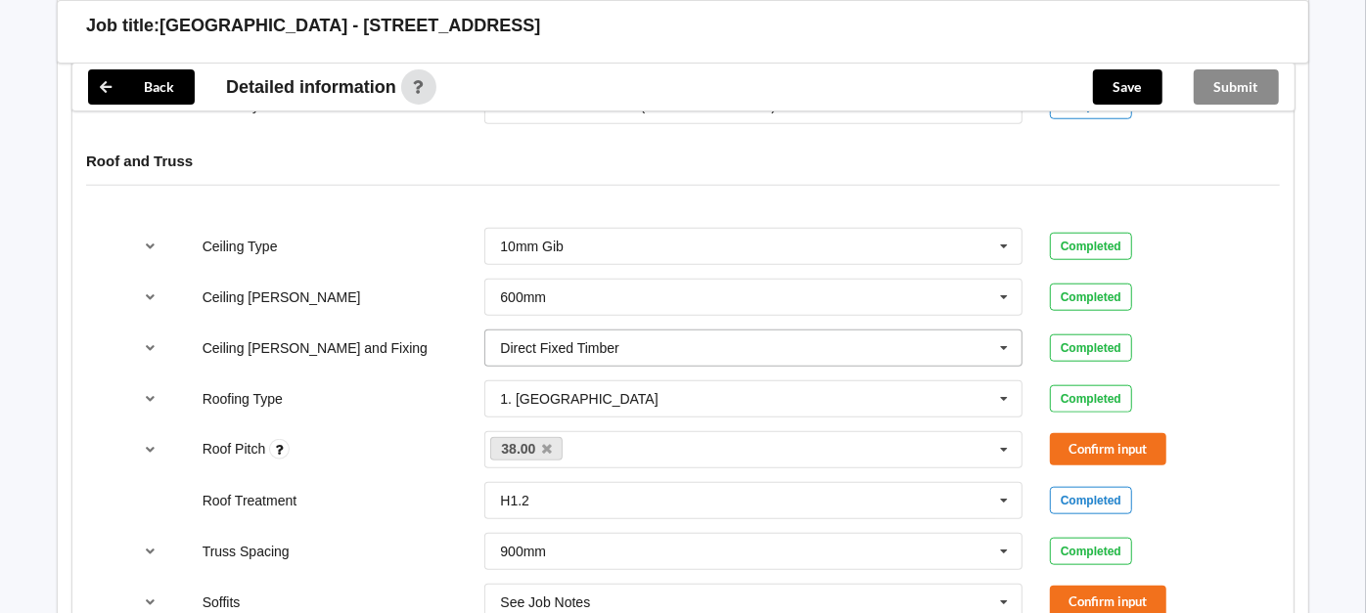
click at [676, 343] on input "text" at bounding box center [754, 348] width 536 height 35
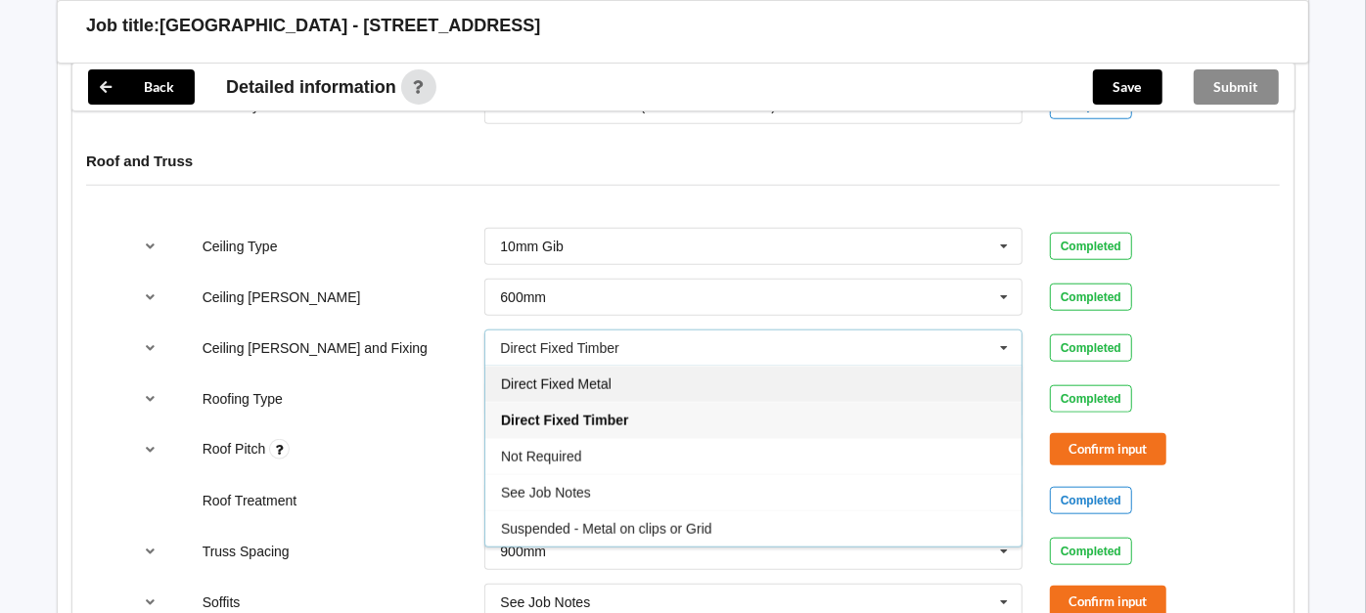
click at [644, 366] on div "Direct Fixed Metal" at bounding box center [753, 384] width 536 height 36
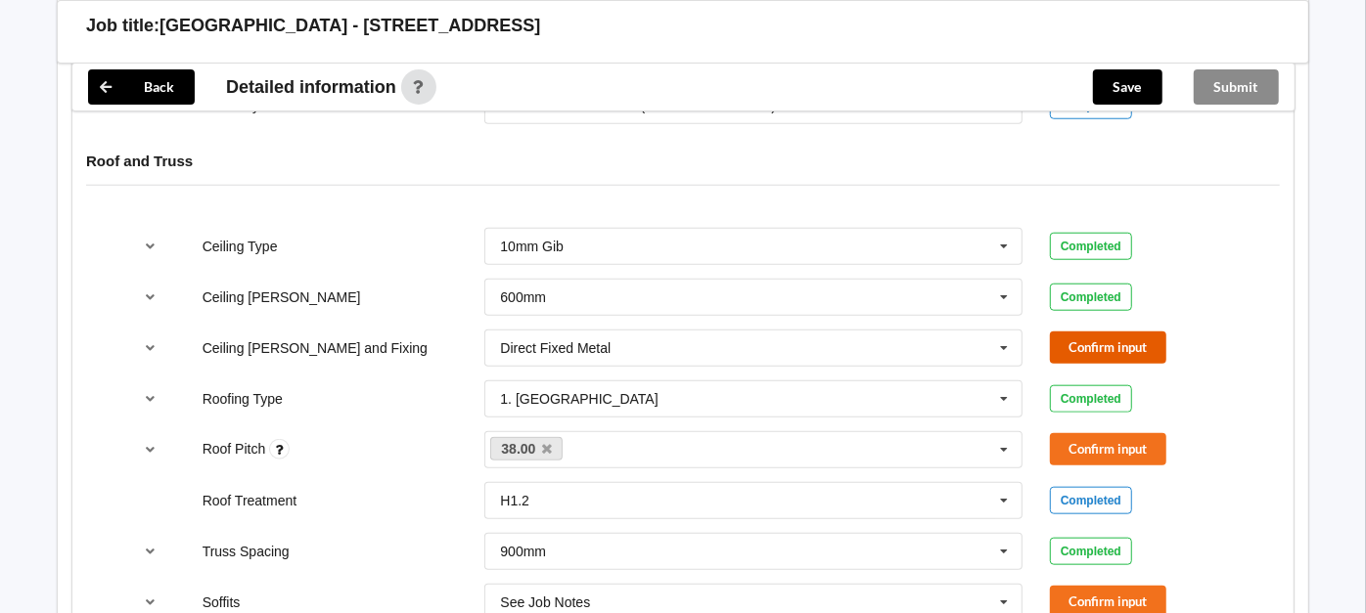
click at [1066, 352] on button "Confirm input" at bounding box center [1108, 348] width 116 height 32
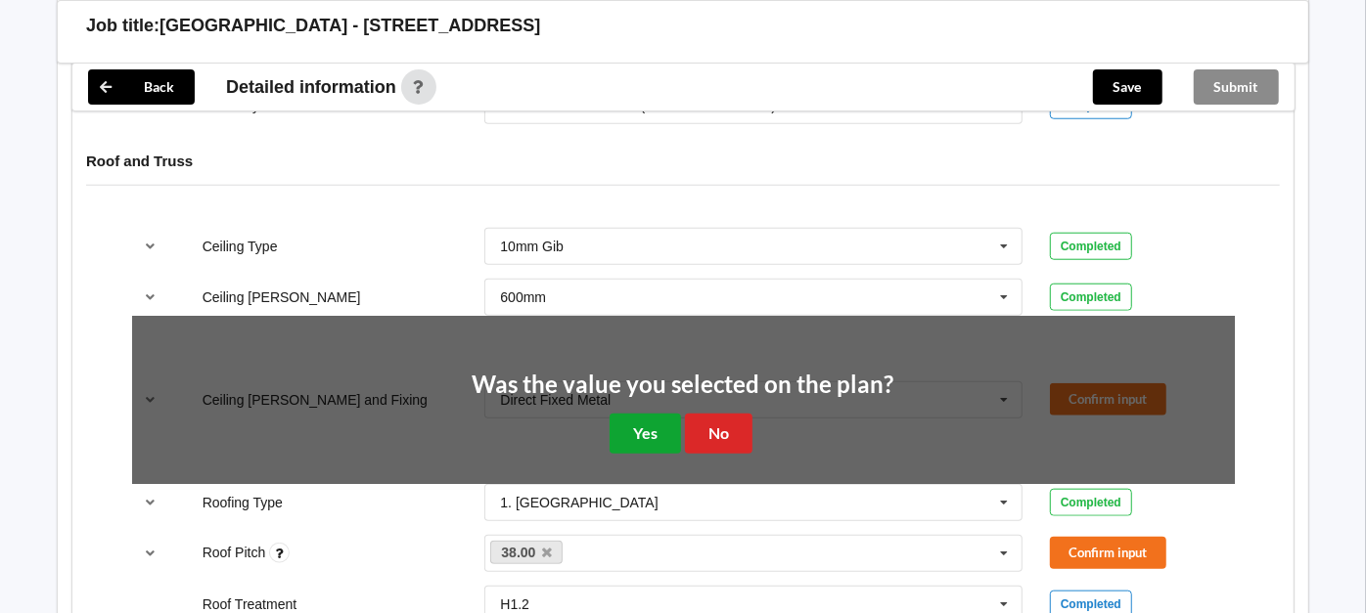
click at [659, 428] on button "Yes" at bounding box center [644, 434] width 71 height 40
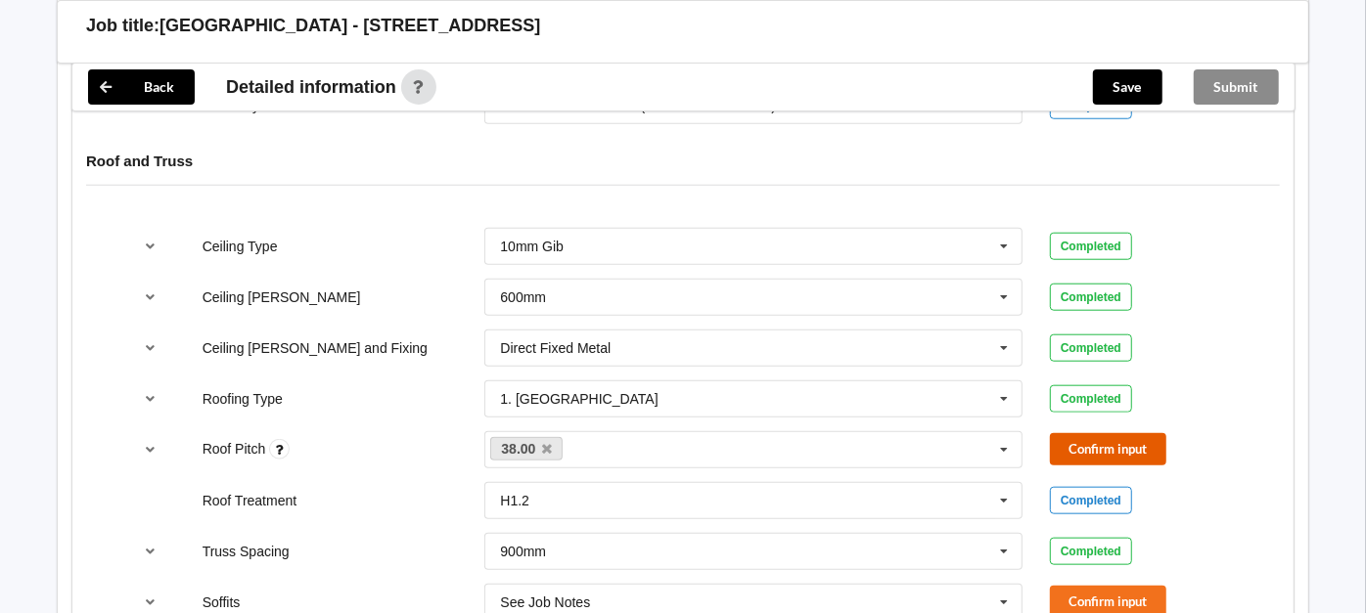
click at [1062, 444] on button "Confirm input" at bounding box center [1108, 449] width 116 height 32
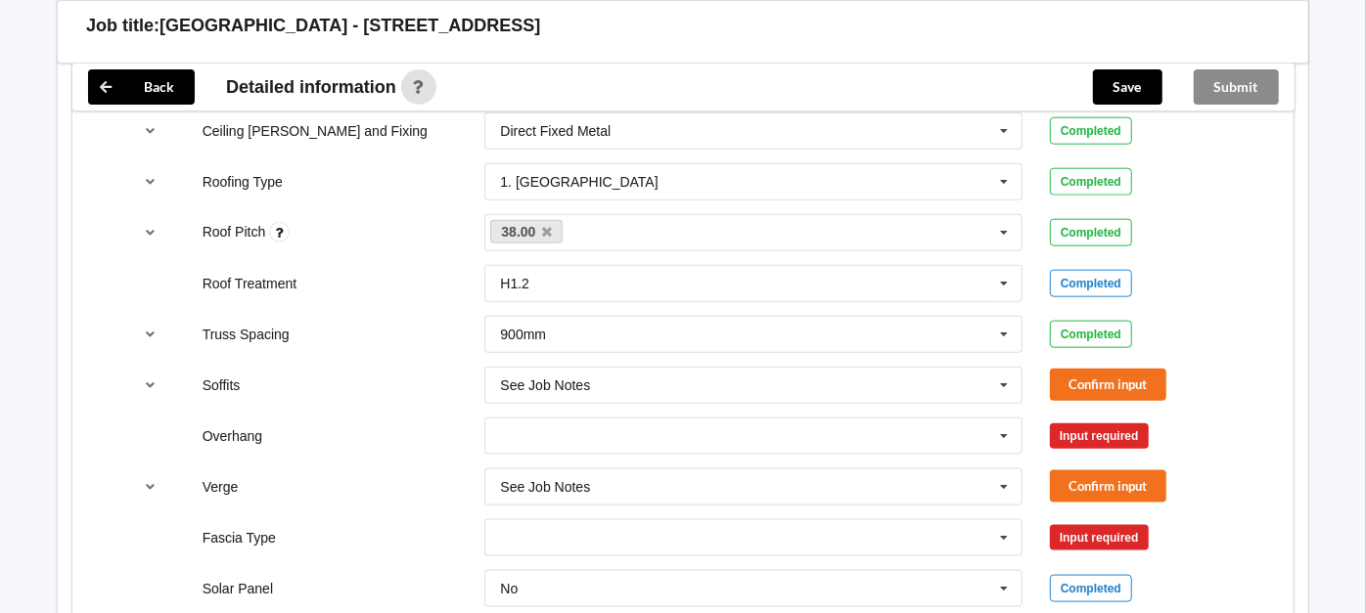
scroll to position [1280, 0]
click at [1009, 383] on icon at bounding box center [1003, 386] width 29 height 36
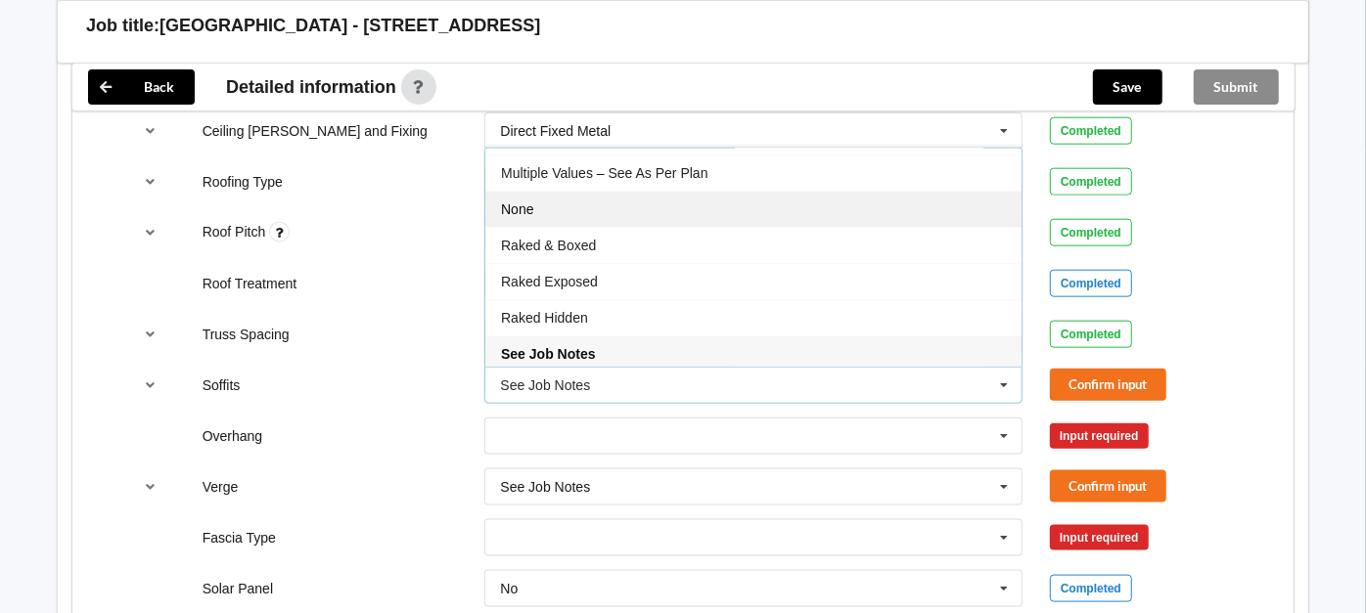
click at [628, 195] on div "None" at bounding box center [753, 209] width 536 height 36
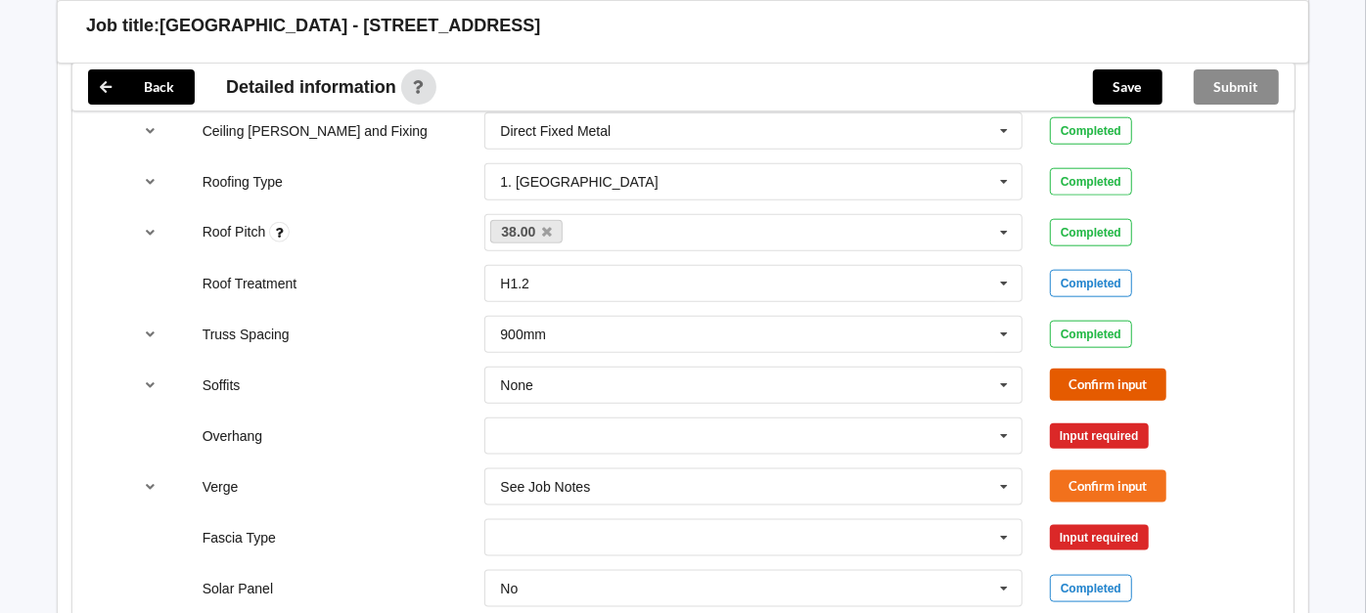
click at [1084, 376] on button "Confirm input" at bounding box center [1108, 385] width 116 height 32
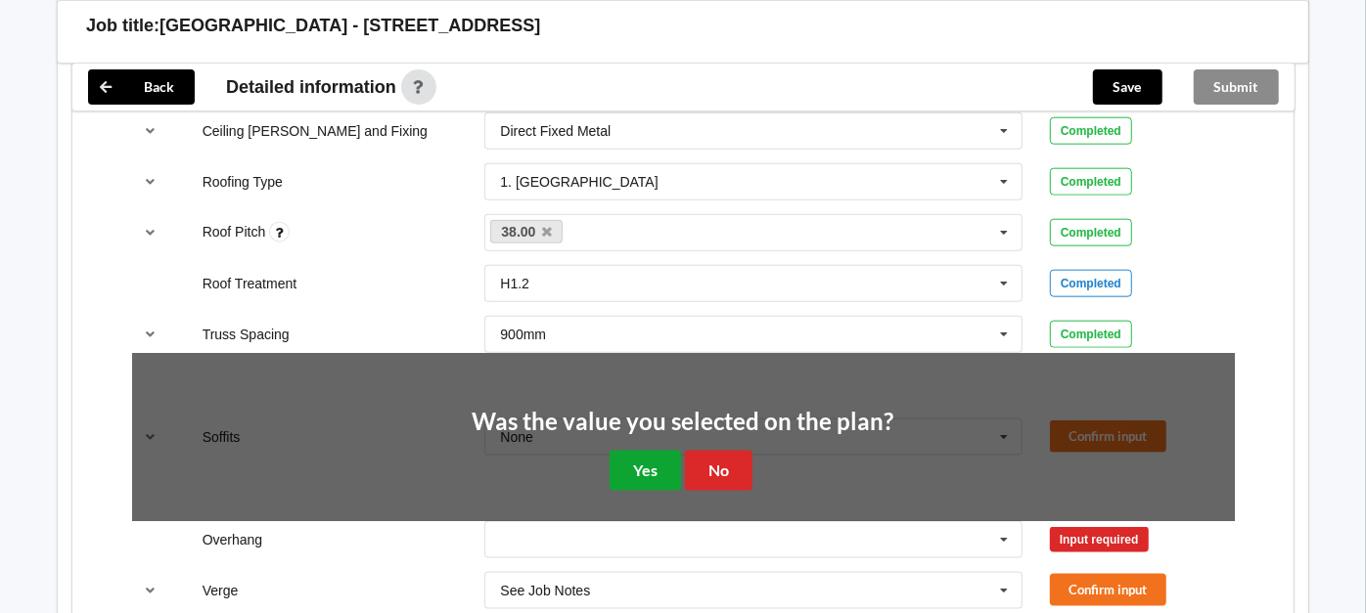
click at [651, 464] on button "Yes" at bounding box center [644, 471] width 71 height 40
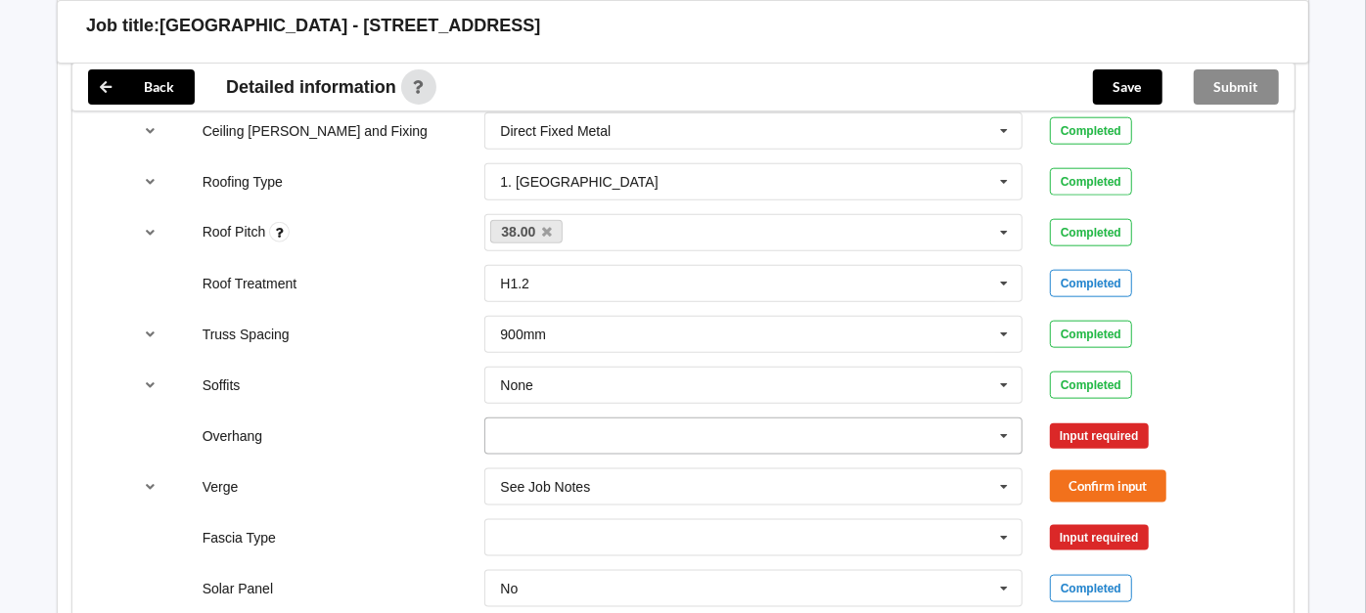
click at [793, 419] on input "text" at bounding box center [754, 436] width 536 height 35
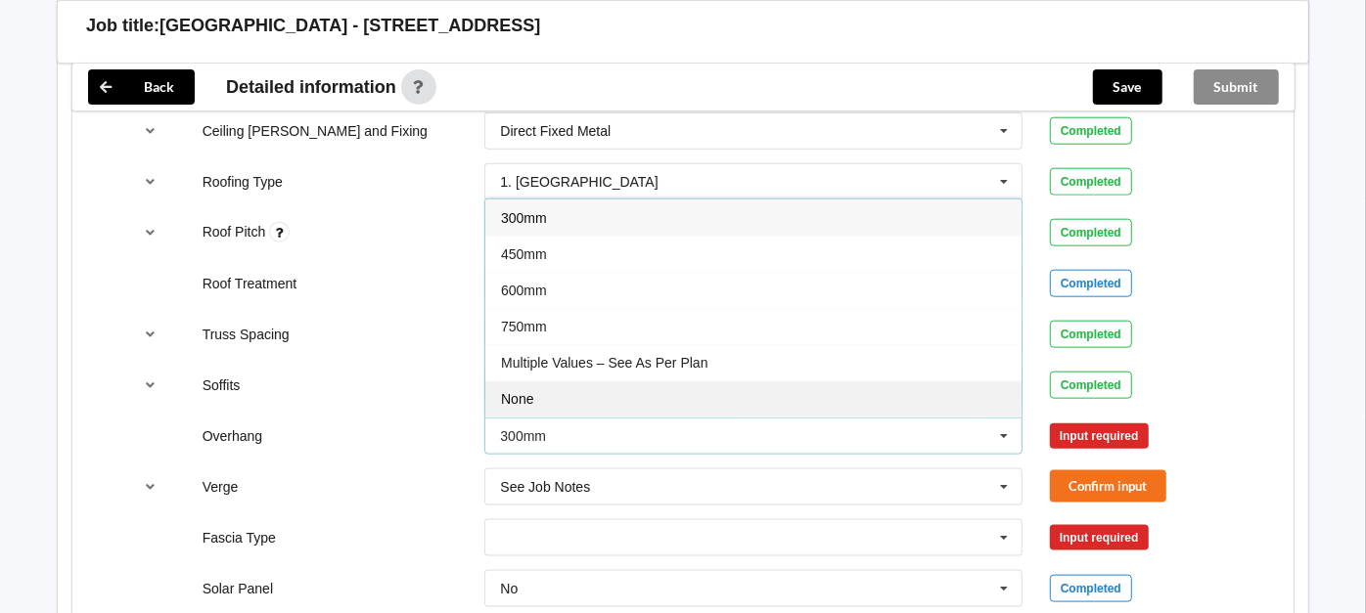
click at [594, 396] on div "None" at bounding box center [753, 399] width 536 height 36
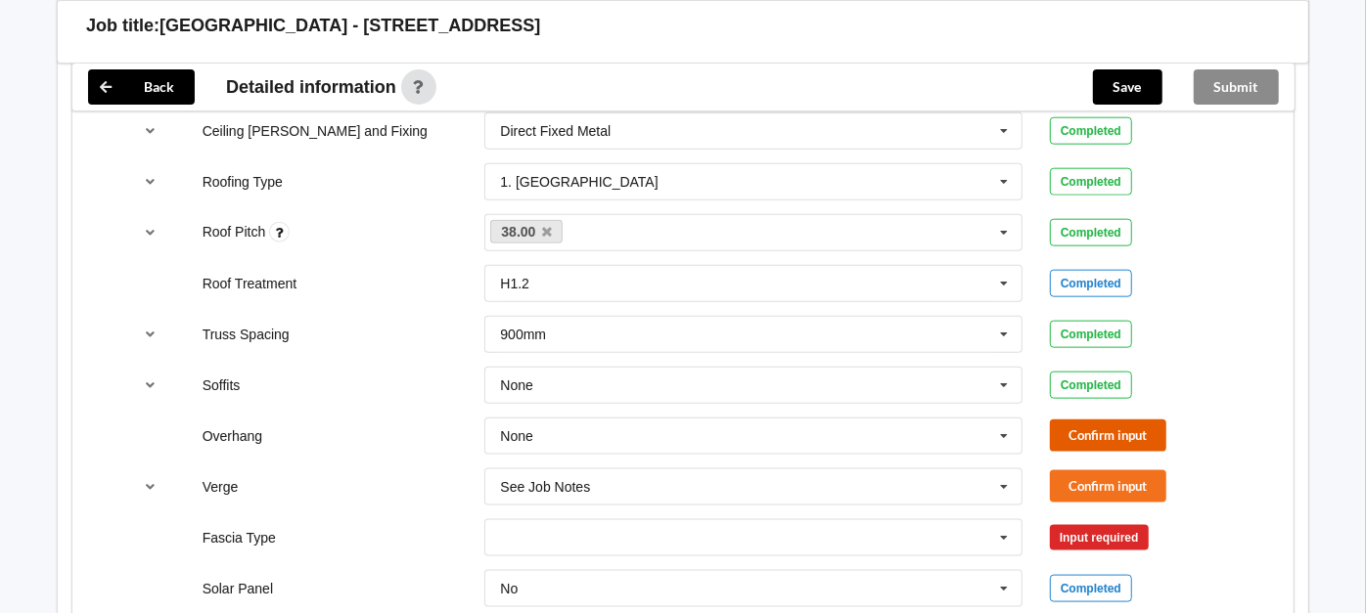
click at [1073, 435] on button "Confirm input" at bounding box center [1108, 436] width 116 height 32
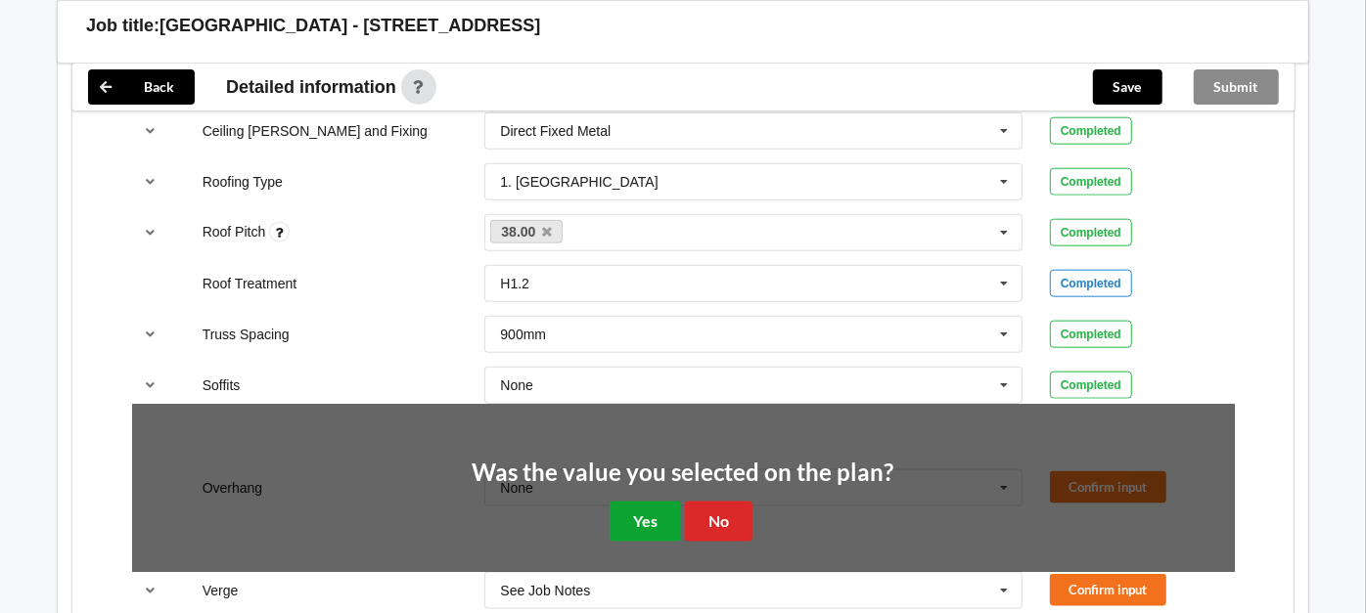
click at [656, 511] on button "Yes" at bounding box center [644, 522] width 71 height 40
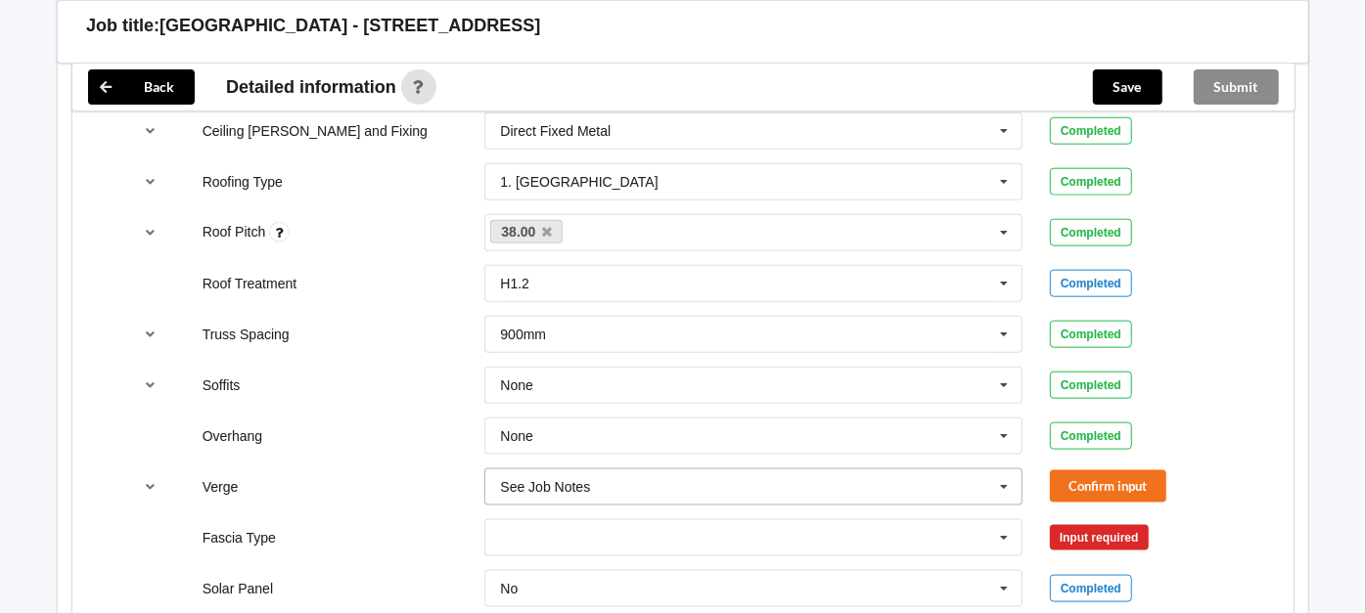
click at [715, 470] on input "text" at bounding box center [754, 487] width 536 height 35
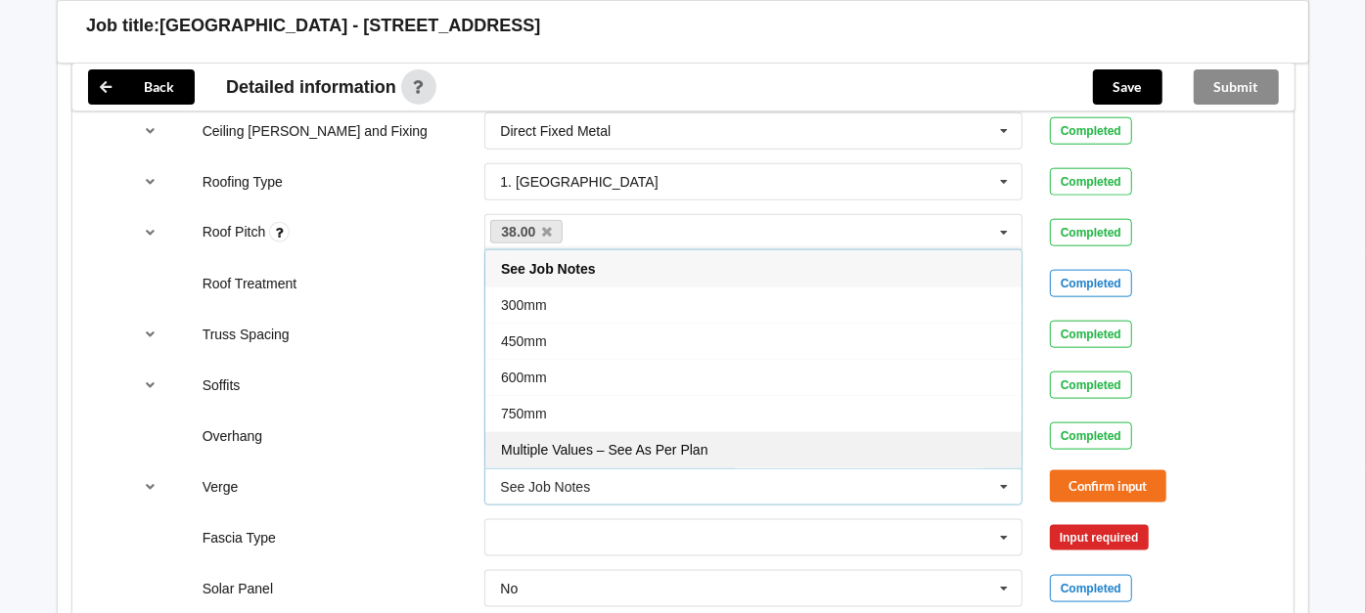
click at [718, 448] on div "Multiple Values – See As Per Plan" at bounding box center [753, 449] width 536 height 36
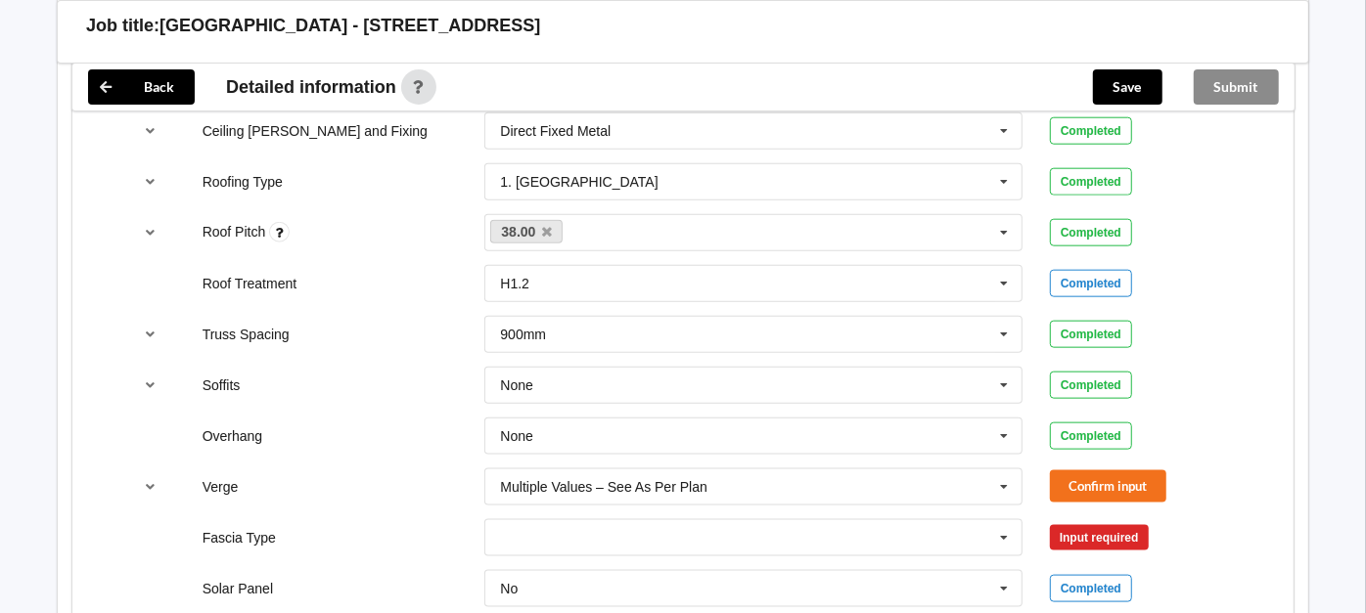
click at [1101, 498] on div "Verge Multiple Values – See As Per Plan See Job Notes 300mm 450mm 600mm 750mm M…" at bounding box center [683, 487] width 1130 height 65
click at [1104, 486] on button "Confirm input" at bounding box center [1108, 487] width 116 height 32
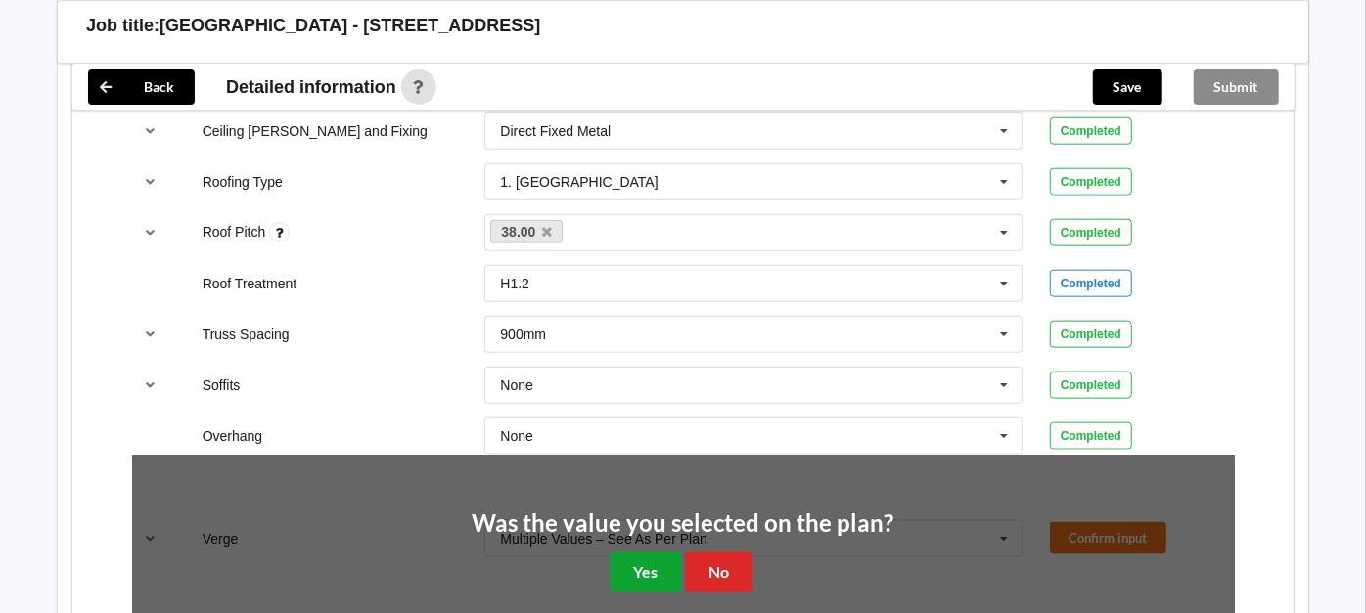
click at [636, 566] on button "Yes" at bounding box center [644, 573] width 71 height 40
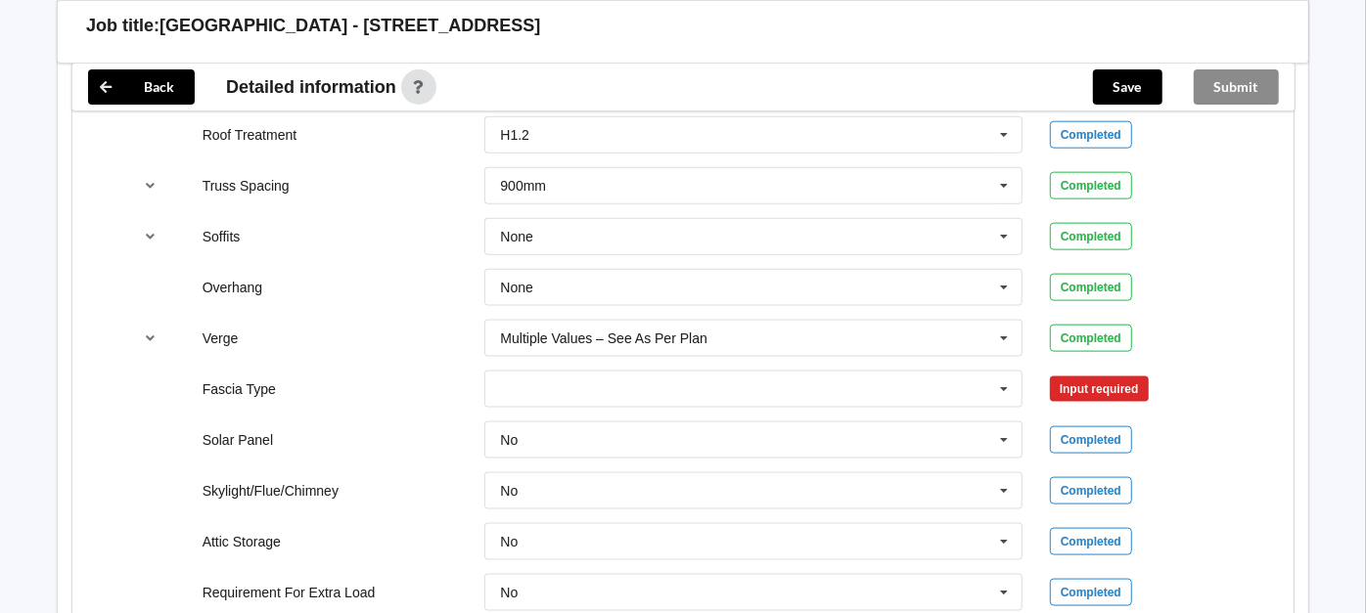
scroll to position [1498, 0]
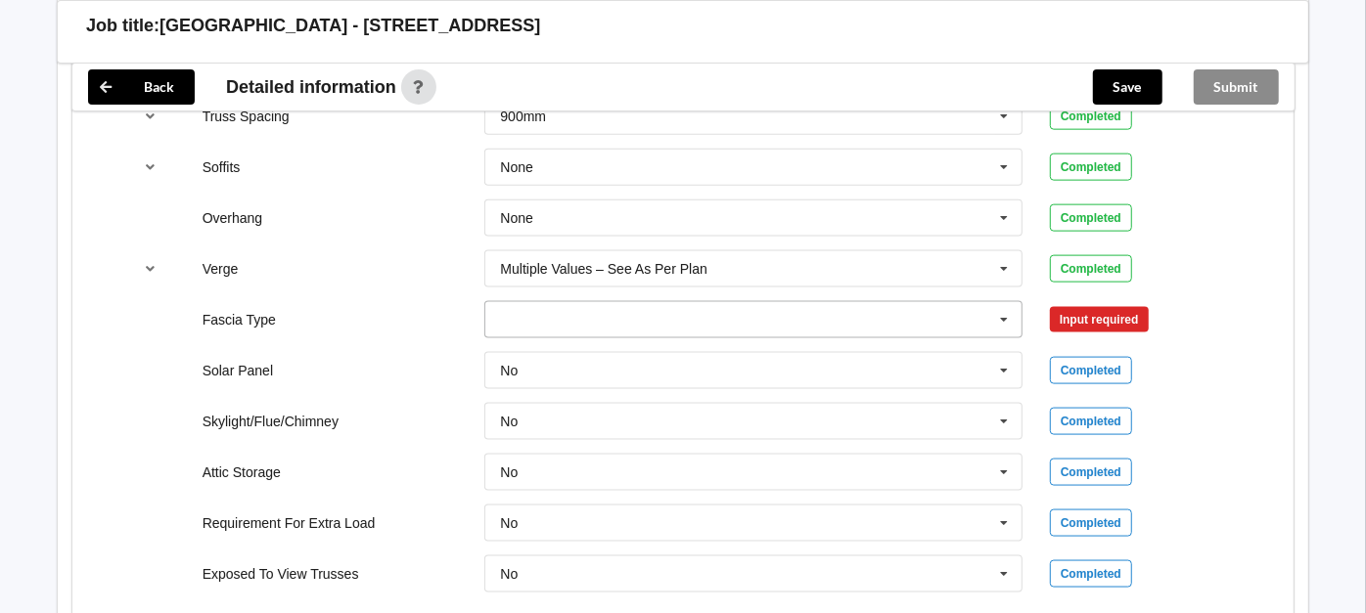
click at [950, 319] on input "text" at bounding box center [754, 319] width 536 height 35
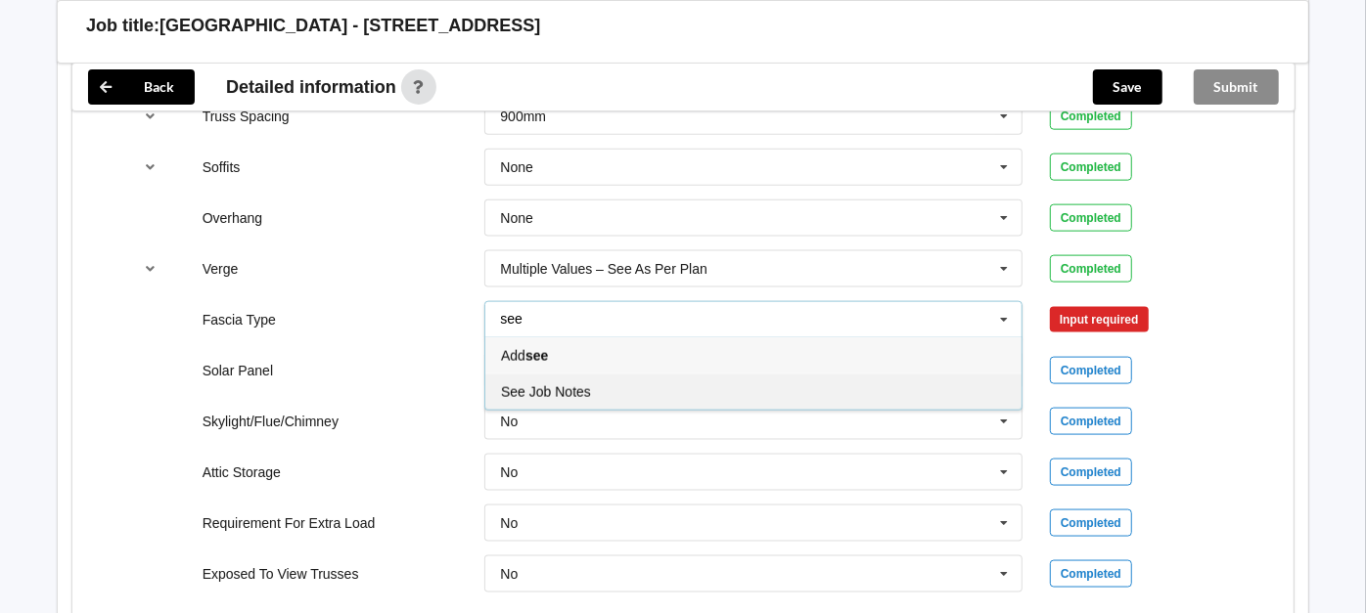
type input "see"
click at [724, 383] on div "See Job Notes" at bounding box center [753, 392] width 536 height 36
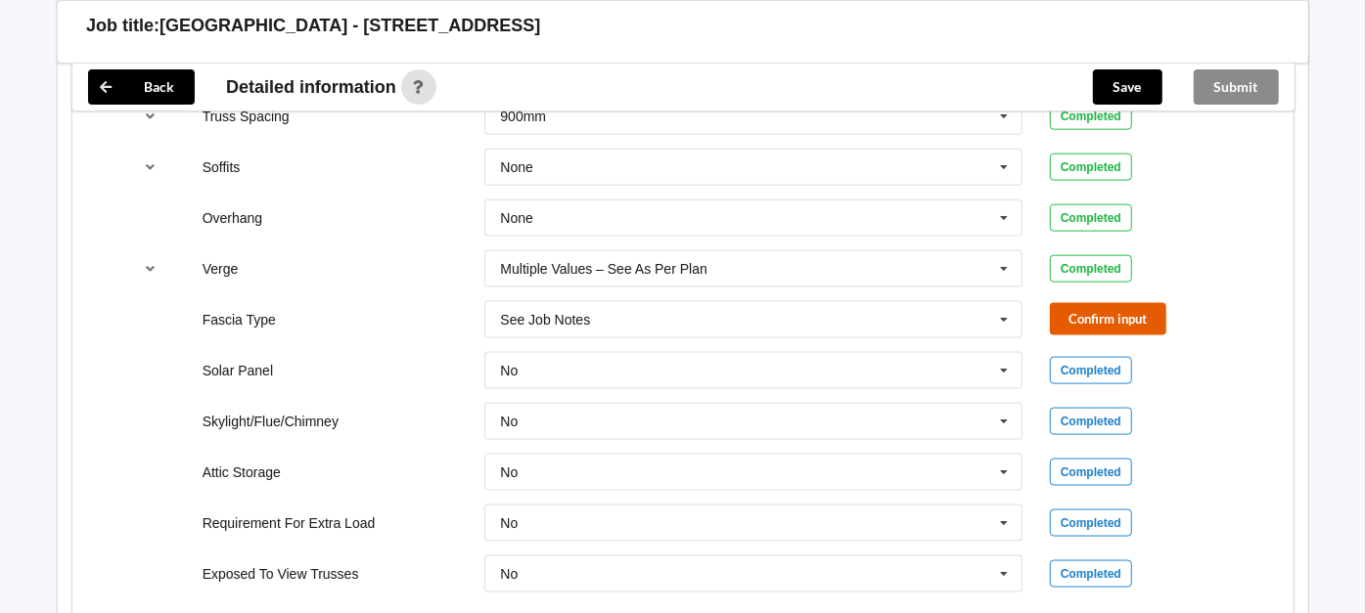
click at [1103, 308] on button "Confirm input" at bounding box center [1108, 319] width 116 height 32
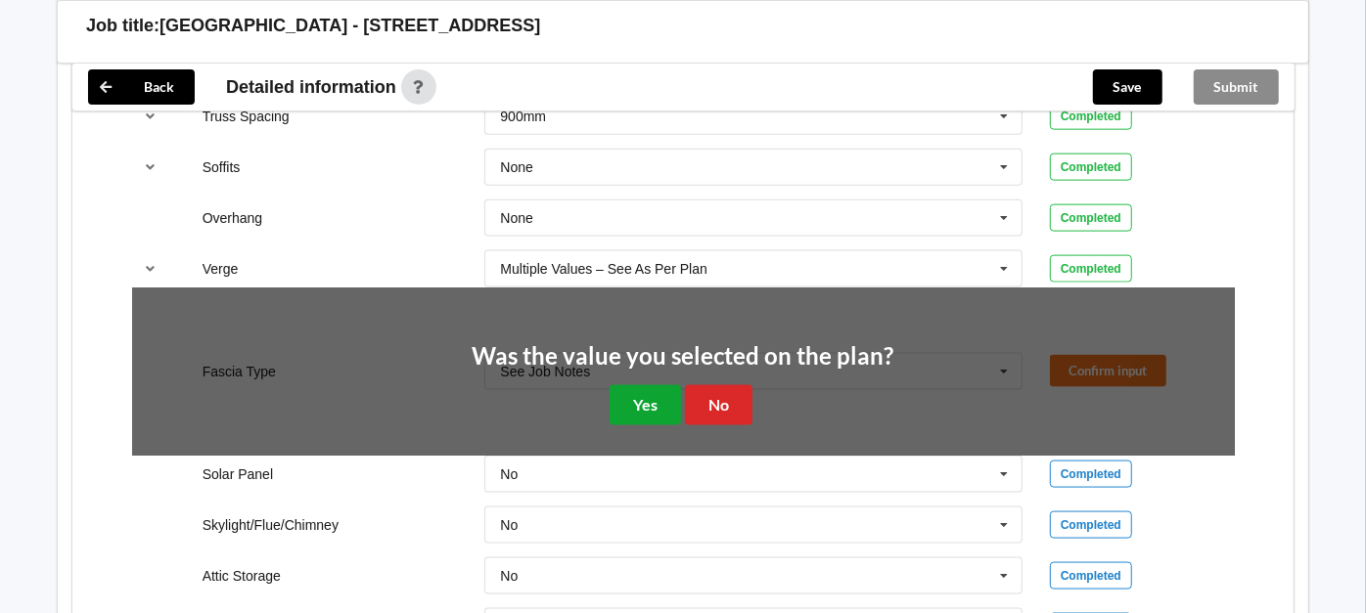
click at [663, 386] on button "Yes" at bounding box center [644, 405] width 71 height 40
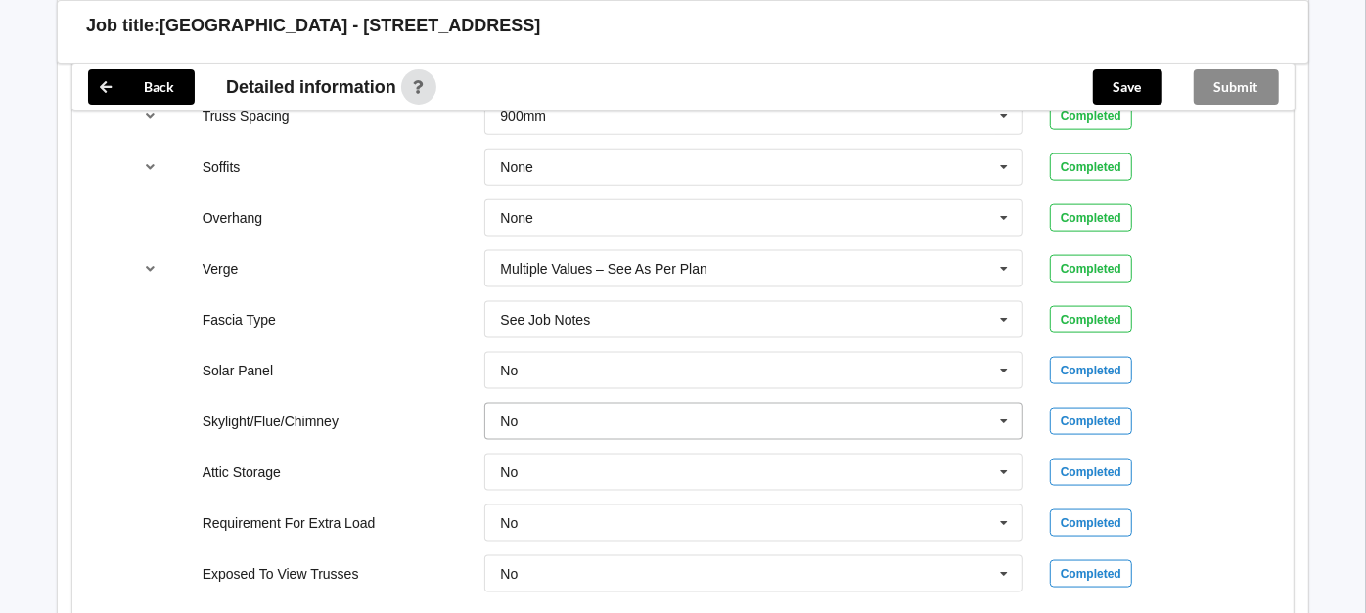
drag, startPoint x: 546, startPoint y: 391, endPoint x: 540, endPoint y: 402, distance: 12.3
click at [543, 394] on div "No No Yes" at bounding box center [753, 421] width 565 height 65
click at [533, 411] on input "text" at bounding box center [754, 421] width 536 height 35
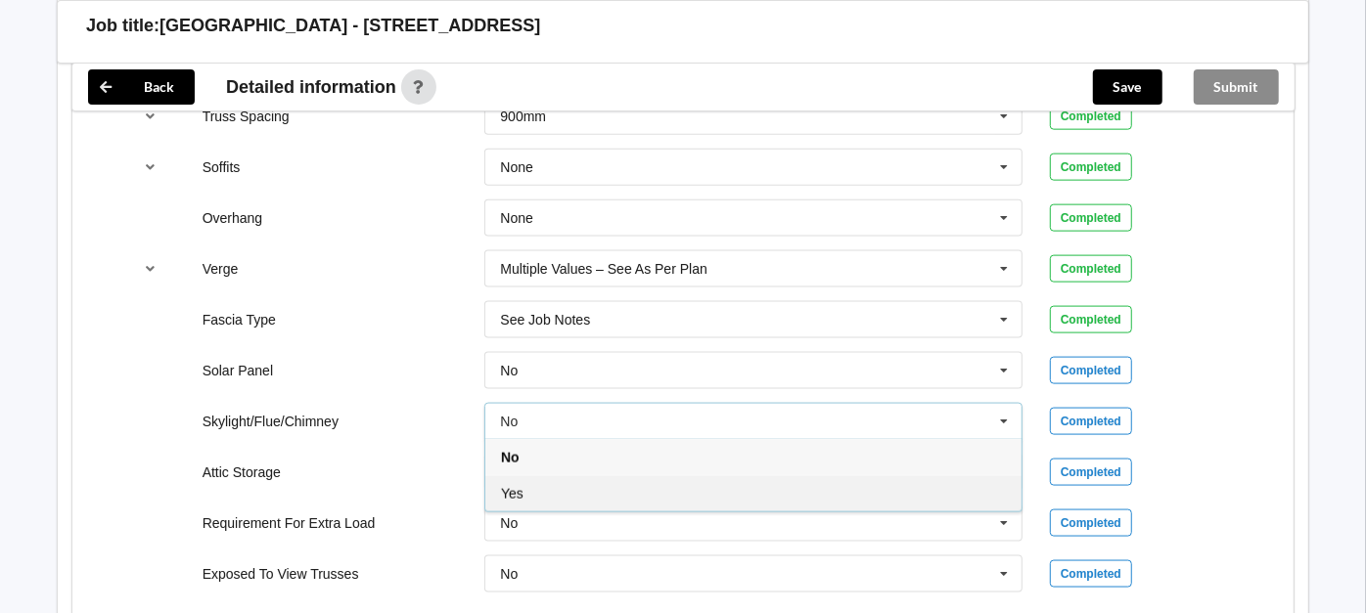
drag, startPoint x: 530, startPoint y: 480, endPoint x: 927, endPoint y: 461, distance: 397.7
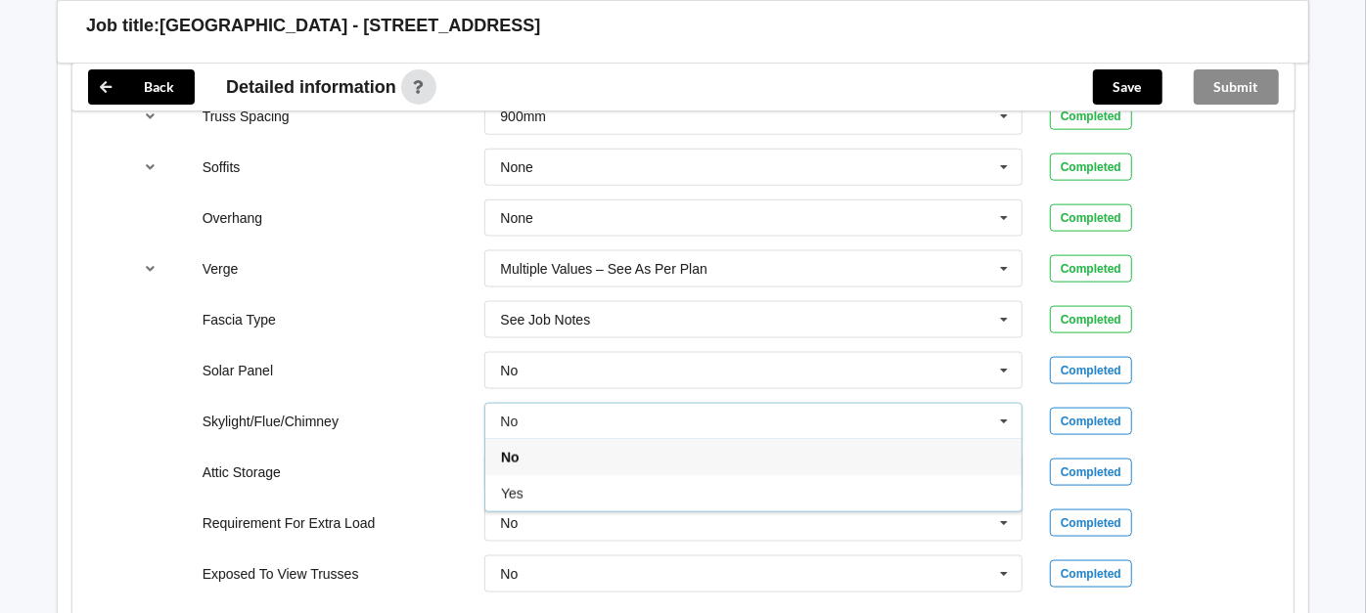
click at [539, 479] on div "Yes" at bounding box center [753, 493] width 536 height 36
click at [1134, 405] on button "Confirm input" at bounding box center [1108, 421] width 116 height 32
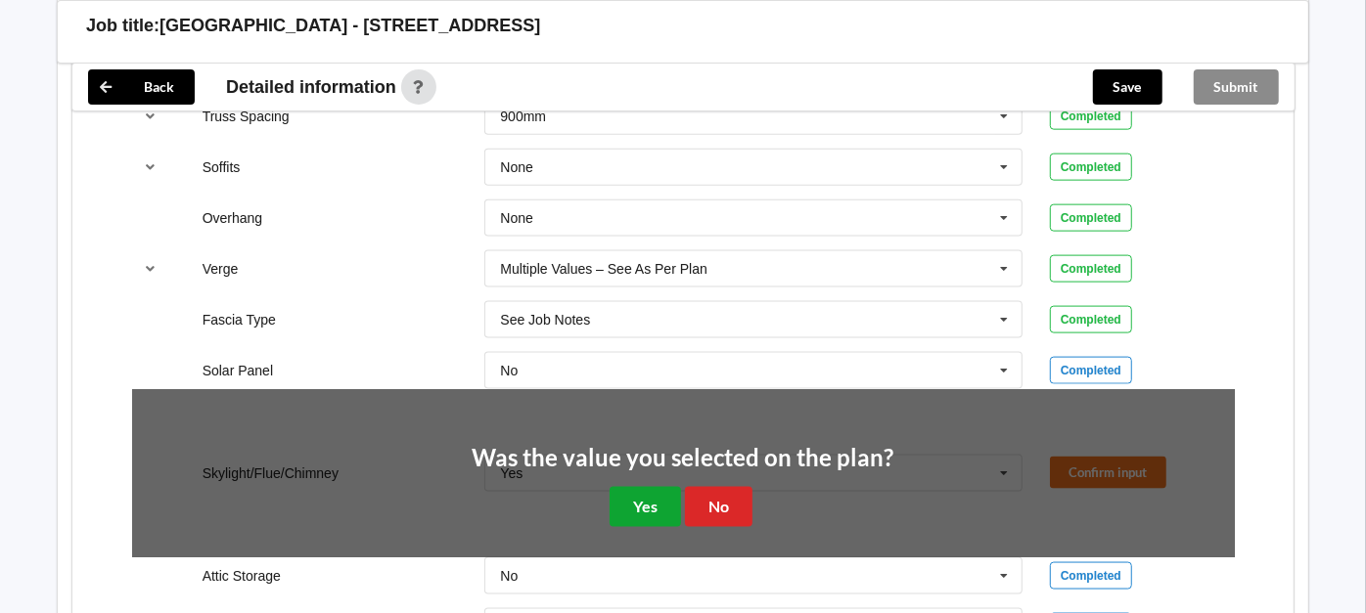
click at [651, 487] on button "Yes" at bounding box center [644, 507] width 71 height 40
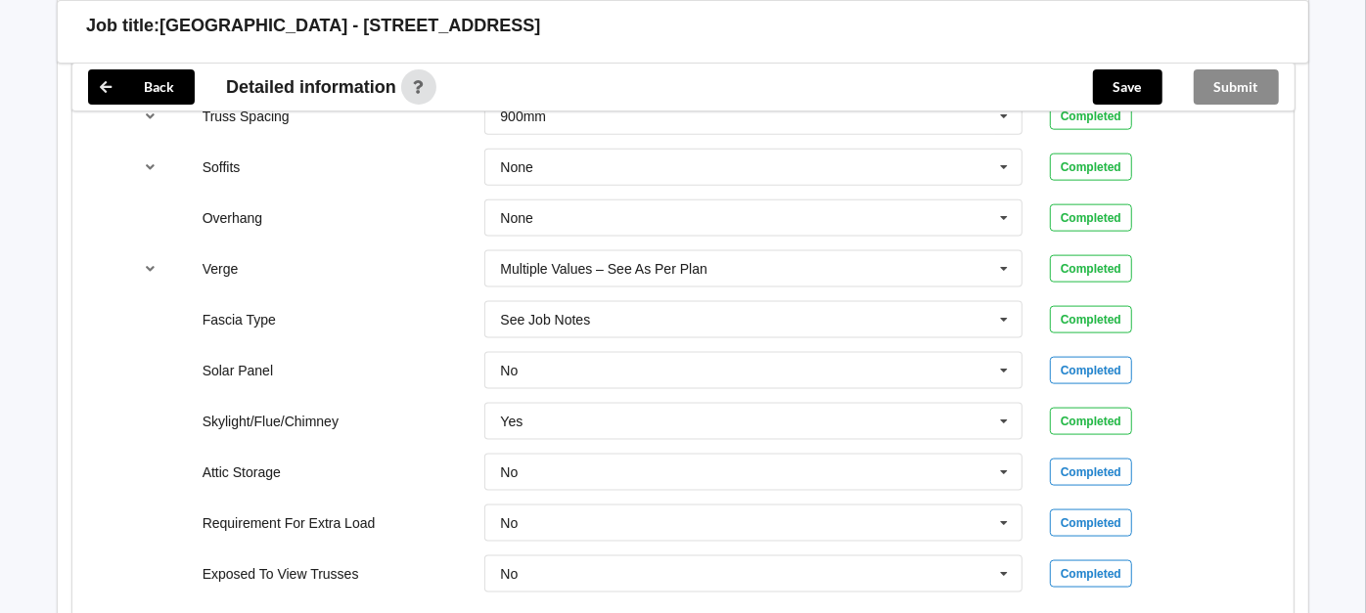
scroll to position [1606, 0]
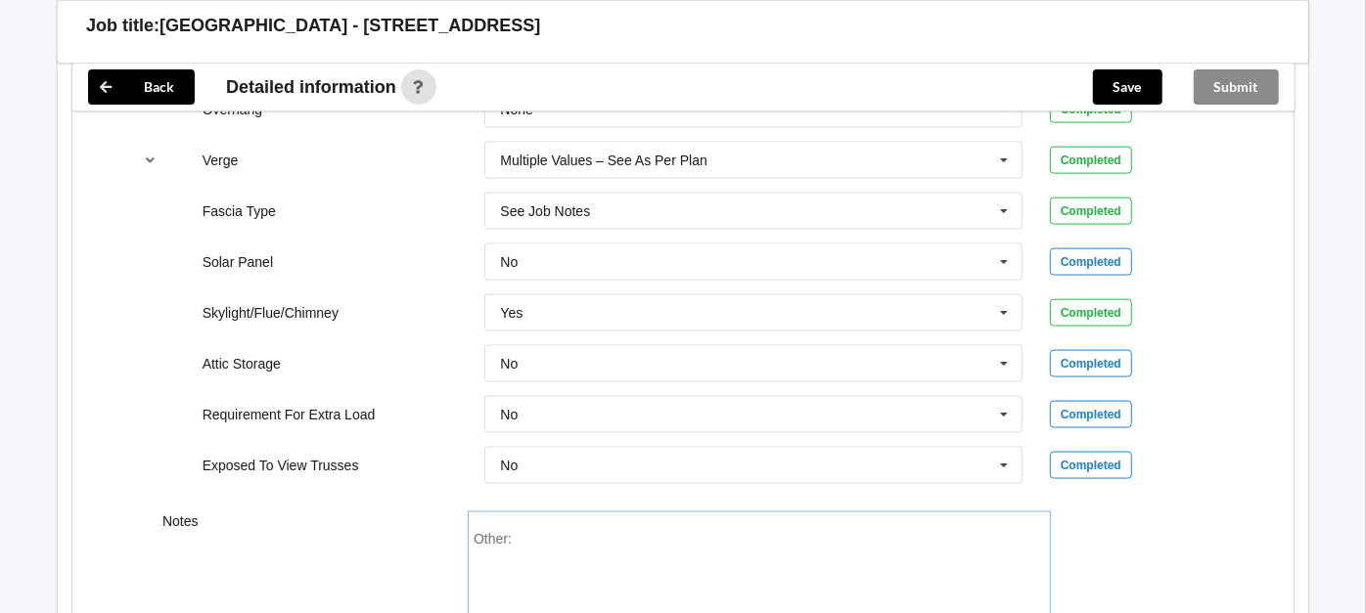
drag, startPoint x: 612, startPoint y: 545, endPoint x: 631, endPoint y: 533, distance: 22.0
click at [624, 536] on div "Other:" at bounding box center [758, 599] width 571 height 137
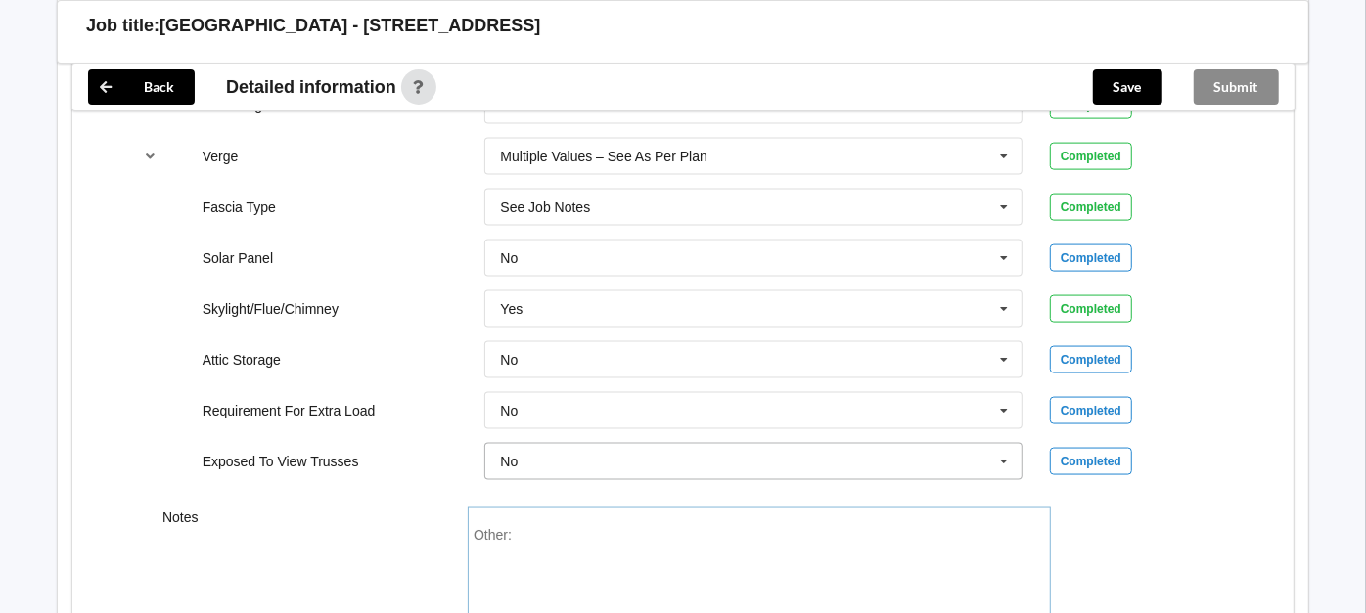
scroll to position [1801, 0]
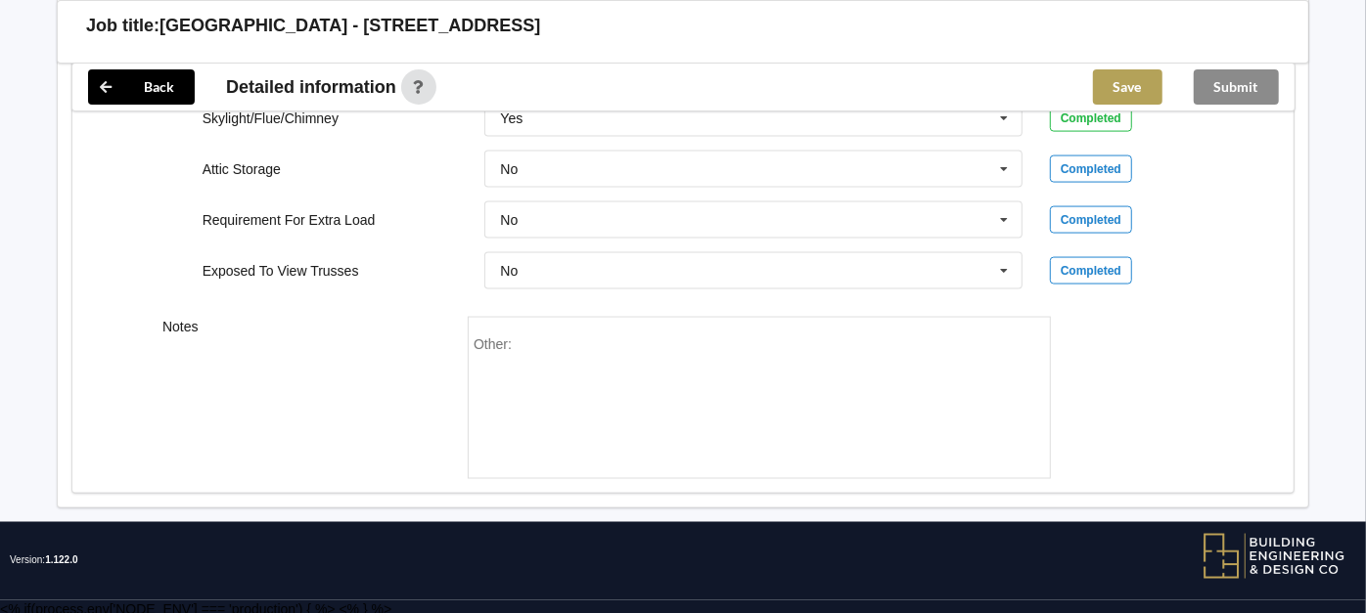
click at [1129, 88] on button "Save" at bounding box center [1127, 86] width 69 height 35
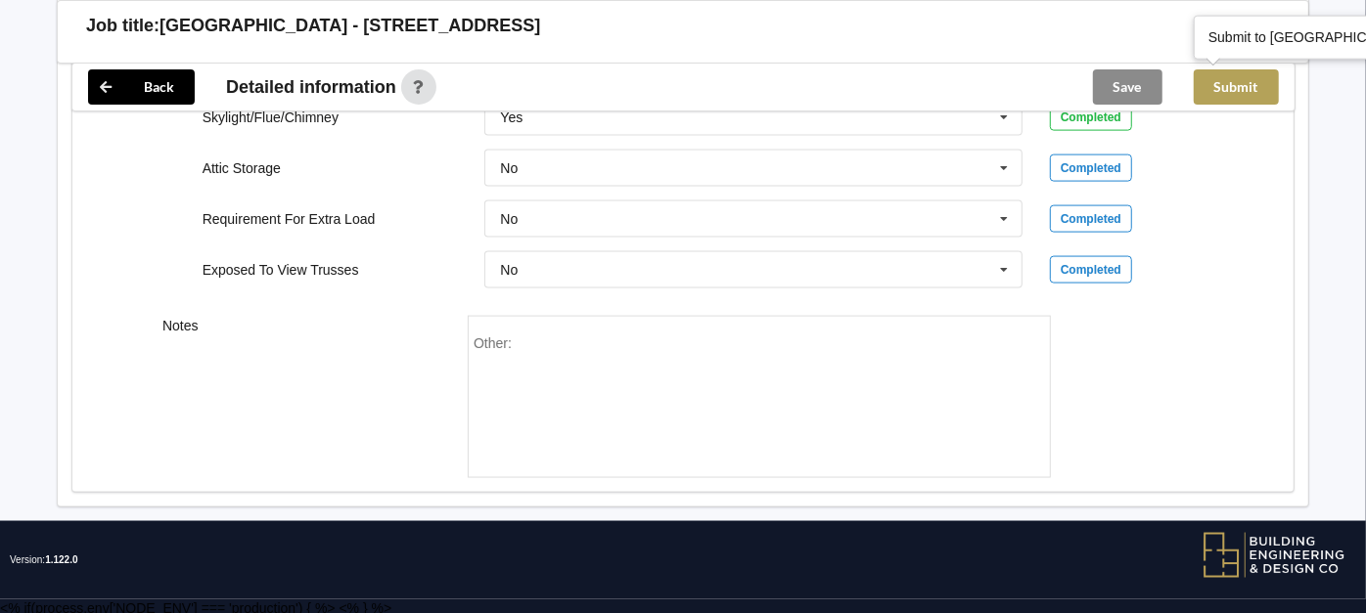
click at [1244, 95] on button "Submit" at bounding box center [1236, 86] width 85 height 35
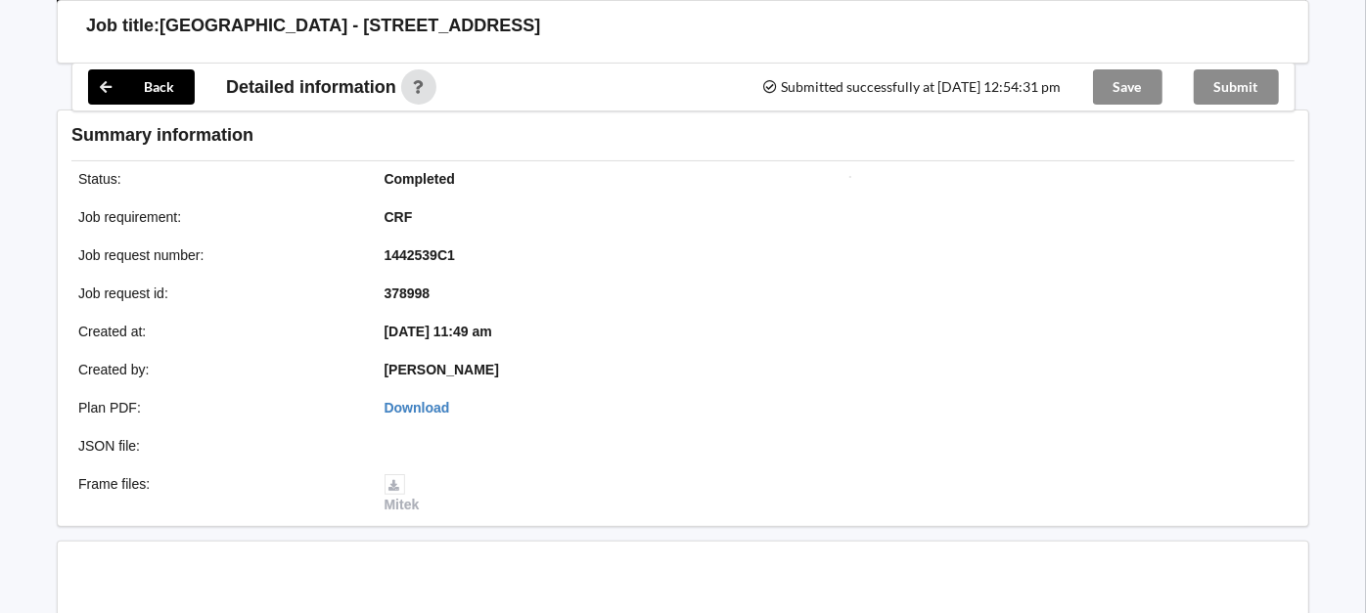
scroll to position [1712, 0]
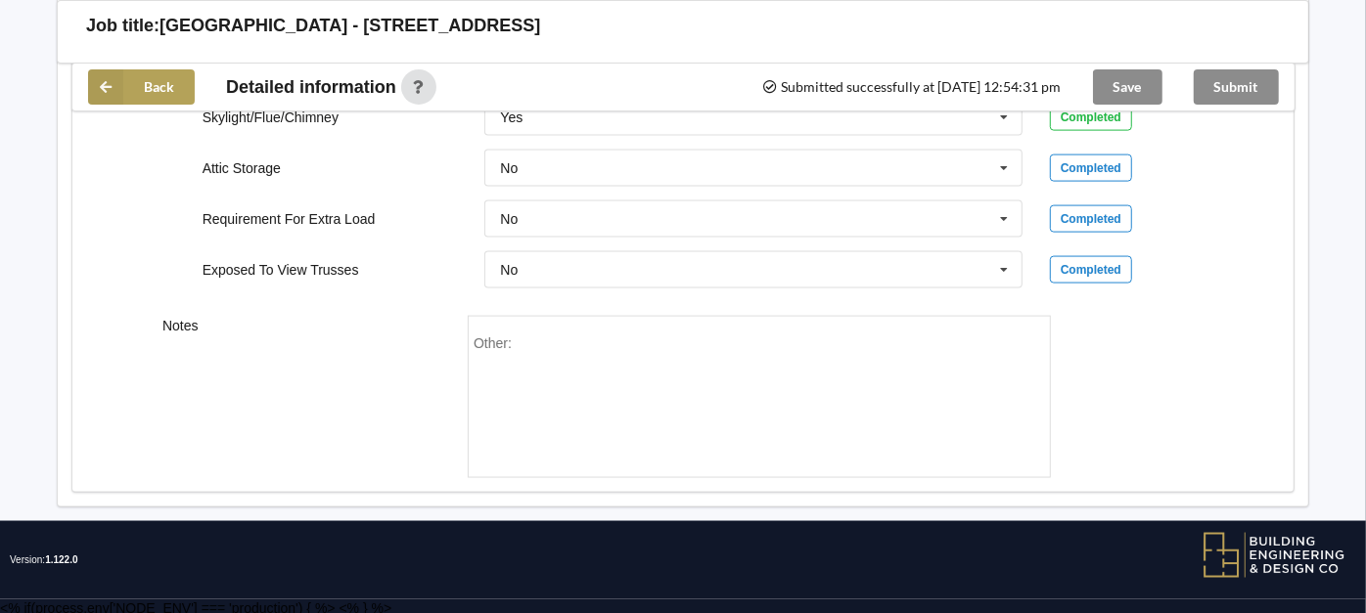
click at [113, 81] on icon at bounding box center [105, 86] width 35 height 35
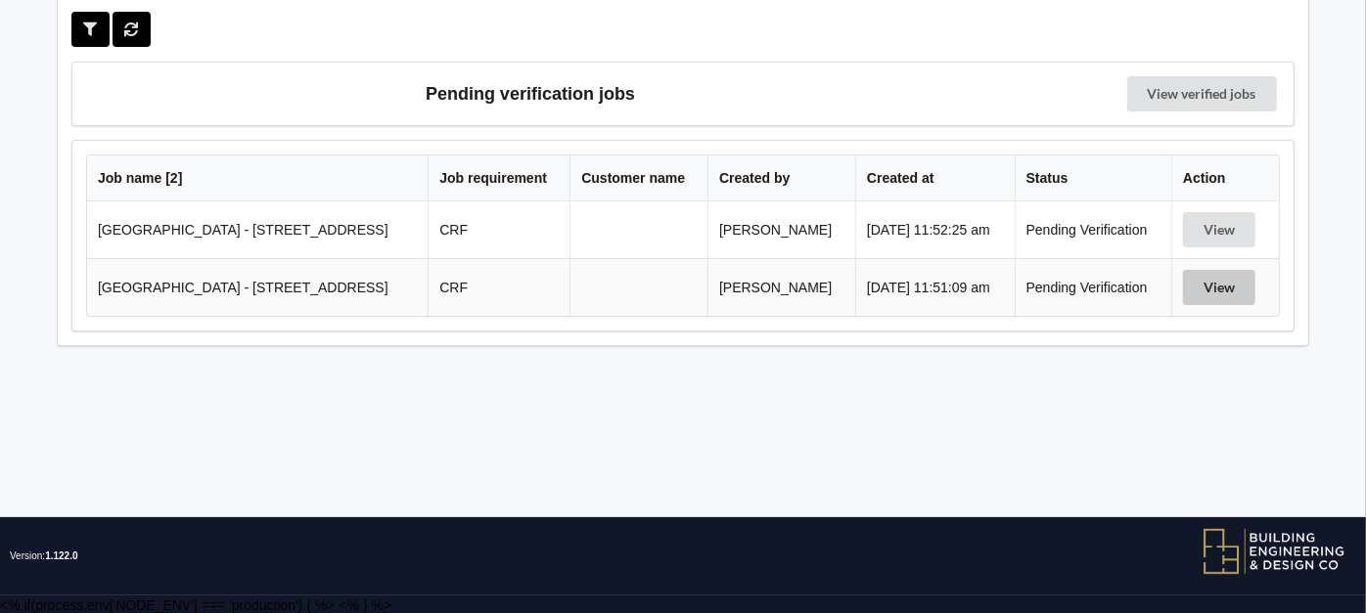
click at [1223, 281] on button "View" at bounding box center [1219, 287] width 72 height 35
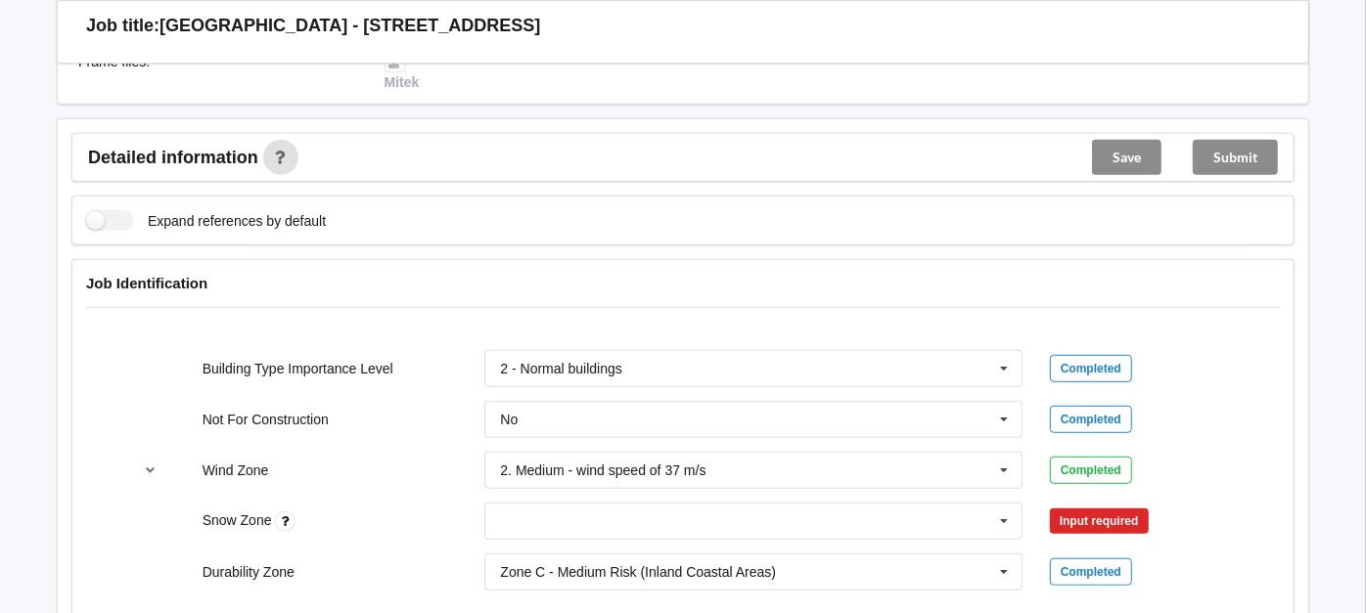
scroll to position [737, 0]
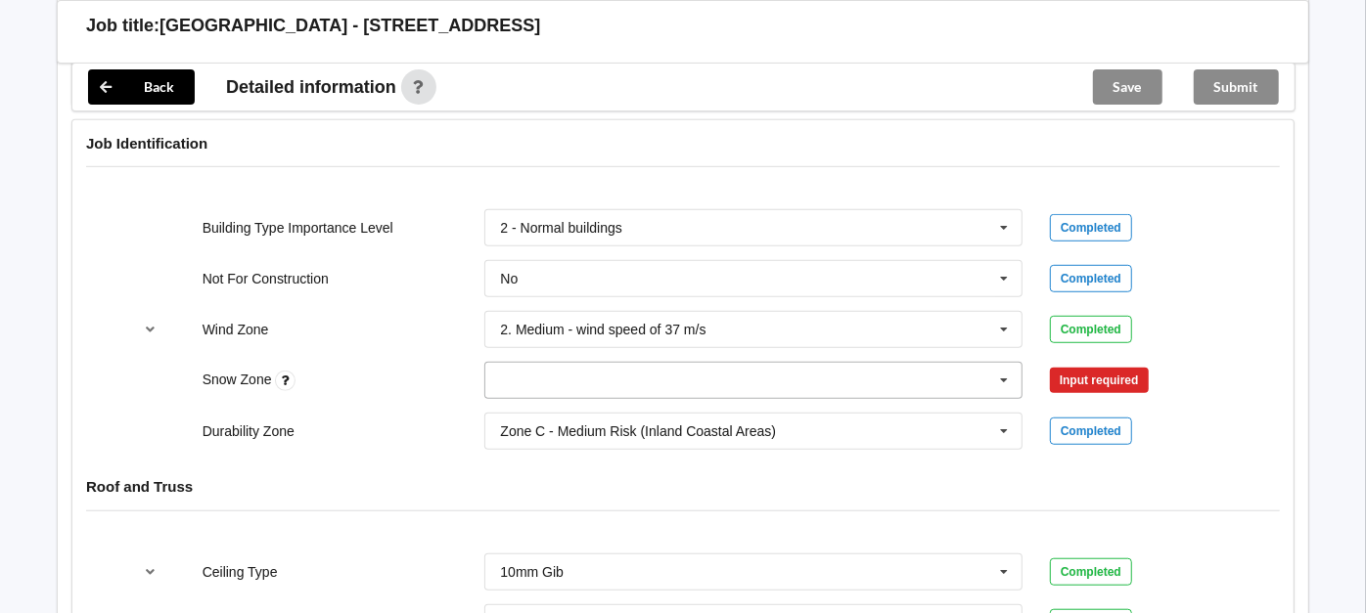
click at [978, 367] on input "text" at bounding box center [754, 380] width 536 height 35
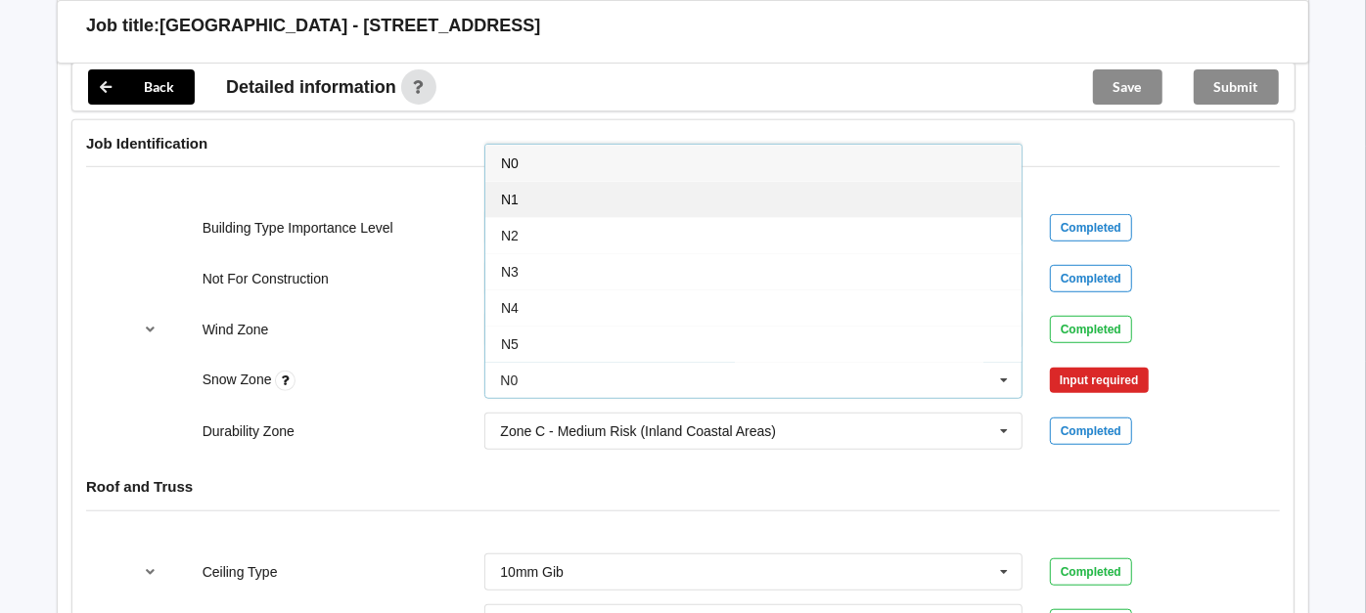
click at [595, 202] on div "N1" at bounding box center [753, 199] width 536 height 36
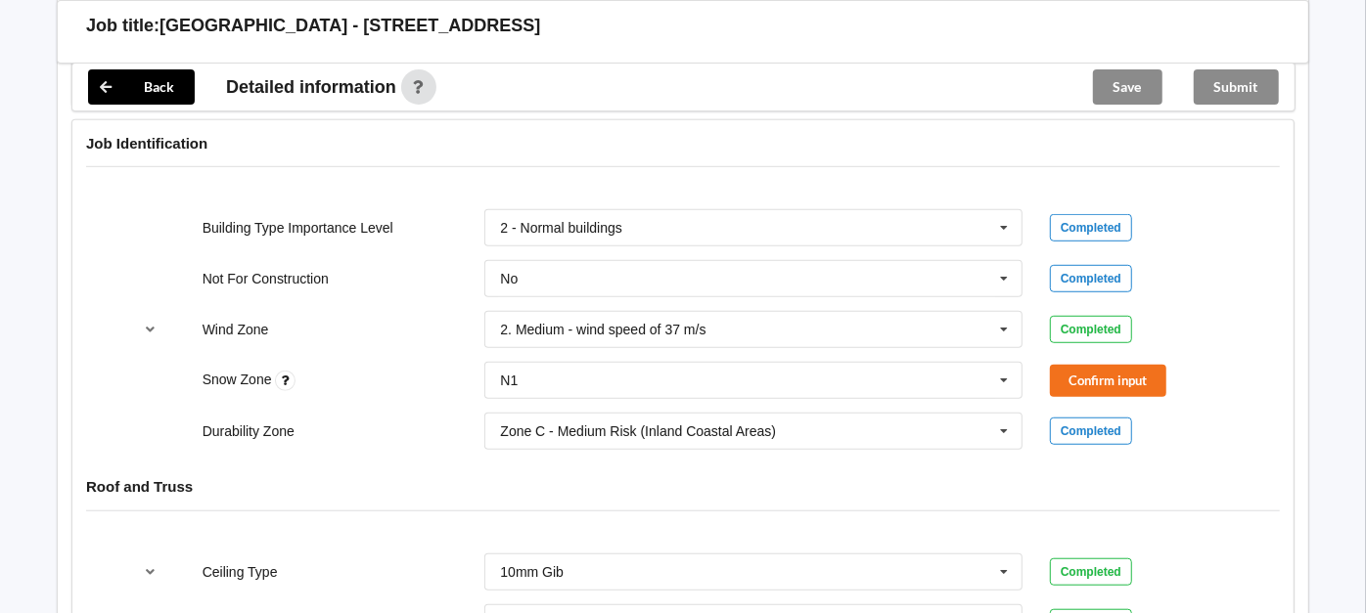
click at [1075, 358] on div "[GEOGRAPHIC_DATA] N4 N5 None Confirm input" at bounding box center [683, 380] width 1130 height 65
click at [1070, 366] on button "Confirm input" at bounding box center [1108, 381] width 116 height 32
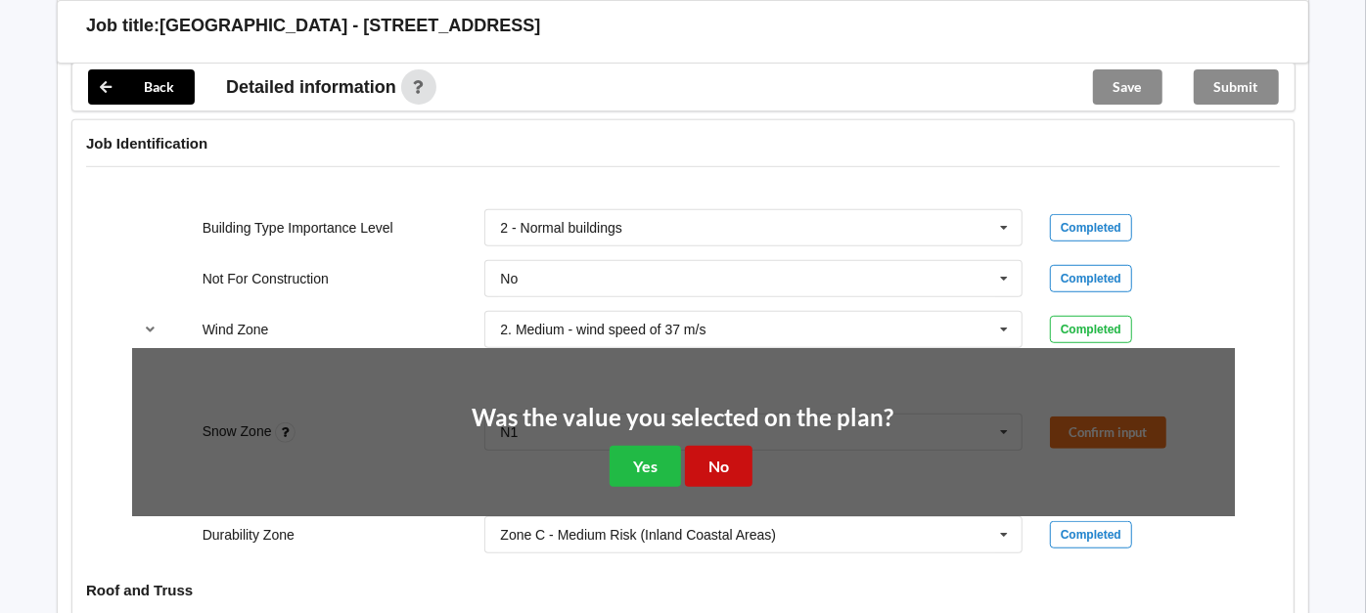
click at [725, 460] on button "No" at bounding box center [719, 466] width 68 height 40
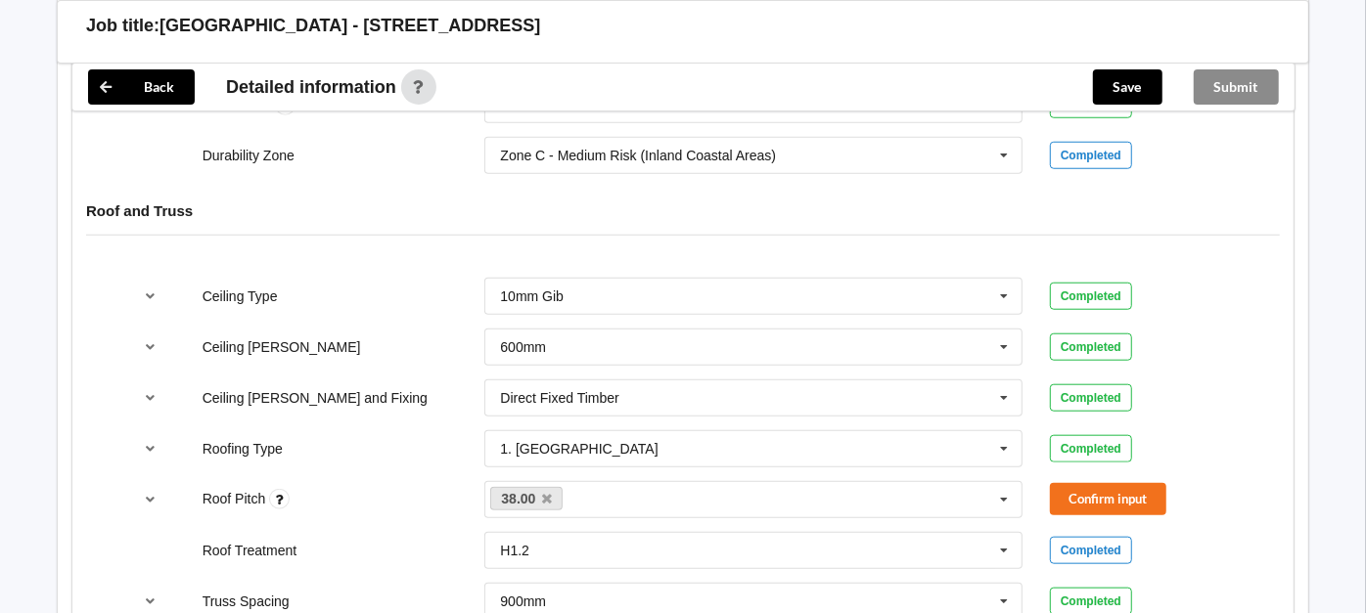
scroll to position [1062, 0]
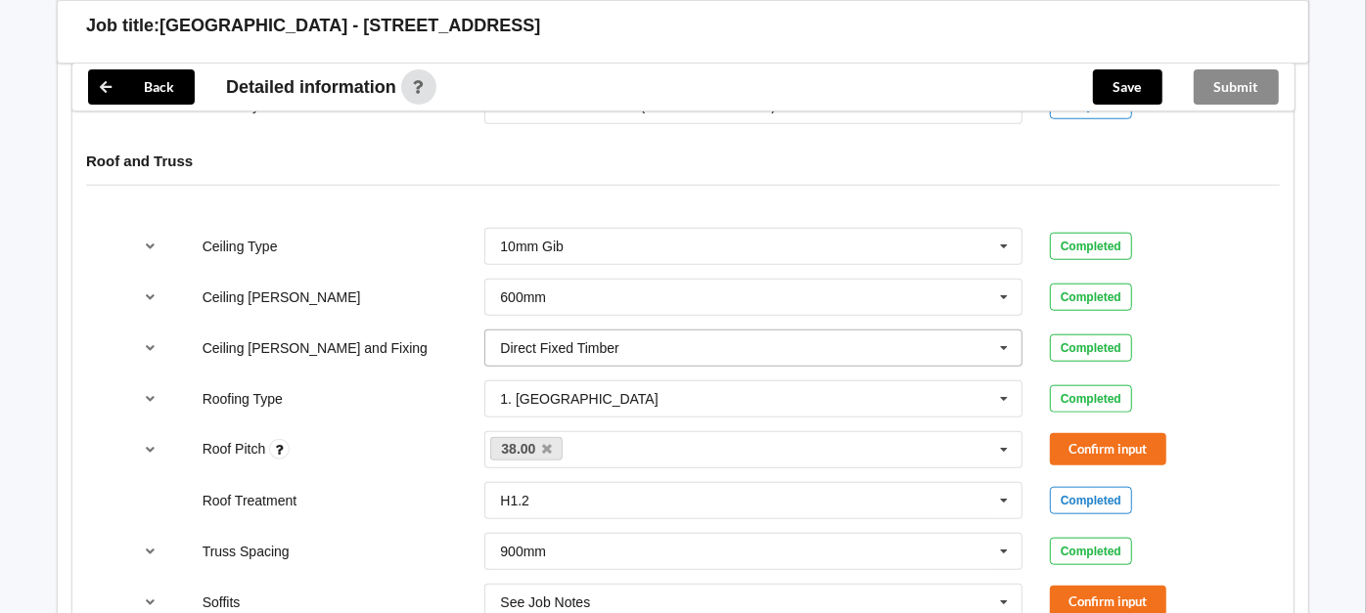
click at [660, 335] on input "text" at bounding box center [754, 348] width 536 height 35
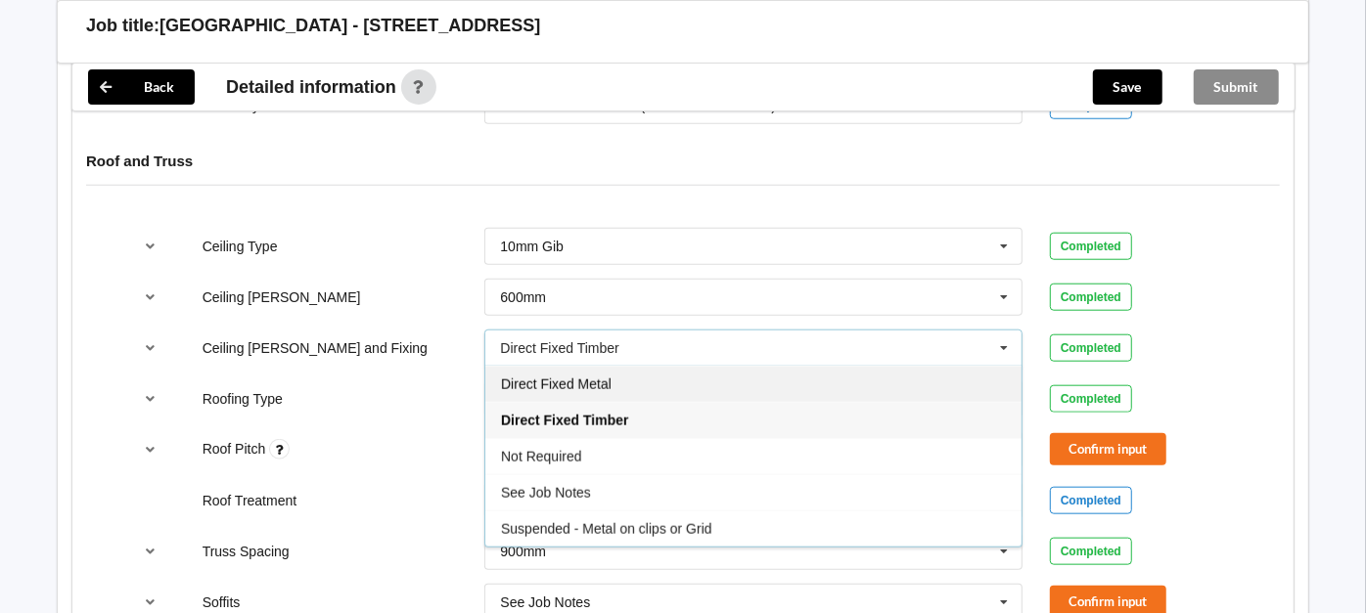
click at [627, 374] on div "Direct Fixed Metal" at bounding box center [753, 384] width 536 height 36
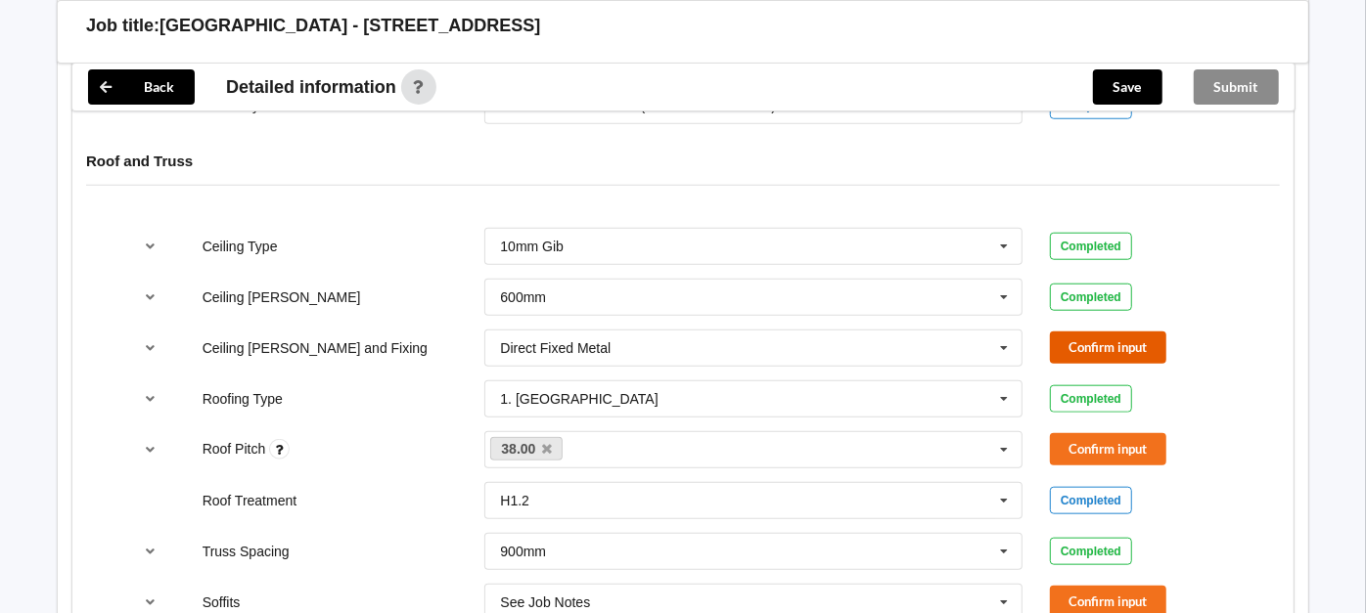
click at [1072, 341] on button "Confirm input" at bounding box center [1108, 348] width 116 height 32
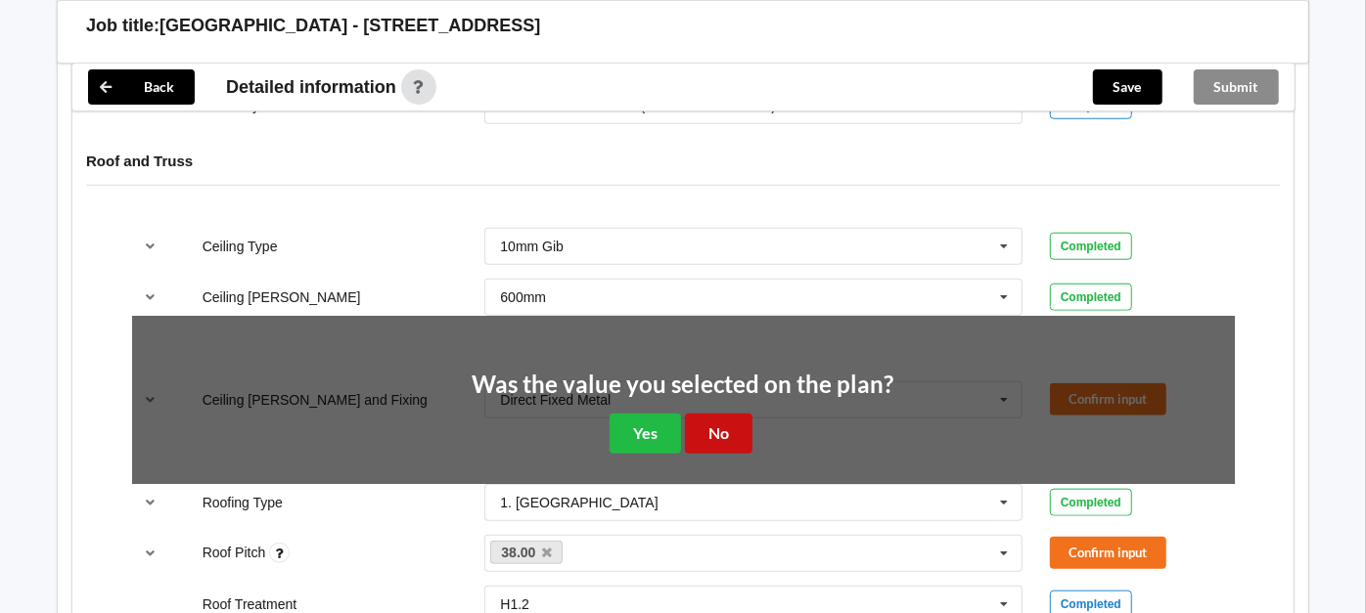
click at [721, 428] on button "No" at bounding box center [719, 434] width 68 height 40
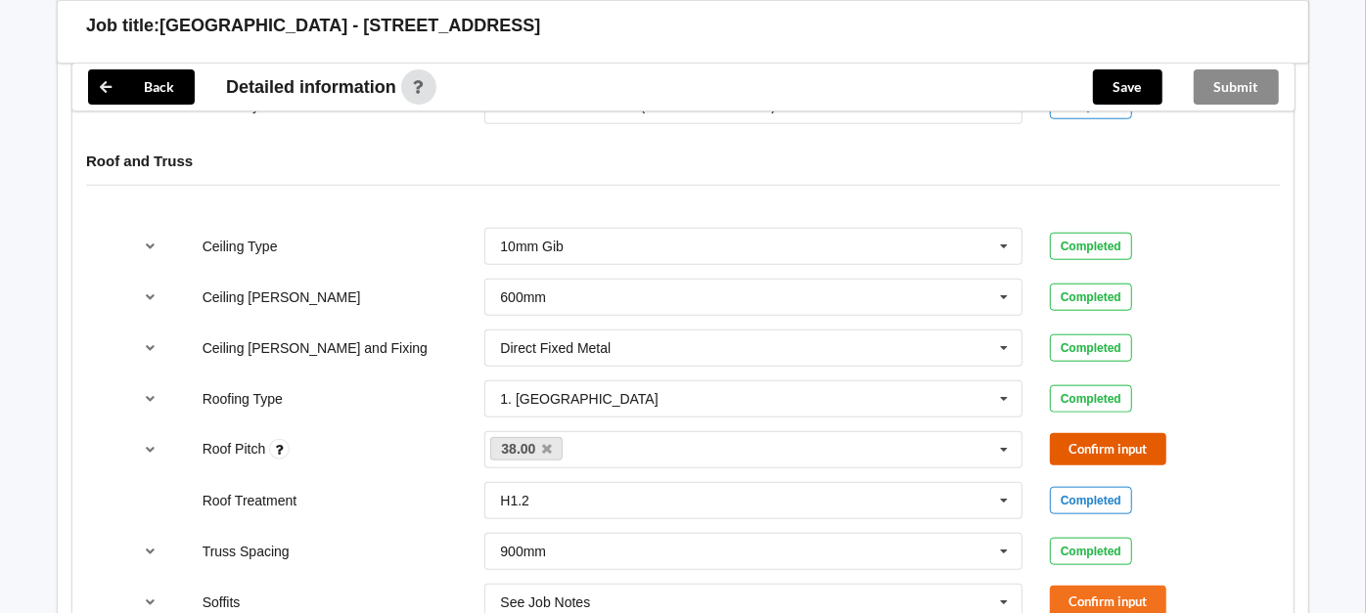
click at [1083, 434] on button "Confirm input" at bounding box center [1108, 449] width 116 height 32
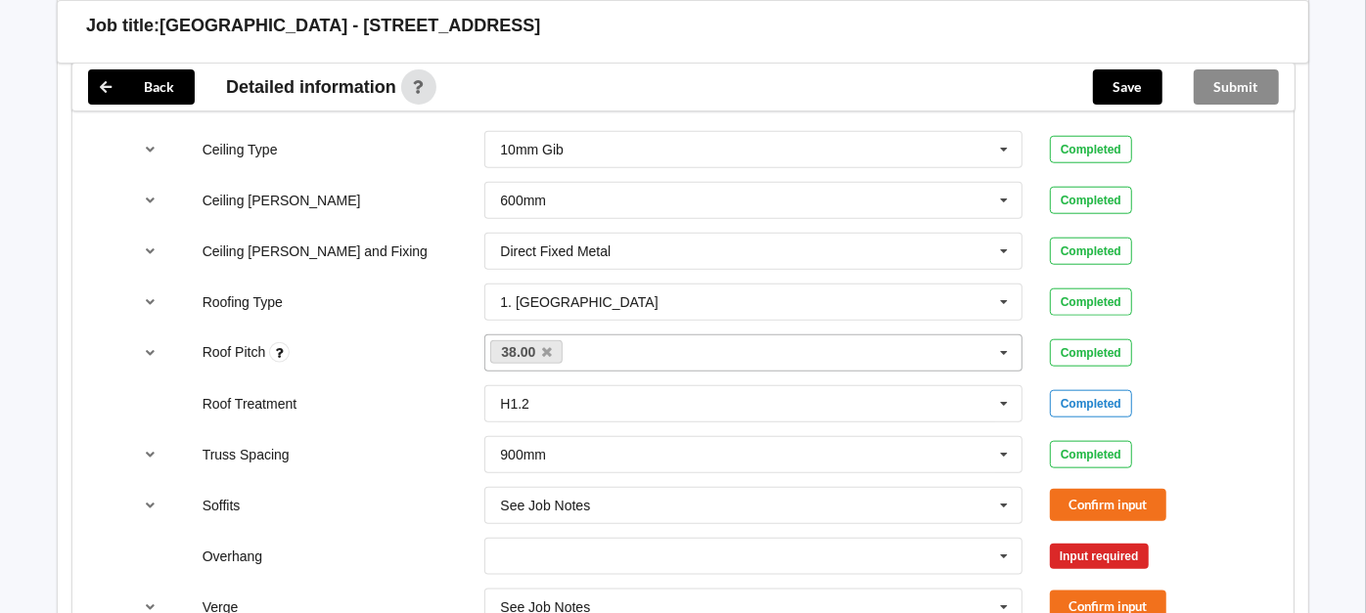
scroll to position [1280, 0]
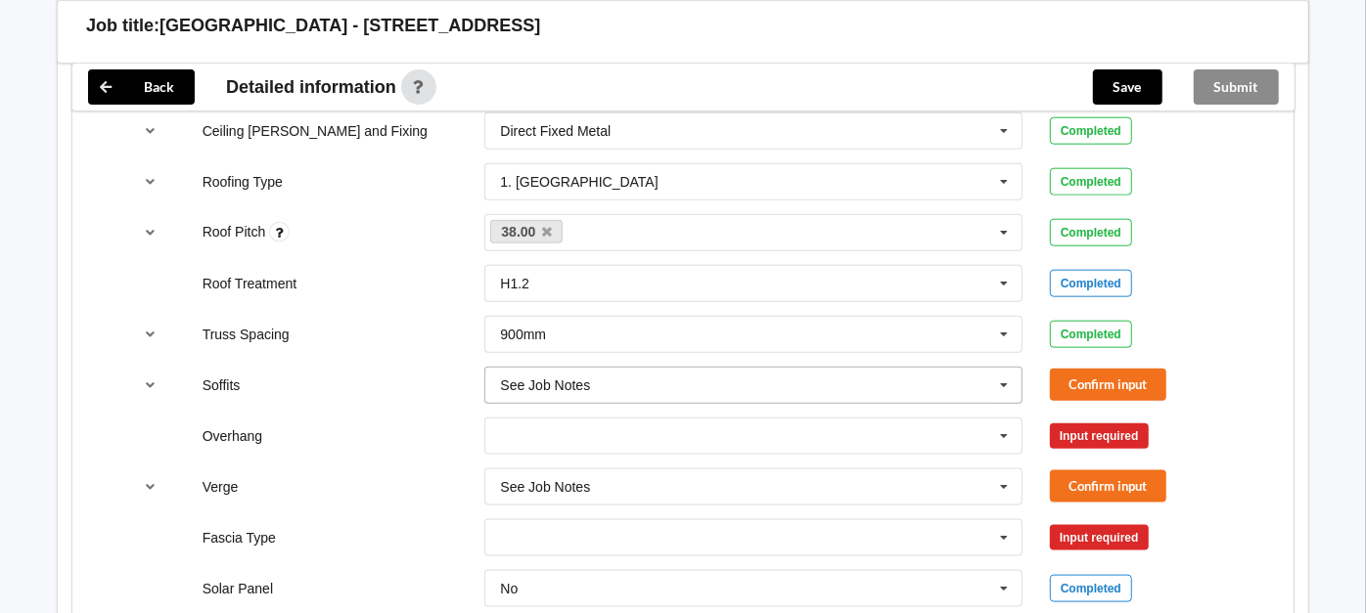
click at [1001, 371] on icon at bounding box center [1003, 386] width 29 height 36
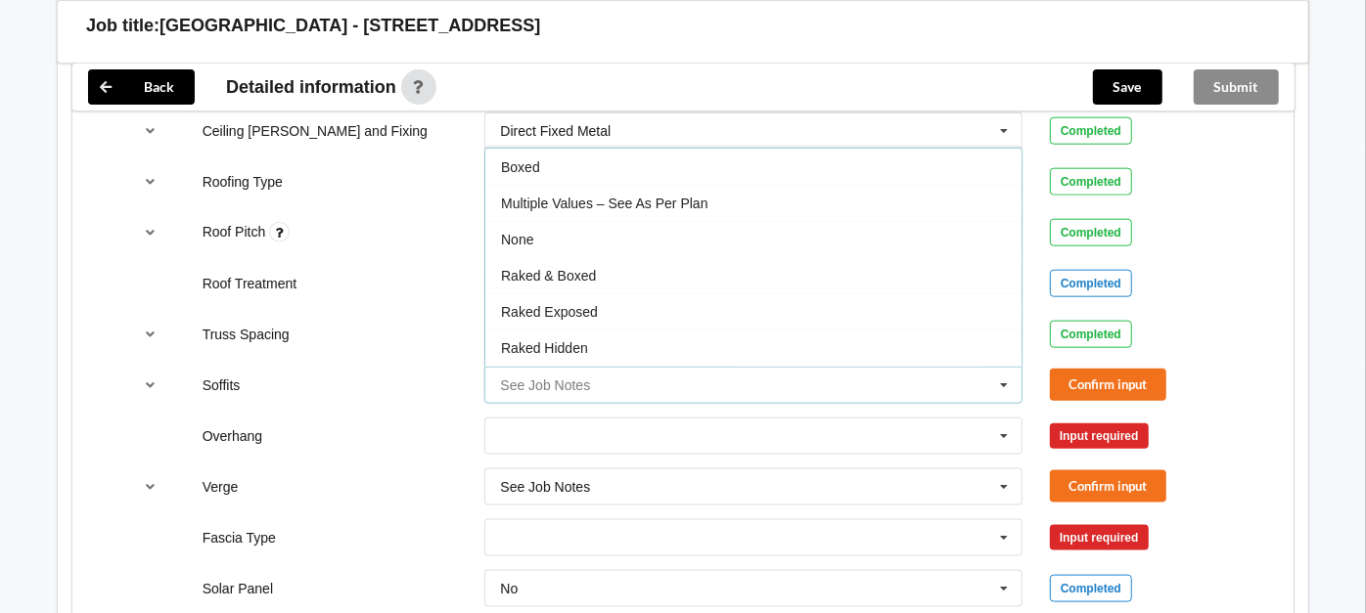
scroll to position [30, 0]
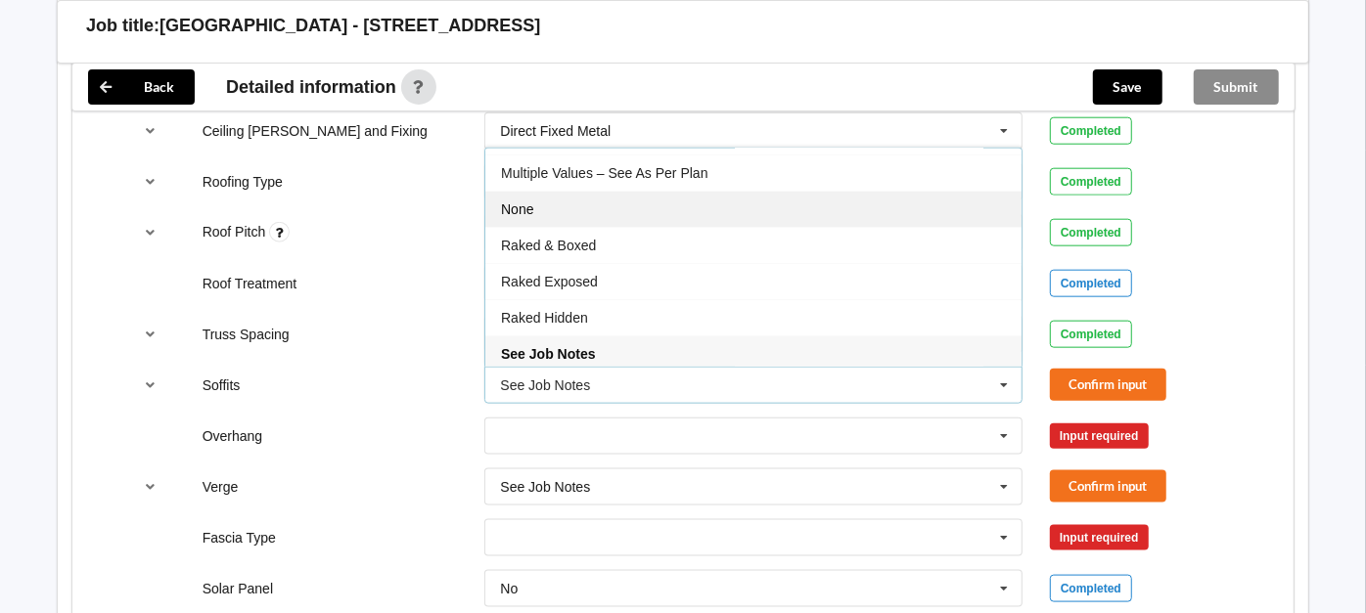
click at [602, 205] on div "None" at bounding box center [753, 209] width 536 height 36
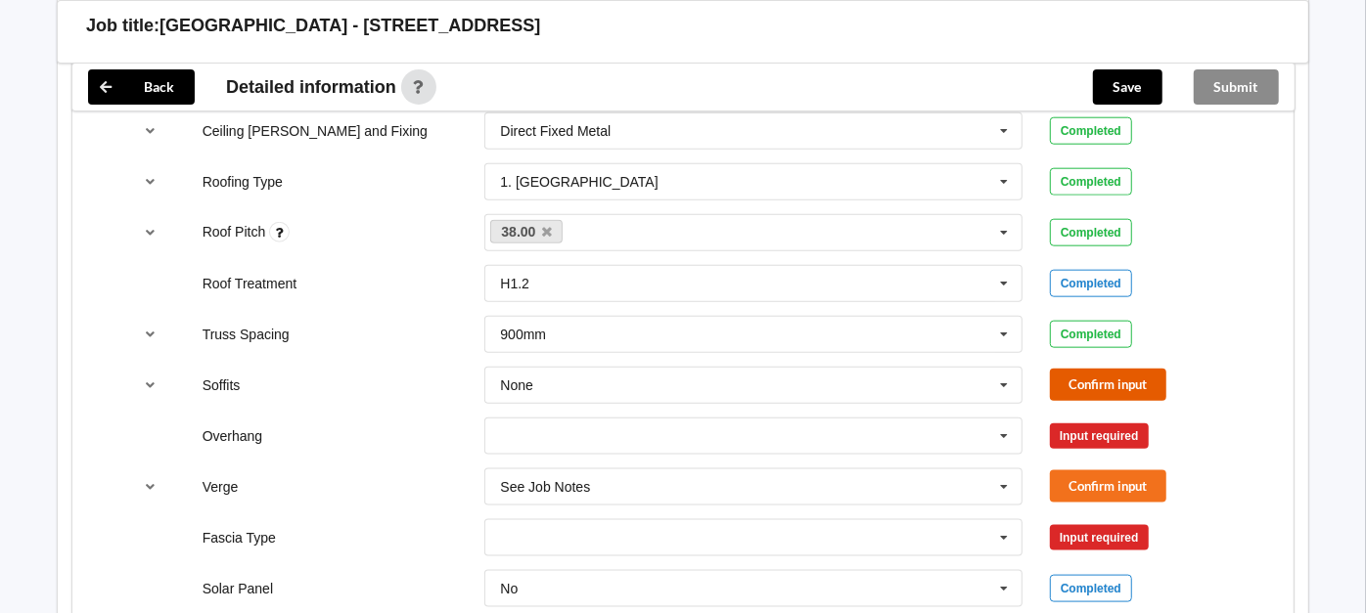
click at [1125, 380] on button "Confirm input" at bounding box center [1108, 385] width 116 height 32
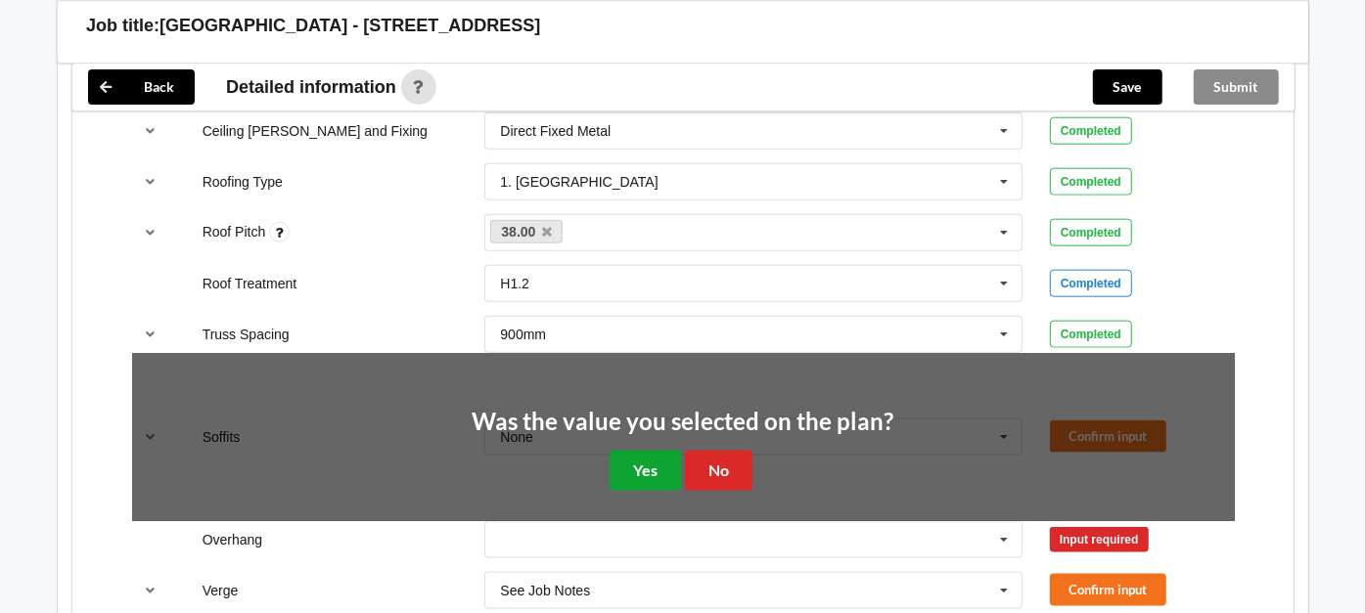
click at [647, 458] on button "Yes" at bounding box center [644, 471] width 71 height 40
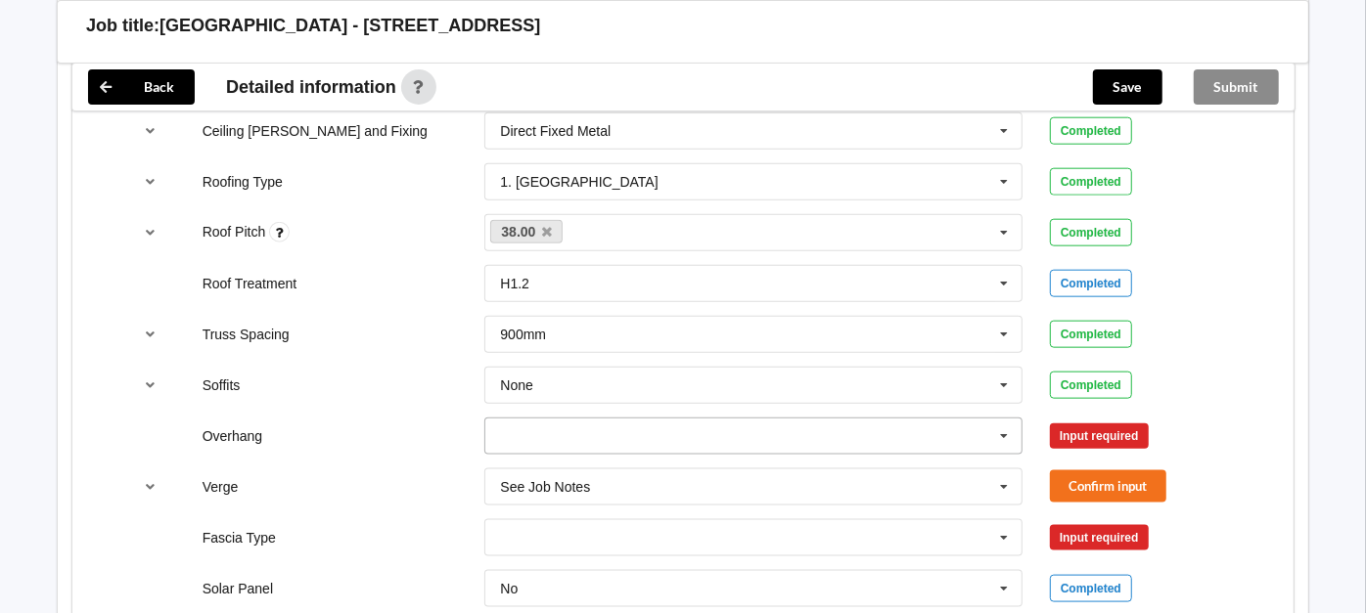
click at [563, 431] on input "text" at bounding box center [754, 436] width 536 height 35
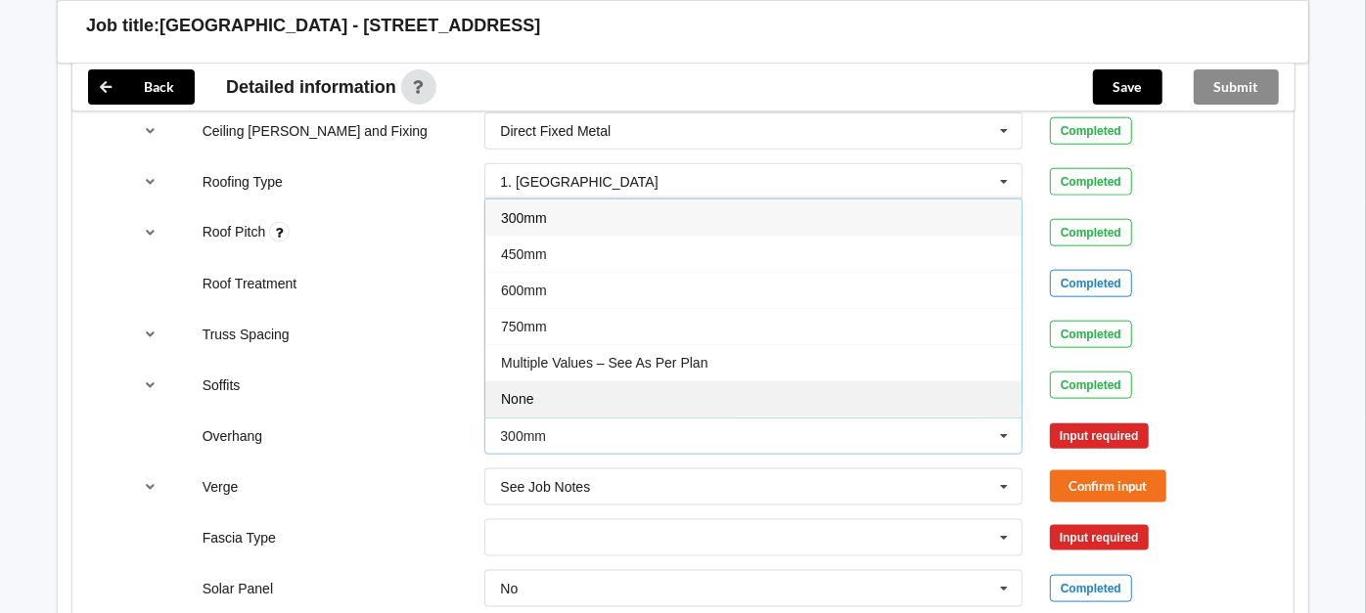
click at [570, 389] on div "None" at bounding box center [753, 399] width 536 height 36
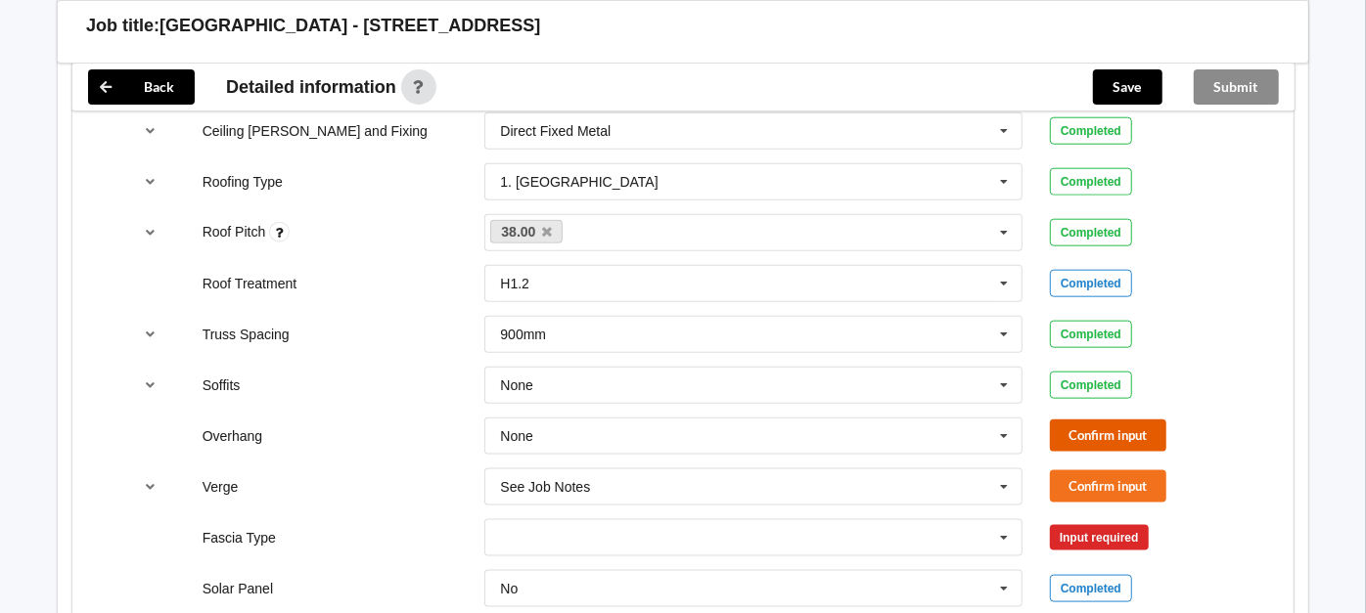
click at [1096, 420] on button "Confirm input" at bounding box center [1108, 436] width 116 height 32
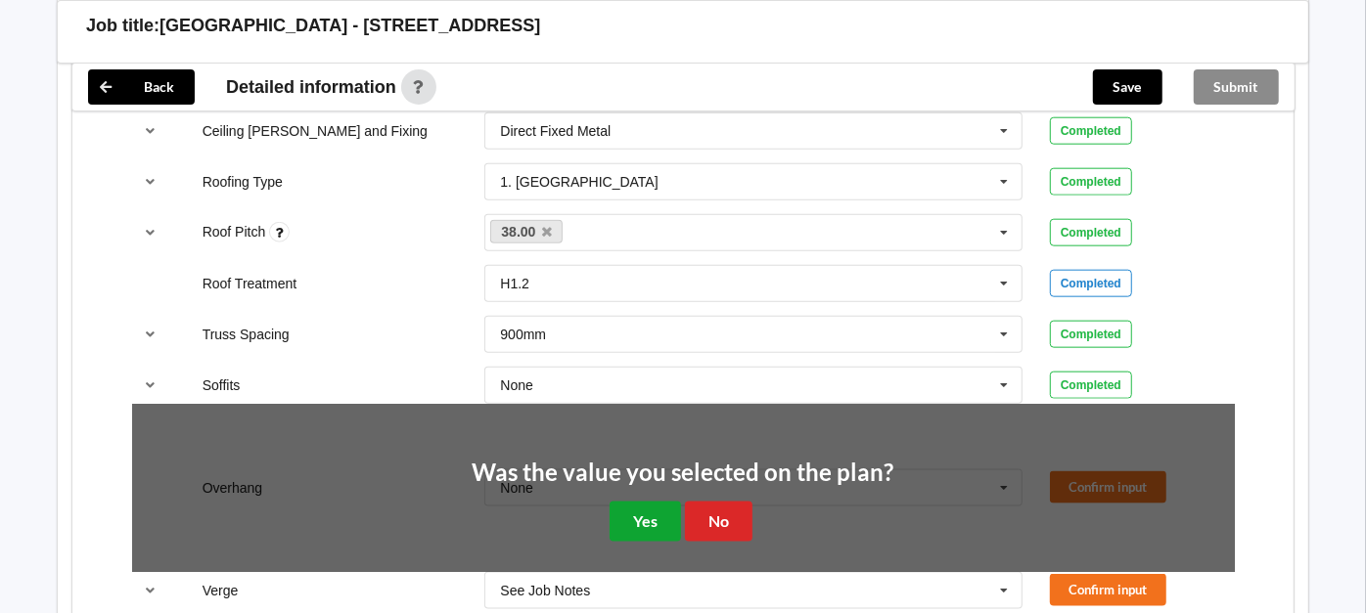
click at [635, 504] on button "Yes" at bounding box center [644, 522] width 71 height 40
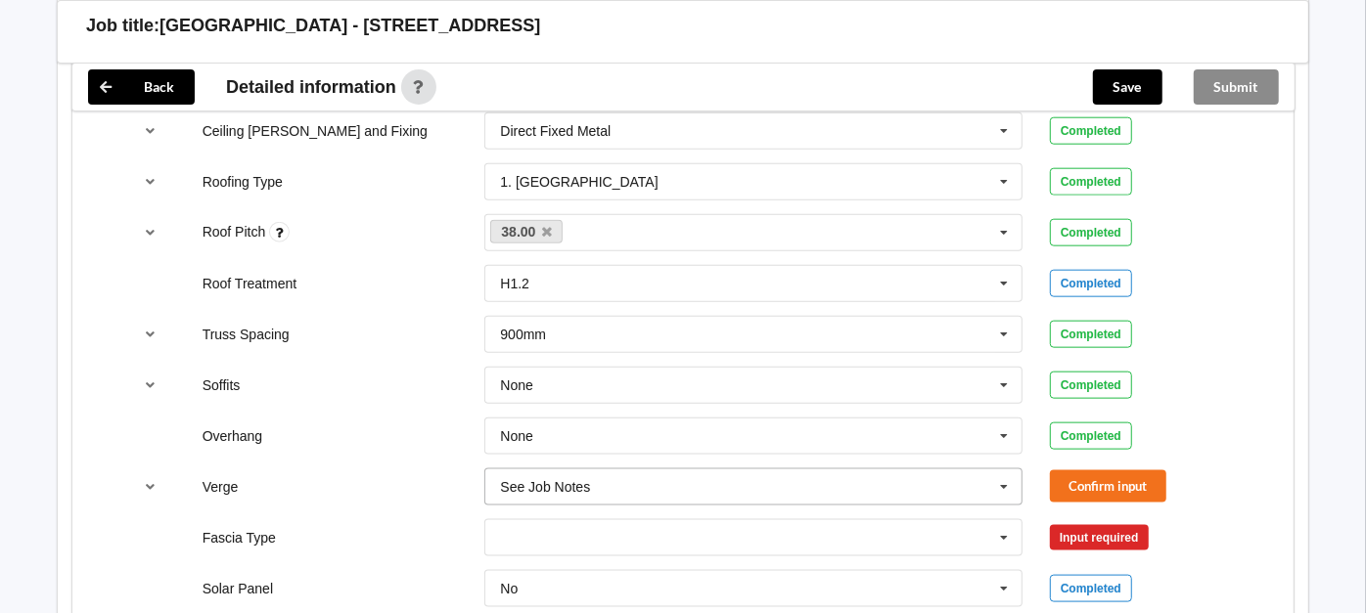
click at [603, 480] on input "text" at bounding box center [754, 487] width 536 height 35
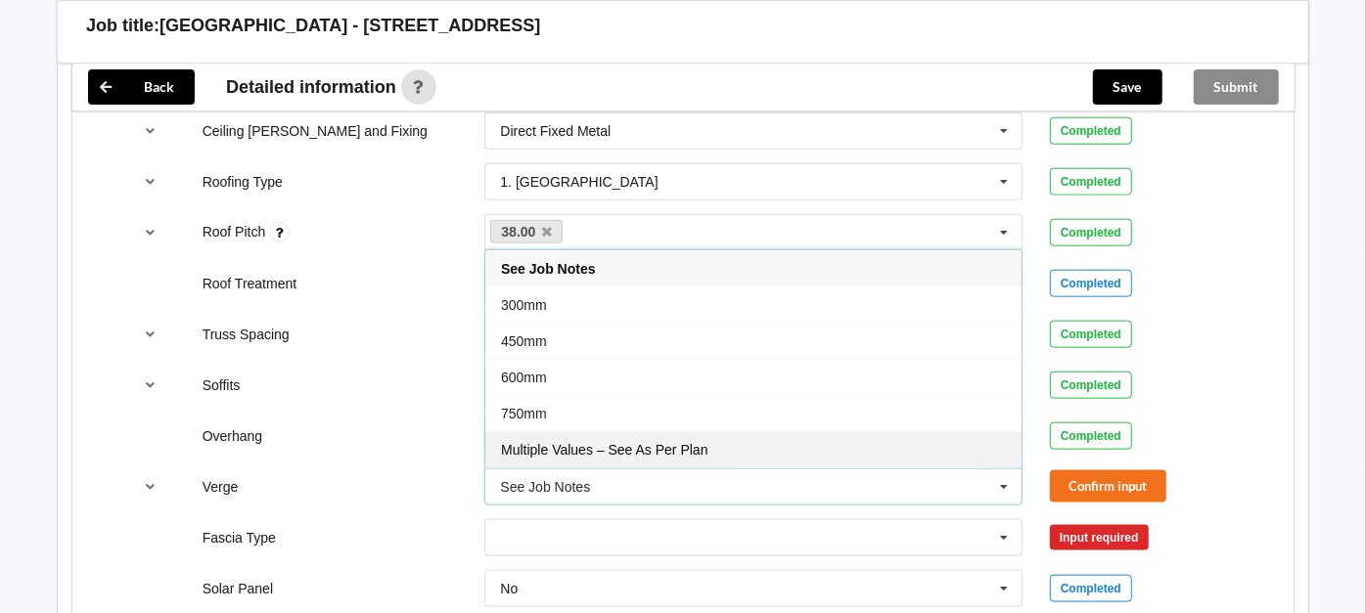
click at [601, 442] on span "Multiple Values – See As Per Plan" at bounding box center [604, 450] width 206 height 16
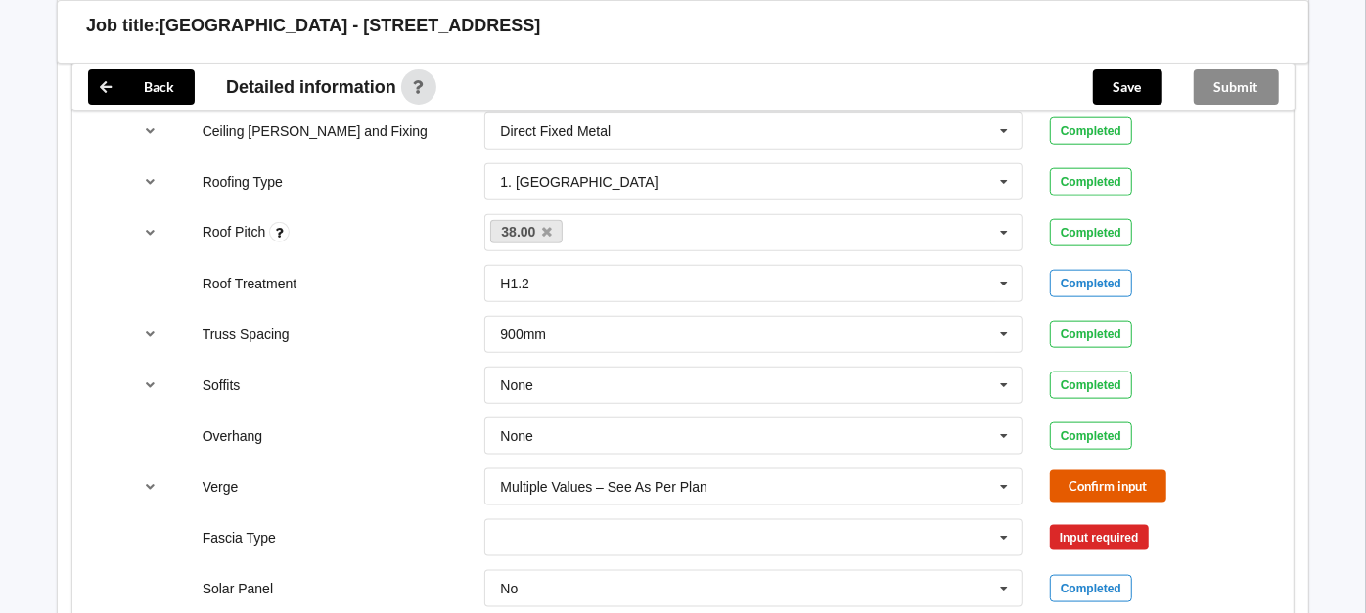
click at [1095, 481] on button "Confirm input" at bounding box center [1108, 487] width 116 height 32
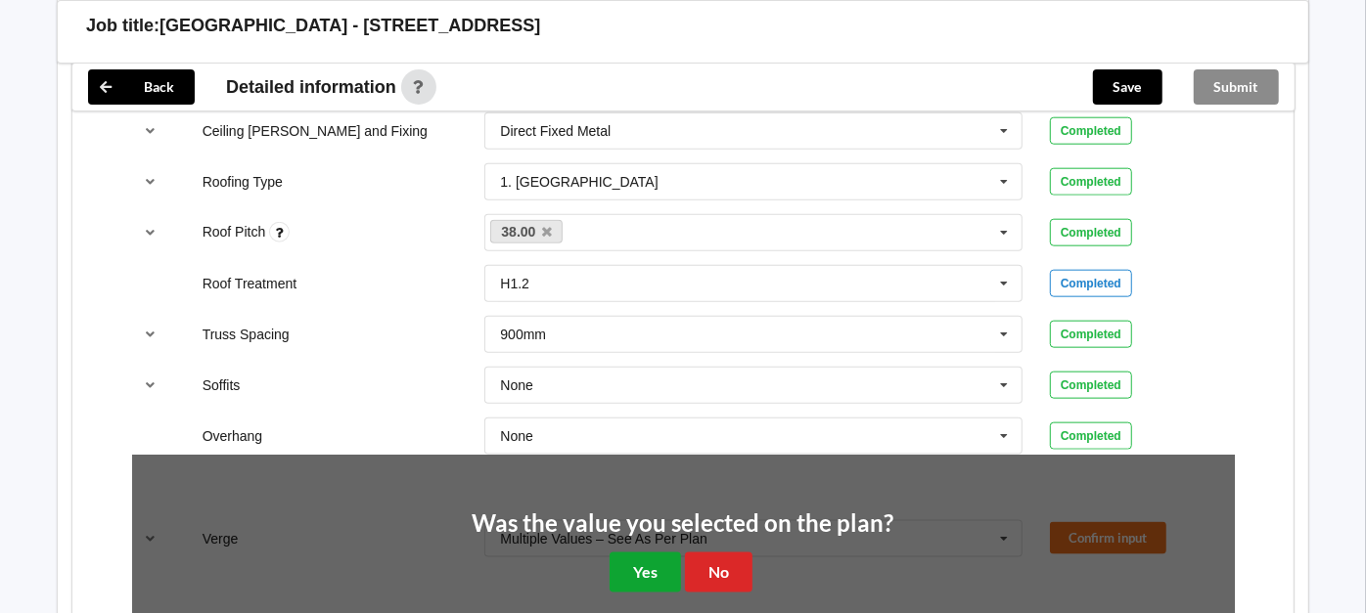
click at [651, 557] on button "Yes" at bounding box center [644, 573] width 71 height 40
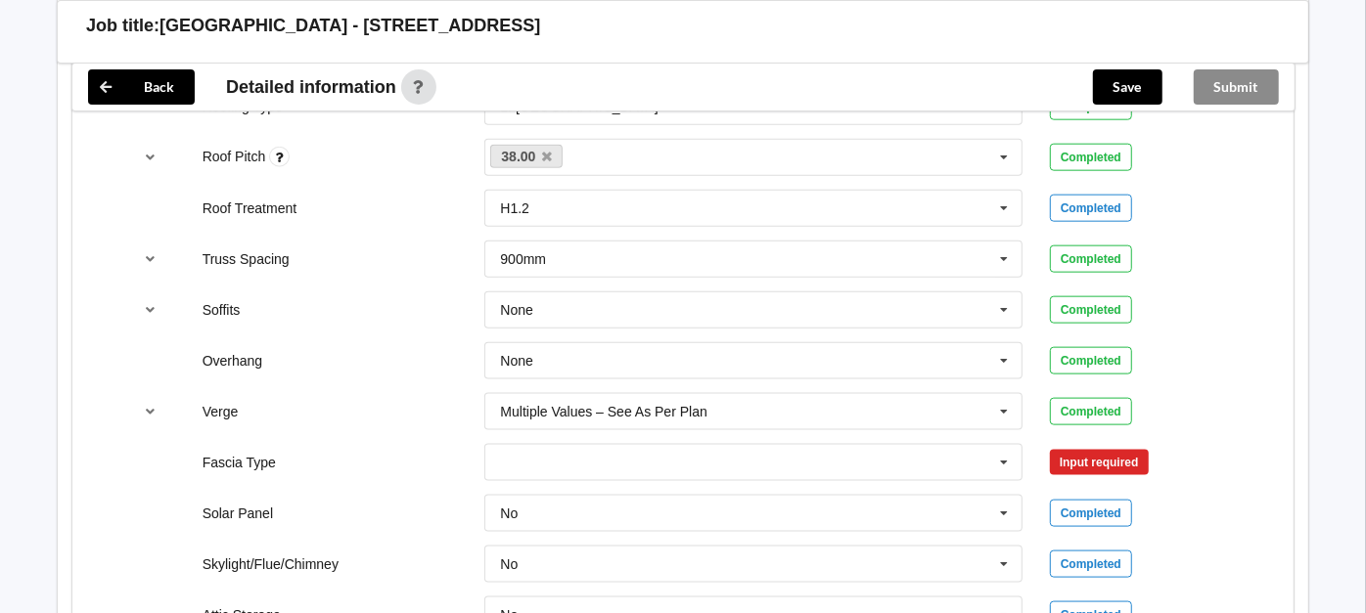
scroll to position [1389, 0]
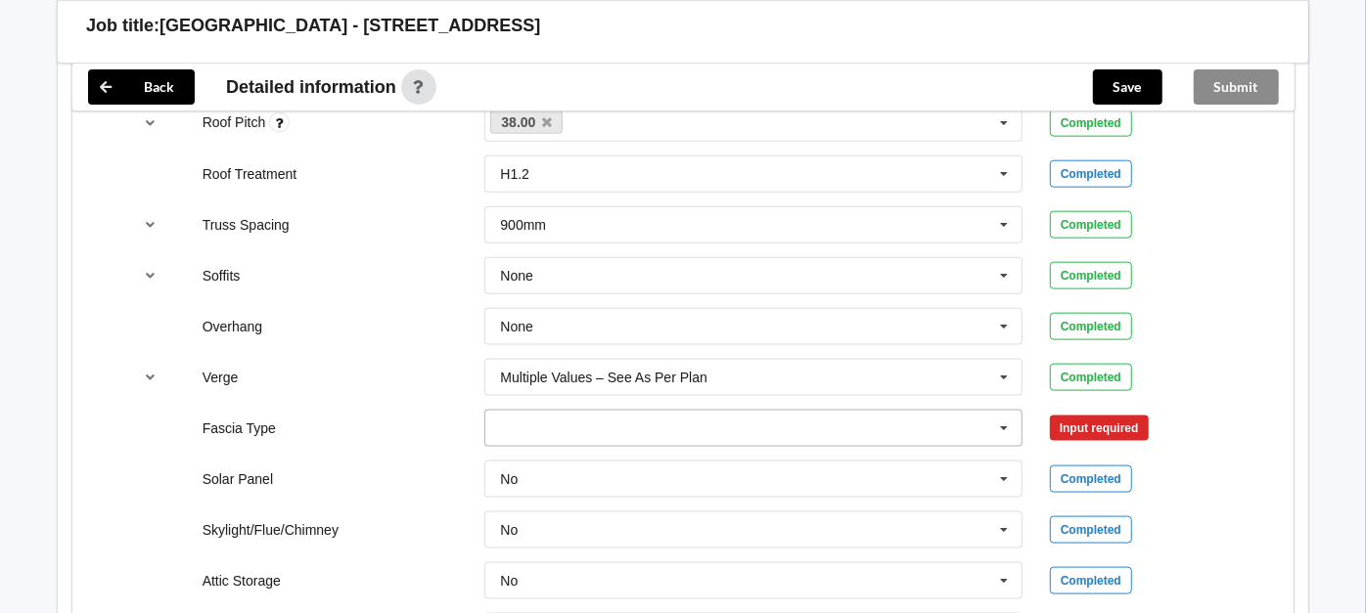
click at [969, 438] on input "text" at bounding box center [754, 428] width 536 height 35
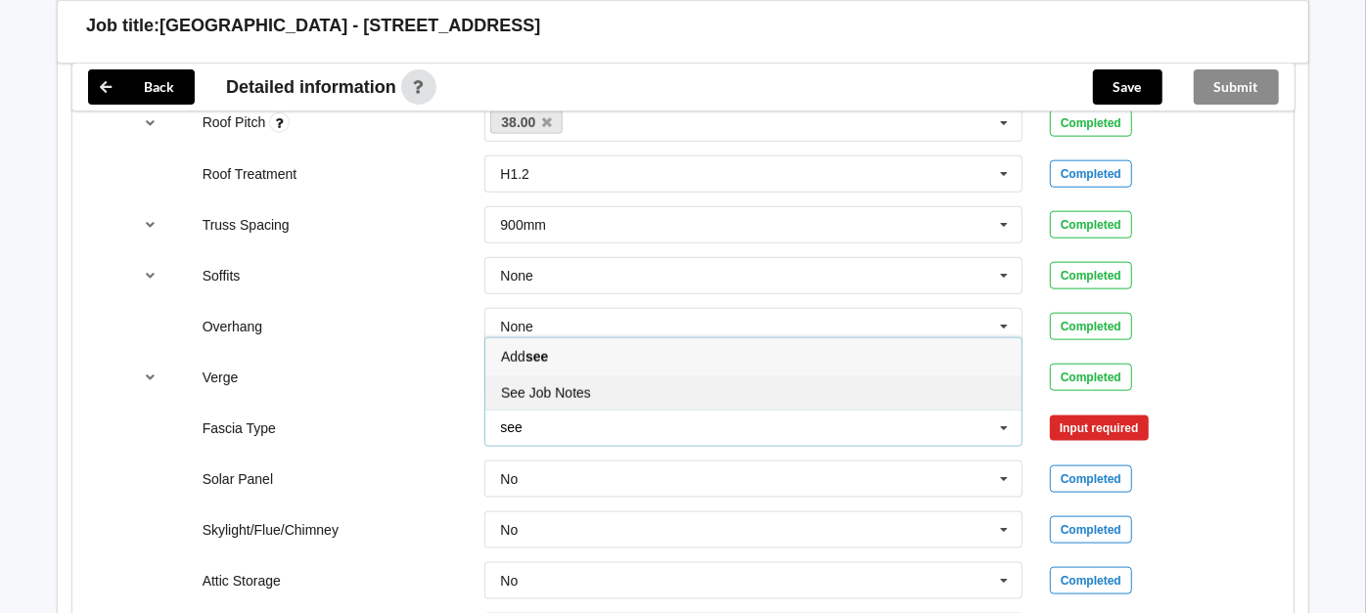
type input "see"
click at [592, 379] on div "See Job Notes" at bounding box center [753, 393] width 536 height 36
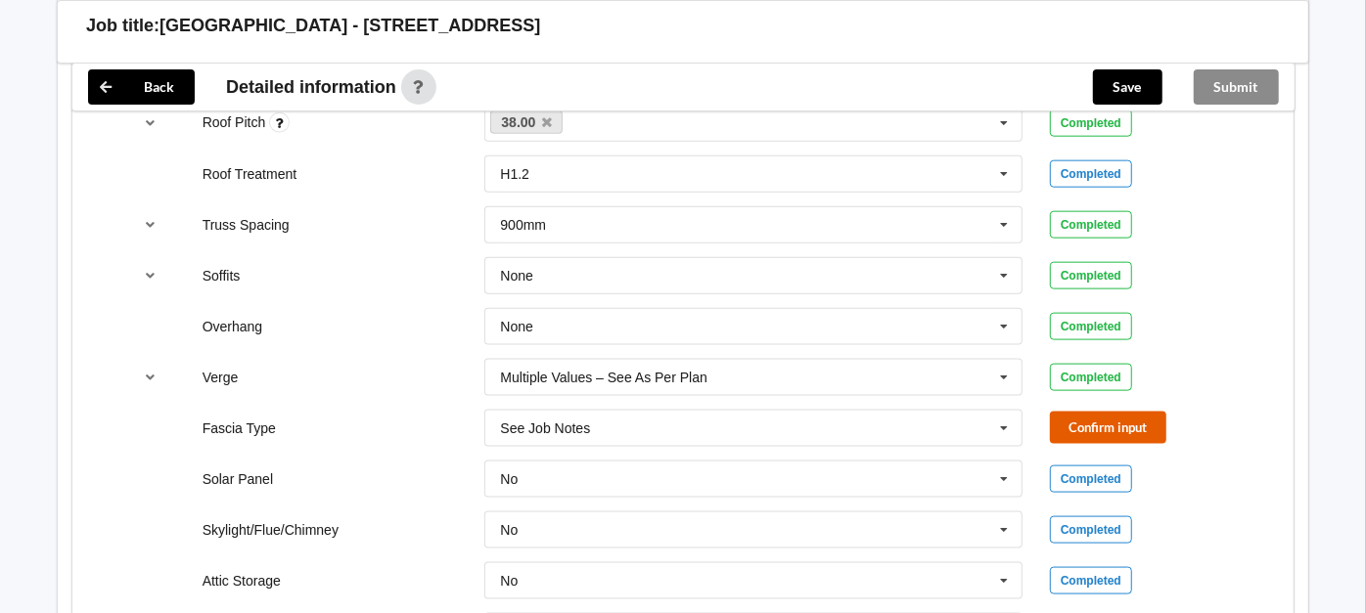
click at [1090, 428] on button "Confirm input" at bounding box center [1108, 428] width 116 height 32
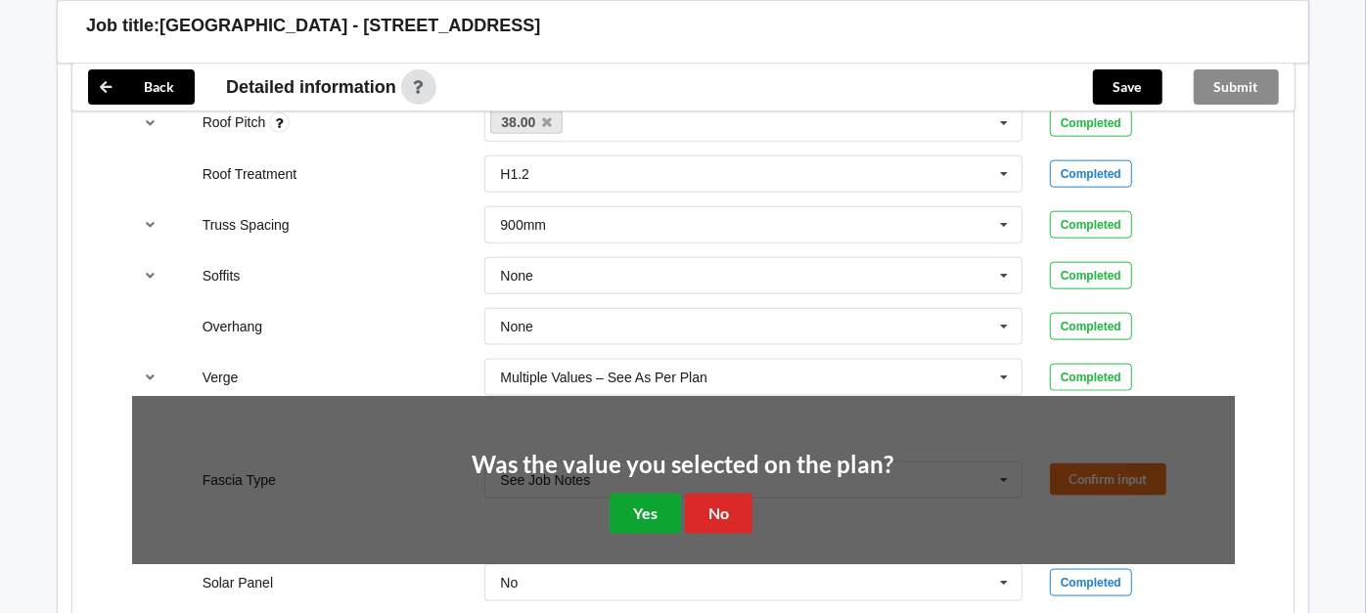
click at [643, 505] on button "Yes" at bounding box center [644, 514] width 71 height 40
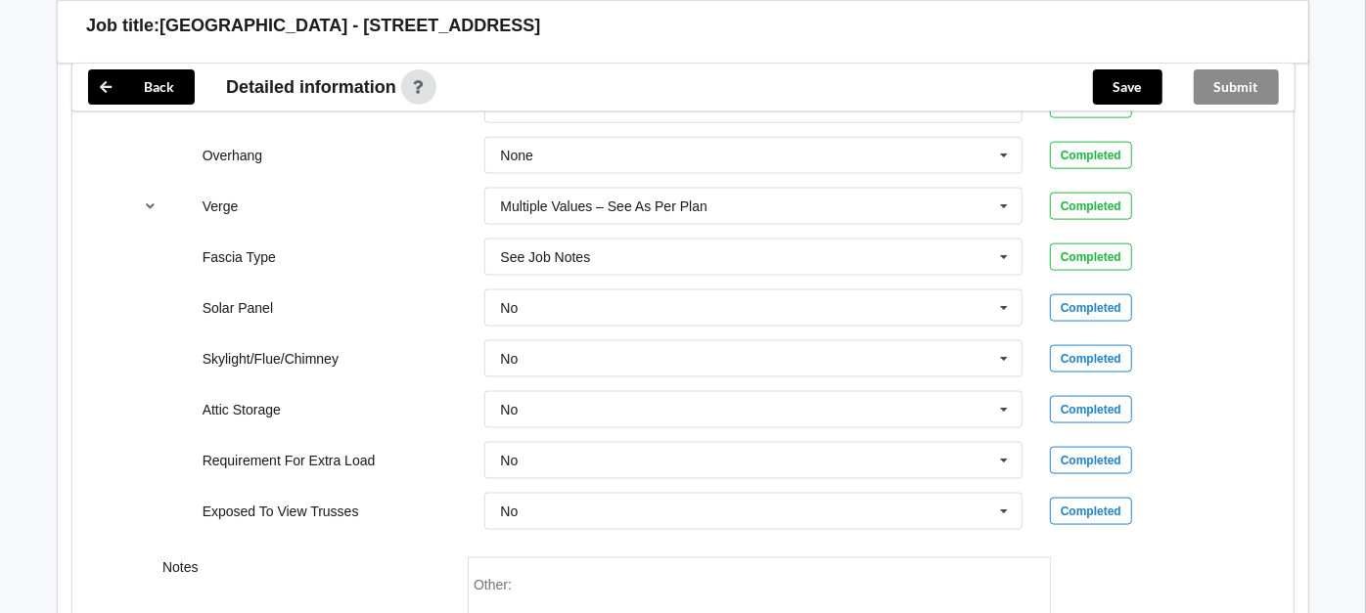
scroll to position [1606, 0]
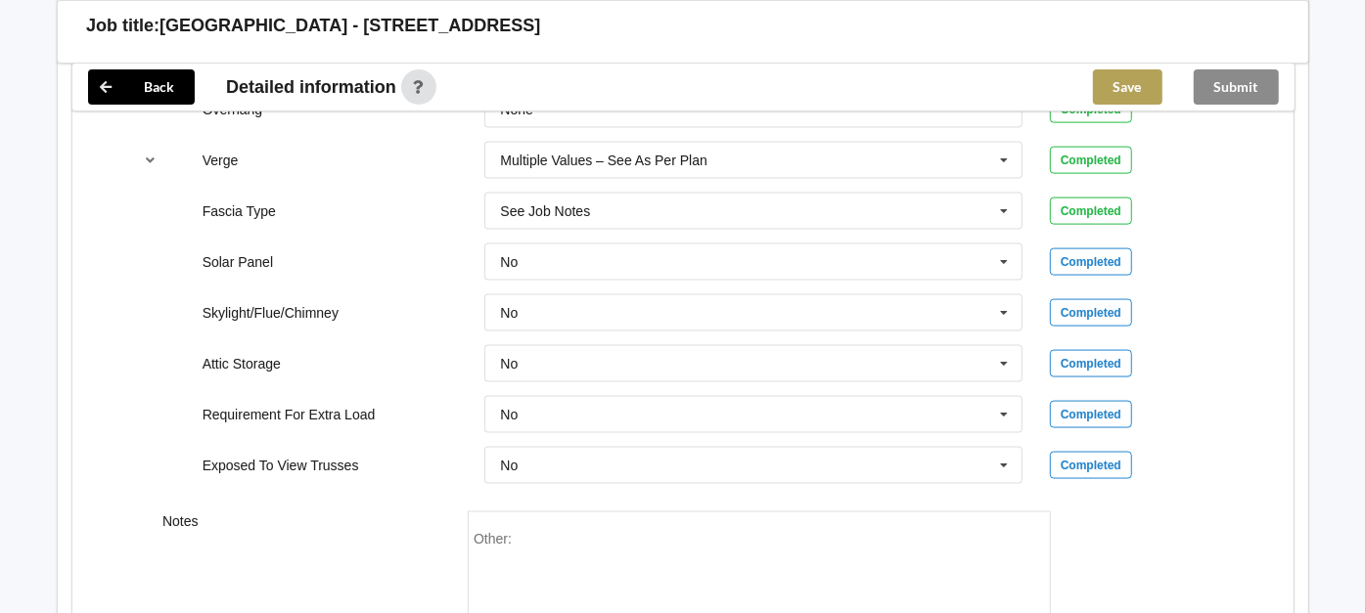
click at [1128, 78] on button "Save" at bounding box center [1127, 86] width 69 height 35
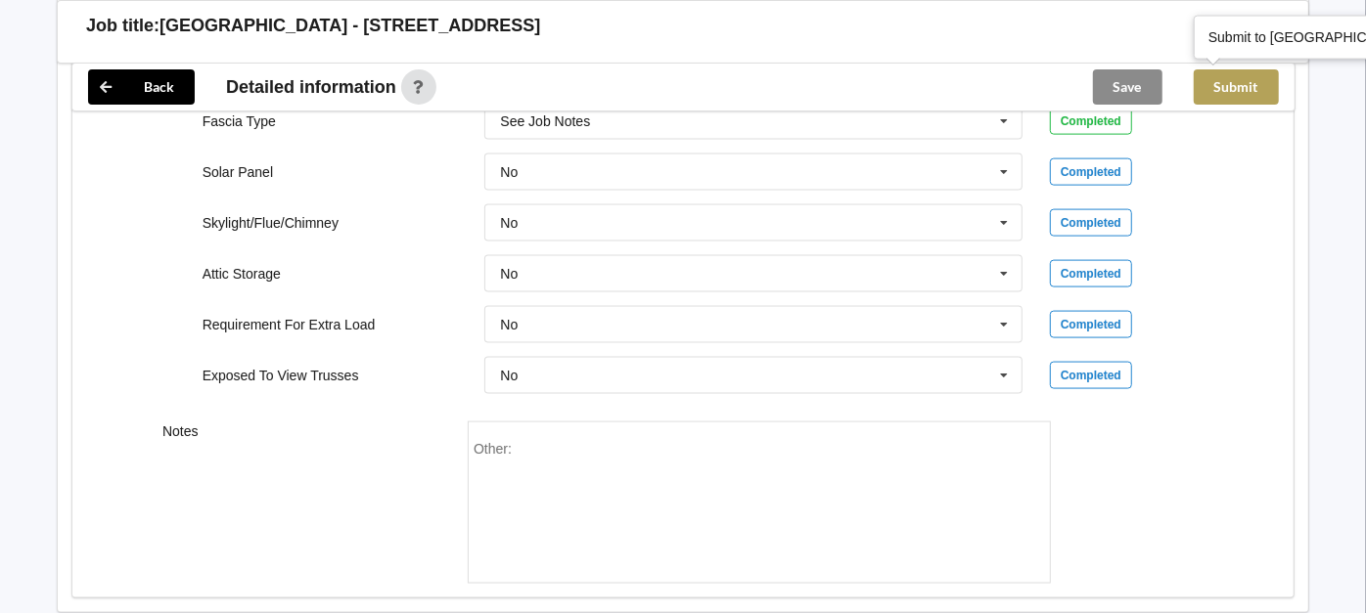
click at [1215, 86] on button "Submit" at bounding box center [1236, 86] width 85 height 35
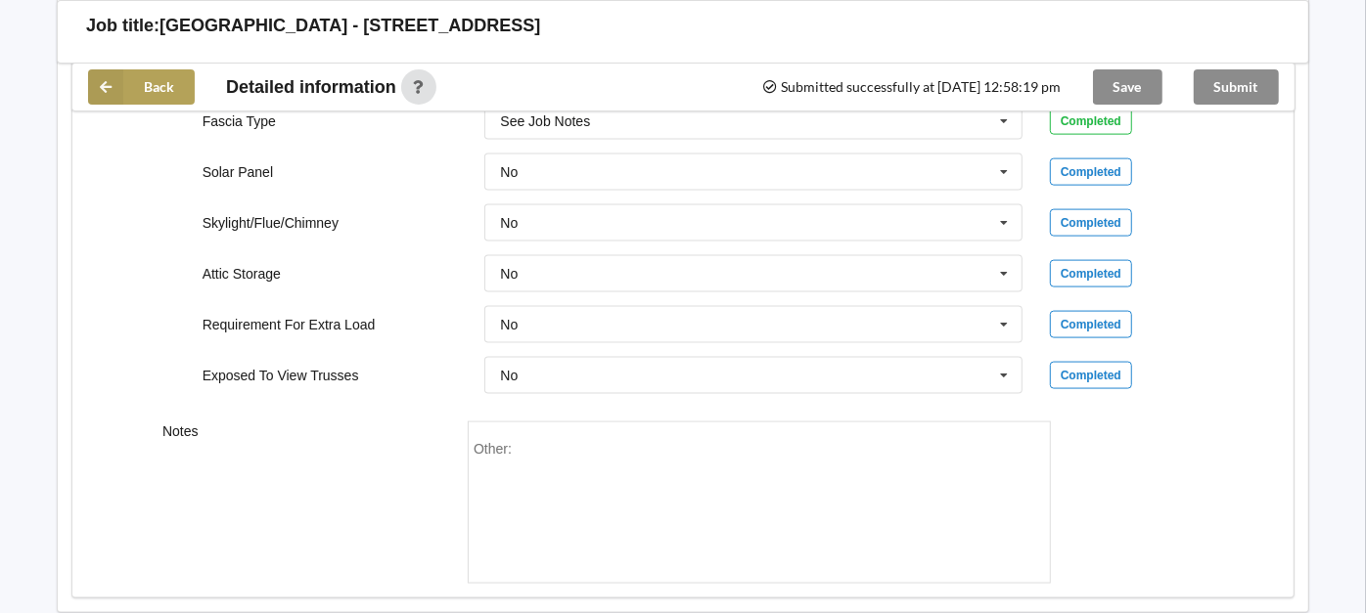
click at [114, 80] on icon at bounding box center [105, 86] width 35 height 35
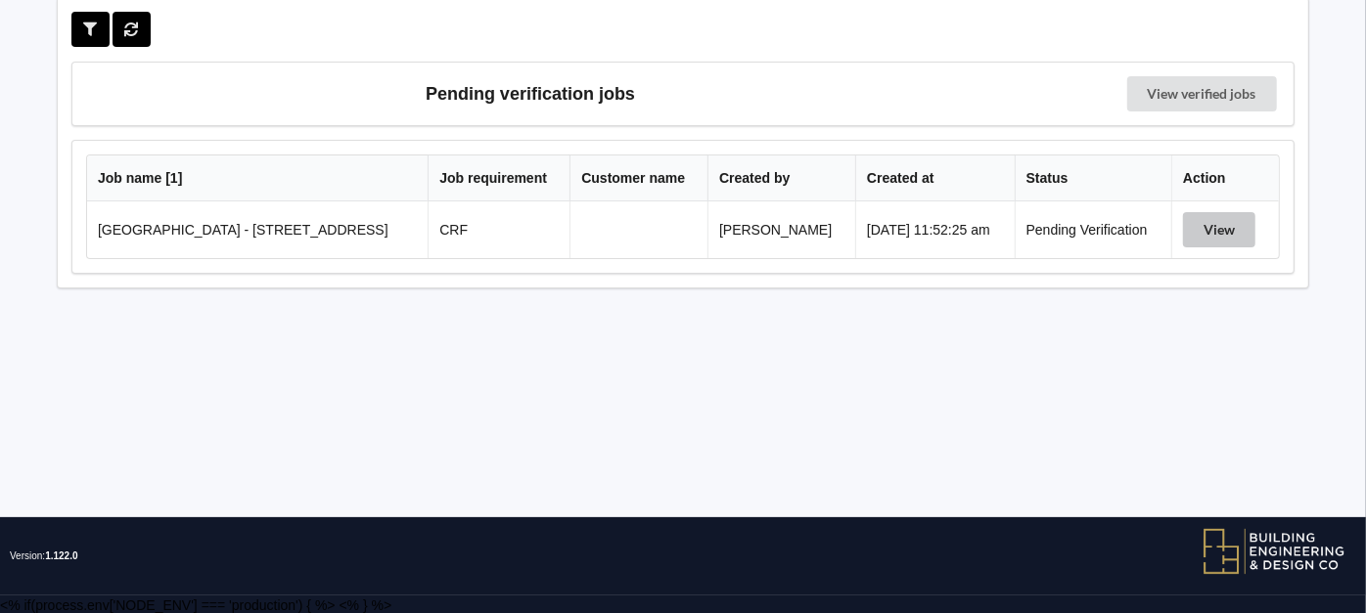
click at [1207, 235] on button "View" at bounding box center [1219, 229] width 72 height 35
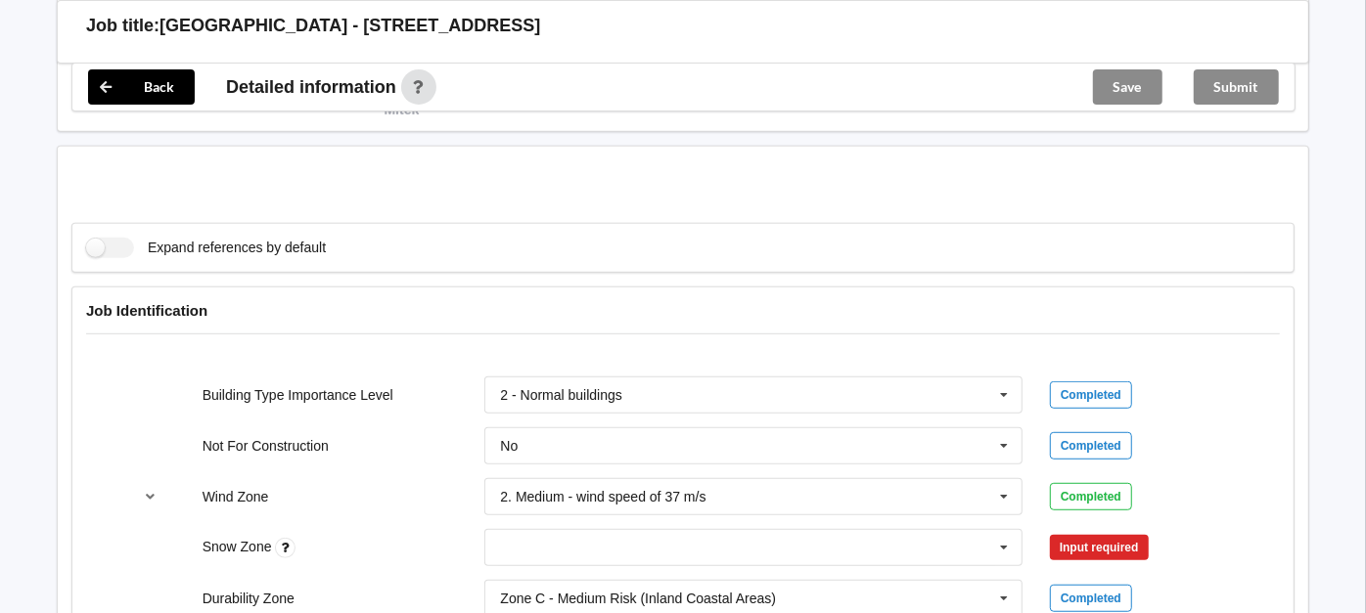
scroll to position [737, 0]
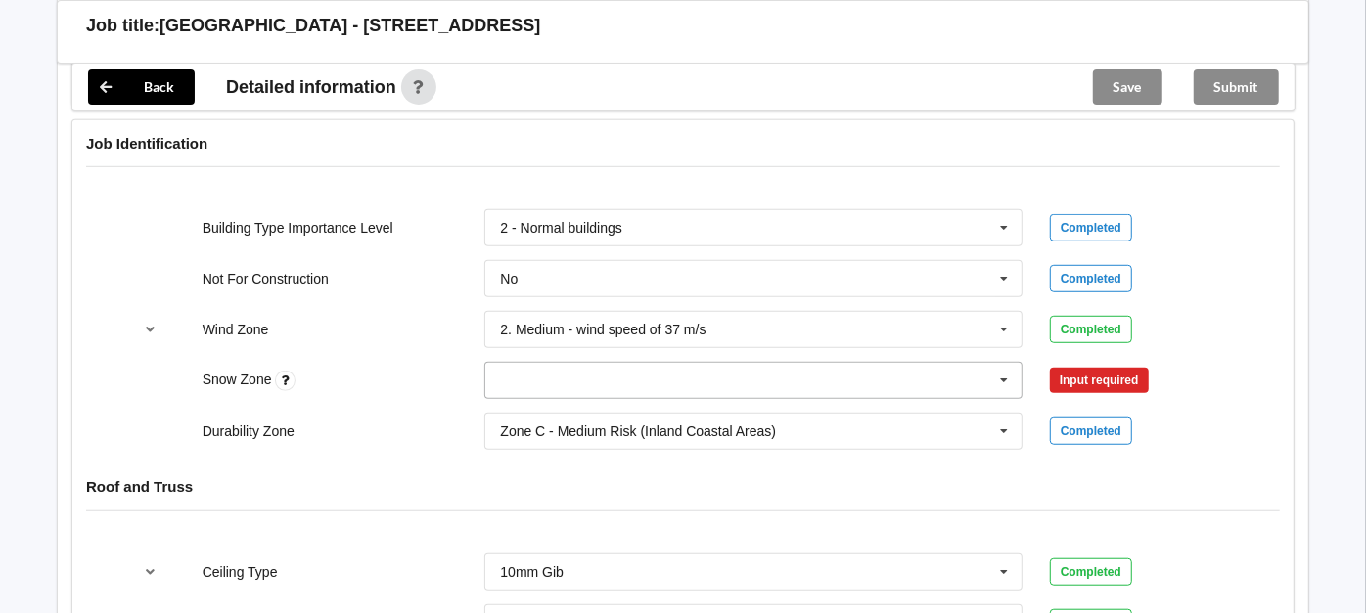
click at [902, 363] on input "text" at bounding box center [754, 380] width 536 height 35
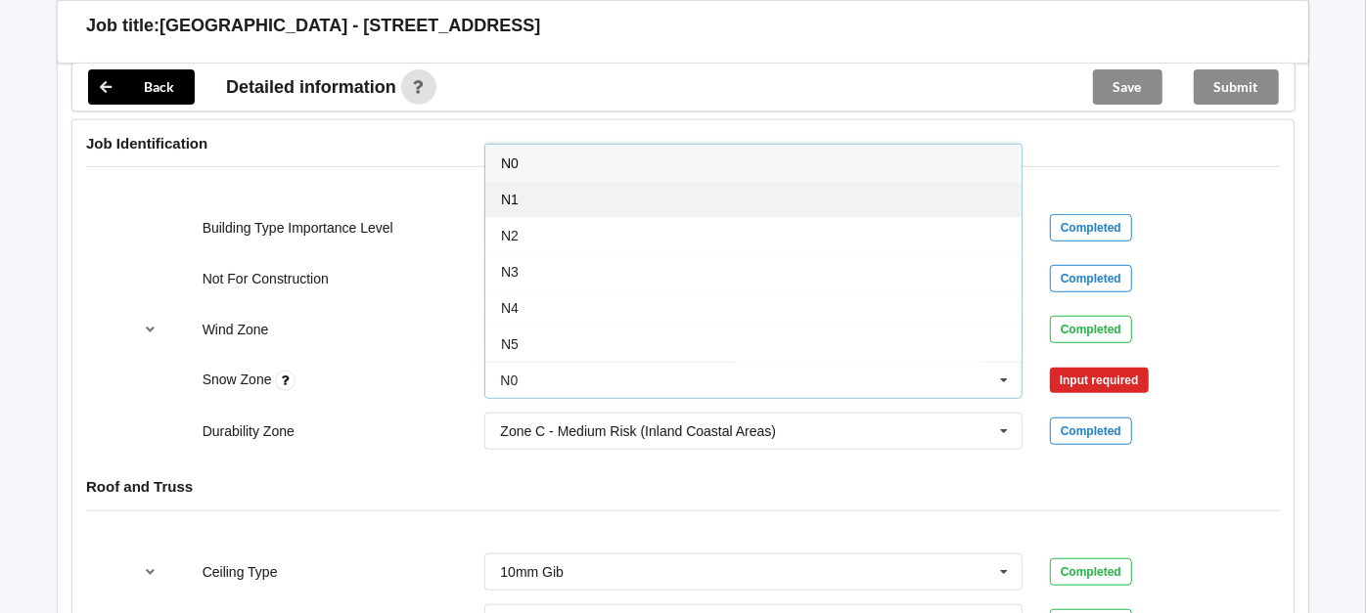
click at [648, 181] on div "N1" at bounding box center [753, 199] width 536 height 36
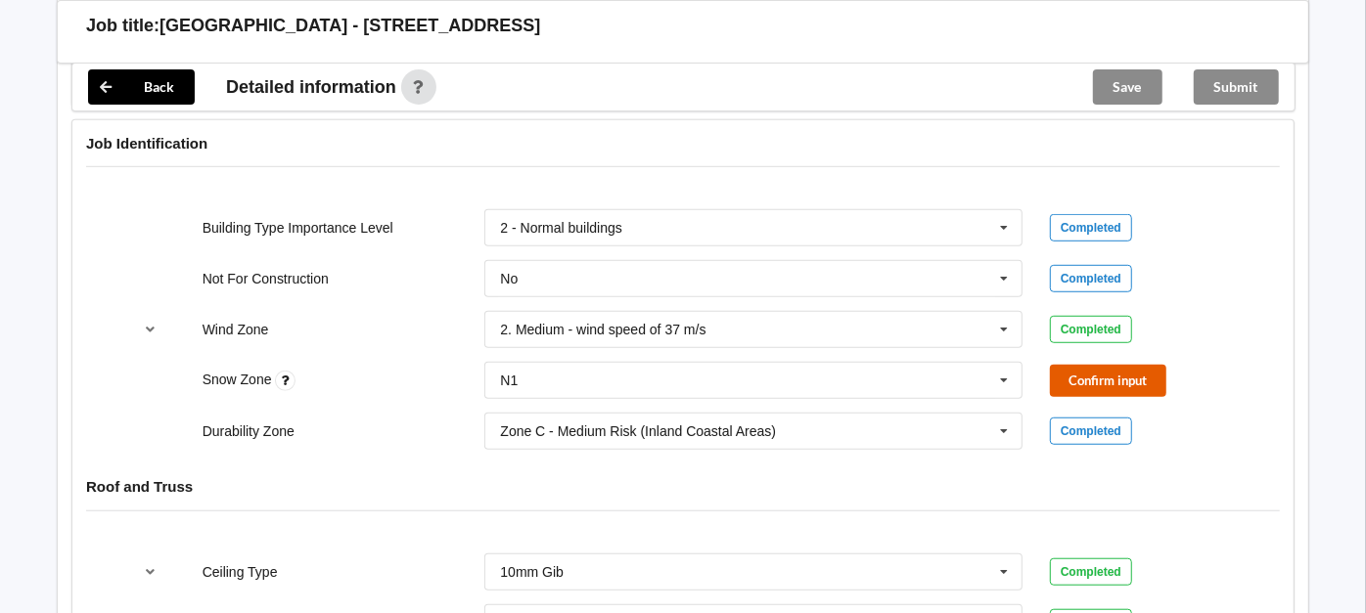
click at [1126, 391] on button "Confirm input" at bounding box center [1108, 381] width 116 height 32
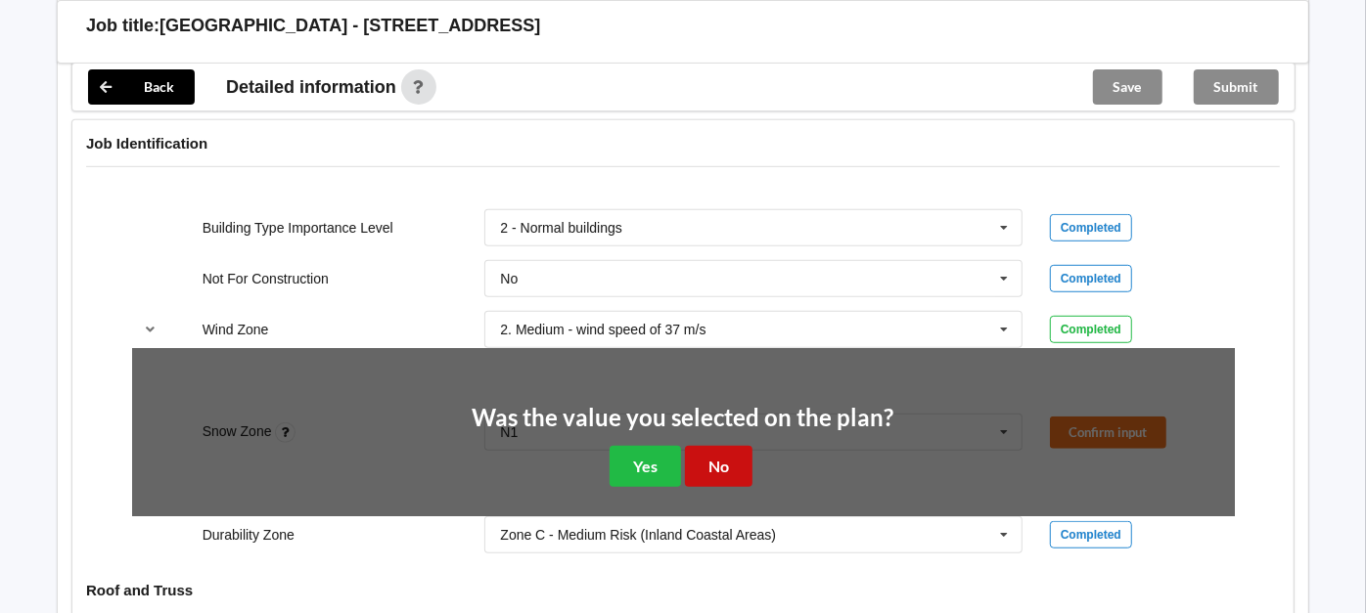
click at [718, 467] on button "No" at bounding box center [719, 466] width 68 height 40
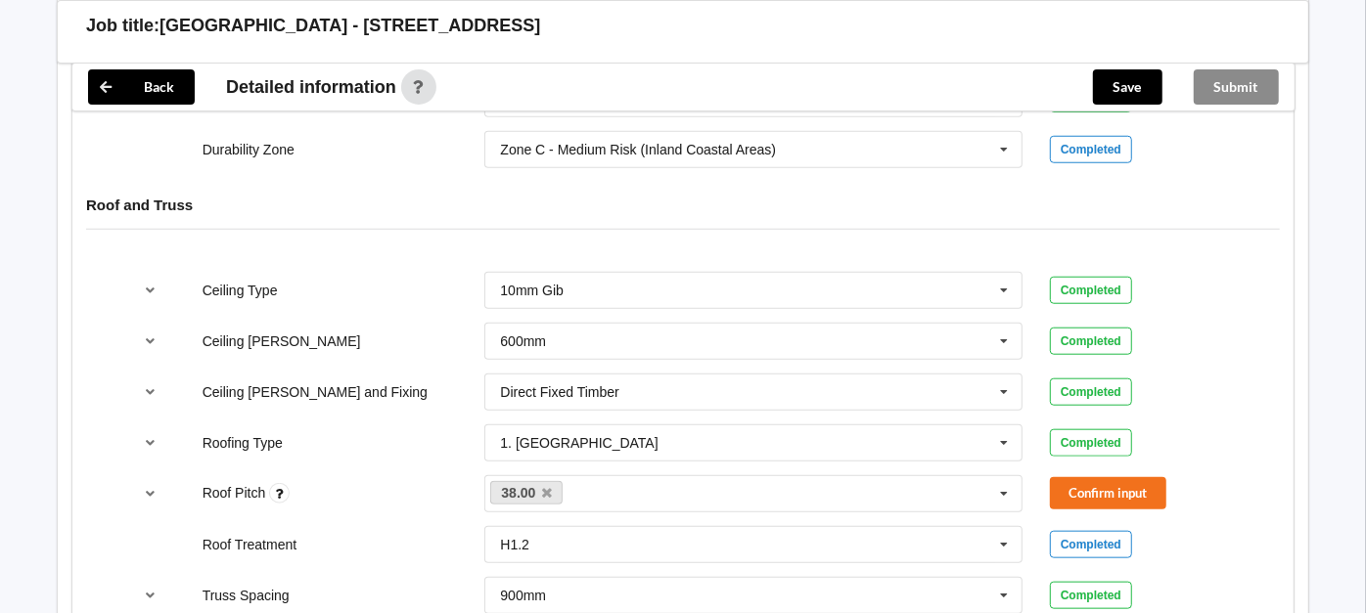
scroll to position [1062, 0]
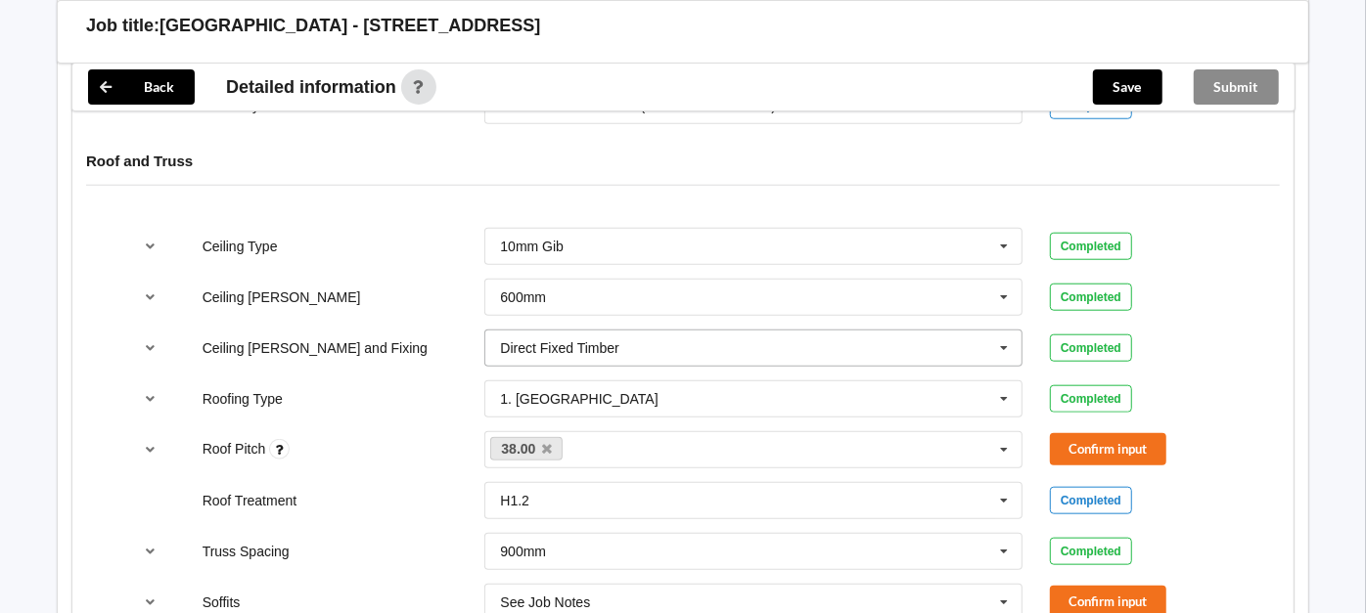
click at [756, 338] on input "text" at bounding box center [754, 348] width 536 height 35
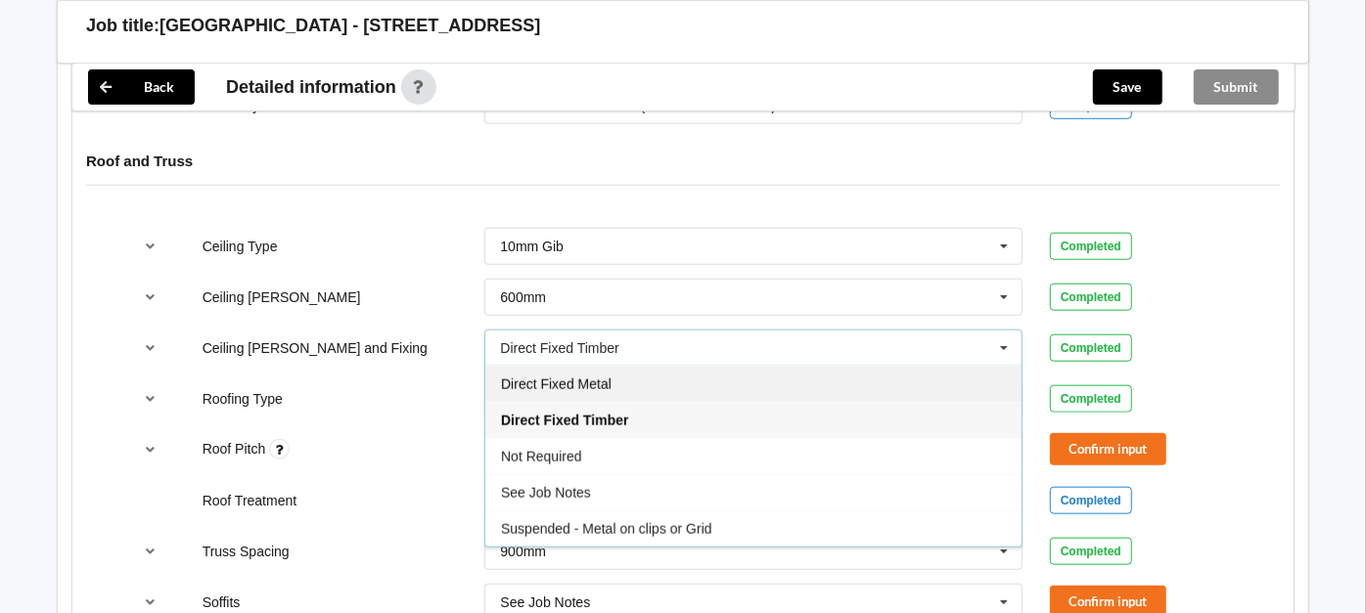
click at [606, 368] on div "Direct Fixed Metal" at bounding box center [753, 384] width 536 height 36
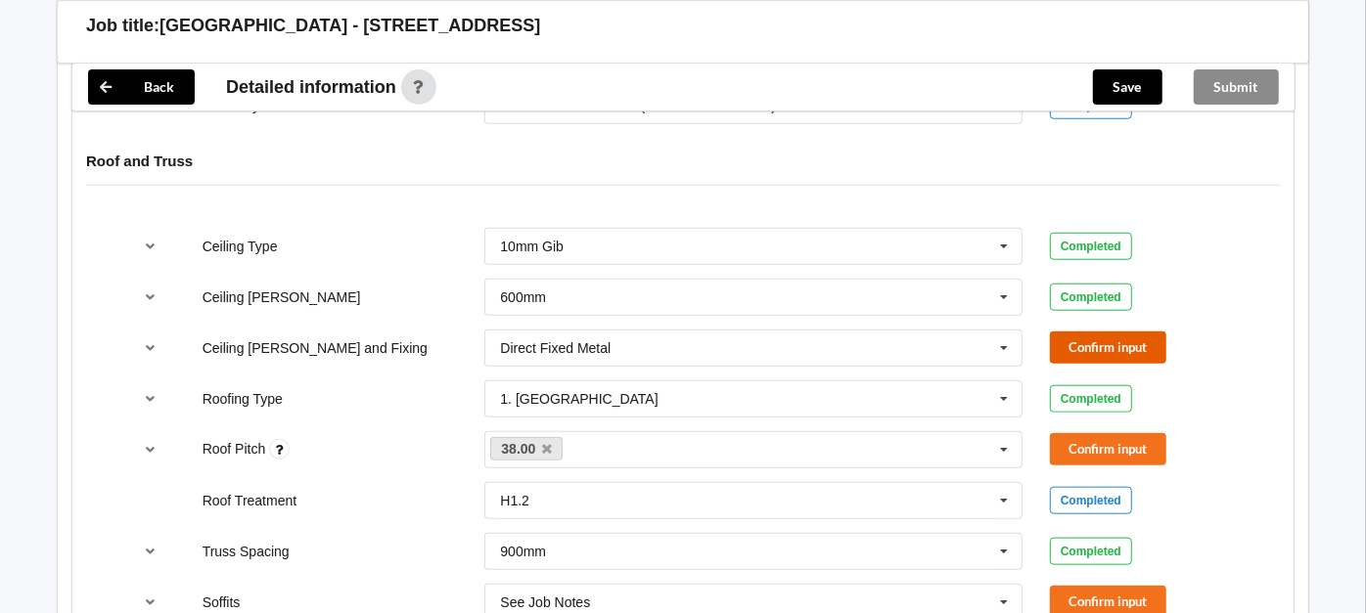
click at [1096, 343] on button "Confirm input" at bounding box center [1108, 348] width 116 height 32
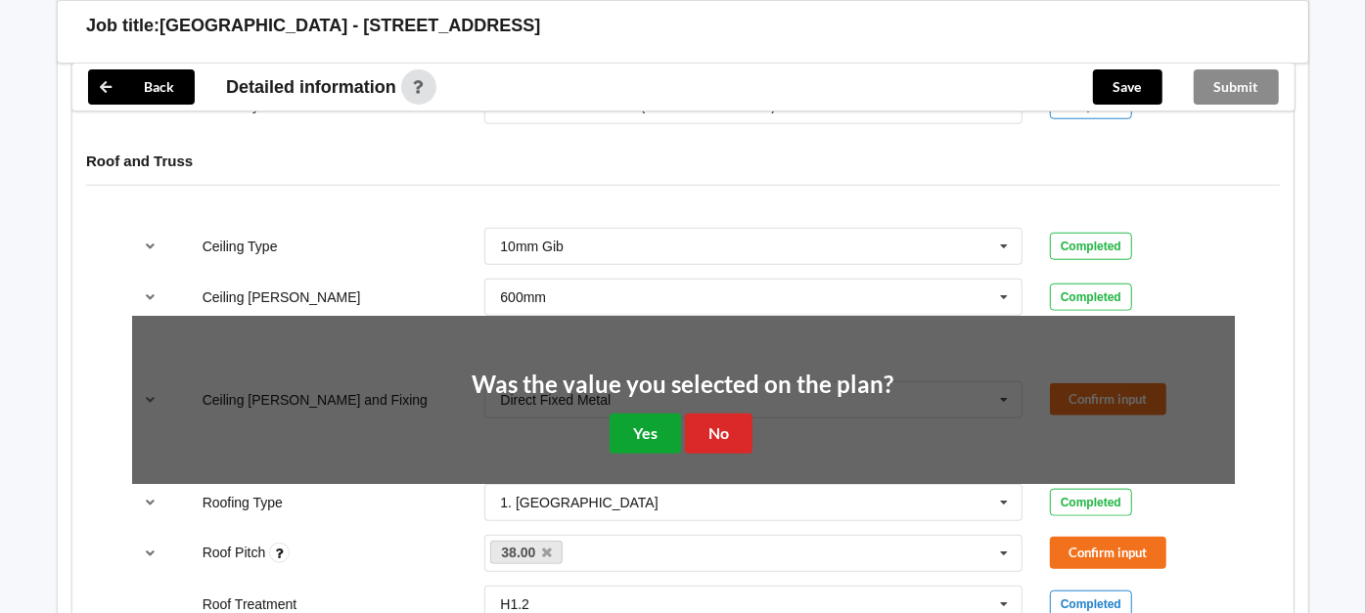
drag, startPoint x: 655, startPoint y: 422, endPoint x: 611, endPoint y: 423, distance: 44.0
click at [653, 422] on button "Yes" at bounding box center [644, 434] width 71 height 40
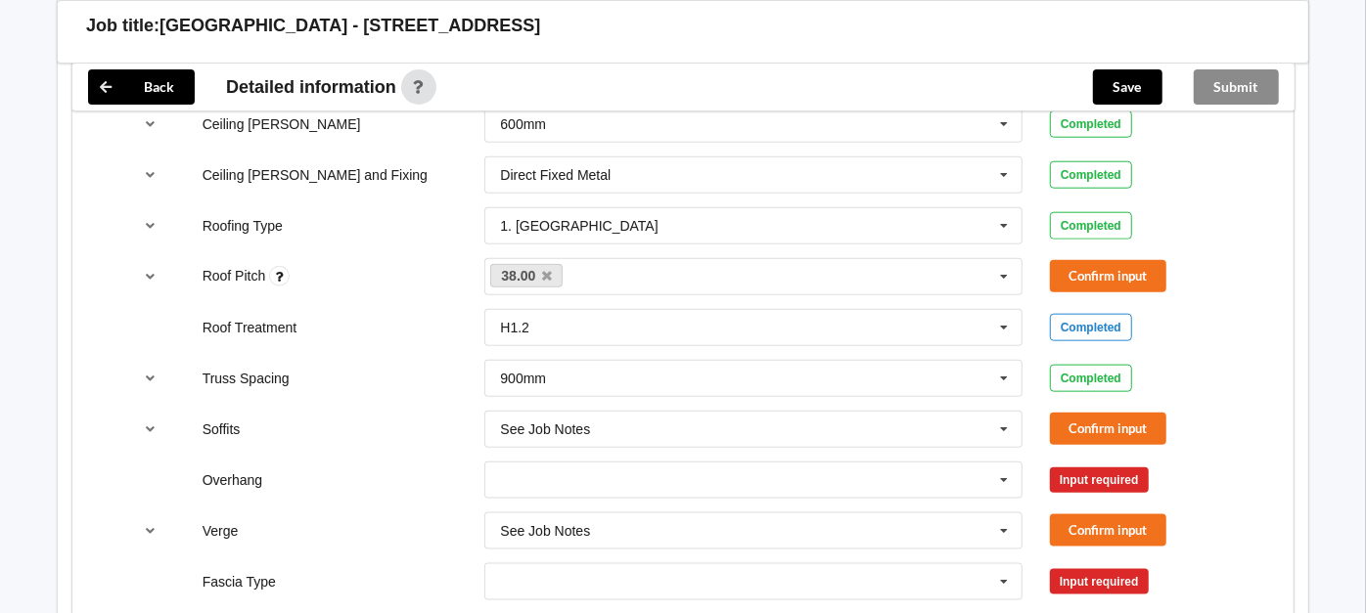
scroll to position [1280, 0]
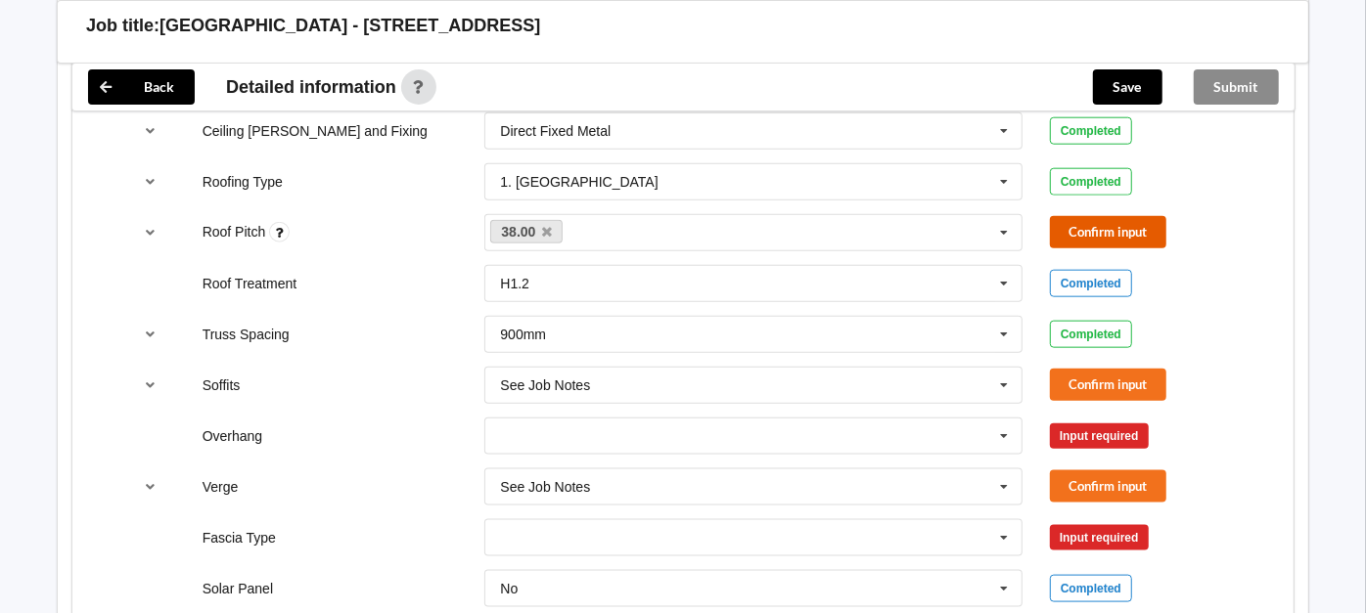
click at [1103, 229] on button "Confirm input" at bounding box center [1108, 232] width 116 height 32
click at [621, 372] on input "text" at bounding box center [754, 385] width 536 height 35
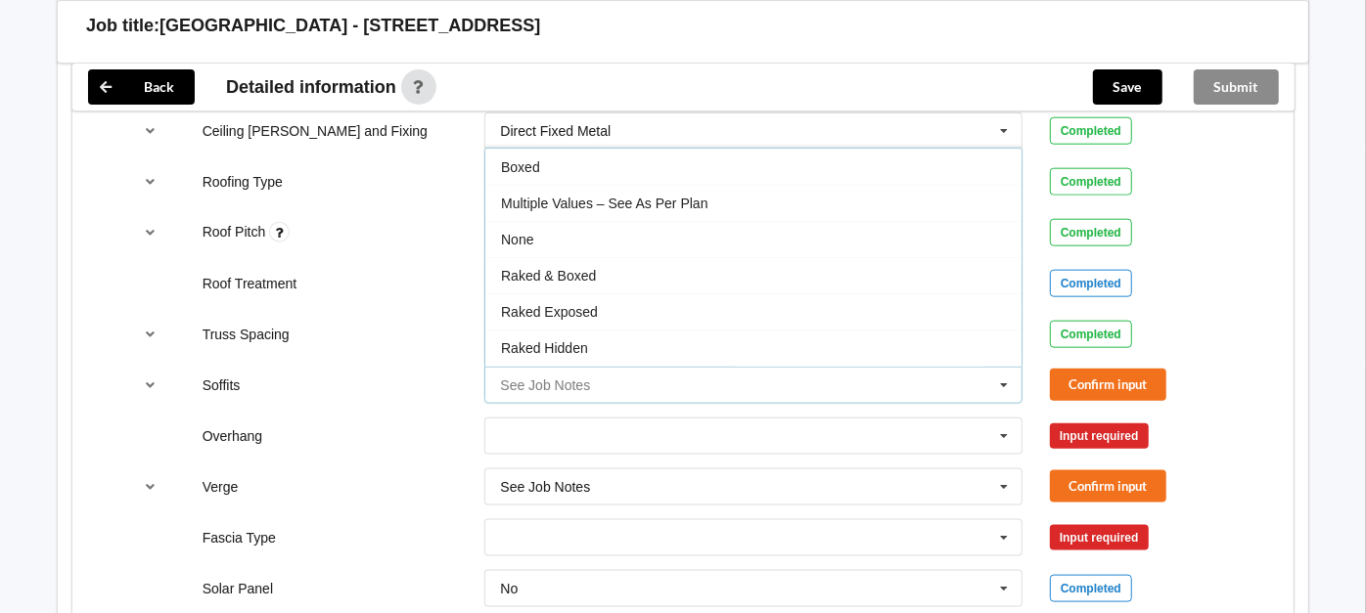
scroll to position [30, 0]
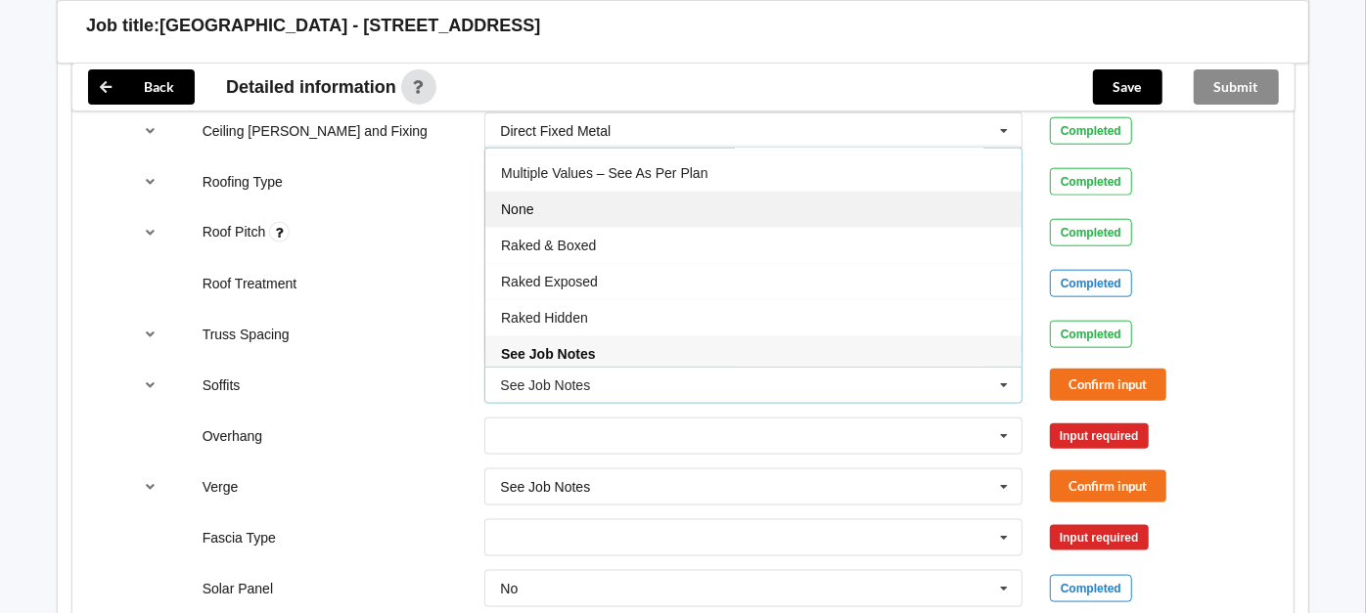
click at [588, 199] on div "None" at bounding box center [753, 209] width 536 height 36
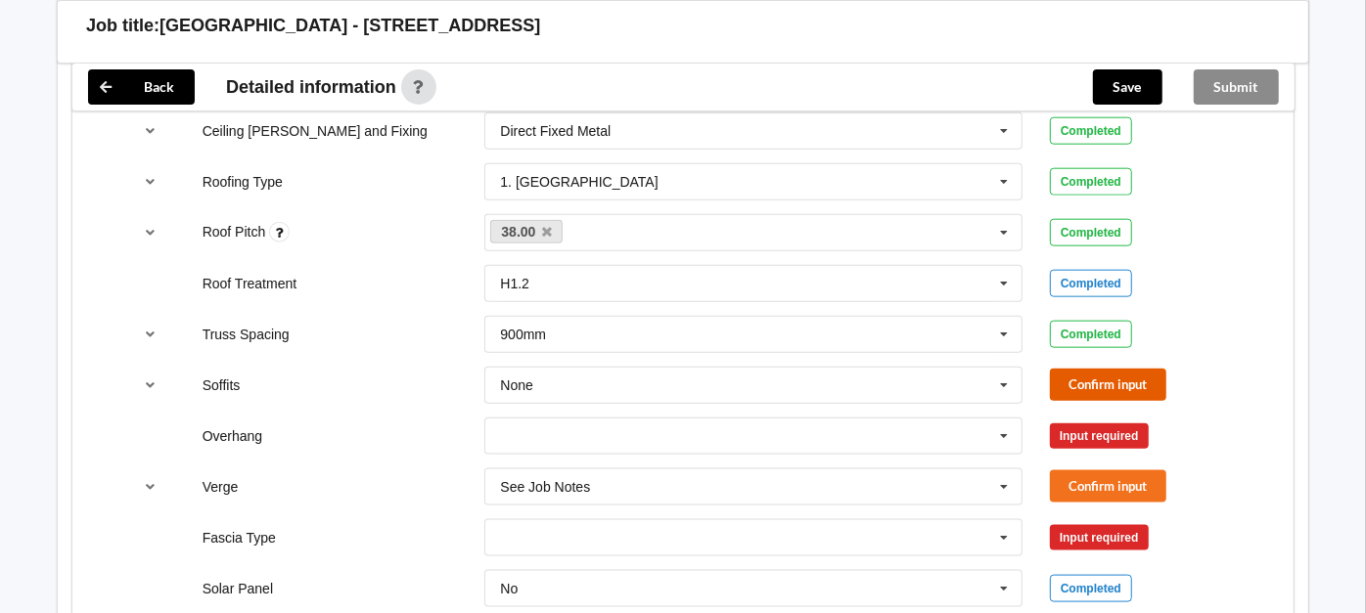
click at [1135, 382] on button "Confirm input" at bounding box center [1108, 385] width 116 height 32
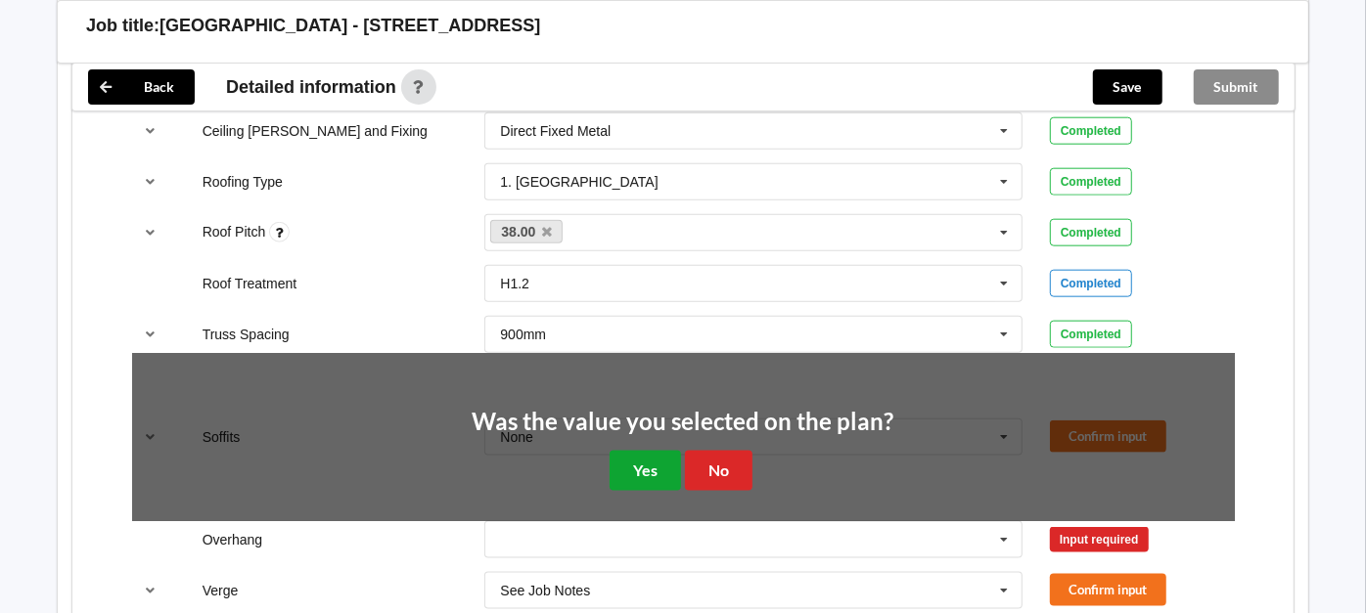
click at [648, 457] on button "Yes" at bounding box center [644, 471] width 71 height 40
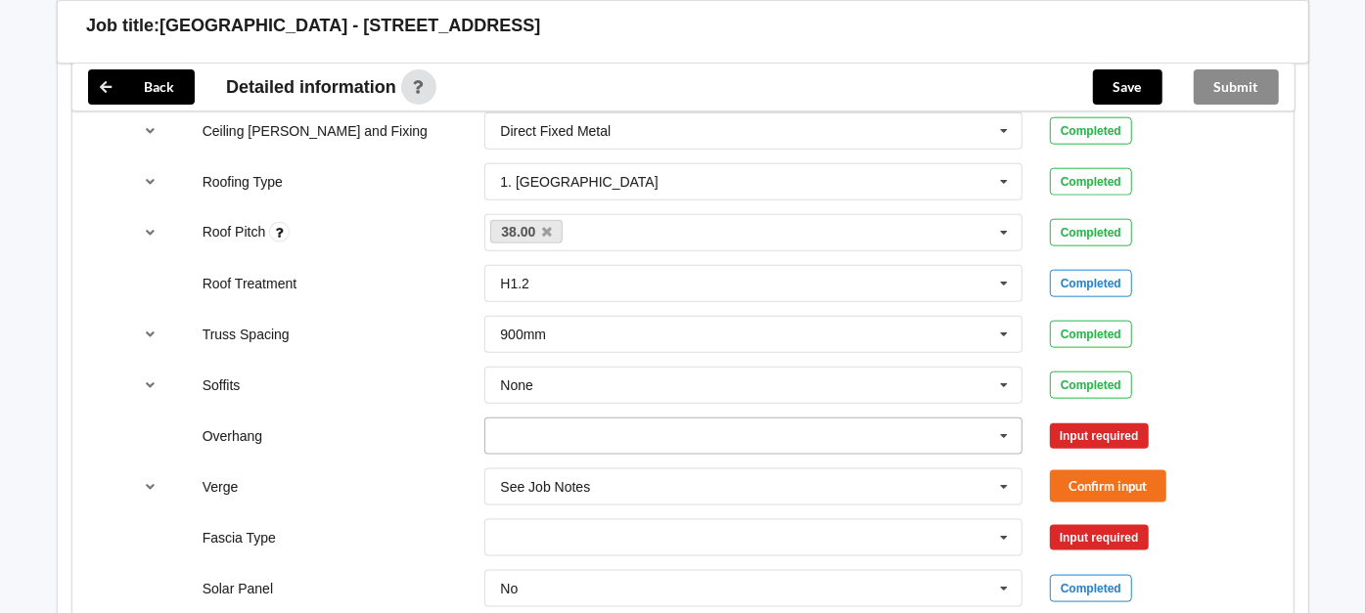
click at [645, 428] on input "text" at bounding box center [754, 436] width 536 height 35
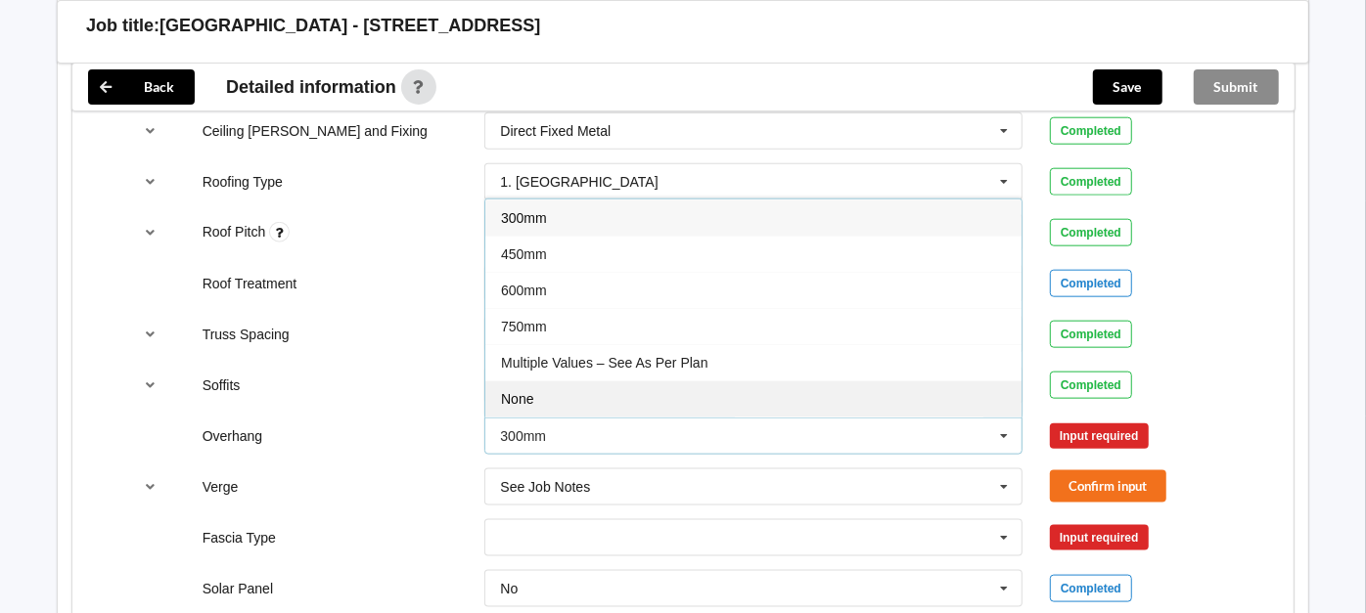
click at [588, 381] on div "None" at bounding box center [753, 399] width 536 height 36
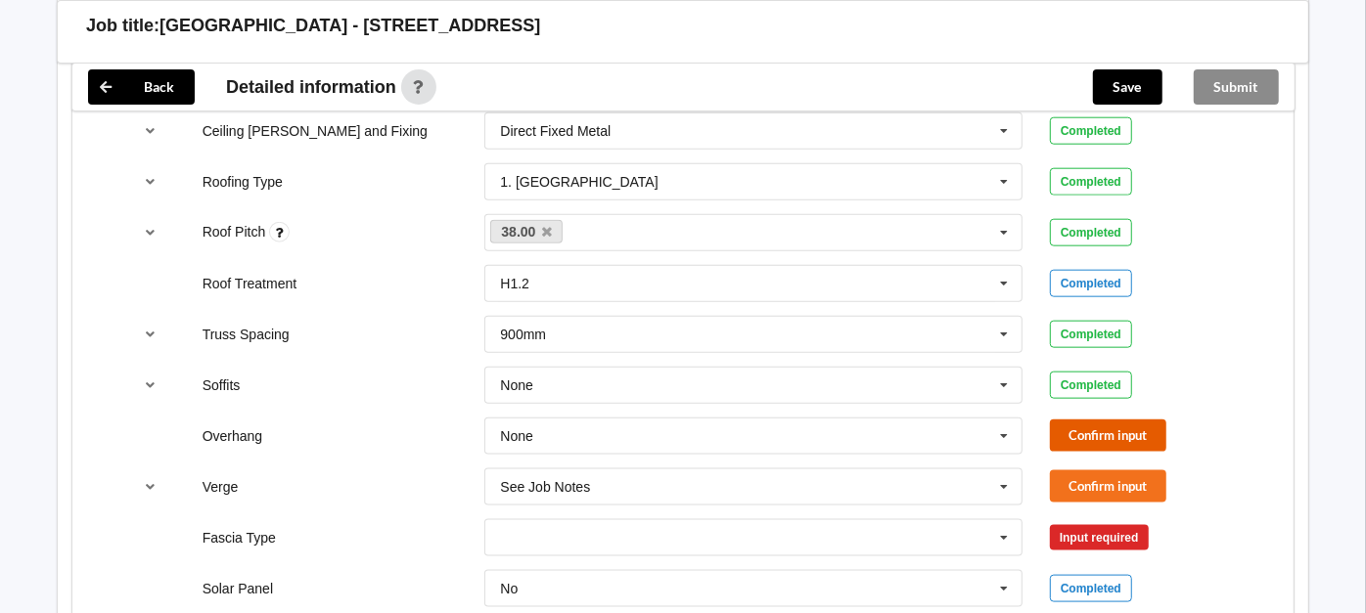
click at [1069, 422] on button "Confirm input" at bounding box center [1108, 436] width 116 height 32
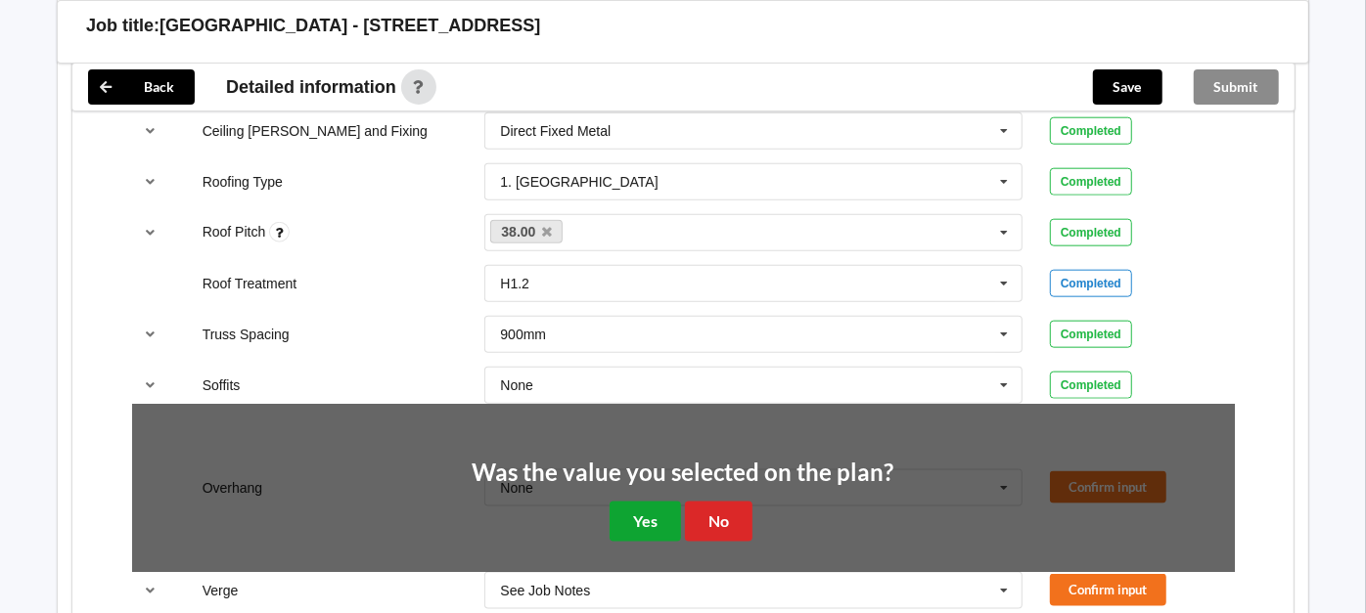
click at [643, 515] on button "Yes" at bounding box center [644, 522] width 71 height 40
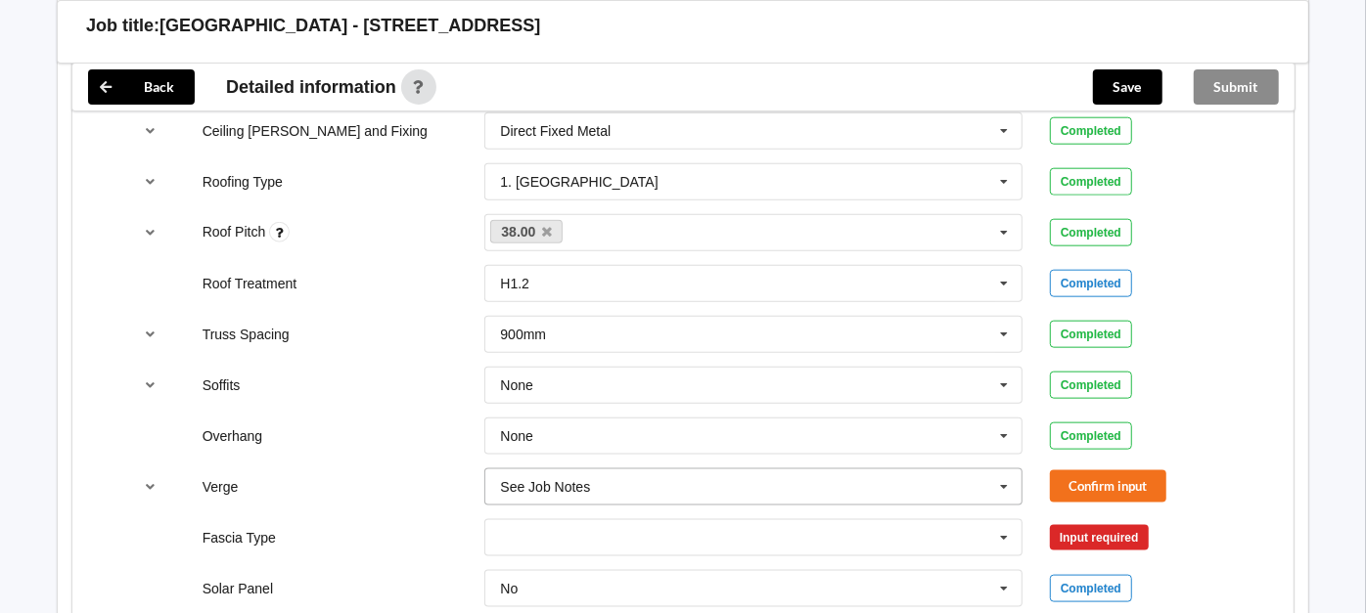
click at [582, 480] on div "See Job Notes" at bounding box center [545, 487] width 90 height 14
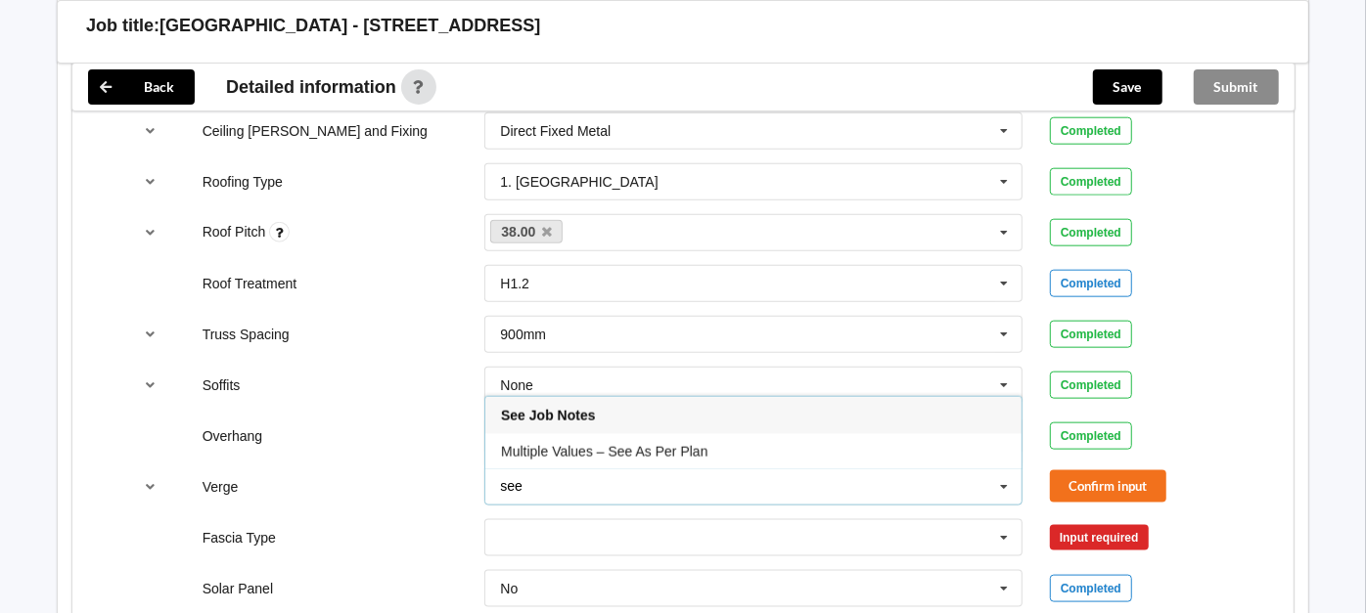
type input "see"
click at [613, 399] on div "See Job Notes" at bounding box center [753, 415] width 536 height 36
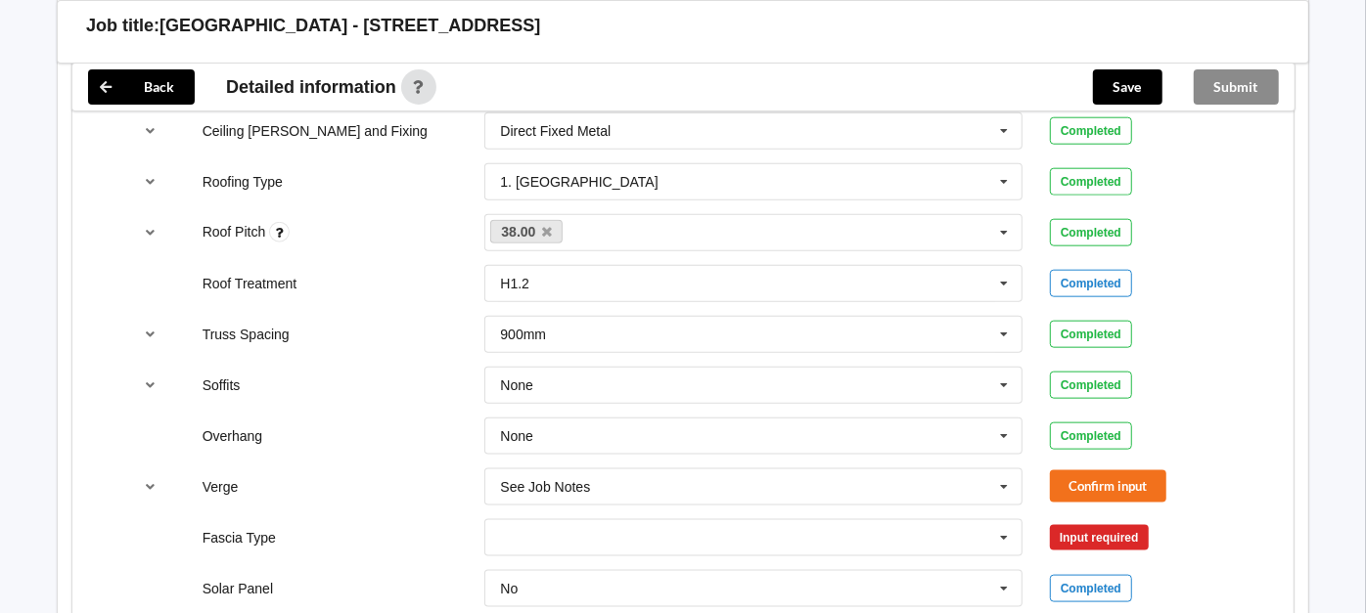
scroll to position [1498, 0]
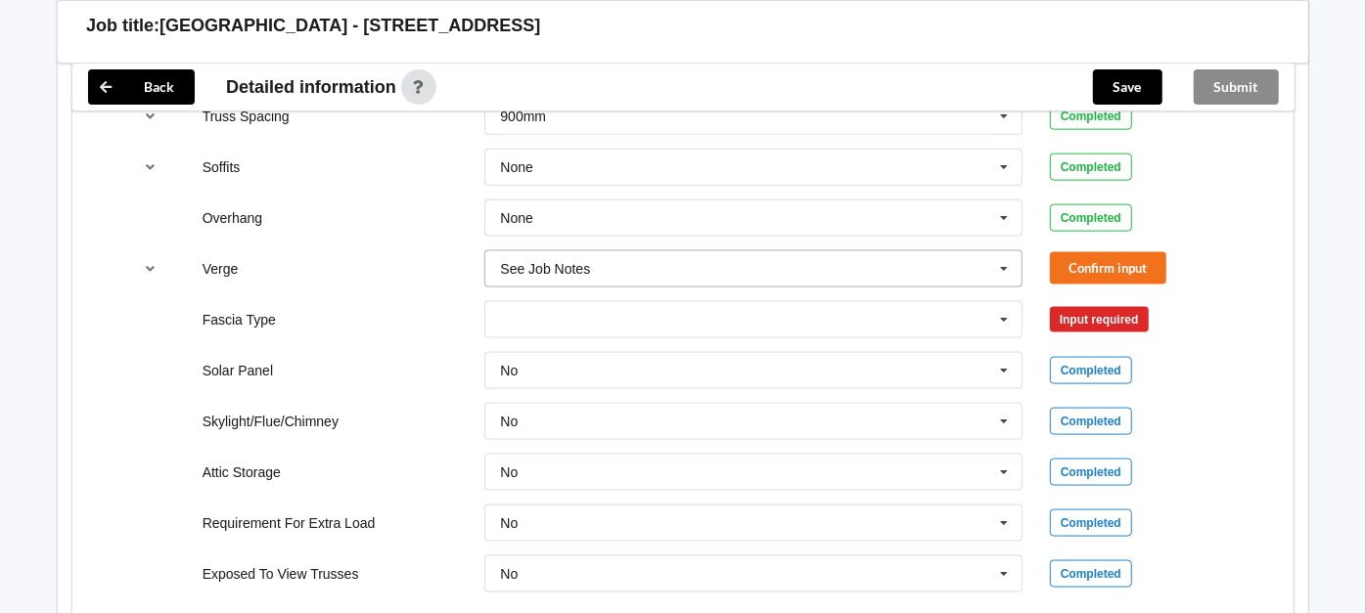
click at [675, 268] on input "text" at bounding box center [754, 268] width 536 height 35
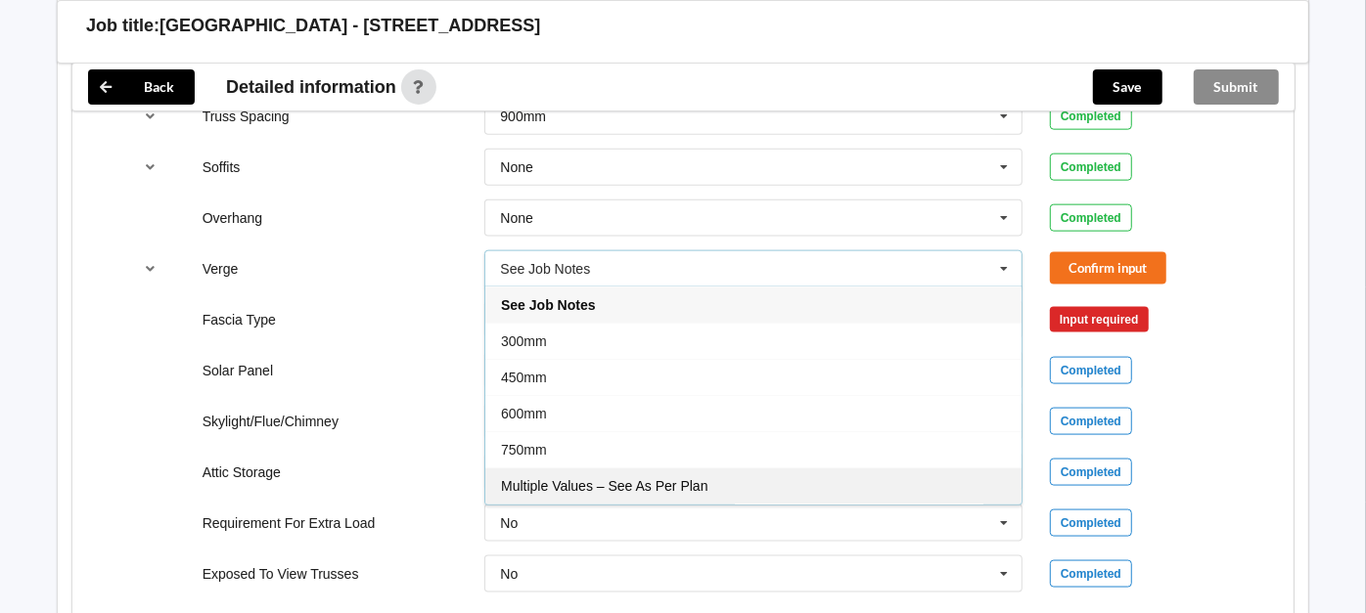
click at [667, 482] on span "Multiple Values – See As Per Plan" at bounding box center [604, 486] width 206 height 16
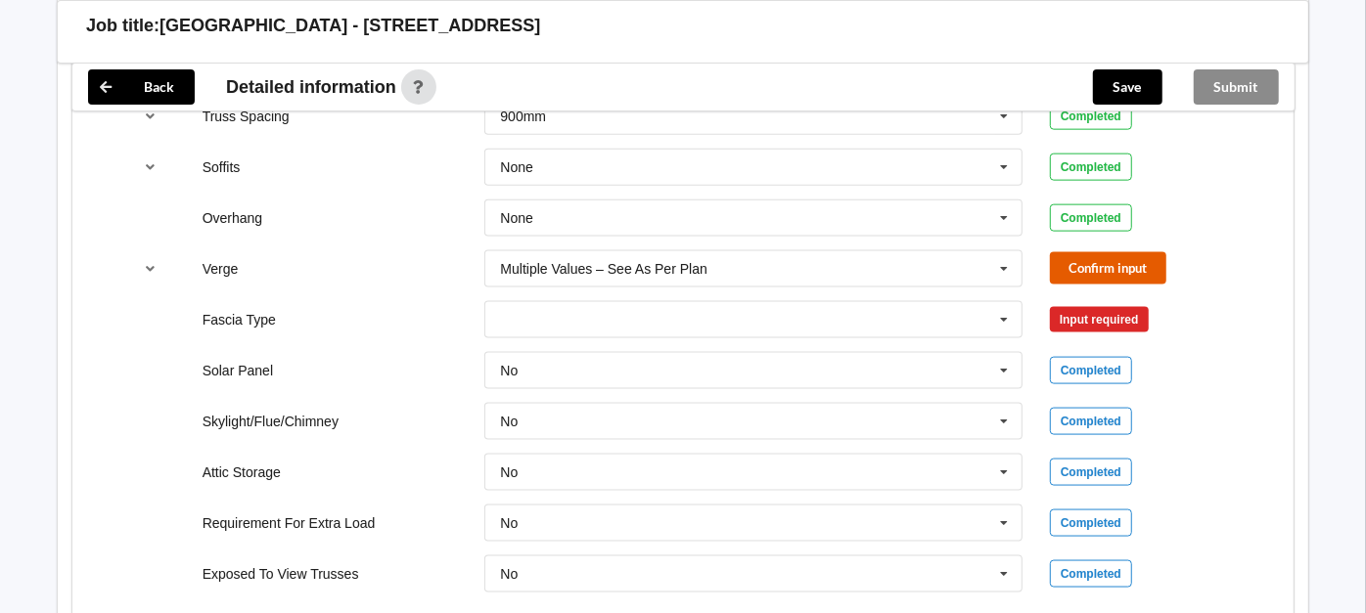
click at [1115, 267] on button "Confirm input" at bounding box center [1108, 268] width 116 height 32
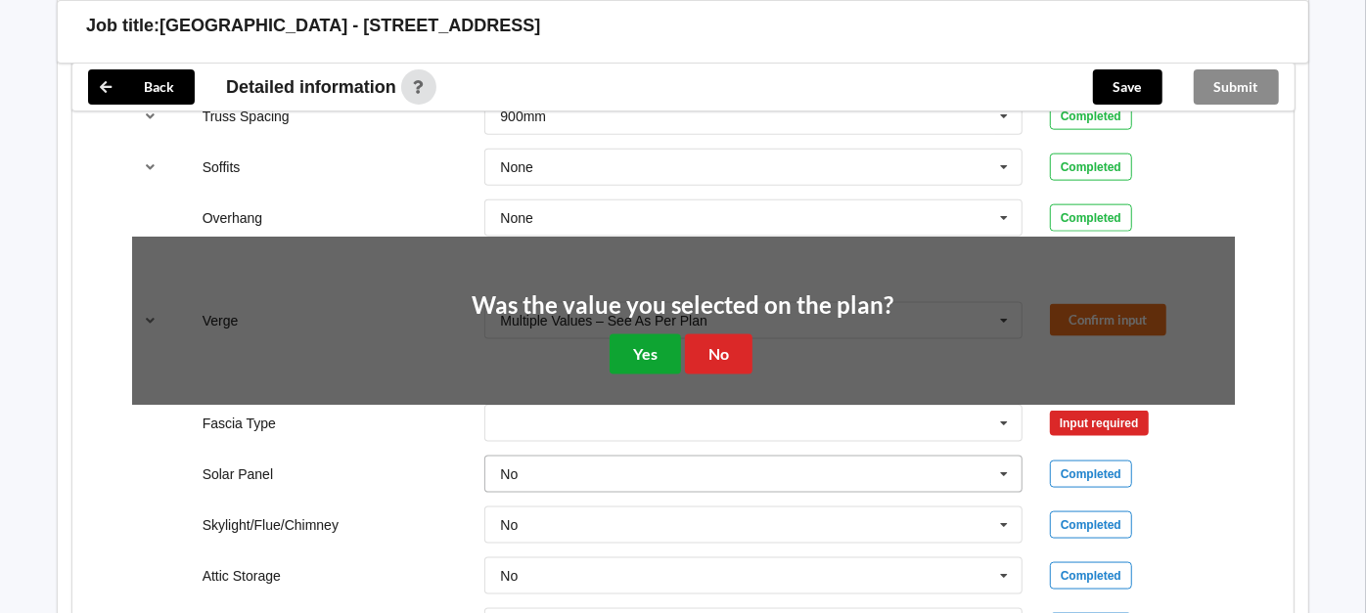
click at [632, 346] on button "Yes" at bounding box center [644, 355] width 71 height 40
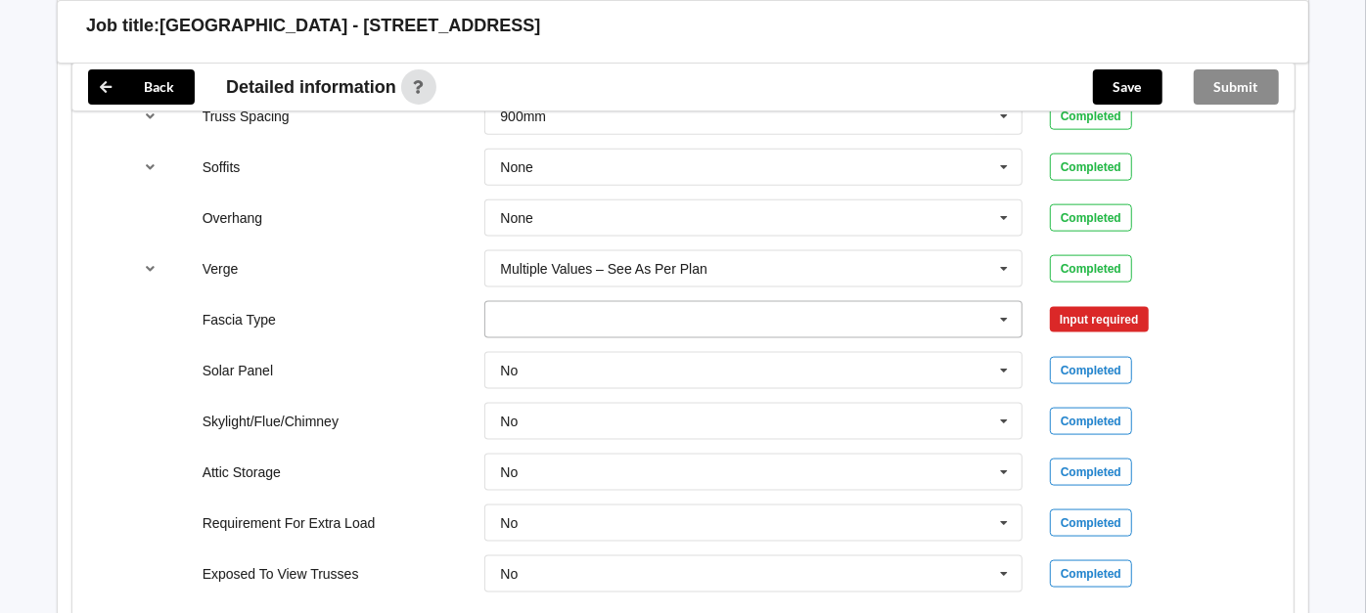
click at [648, 315] on input "text" at bounding box center [754, 319] width 536 height 35
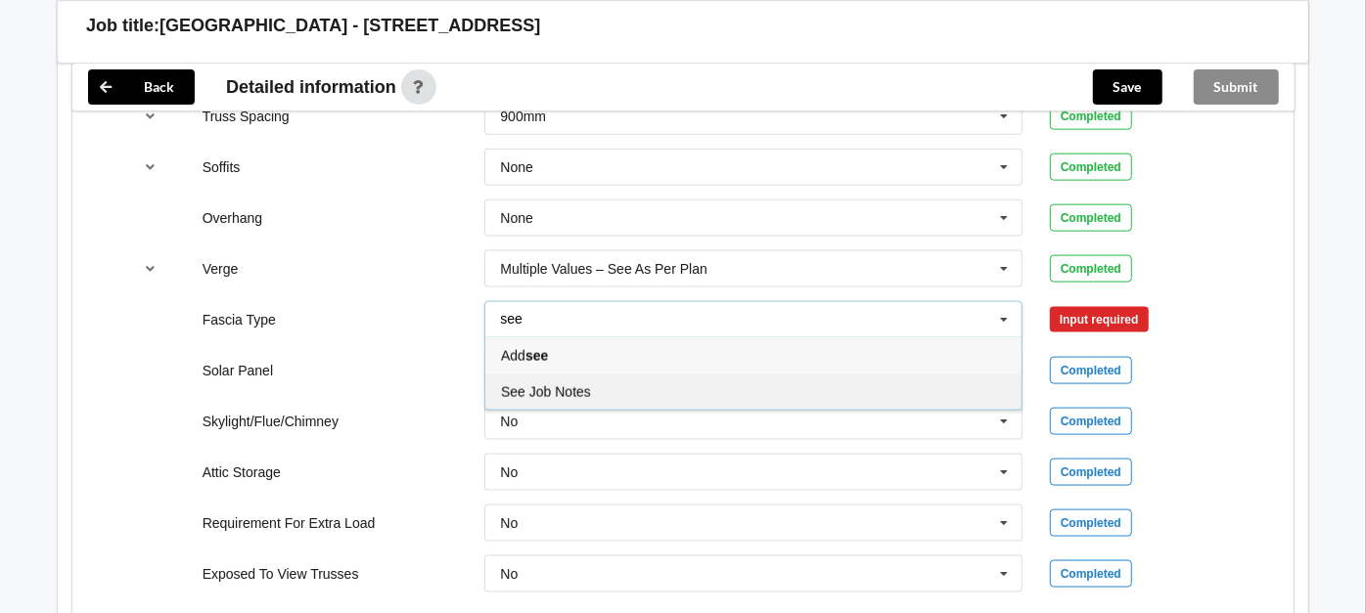
type input "see"
click at [584, 384] on span "See Job Notes" at bounding box center [546, 392] width 90 height 16
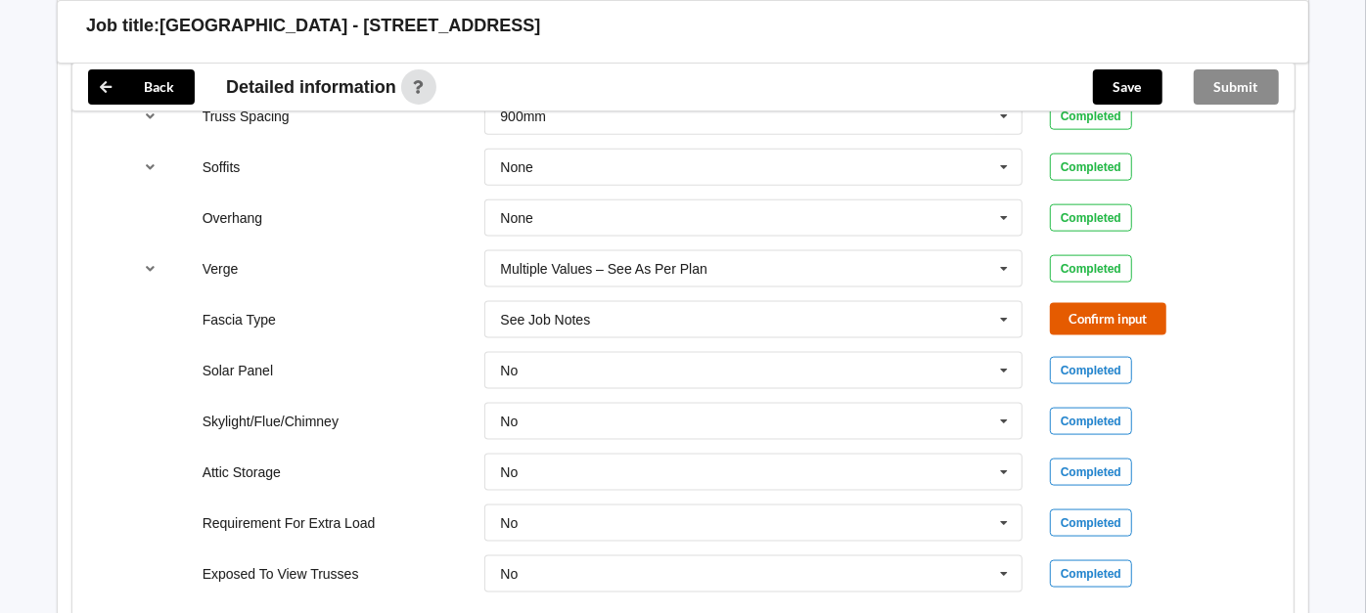
click at [1098, 317] on button "Confirm input" at bounding box center [1108, 319] width 116 height 32
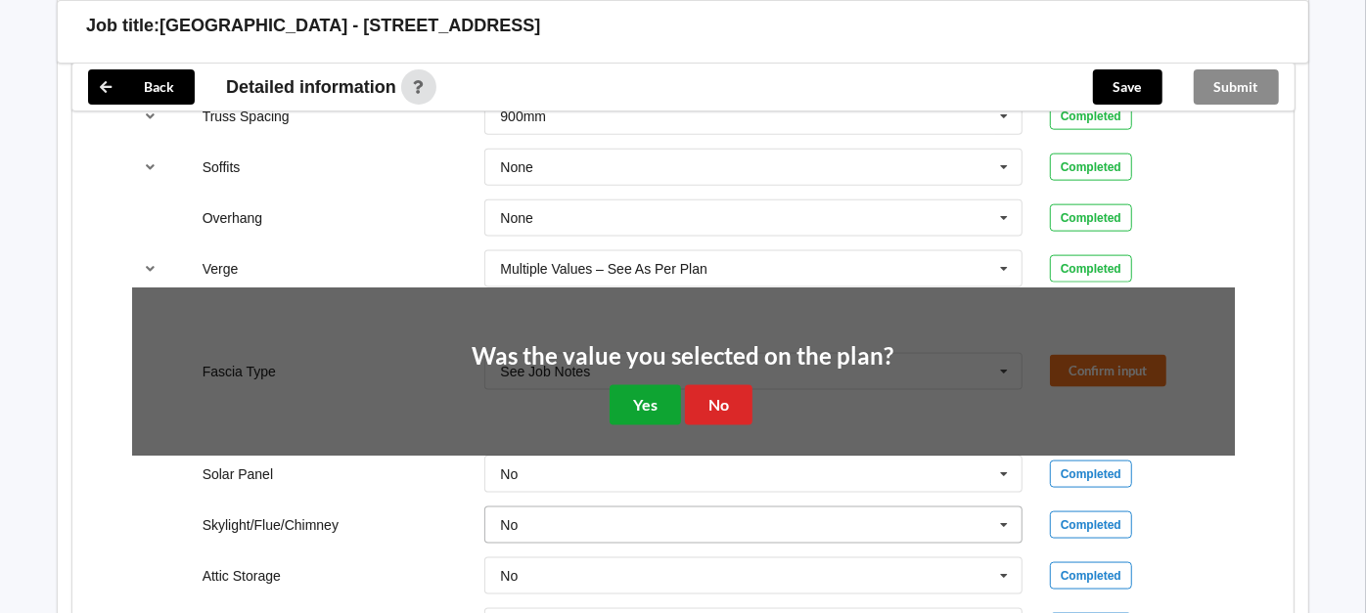
click at [648, 396] on button "Yes" at bounding box center [644, 405] width 71 height 40
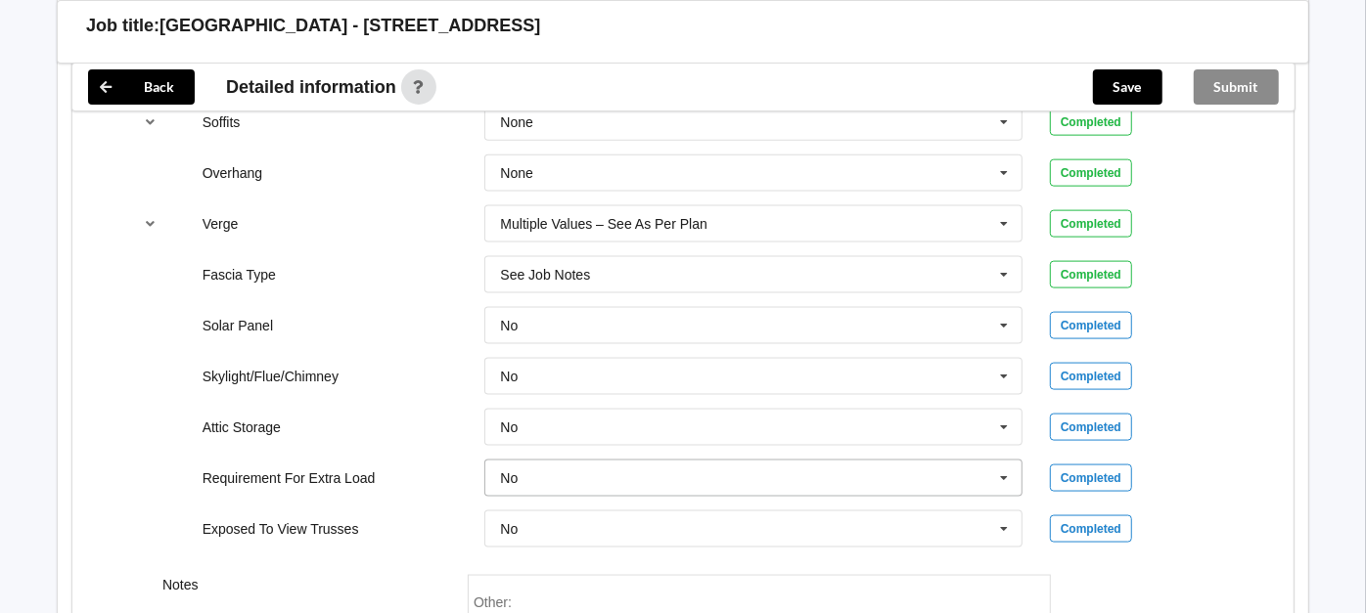
scroll to position [1606, 0]
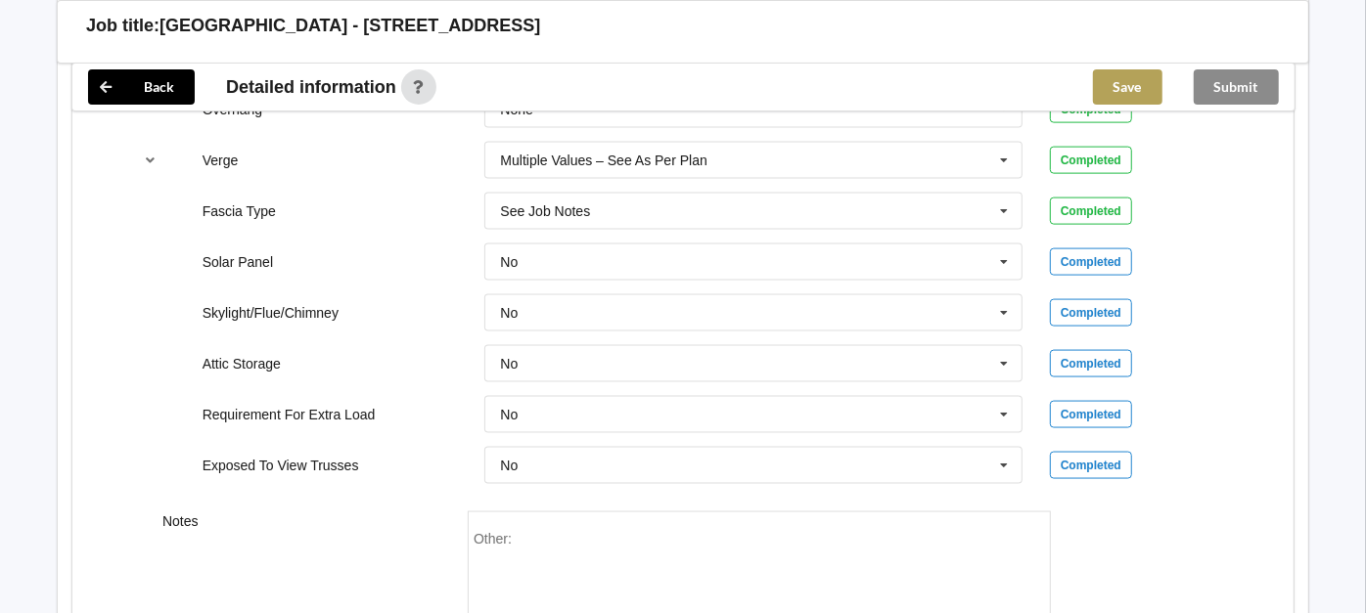
click at [1133, 72] on button "Save" at bounding box center [1127, 86] width 69 height 35
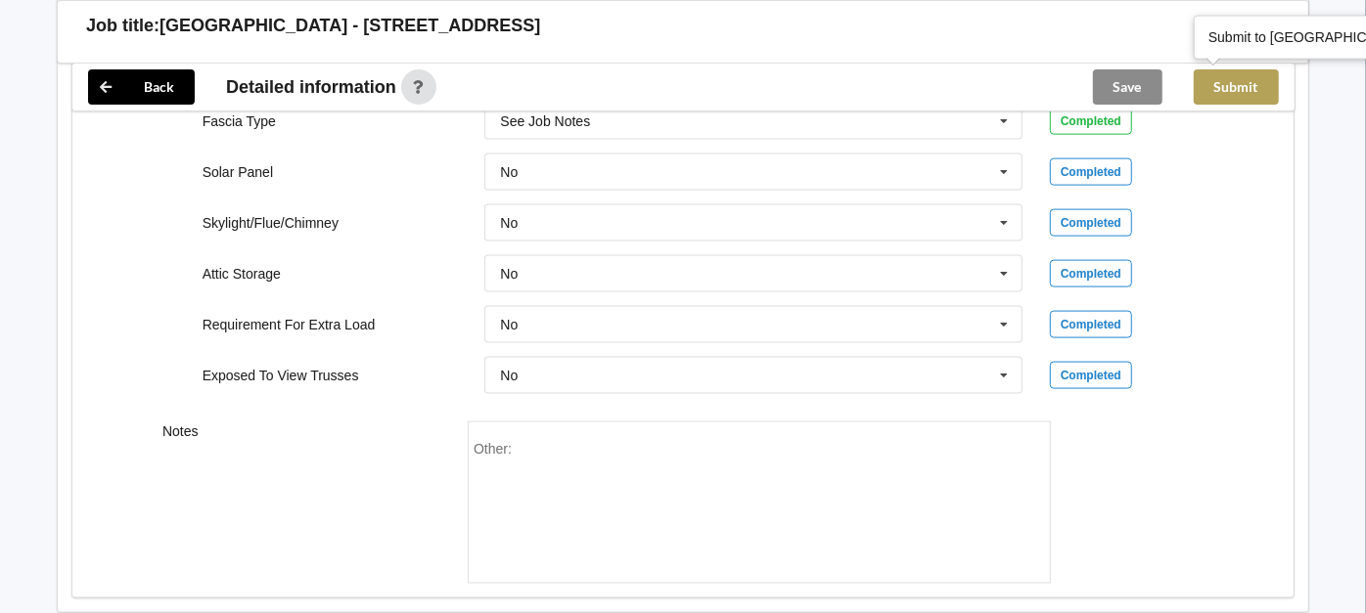
click at [1225, 98] on button "Submit" at bounding box center [1236, 86] width 85 height 35
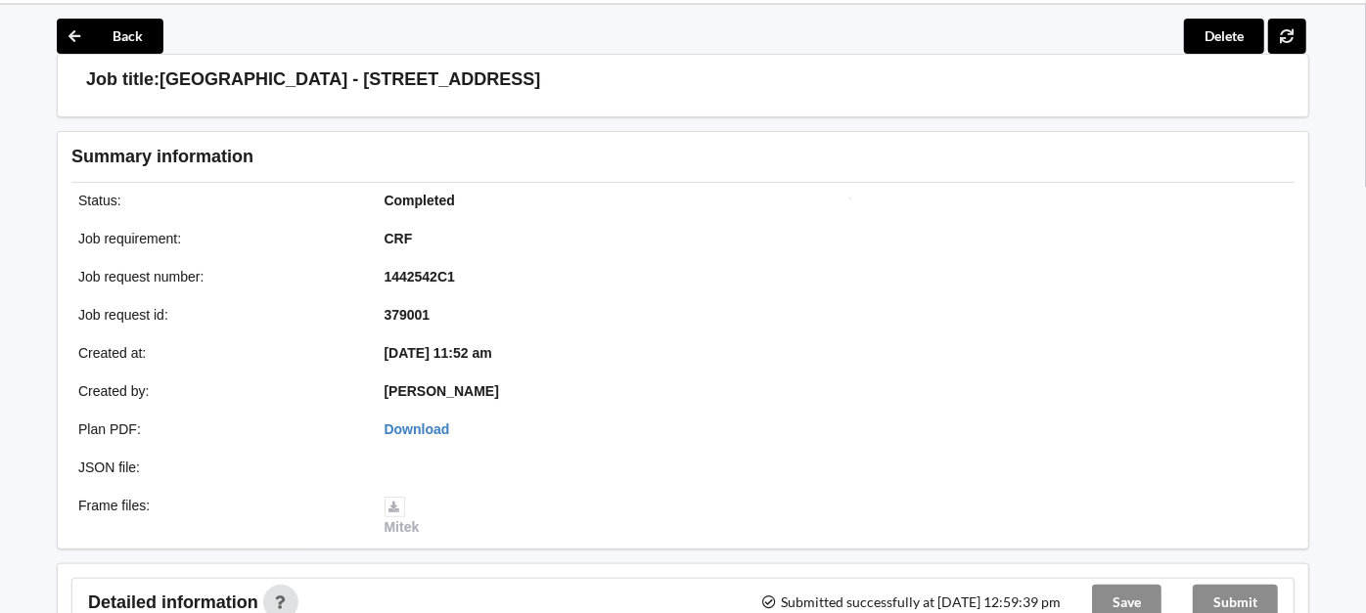
scroll to position [0, 0]
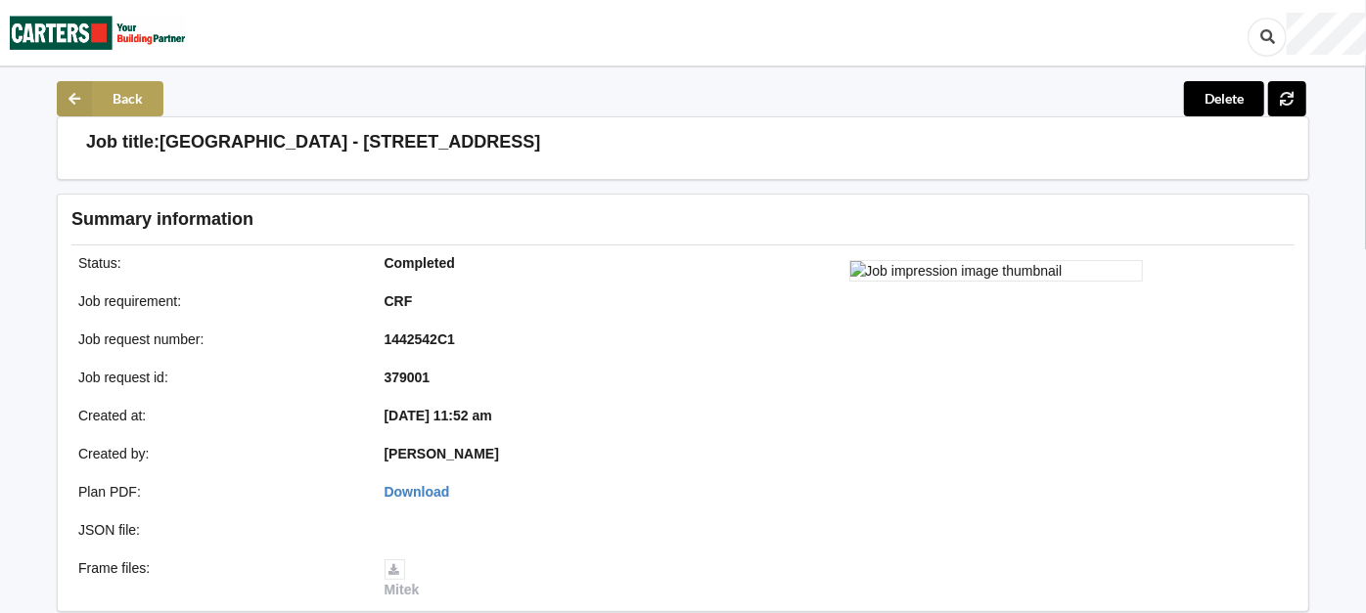
click at [122, 102] on button "Back" at bounding box center [110, 98] width 107 height 35
